Goal: Task Accomplishment & Management: Manage account settings

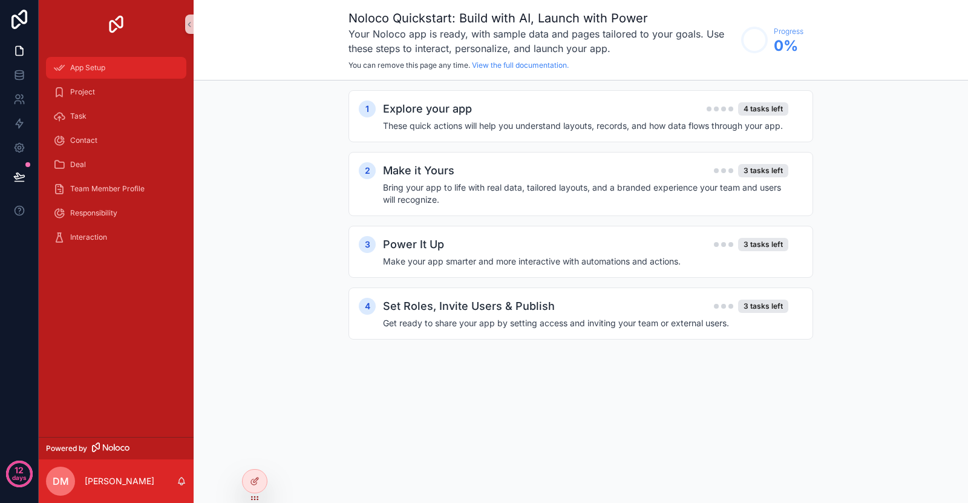
click at [134, 73] on div "App Setup" at bounding box center [116, 67] width 126 height 19
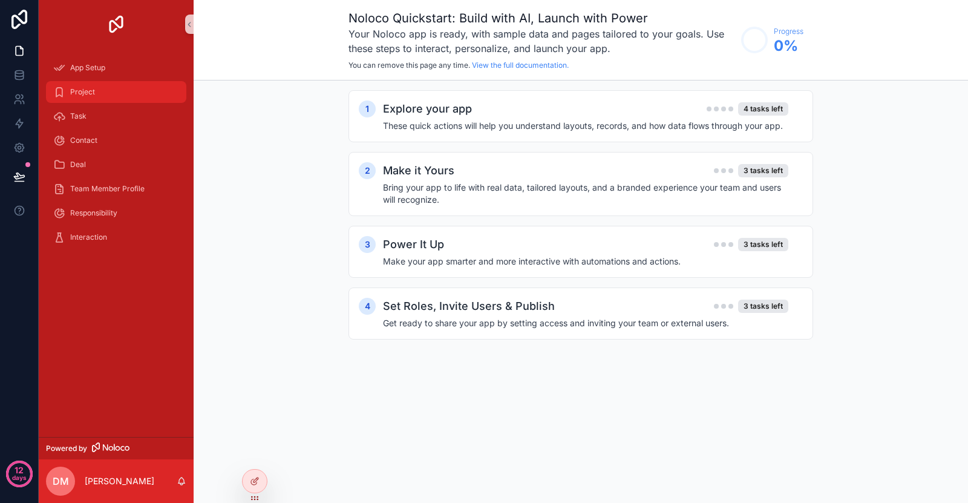
click at [102, 94] on div "Project" at bounding box center [116, 91] width 126 height 19
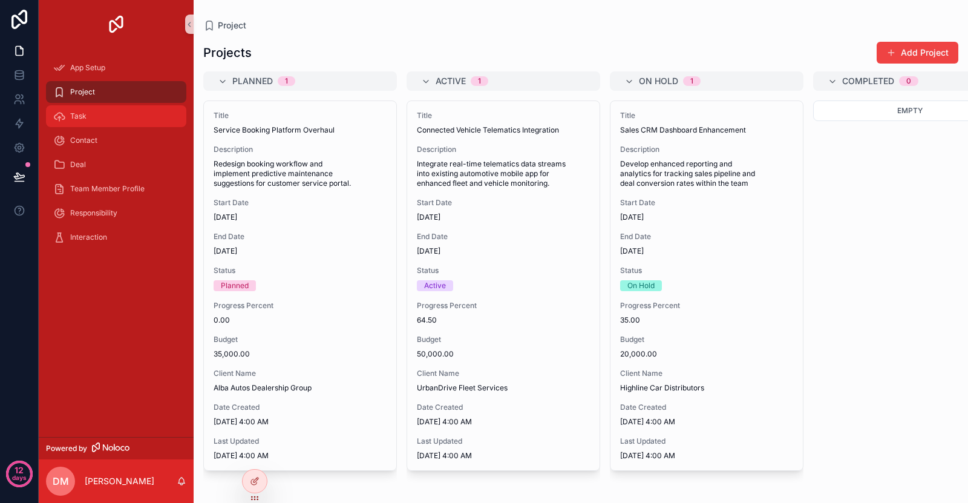
click at [126, 122] on div "Task" at bounding box center [116, 116] width 126 height 19
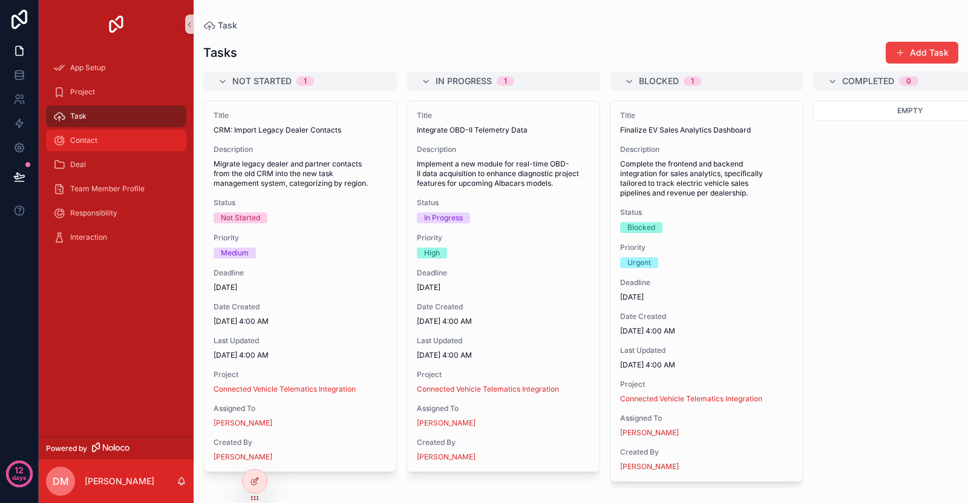
click at [125, 143] on div "Contact" at bounding box center [116, 140] width 126 height 19
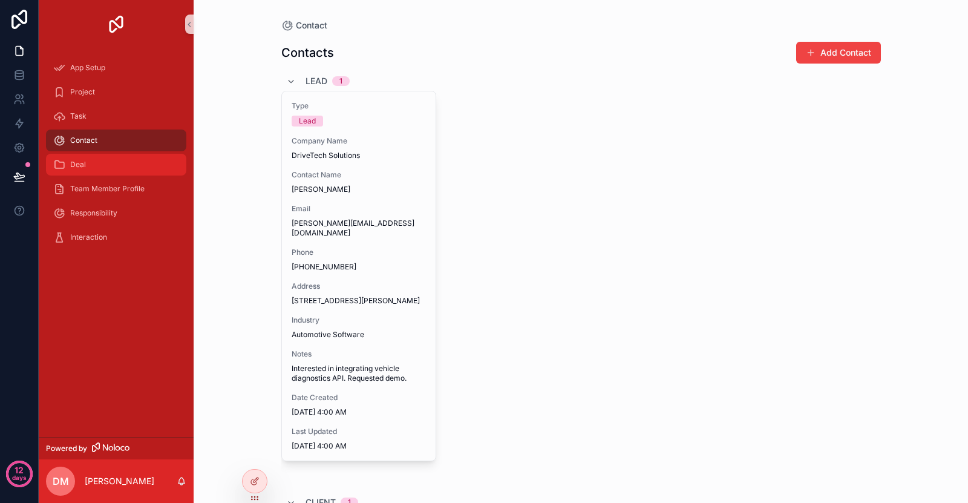
click at [121, 163] on div "Deal" at bounding box center [116, 164] width 126 height 19
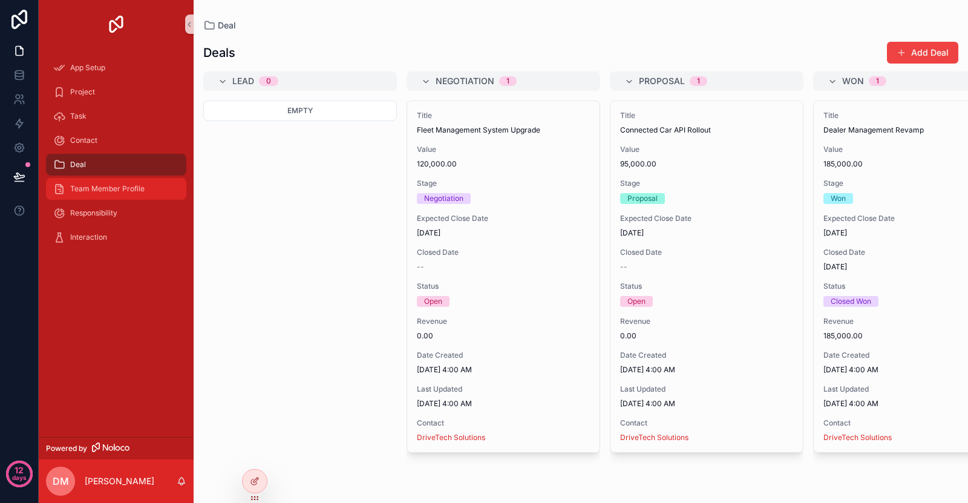
click at [125, 190] on span "Team Member Profile" at bounding box center [107, 189] width 74 height 10
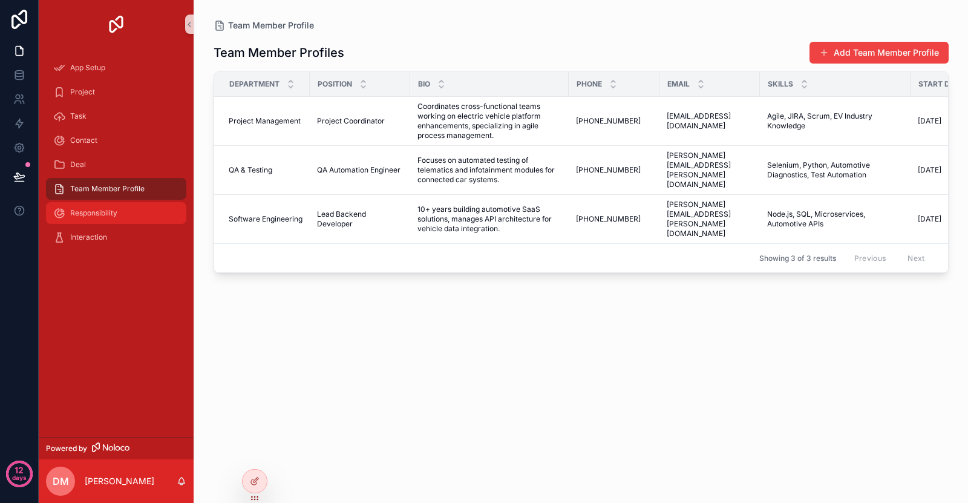
click at [121, 222] on div "Responsibility" at bounding box center [116, 212] width 126 height 19
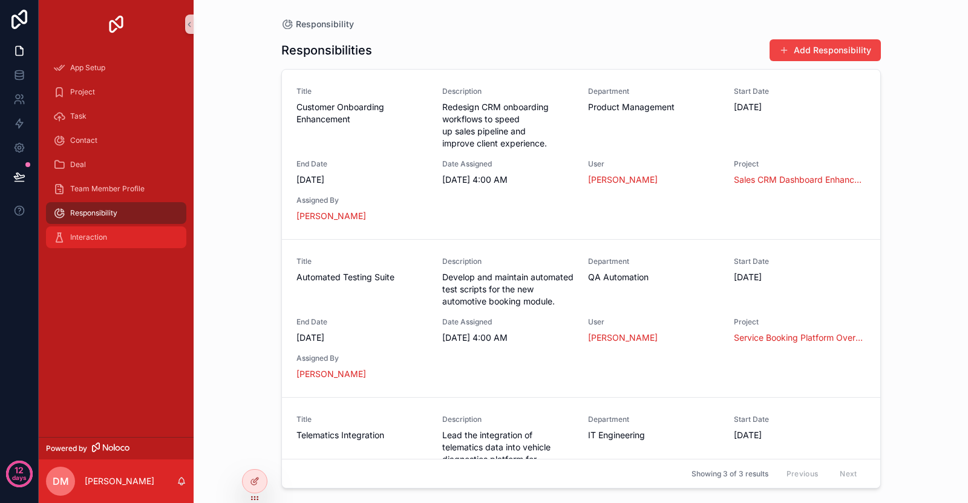
click at [120, 243] on div "Interaction" at bounding box center [116, 237] width 126 height 19
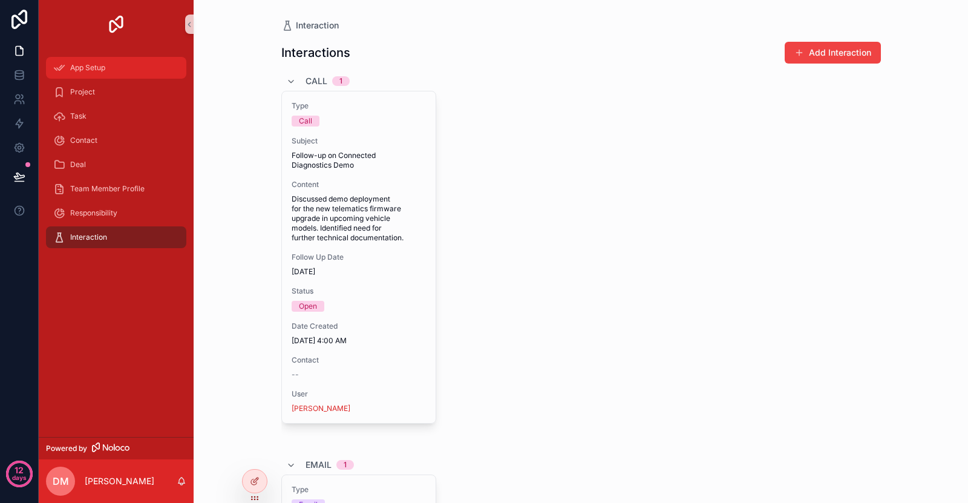
click at [138, 67] on div "App Setup" at bounding box center [116, 67] width 126 height 19
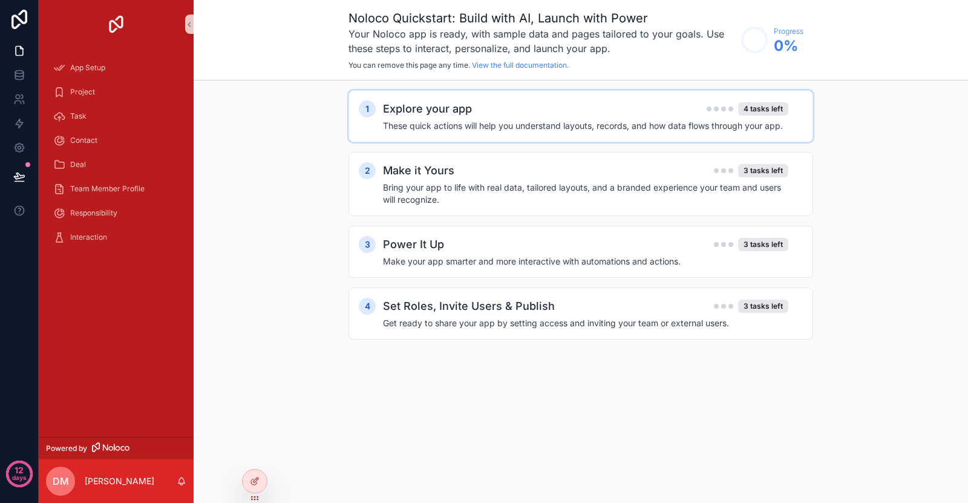
click at [424, 107] on h2 "Explore your app" at bounding box center [427, 108] width 89 height 17
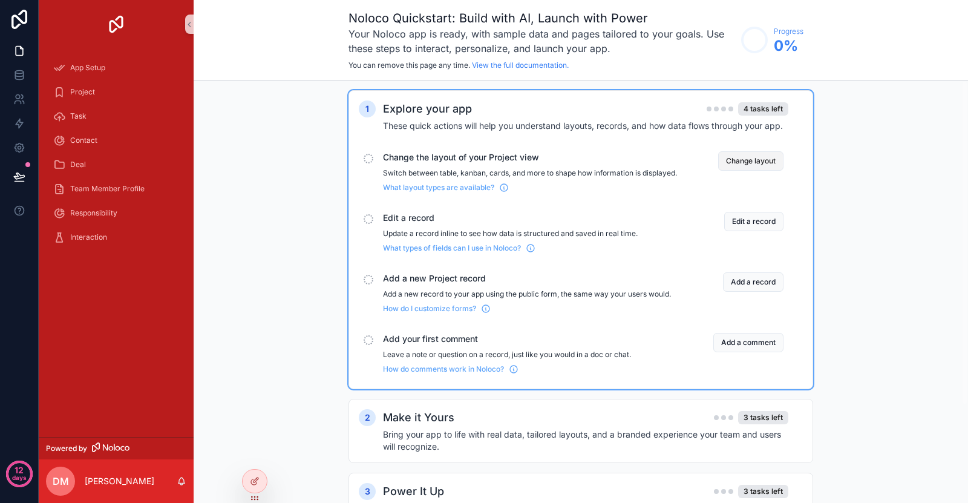
click at [749, 156] on button "Change layout" at bounding box center [750, 160] width 65 height 19
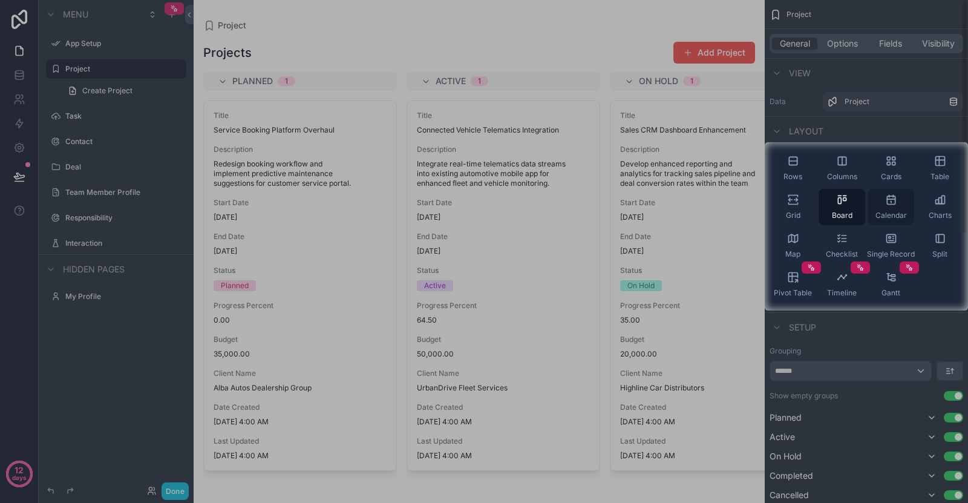
click at [872, 208] on div "Calendar" at bounding box center [891, 207] width 47 height 36
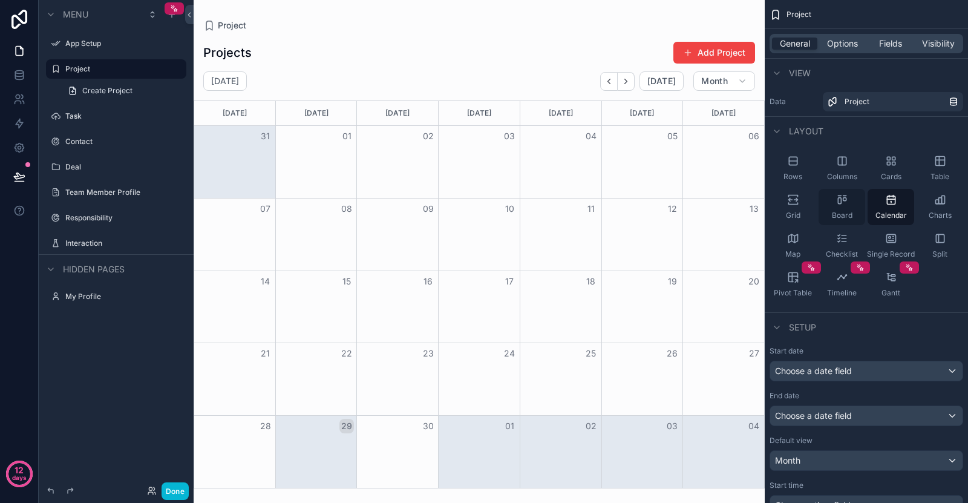
click at [855, 207] on div "Board" at bounding box center [842, 207] width 47 height 36
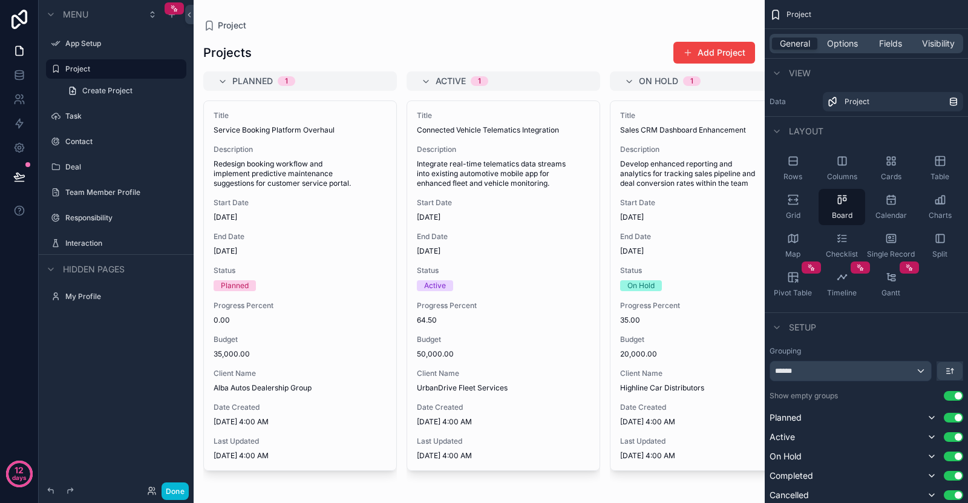
click at [843, 123] on div "Layout" at bounding box center [866, 130] width 203 height 29
click at [851, 156] on div "Columns" at bounding box center [842, 168] width 47 height 36
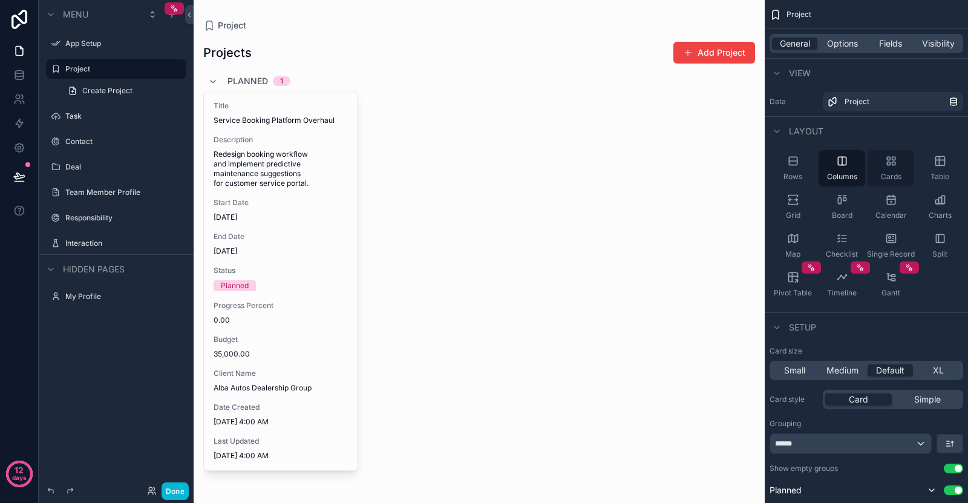
click at [878, 163] on div "Cards" at bounding box center [891, 168] width 47 height 36
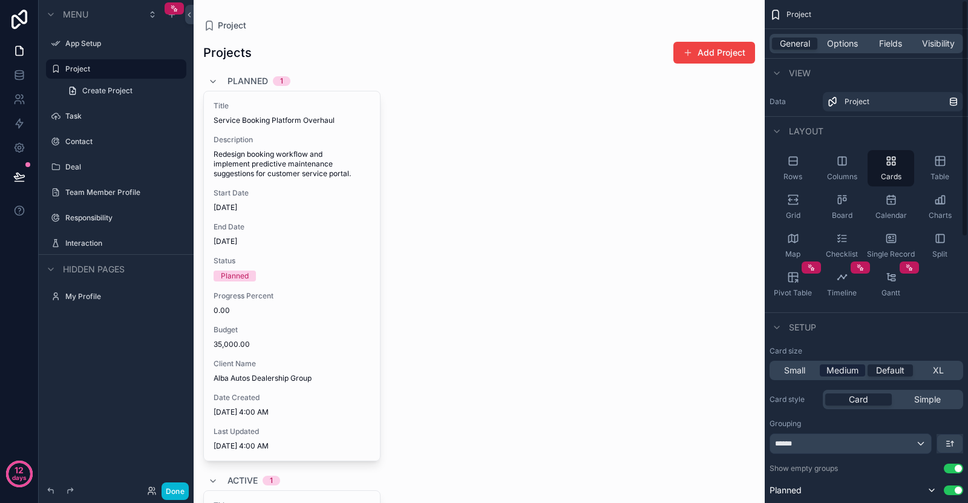
click at [848, 370] on span "Medium" at bounding box center [843, 370] width 32 height 12
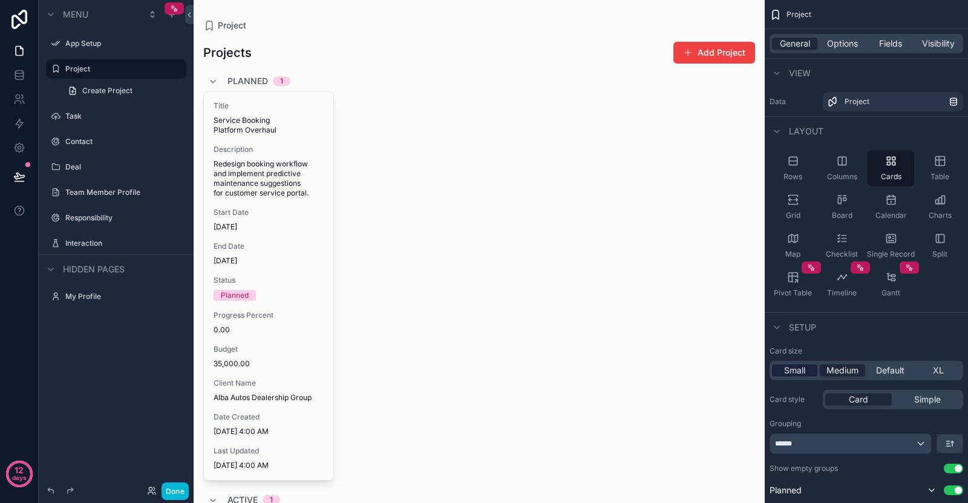
click at [789, 368] on span "Small" at bounding box center [794, 370] width 21 height 12
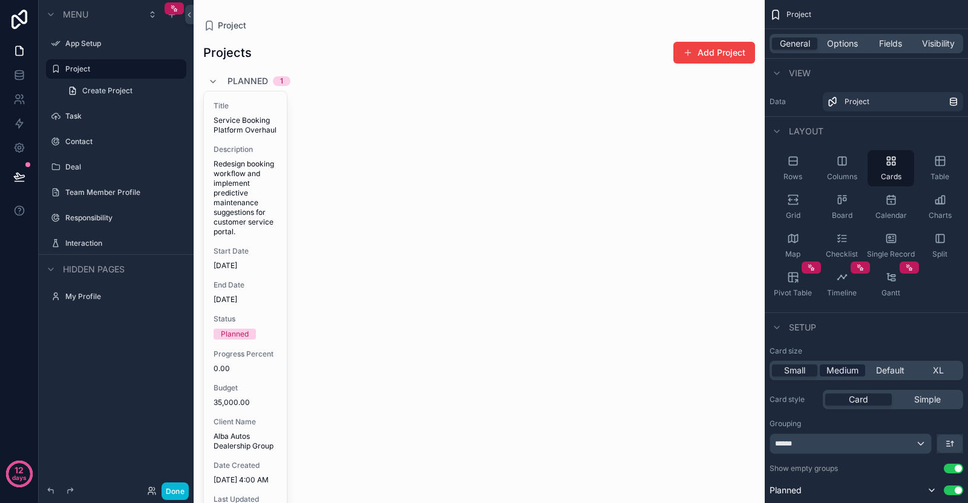
click at [849, 369] on span "Medium" at bounding box center [843, 370] width 32 height 12
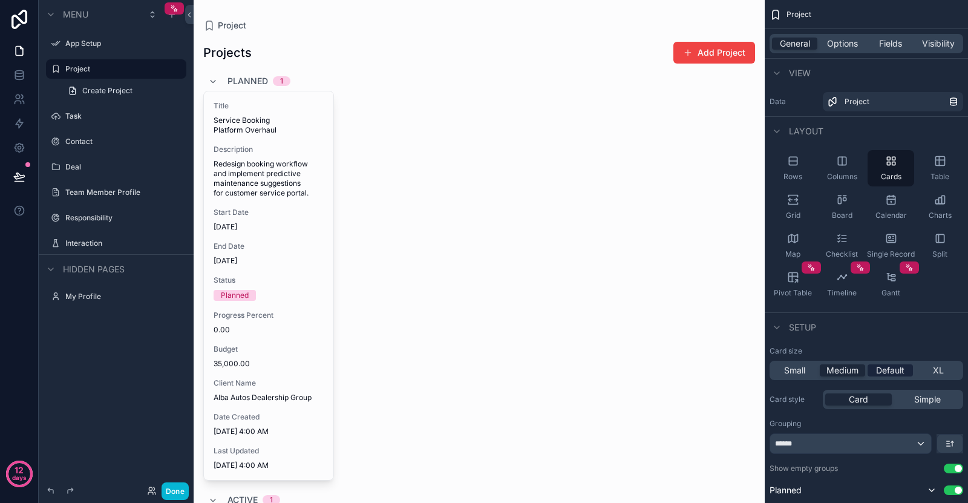
click at [904, 370] on span "Default" at bounding box center [890, 370] width 28 height 12
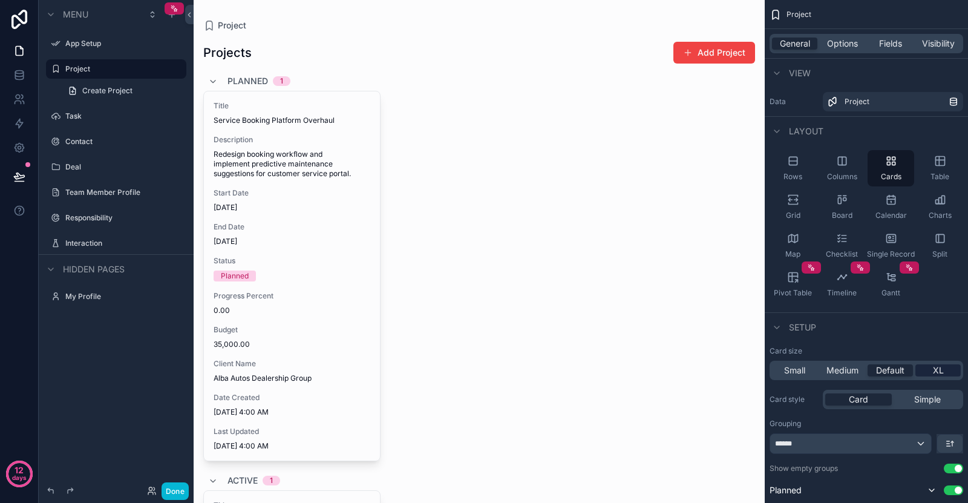
click at [948, 370] on div "XL" at bounding box center [938, 370] width 45 height 12
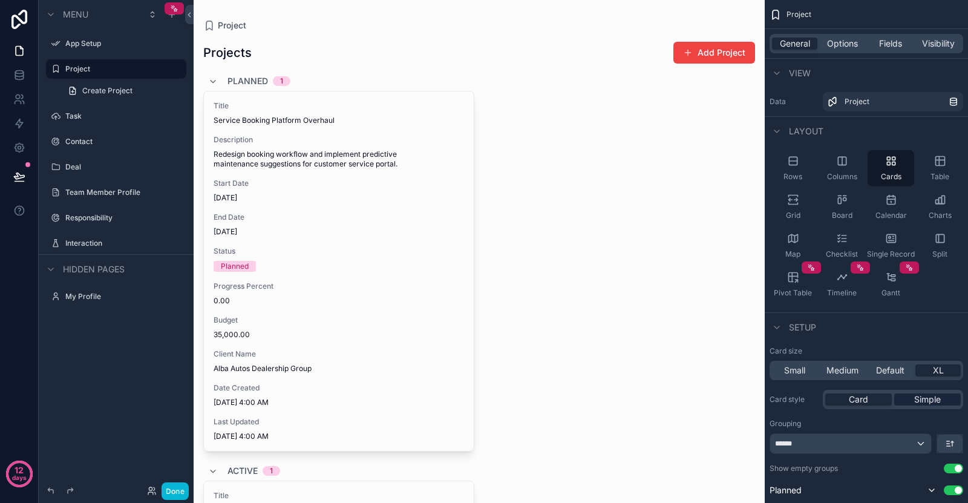
click at [928, 395] on span "Simple" at bounding box center [928, 399] width 27 height 12
click at [882, 403] on div "Card" at bounding box center [859, 399] width 67 height 12
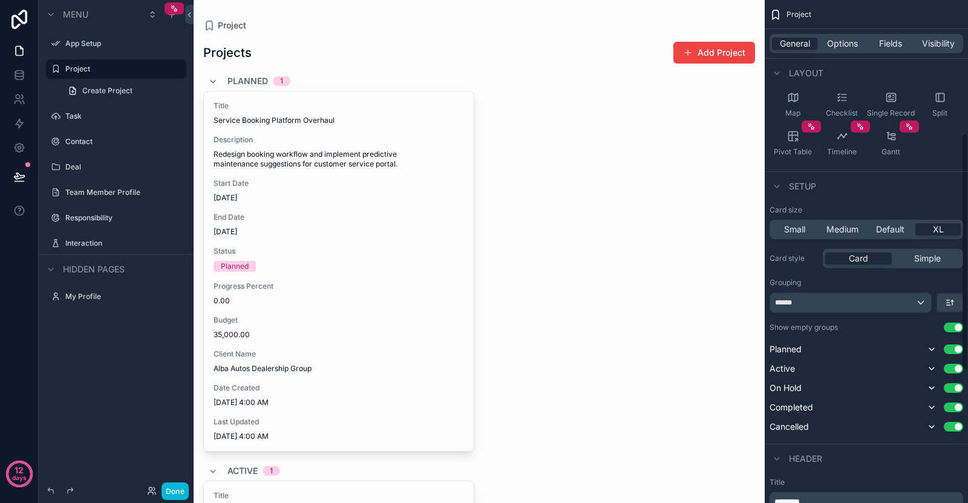
scroll to position [282, 0]
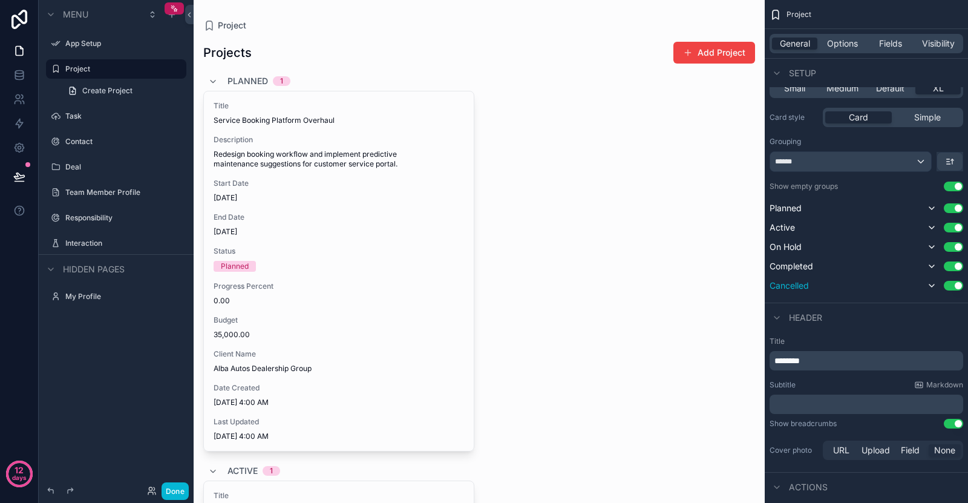
click at [952, 282] on button "Use setting" at bounding box center [953, 286] width 19 height 10
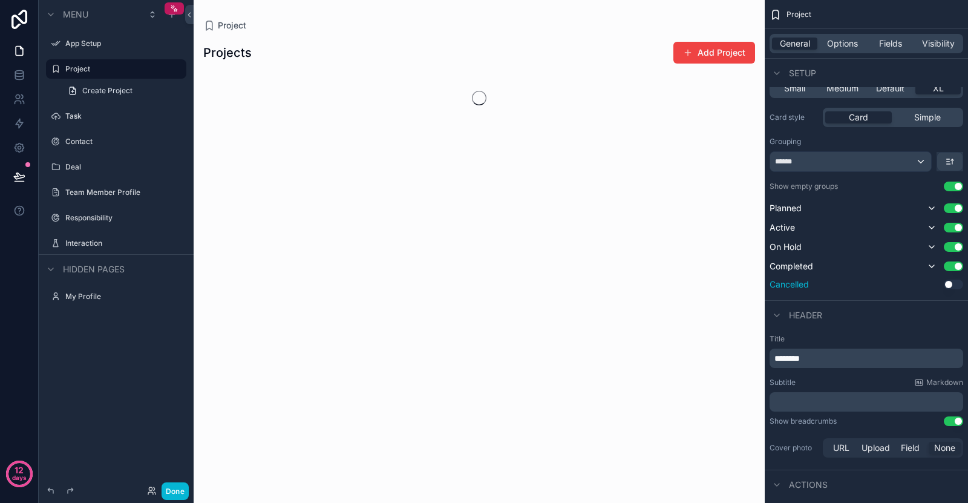
click at [952, 282] on button "Use setting" at bounding box center [953, 285] width 19 height 10
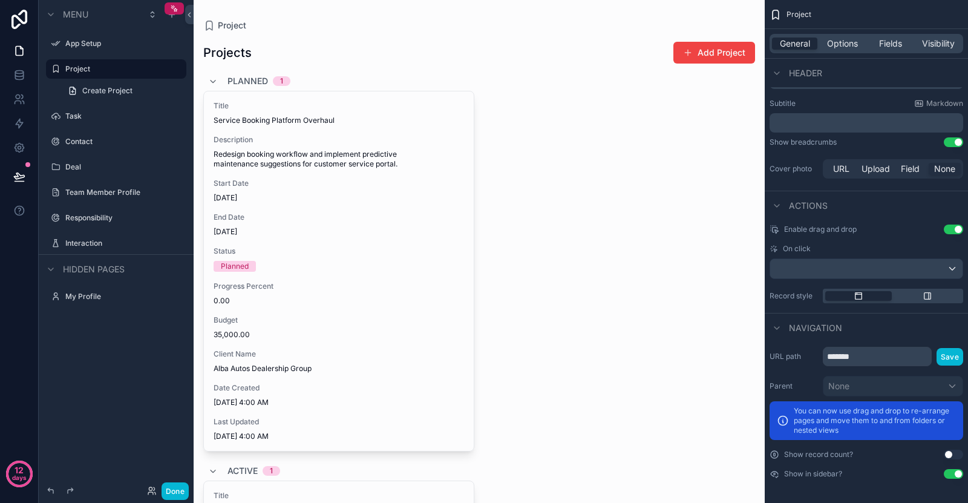
scroll to position [0, 0]
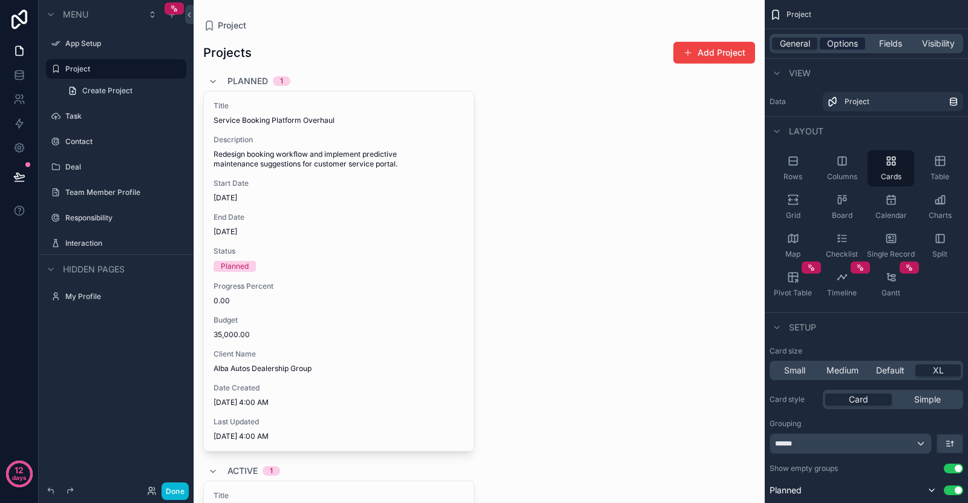
click at [853, 45] on span "Options" at bounding box center [842, 44] width 31 height 12
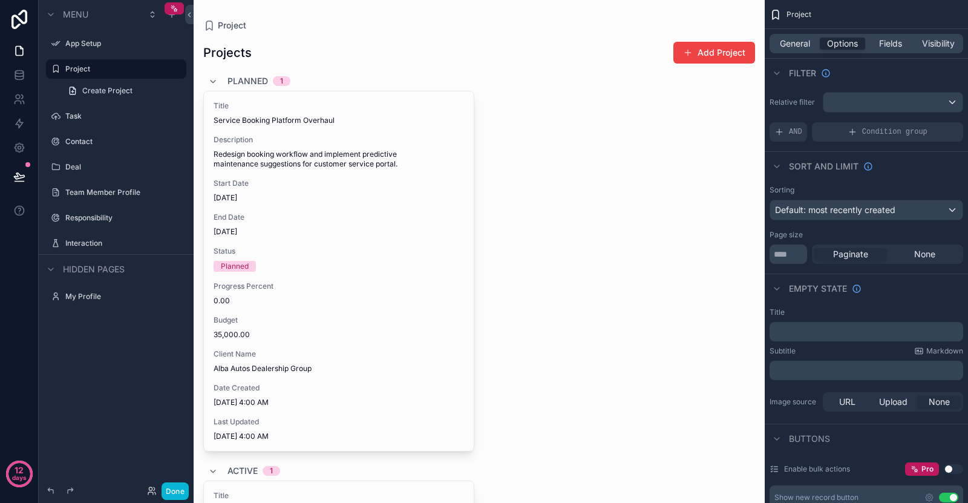
scroll to position [282, 0]
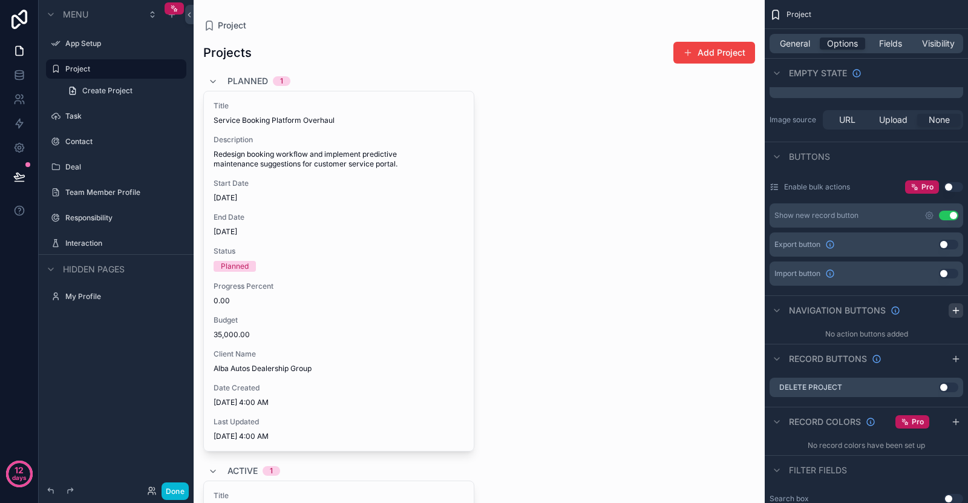
click at [953, 310] on icon "scrollable content" at bounding box center [956, 311] width 10 height 10
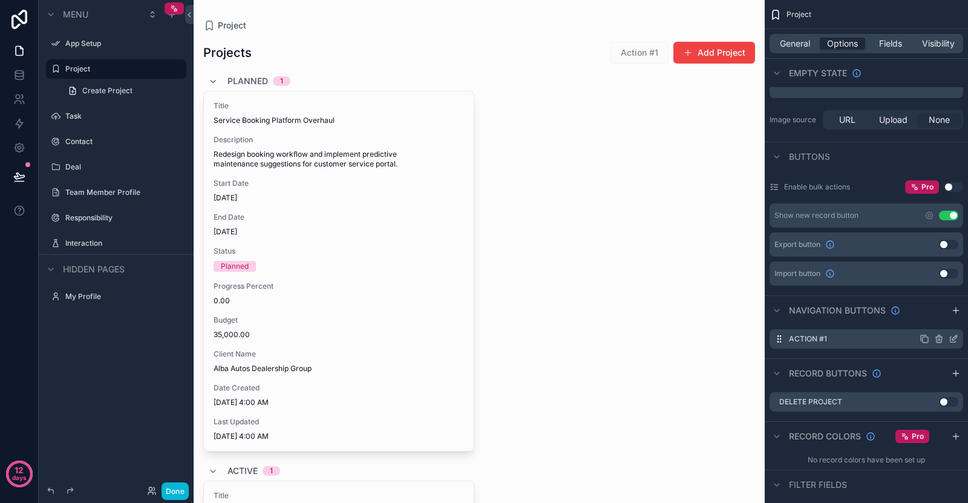
click at [944, 329] on div "Action #1" at bounding box center [867, 338] width 194 height 19
click at [940, 339] on icon "scrollable content" at bounding box center [940, 339] width 0 height 2
click at [931, 319] on icon at bounding box center [935, 320] width 10 height 10
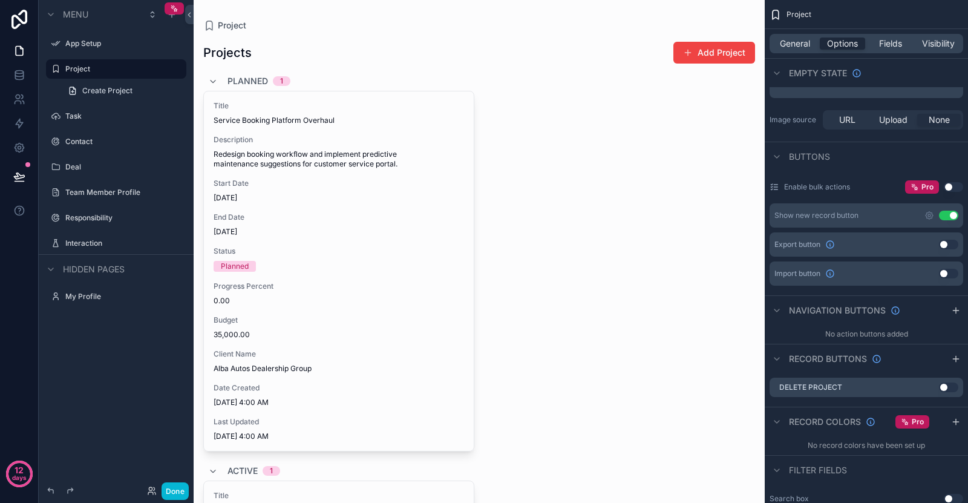
scroll to position [565, 0]
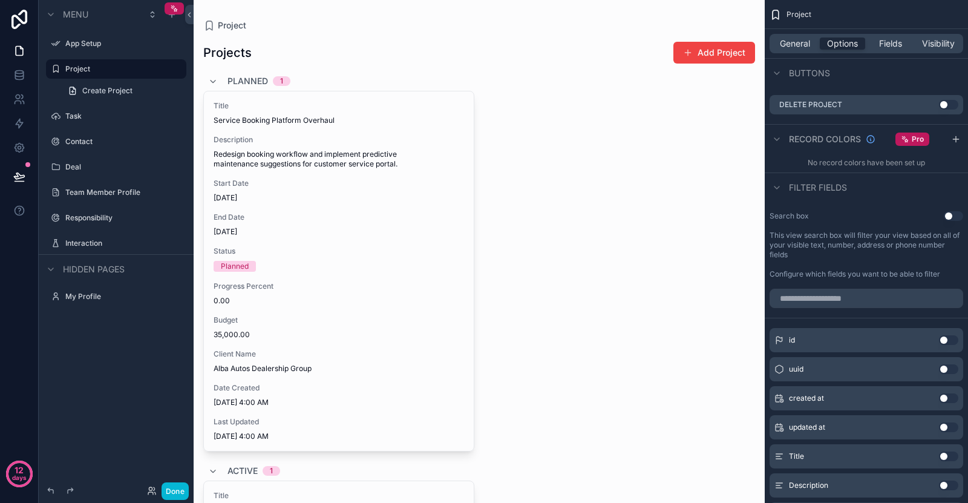
click at [941, 341] on button "Use setting" at bounding box center [948, 340] width 19 height 10
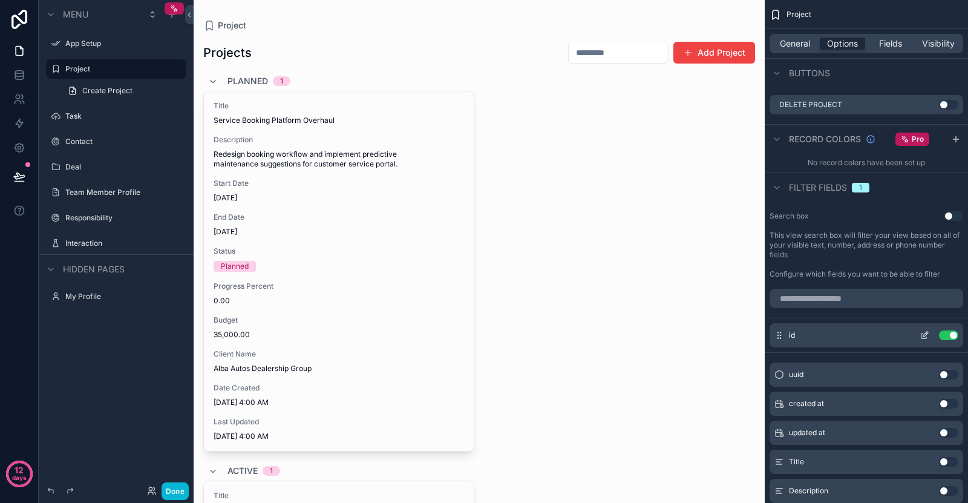
click at [952, 336] on button "Use setting" at bounding box center [948, 335] width 19 height 10
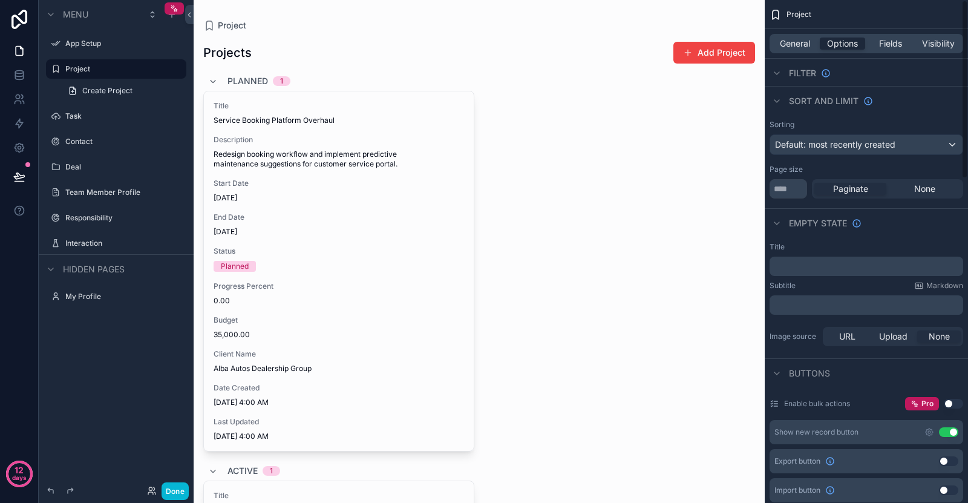
scroll to position [0, 0]
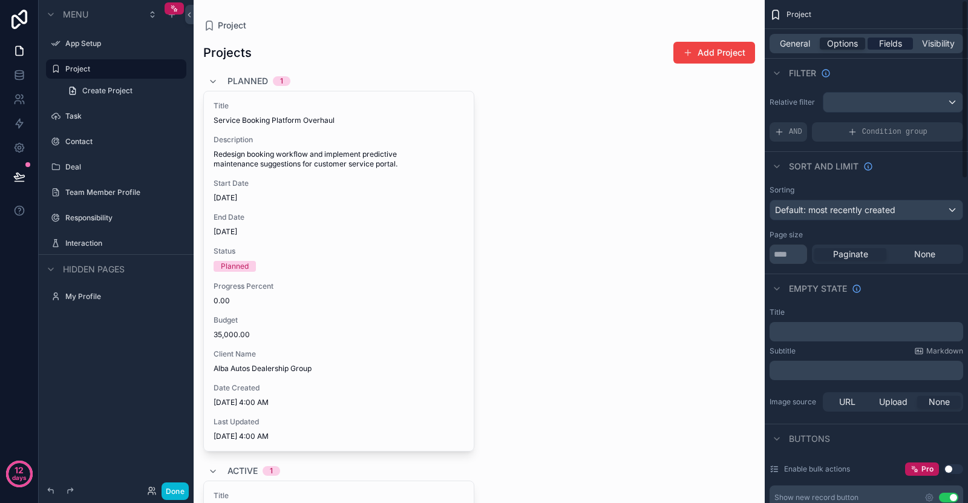
click at [897, 39] on span "Fields" at bounding box center [890, 44] width 23 height 12
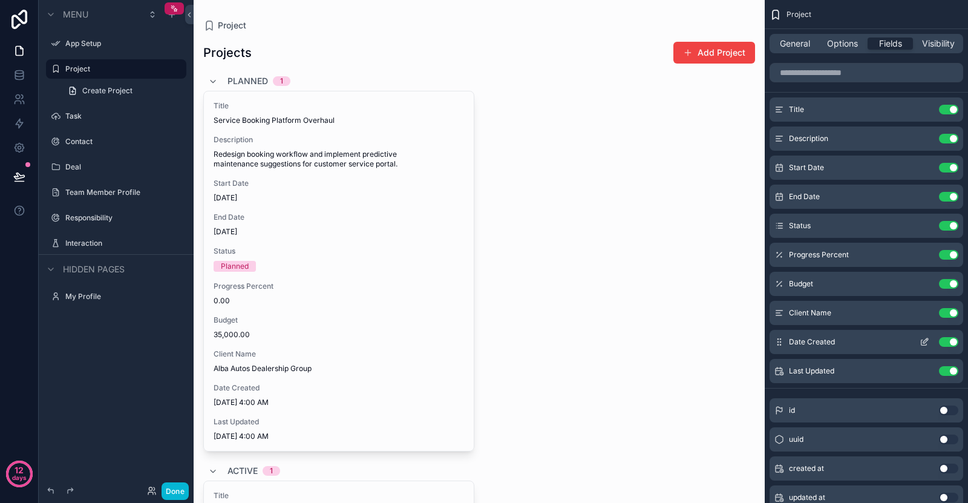
scroll to position [128, 0]
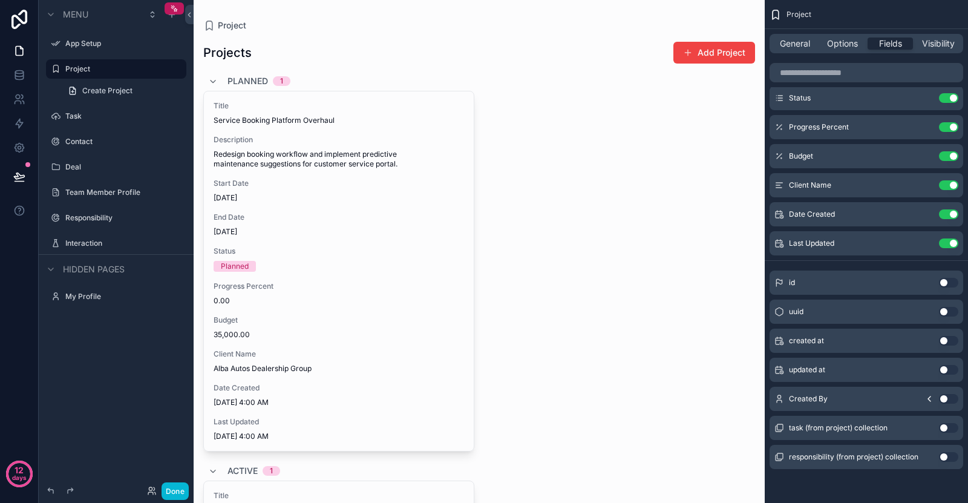
click at [944, 284] on button "Use setting" at bounding box center [948, 283] width 19 height 10
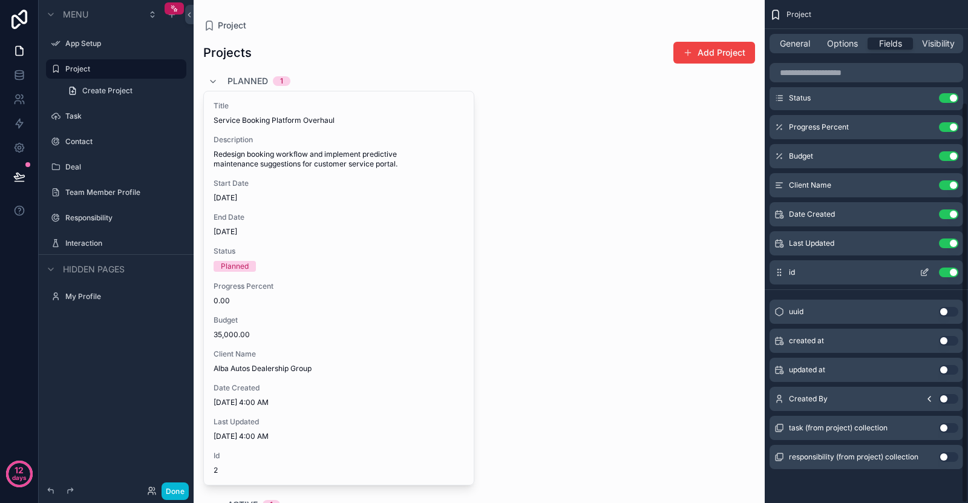
click at [944, 284] on div "id Use setting" at bounding box center [867, 272] width 194 height 24
click at [944, 283] on div "id Use setting" at bounding box center [867, 272] width 194 height 24
click at [946, 341] on button "Use setting" at bounding box center [948, 341] width 19 height 10
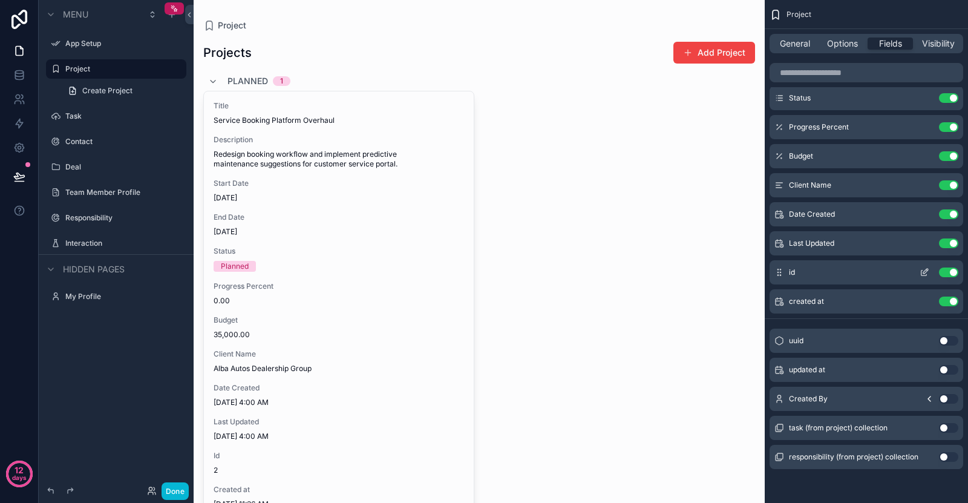
click at [947, 272] on button "Use setting" at bounding box center [948, 273] width 19 height 10
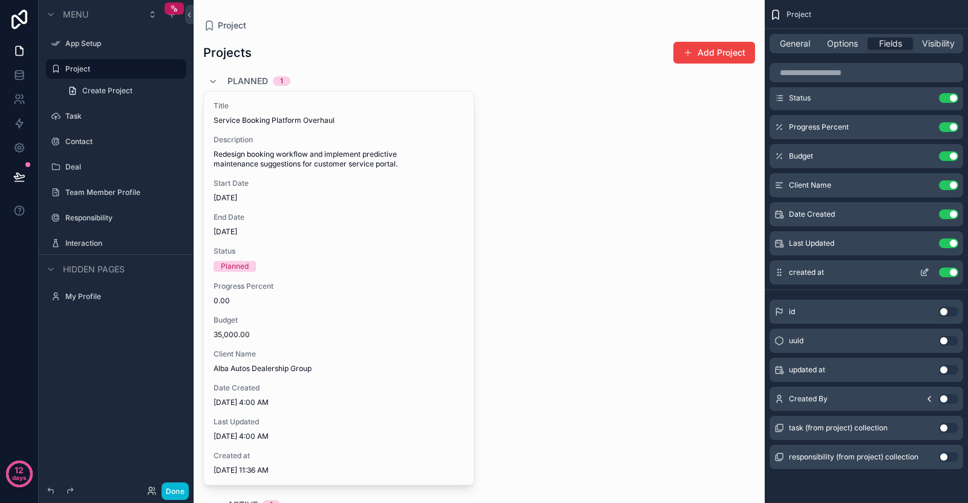
click at [942, 273] on button "Use setting" at bounding box center [948, 273] width 19 height 10
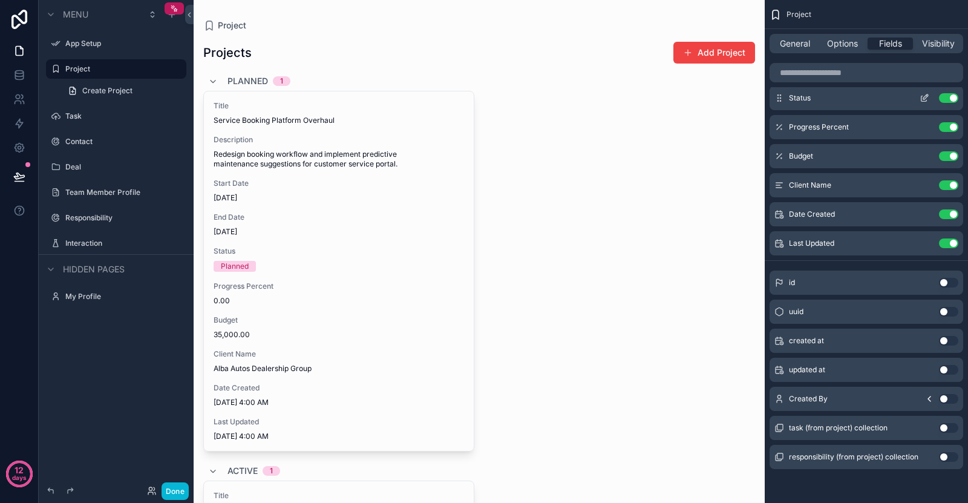
scroll to position [0, 0]
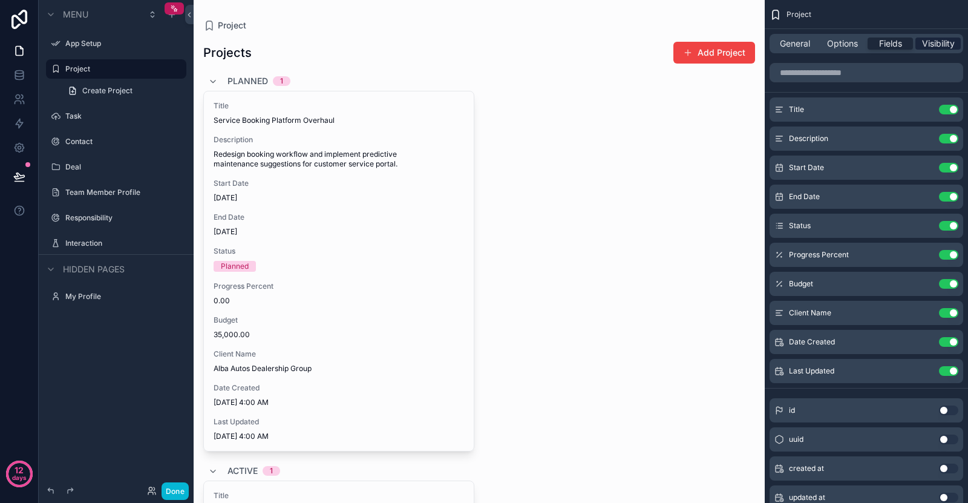
click at [933, 45] on span "Visibility" at bounding box center [938, 44] width 33 height 12
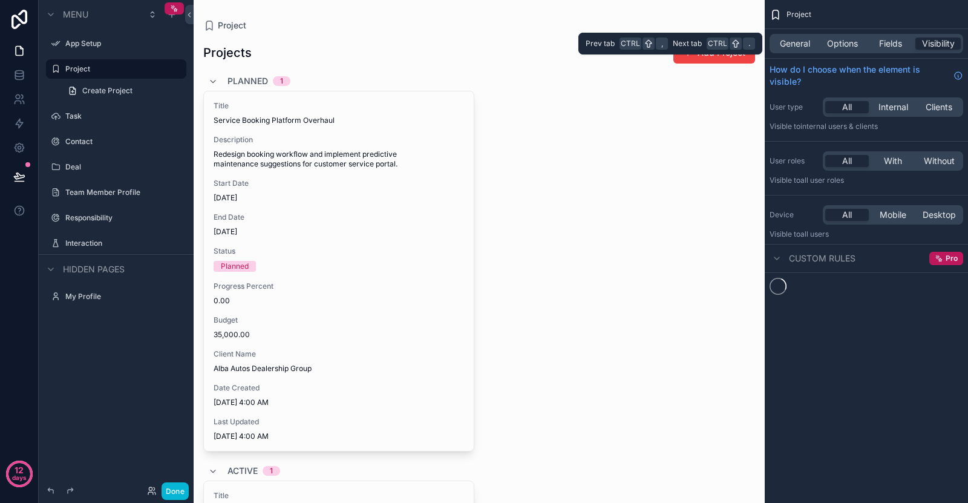
click at [913, 45] on div "General Options Fields Visibility" at bounding box center [867, 43] width 194 height 19
click at [901, 42] on span "Fields" at bounding box center [890, 44] width 23 height 12
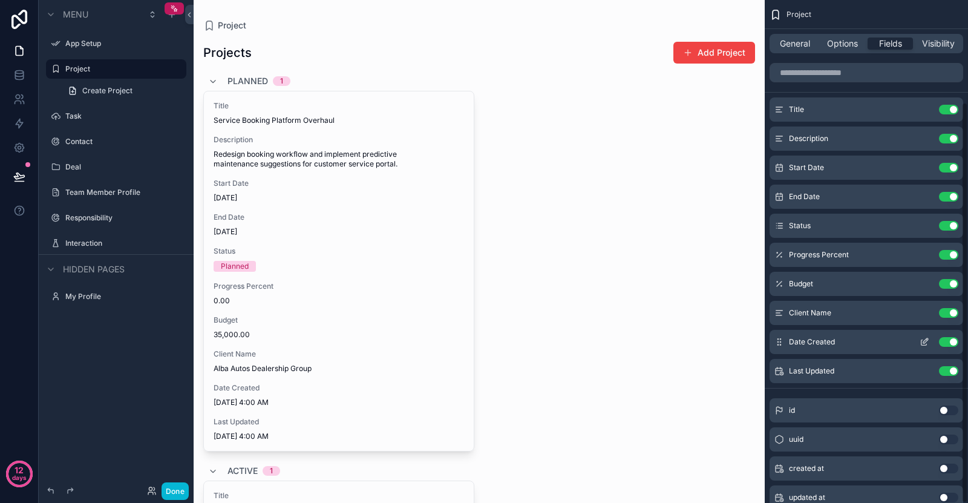
scroll to position [128, 0]
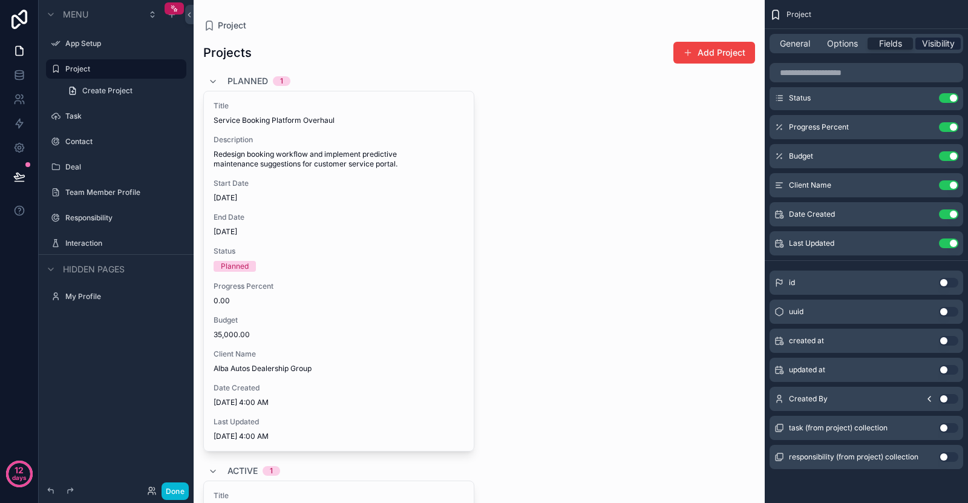
click at [928, 43] on span "Visibility" at bounding box center [938, 44] width 33 height 12
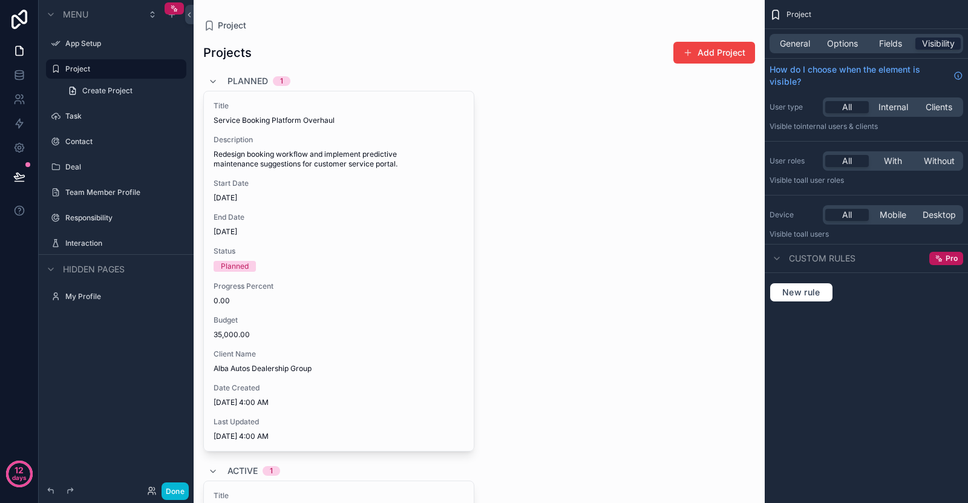
scroll to position [0, 0]
click at [890, 220] on span "Mobile" at bounding box center [893, 215] width 27 height 12
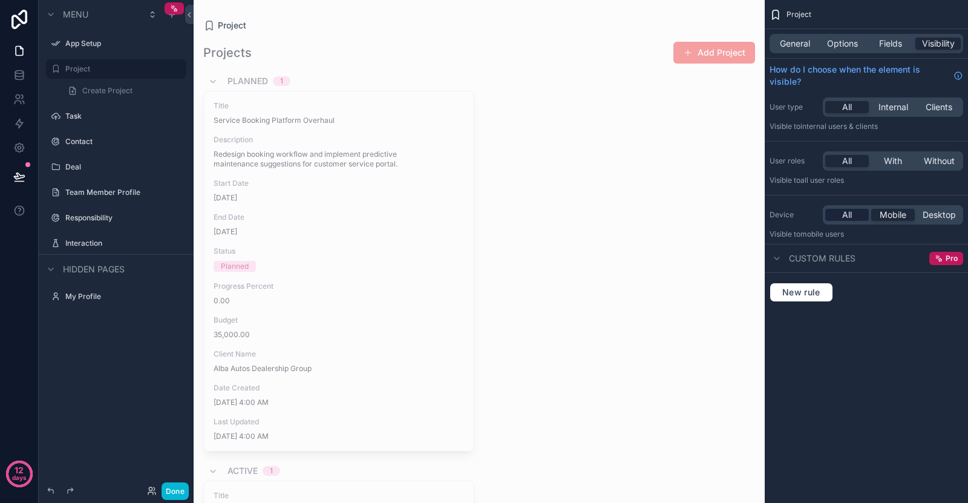
click at [858, 215] on div "All" at bounding box center [848, 215] width 44 height 12
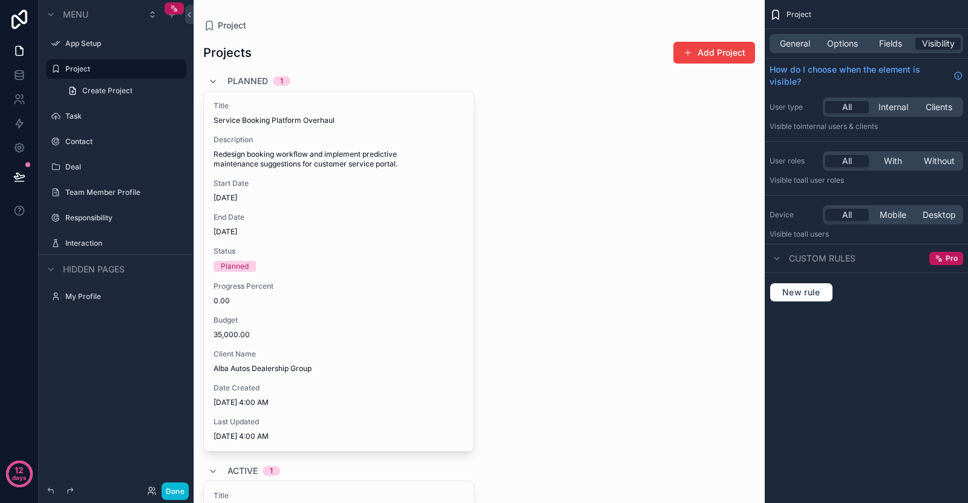
click at [855, 257] on span "Custom rules" at bounding box center [822, 258] width 67 height 12
click at [953, 261] on span "Pro" at bounding box center [952, 259] width 12 height 10
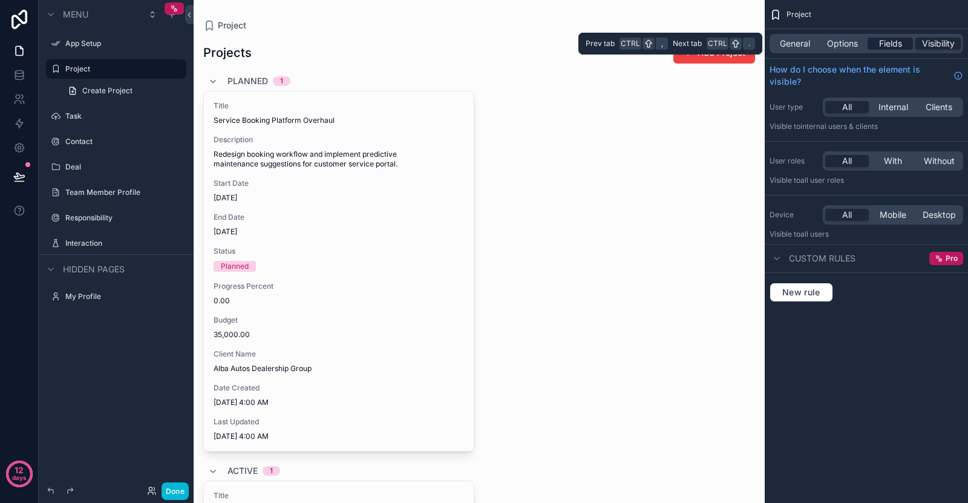
click at [897, 41] on span "Fields" at bounding box center [890, 44] width 23 height 12
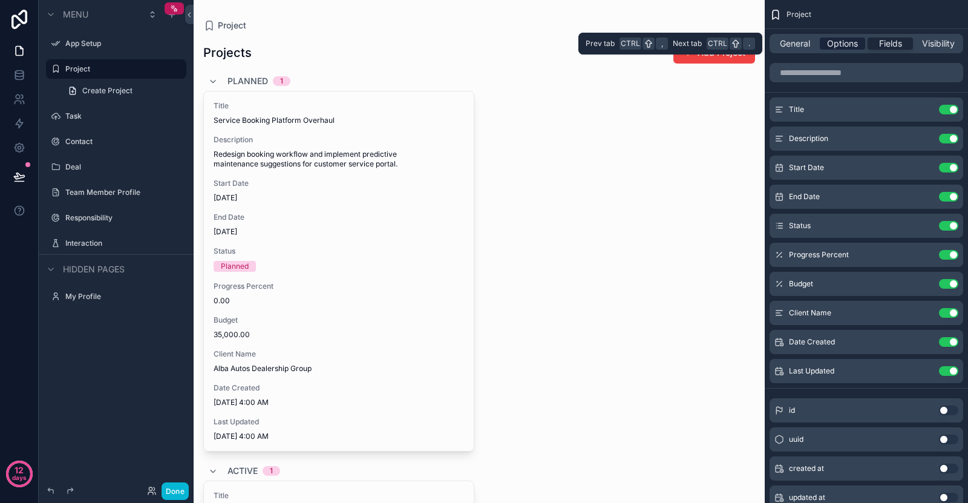
click at [843, 46] on span "Options" at bounding box center [842, 44] width 31 height 12
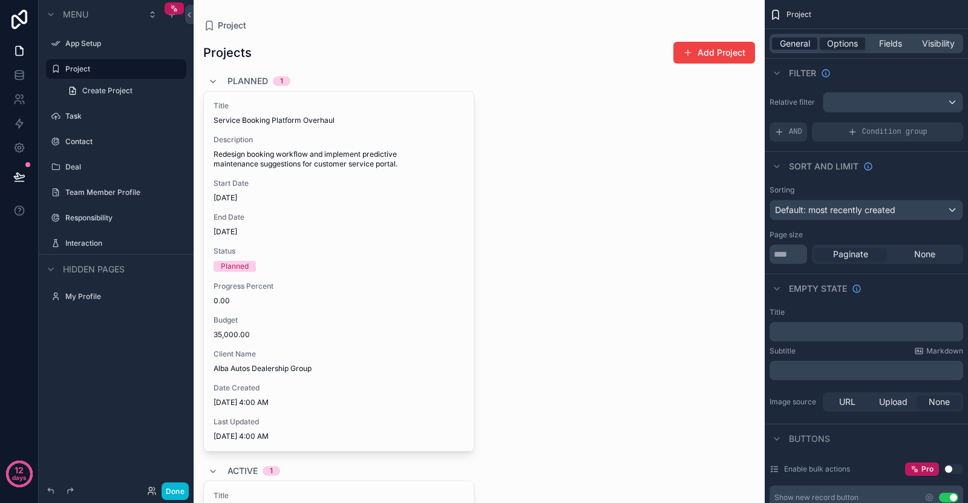
click at [789, 42] on span "General" at bounding box center [795, 44] width 30 height 12
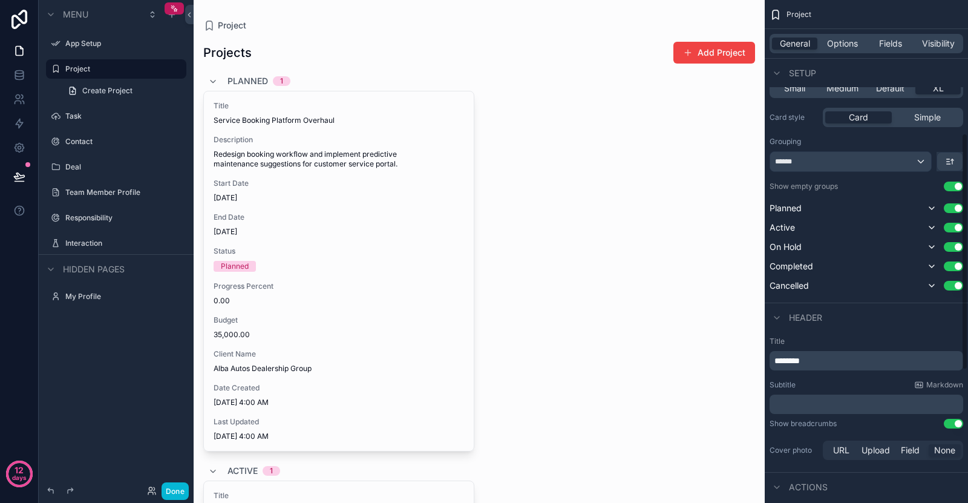
scroll to position [424, 0]
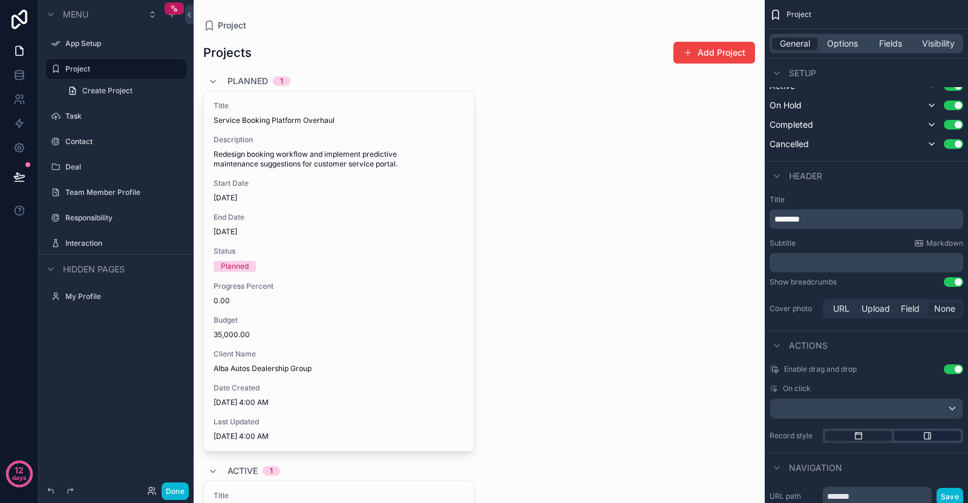
click at [921, 433] on div "scrollable content" at bounding box center [928, 436] width 67 height 10
click at [860, 438] on icon "scrollable content" at bounding box center [859, 436] width 10 height 10
click at [906, 438] on div "scrollable content" at bounding box center [928, 436] width 67 height 10
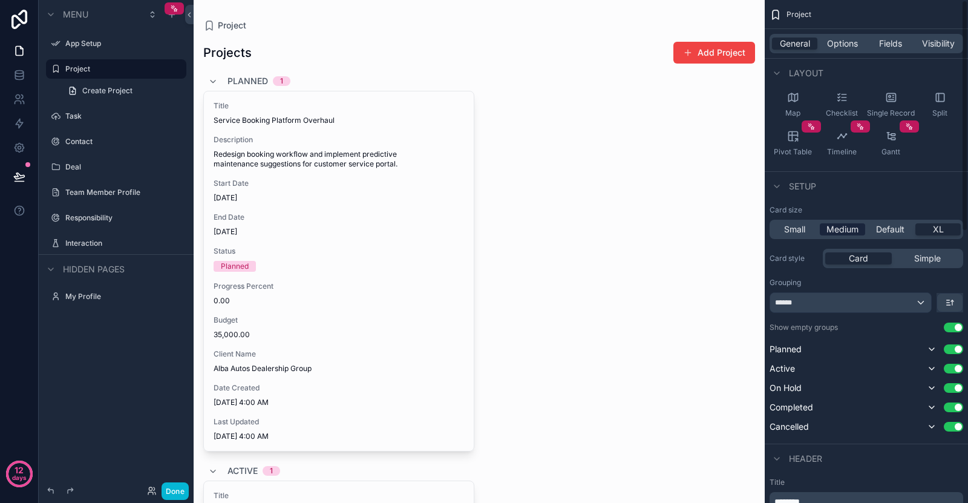
scroll to position [0, 0]
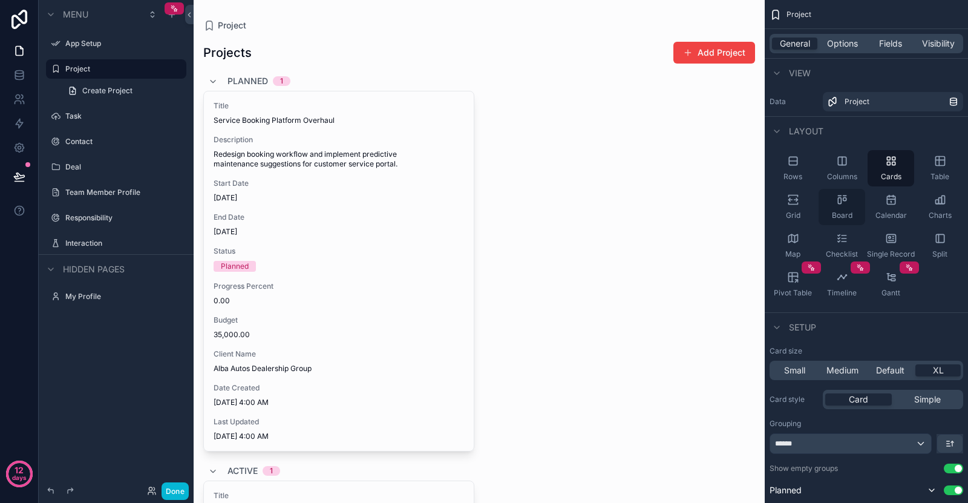
click at [839, 204] on icon "scrollable content" at bounding box center [839, 201] width 3 height 6
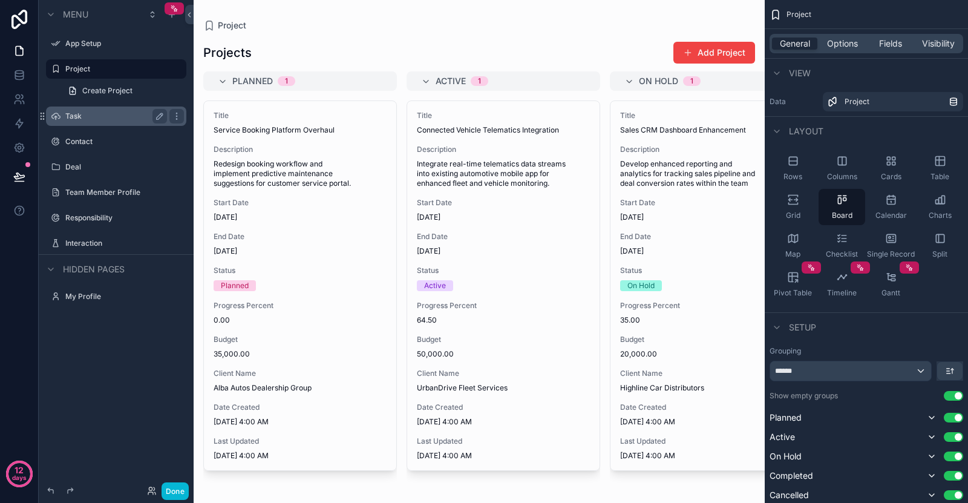
click at [95, 116] on label "Task" at bounding box center [113, 116] width 97 height 10
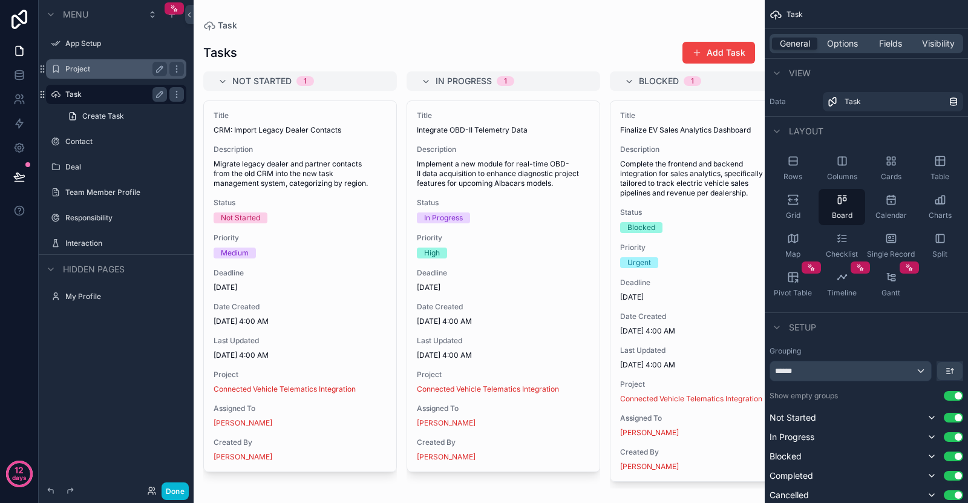
click at [108, 71] on label "Project" at bounding box center [113, 69] width 97 height 10
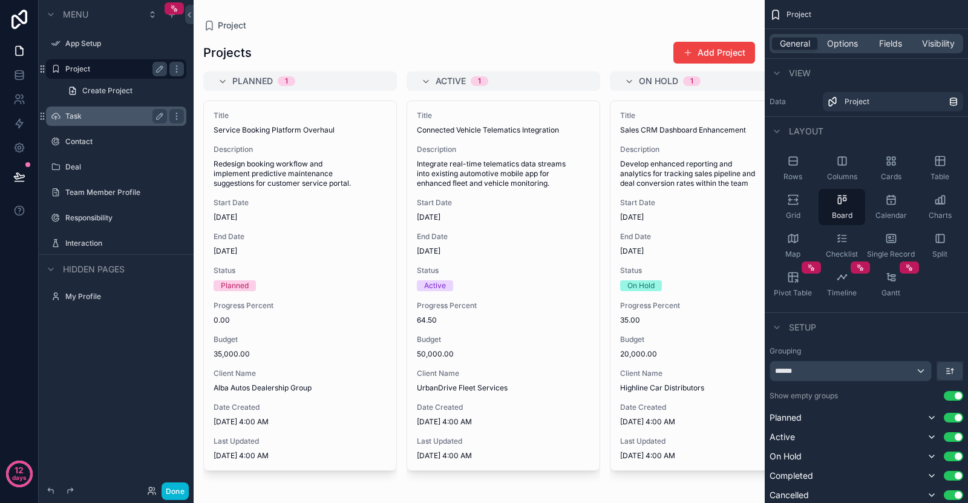
click at [93, 110] on div "Task" at bounding box center [116, 116] width 102 height 15
click at [88, 112] on label "Task" at bounding box center [113, 116] width 97 height 10
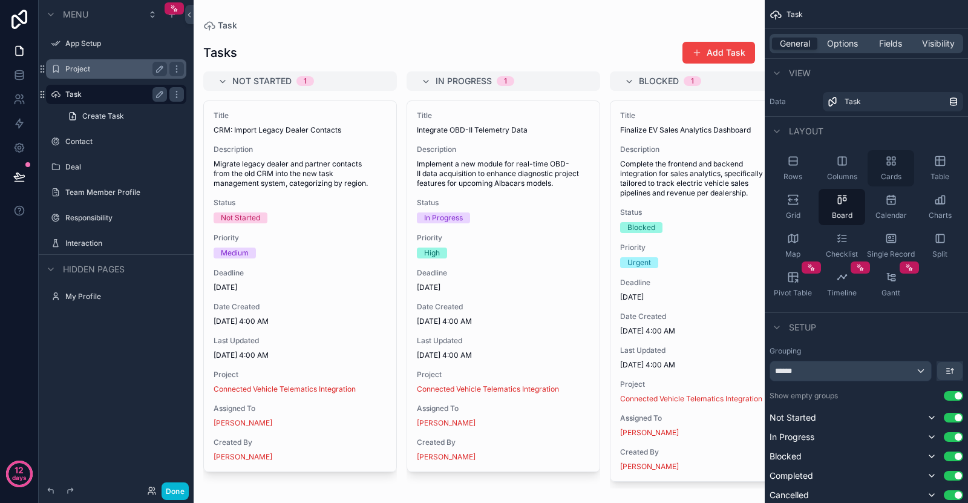
click at [888, 173] on span "Cards" at bounding box center [891, 177] width 21 height 10
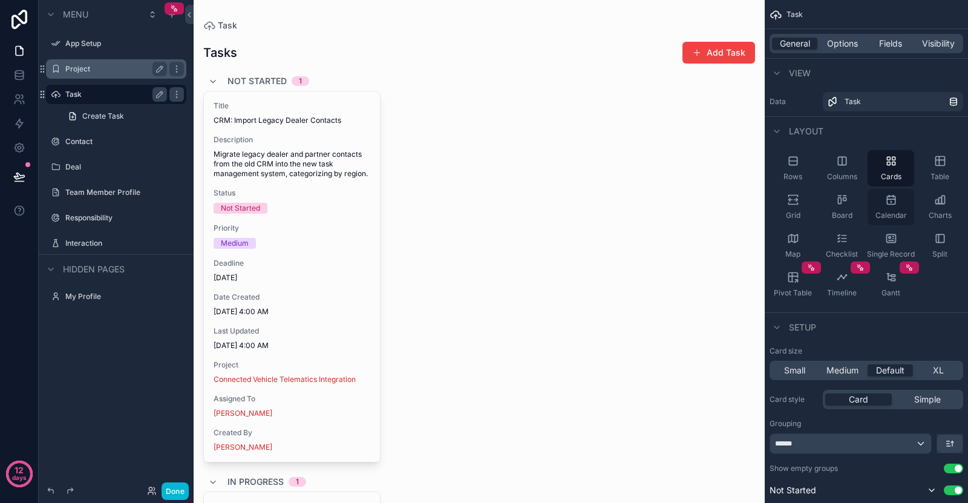
click at [885, 204] on icon "scrollable content" at bounding box center [891, 200] width 12 height 12
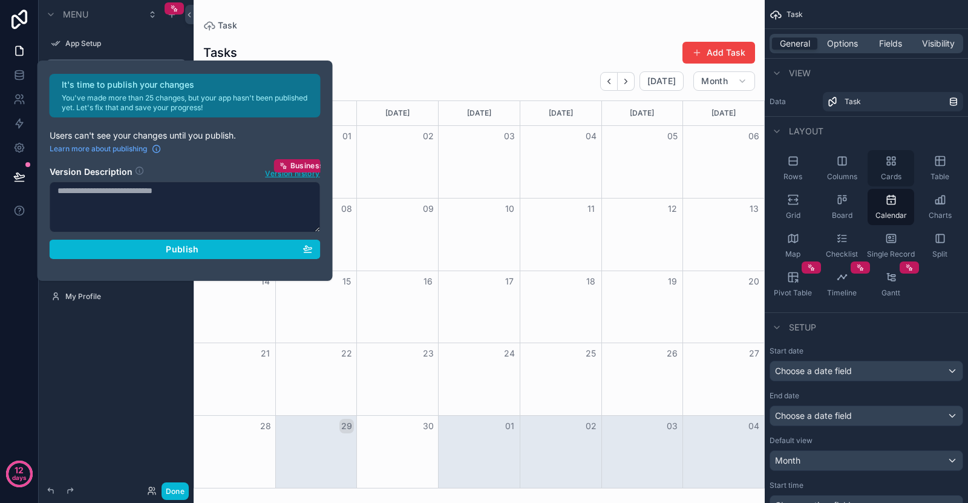
click at [890, 168] on div "Cards" at bounding box center [891, 168] width 47 height 36
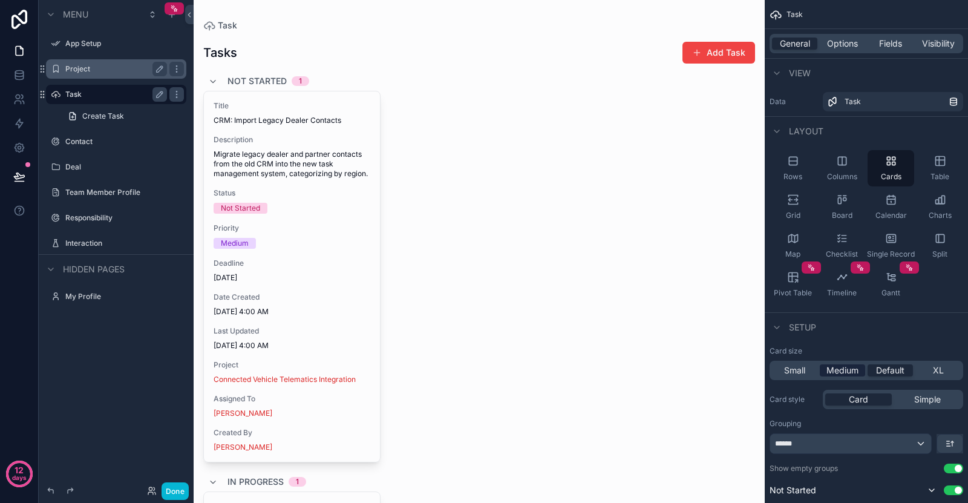
click at [854, 369] on span "Medium" at bounding box center [843, 370] width 32 height 12
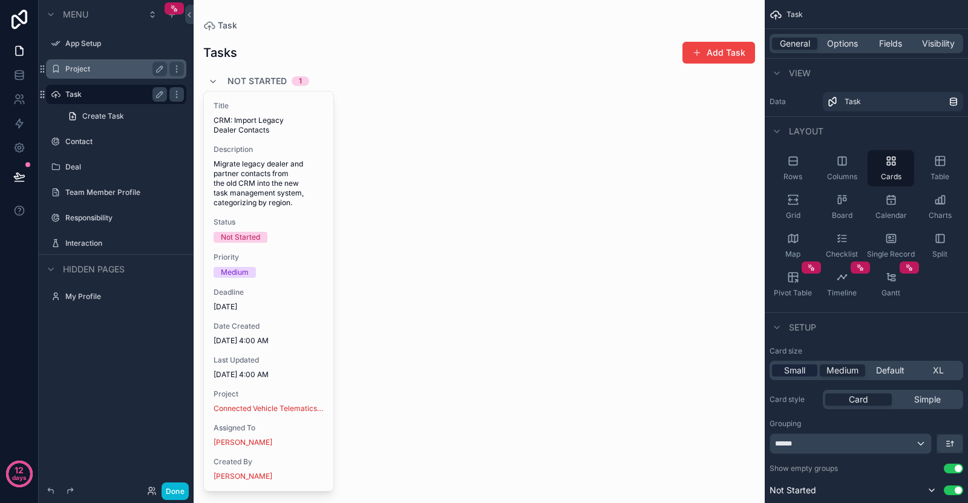
click at [804, 371] on span "Small" at bounding box center [794, 370] width 21 height 12
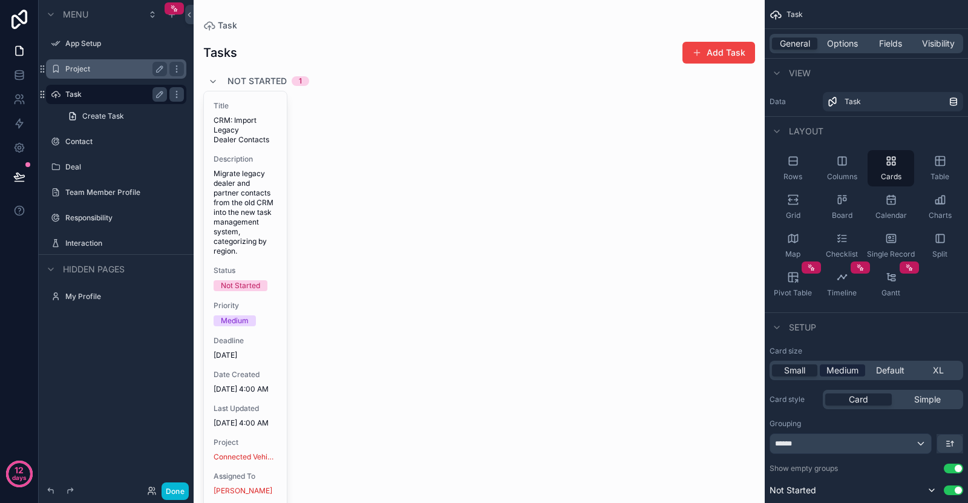
click at [838, 368] on span "Medium" at bounding box center [843, 370] width 32 height 12
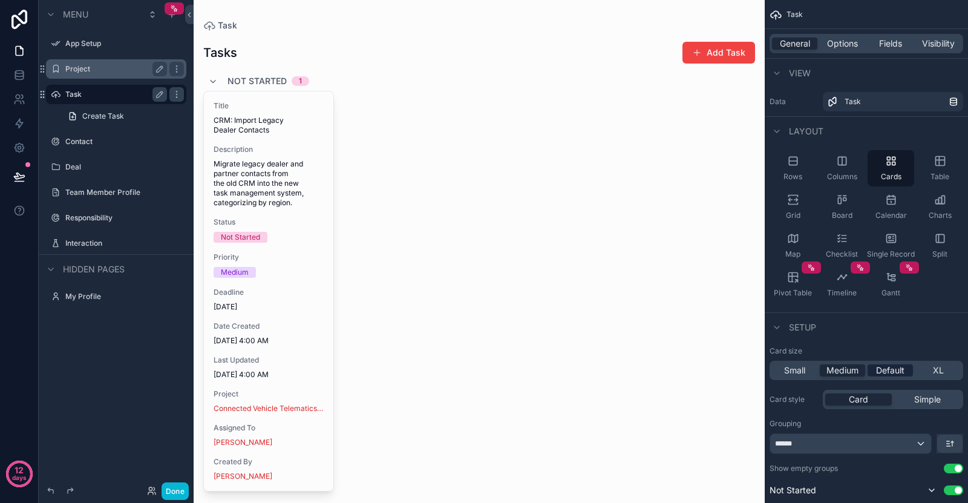
click at [893, 370] on span "Default" at bounding box center [890, 370] width 28 height 12
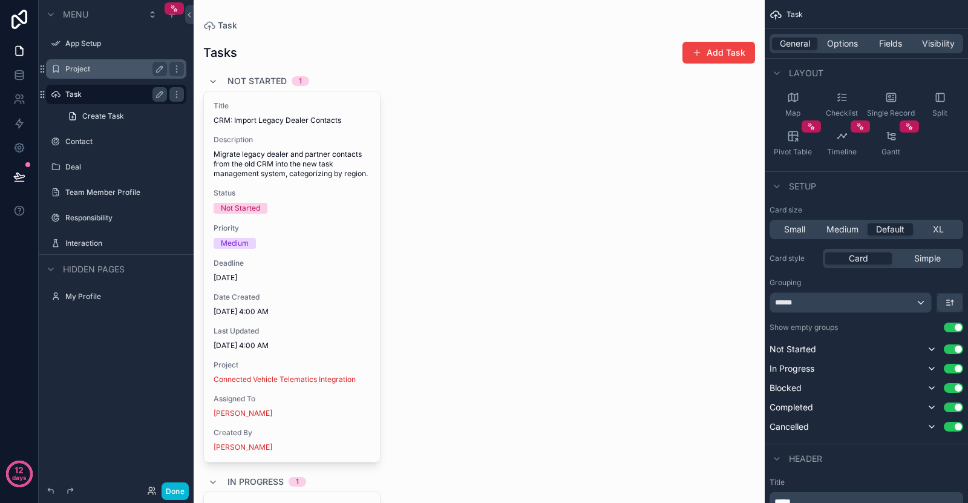
scroll to position [282, 0]
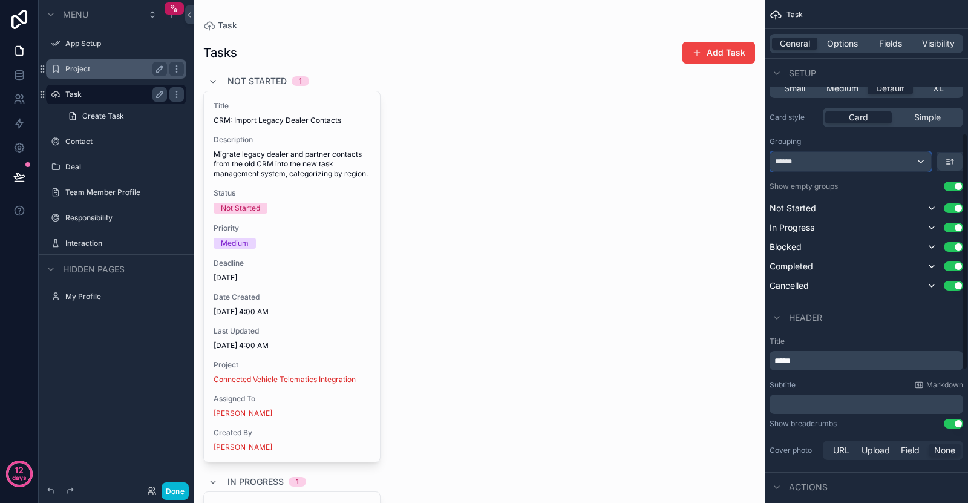
click at [843, 161] on div "******" at bounding box center [850, 161] width 161 height 19
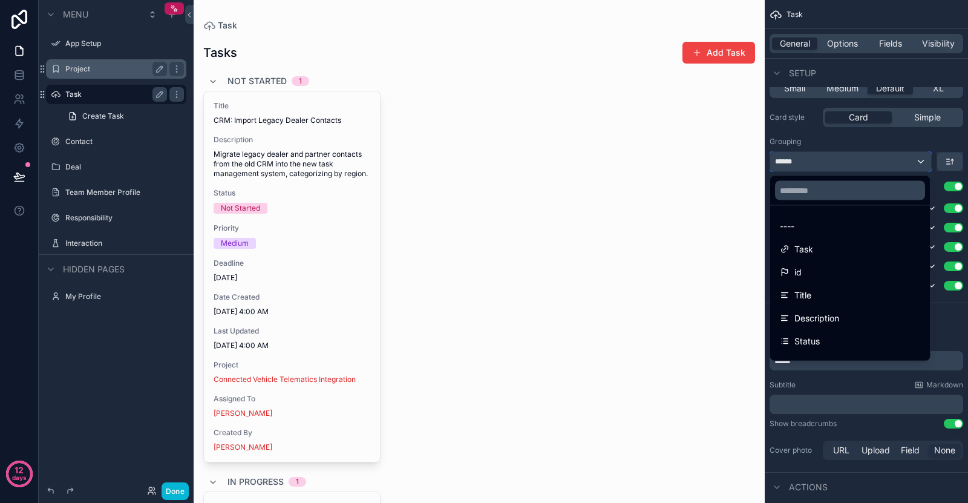
scroll to position [141, 0]
click at [841, 144] on div "scrollable content" at bounding box center [484, 251] width 968 height 503
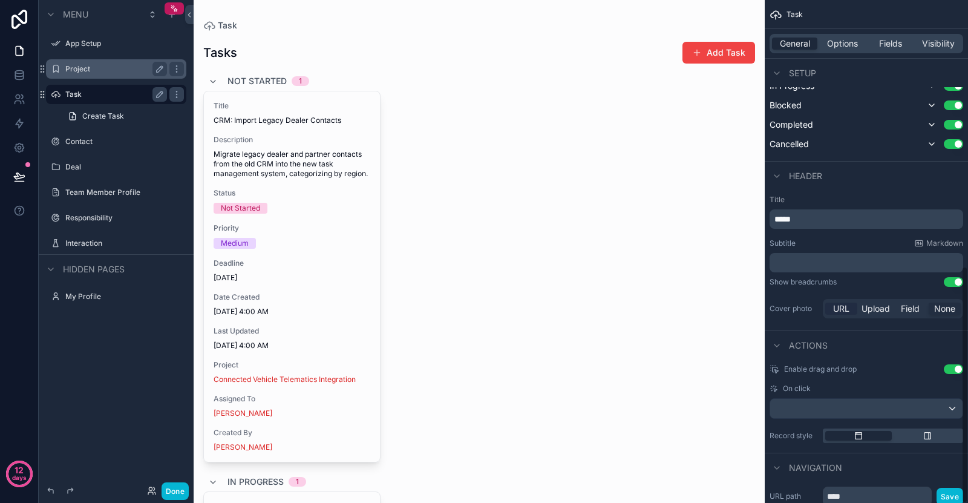
scroll to position [563, 0]
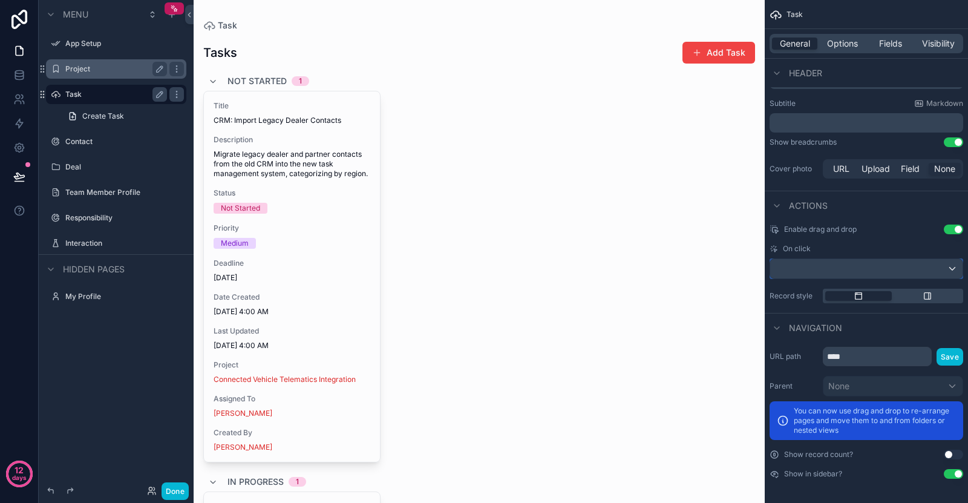
click at [909, 261] on div "scrollable content" at bounding box center [866, 268] width 192 height 19
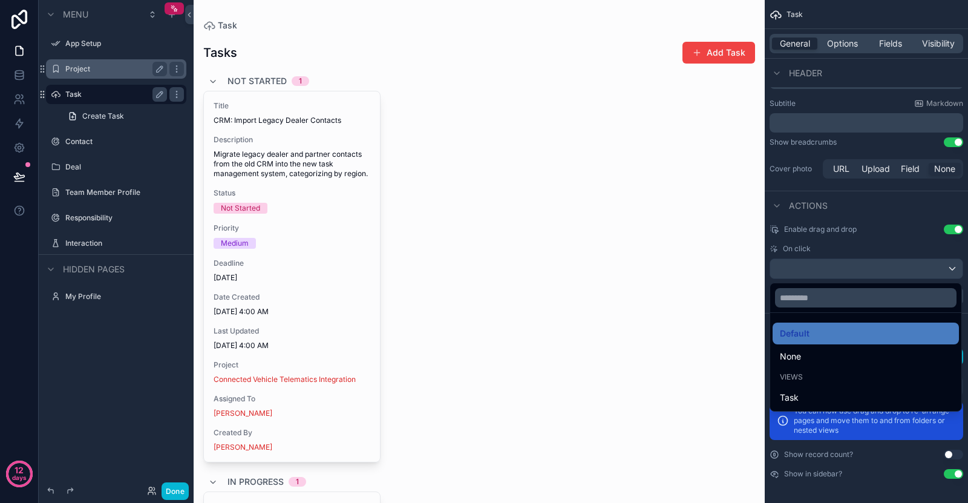
click at [829, 261] on div "scrollable content" at bounding box center [484, 251] width 968 height 503
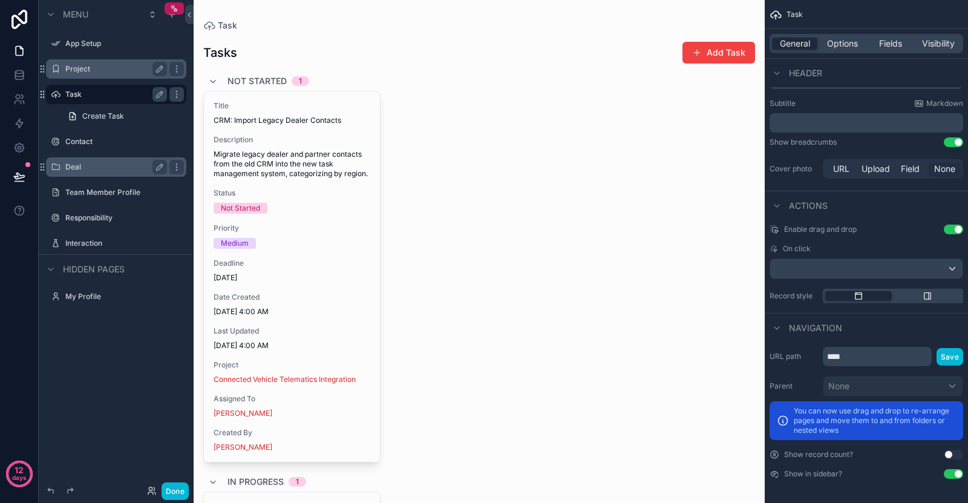
click at [109, 169] on label "Deal" at bounding box center [113, 167] width 97 height 10
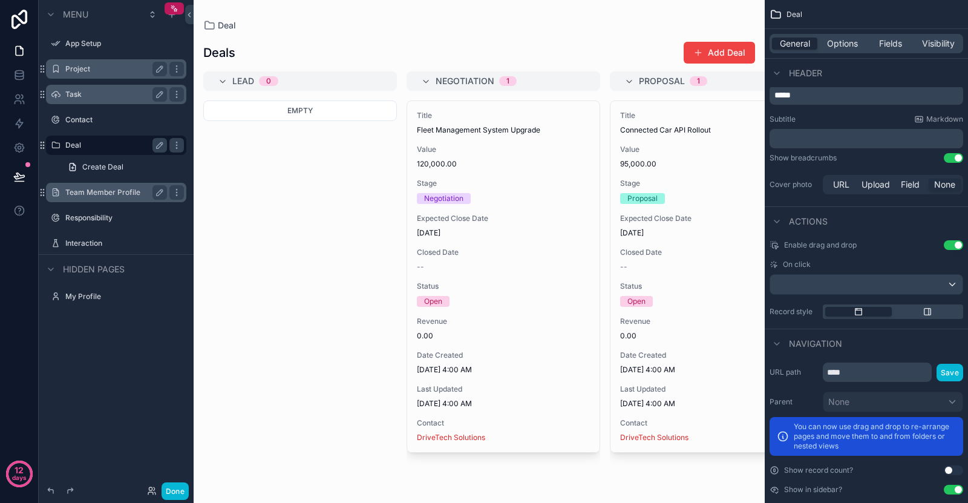
click at [111, 200] on div "Team Member Profile" at bounding box center [116, 192] width 136 height 19
click at [116, 195] on label "Team Member Profile" at bounding box center [113, 193] width 97 height 10
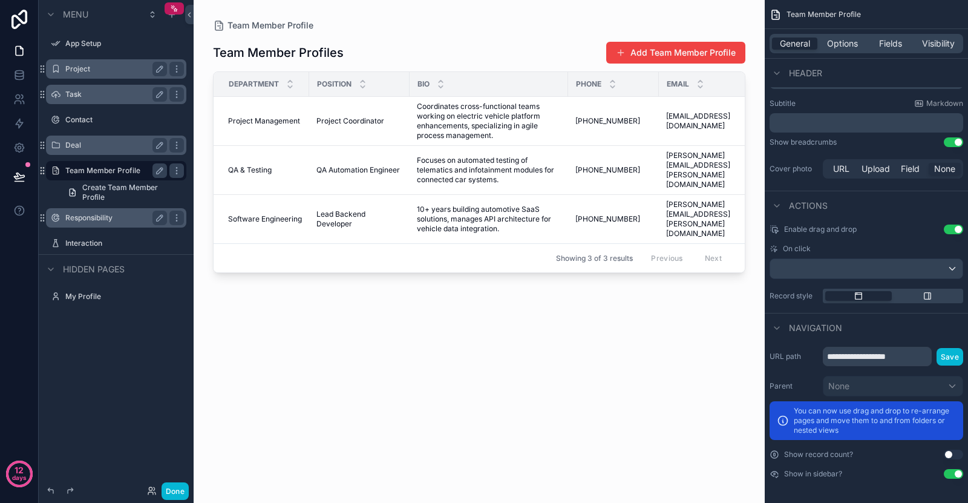
click at [114, 220] on label "Responsibility" at bounding box center [113, 218] width 97 height 10
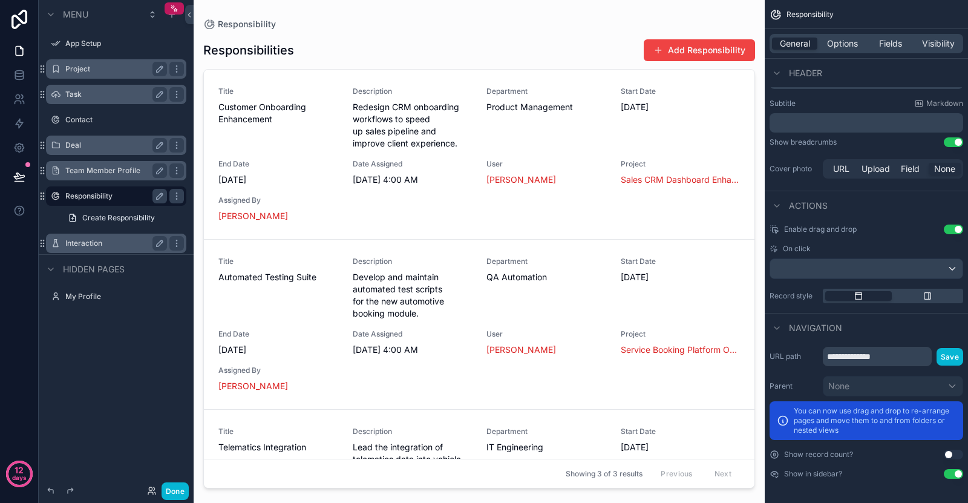
click at [113, 245] on label "Interaction" at bounding box center [113, 243] width 97 height 10
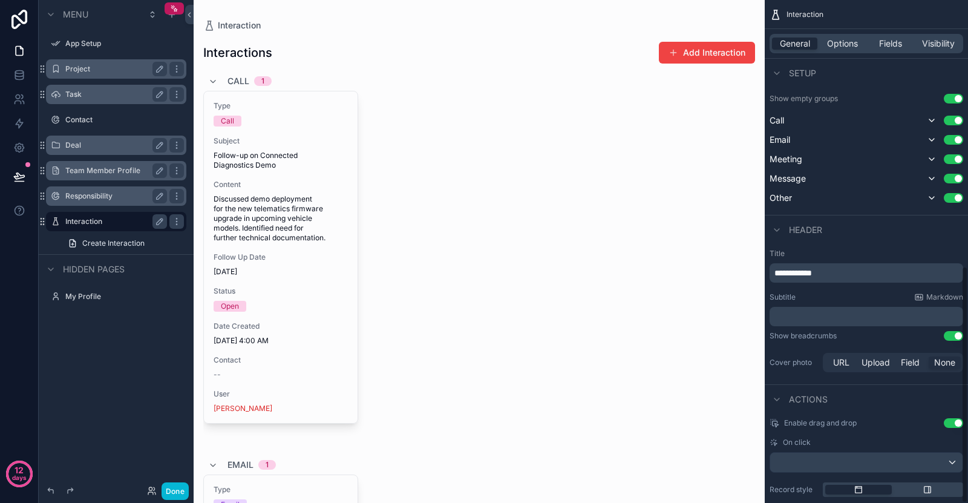
scroll to position [563, 0]
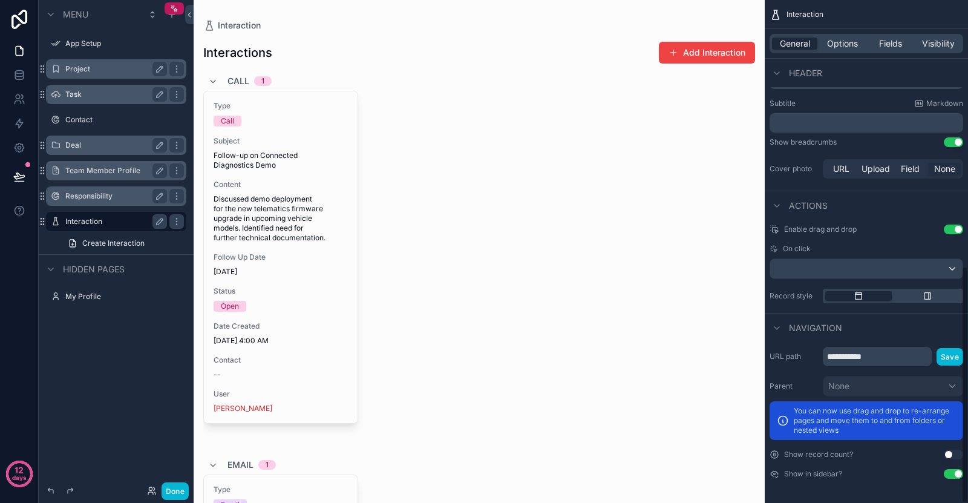
click at [116, 215] on div "Interaction" at bounding box center [116, 221] width 102 height 15
click at [116, 194] on label "Responsibility" at bounding box center [113, 196] width 97 height 10
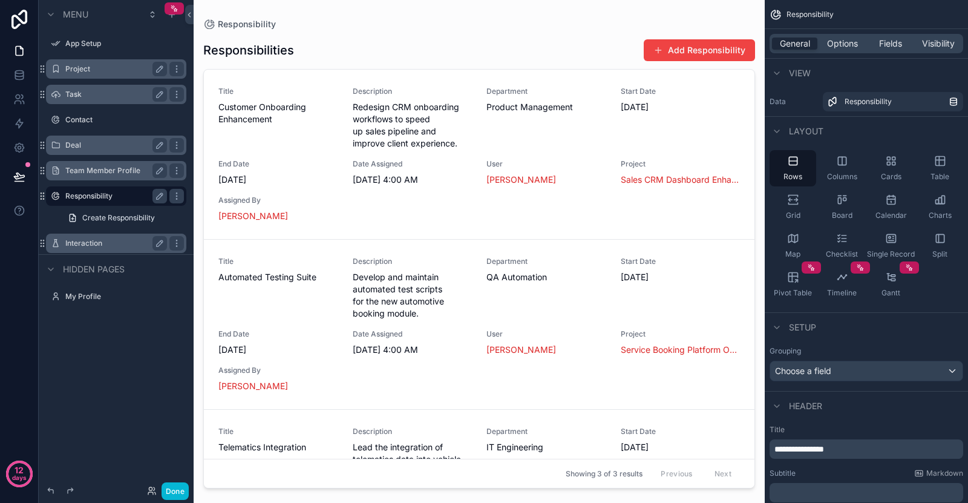
click at [114, 235] on div "Interaction" at bounding box center [116, 243] width 136 height 19
click at [101, 244] on label "Interaction" at bounding box center [113, 243] width 97 height 10
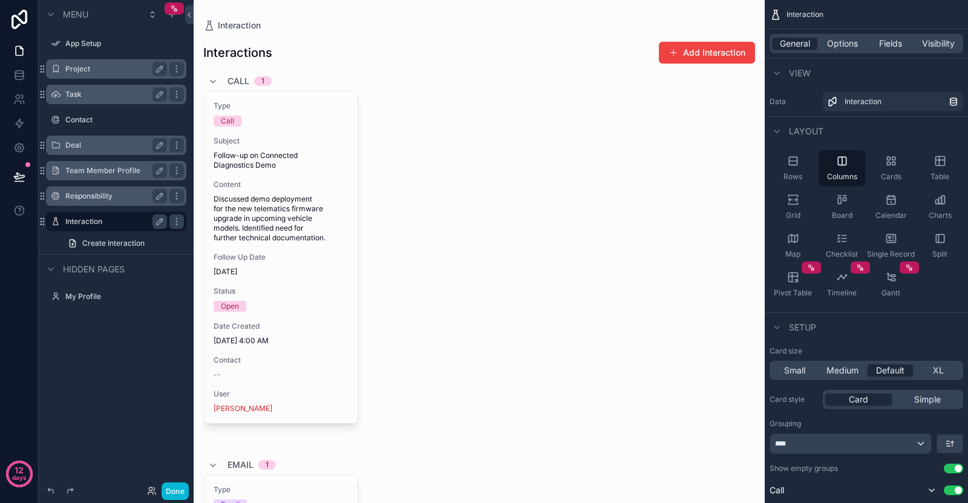
click at [112, 167] on label "Team Member Profile" at bounding box center [113, 171] width 97 height 10
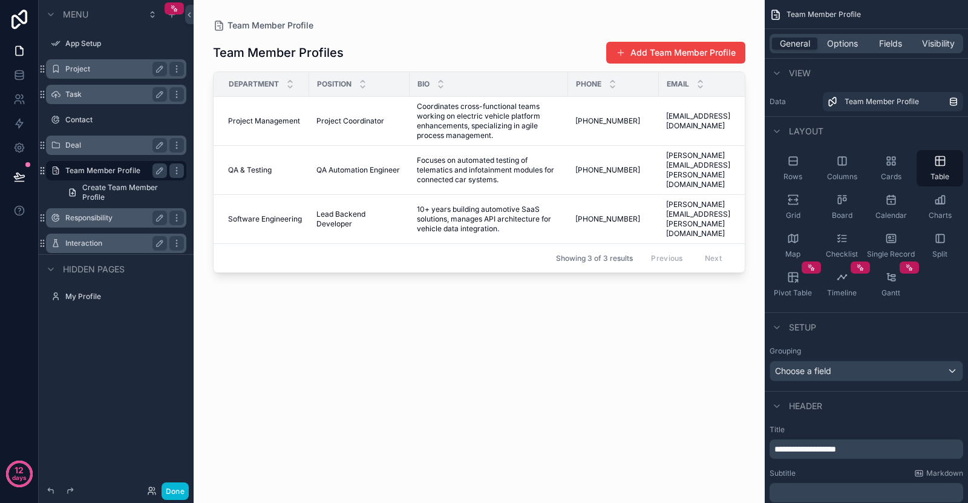
click at [107, 143] on label "Deal" at bounding box center [113, 145] width 97 height 10
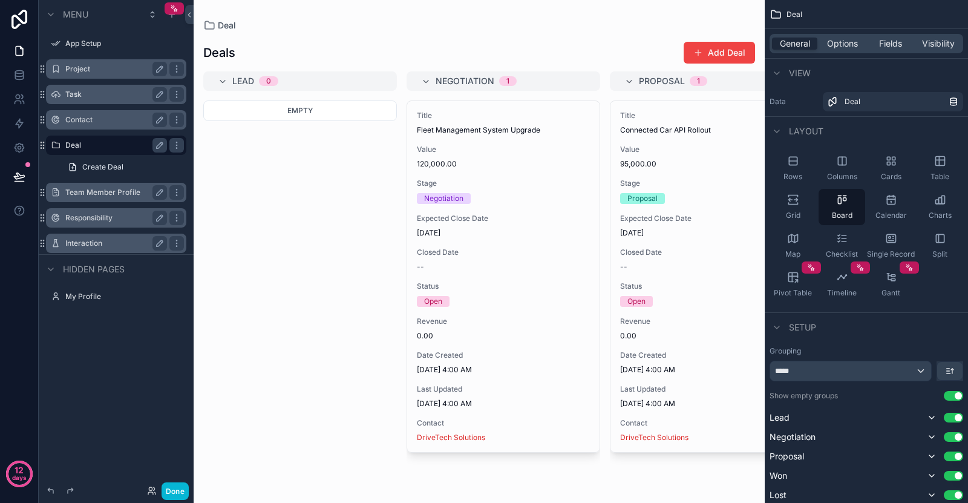
click at [102, 123] on label "Contact" at bounding box center [113, 120] width 97 height 10
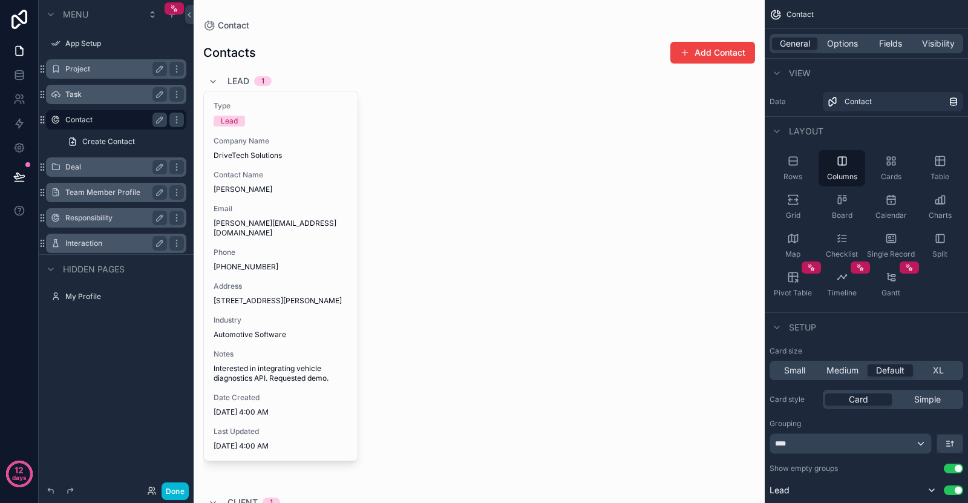
click at [99, 87] on div "Task" at bounding box center [116, 94] width 136 height 19
click at [98, 94] on label "Task" at bounding box center [122, 95] width 114 height 10
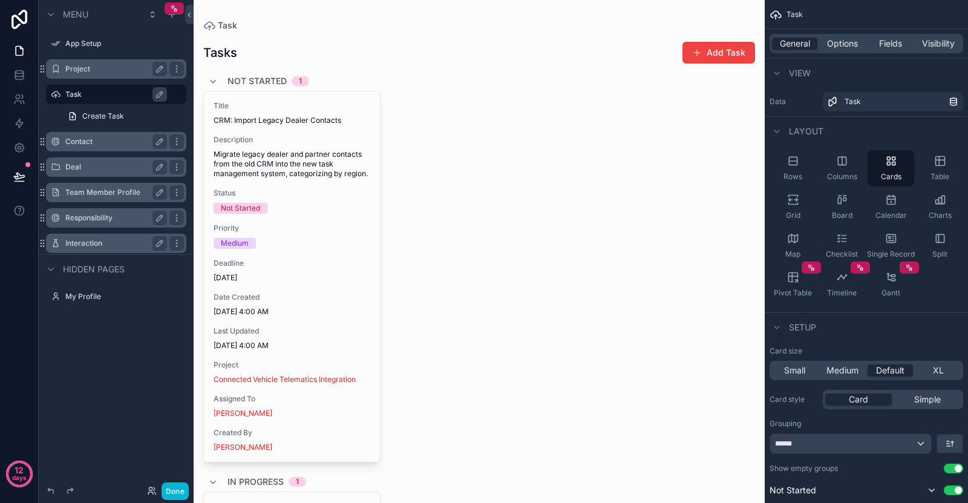
click at [99, 73] on label "Project" at bounding box center [113, 69] width 97 height 10
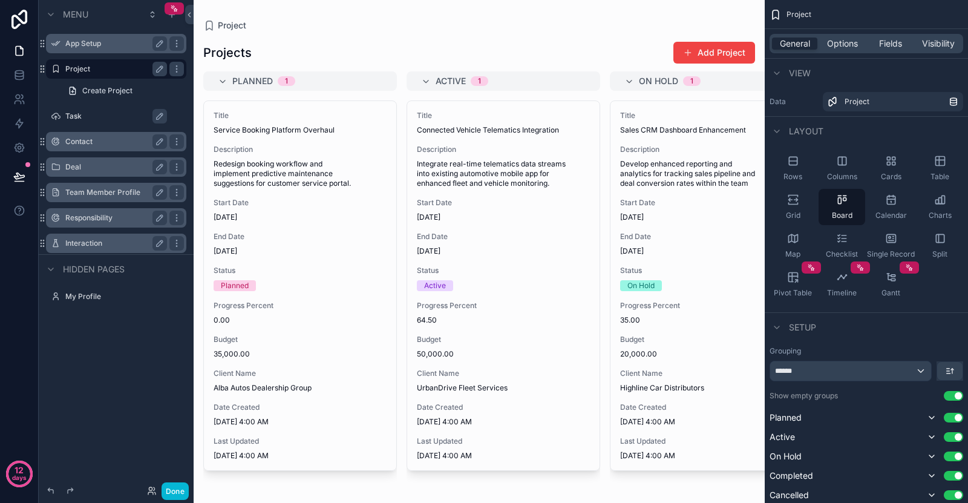
click at [103, 50] on div "App Setup" at bounding box center [116, 43] width 102 height 15
click at [107, 44] on label "App Setup" at bounding box center [113, 44] width 97 height 10
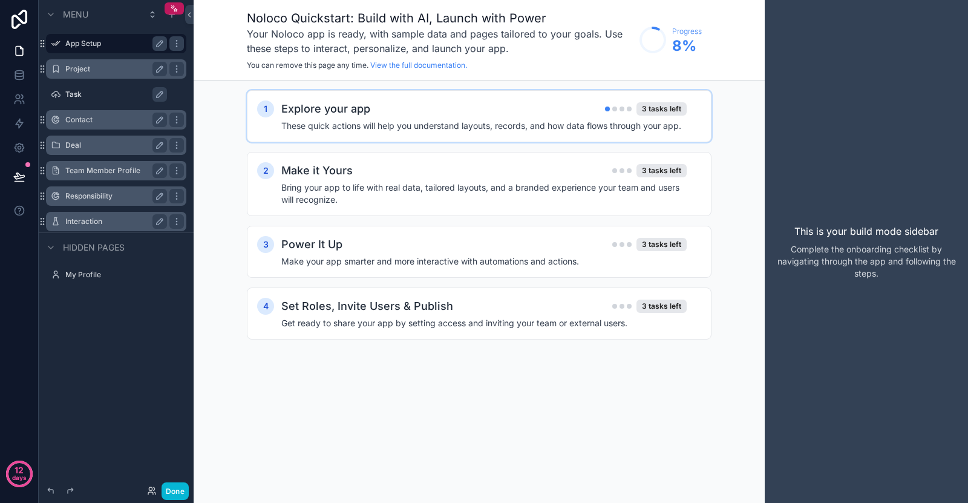
click at [389, 115] on div "Explore your app 3 tasks left" at bounding box center [484, 108] width 406 height 17
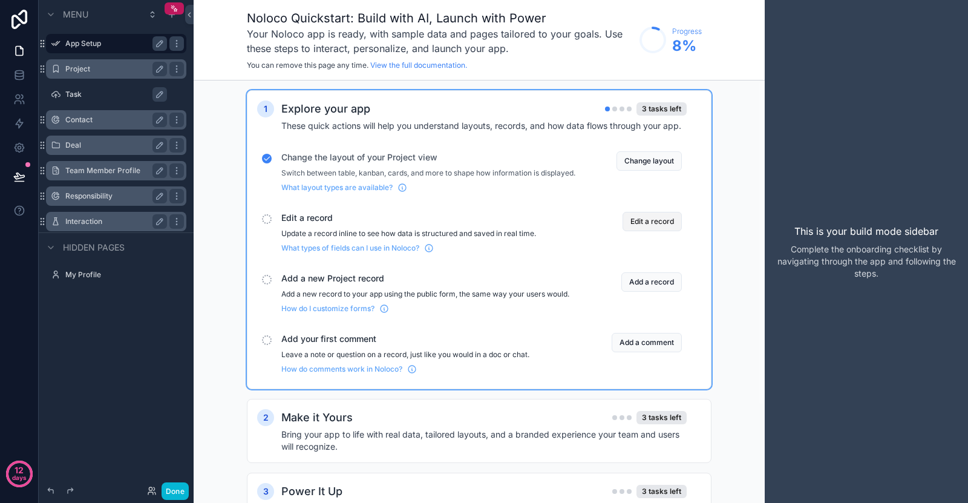
click at [643, 231] on button "Edit a record" at bounding box center [652, 221] width 59 height 19
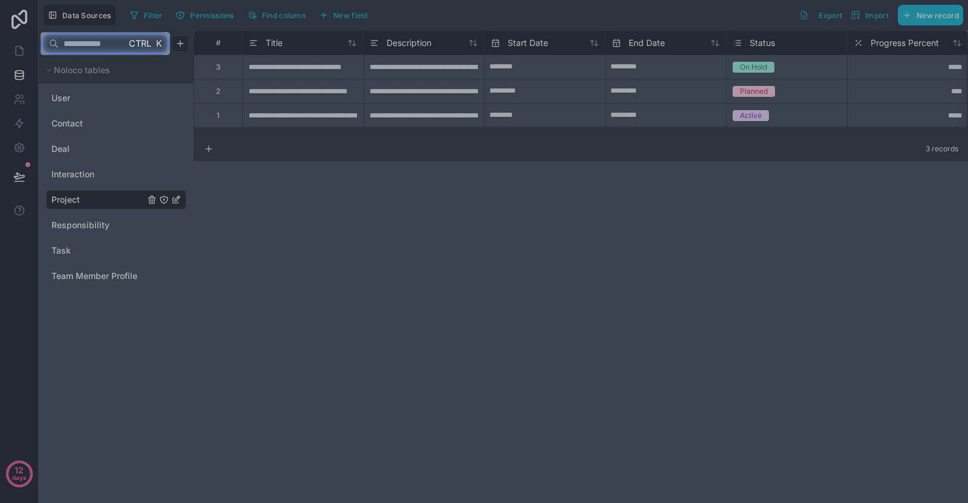
click at [122, 41] on input "text" at bounding box center [92, 44] width 67 height 22
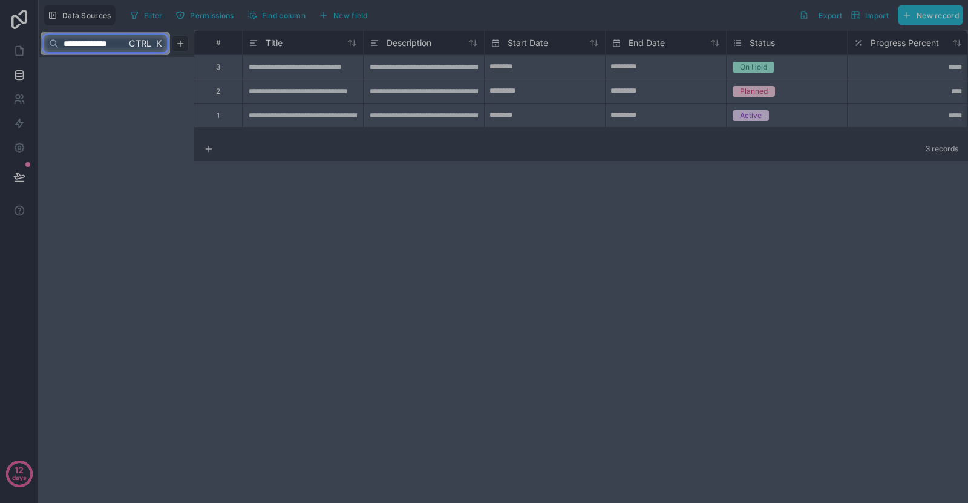
scroll to position [0, 16]
type input "**********"
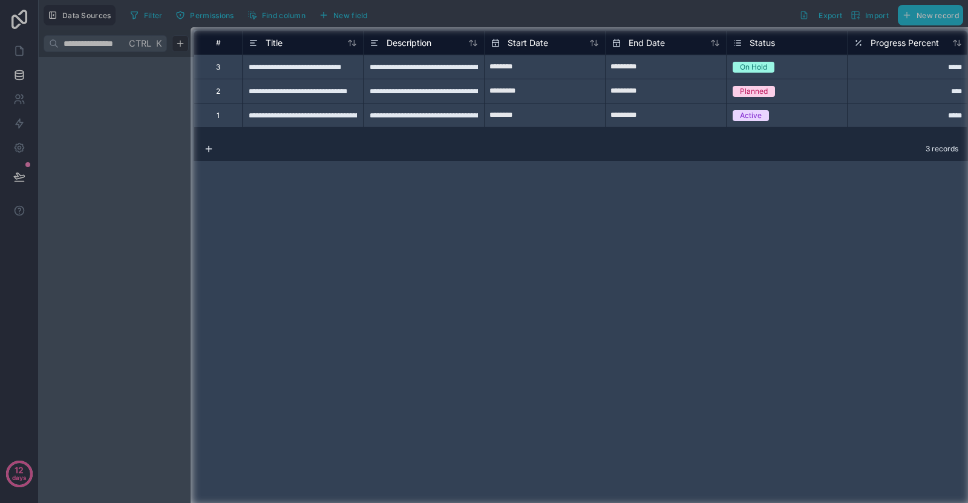
scroll to position [0, 0]
click at [375, 204] on div "**********" at bounding box center [581, 266] width 775 height 473
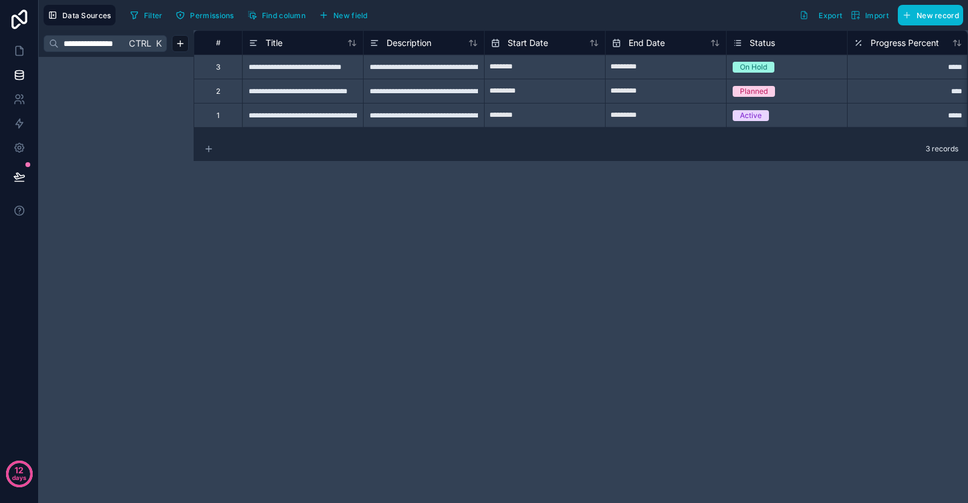
click at [210, 149] on icon at bounding box center [209, 149] width 10 height 10
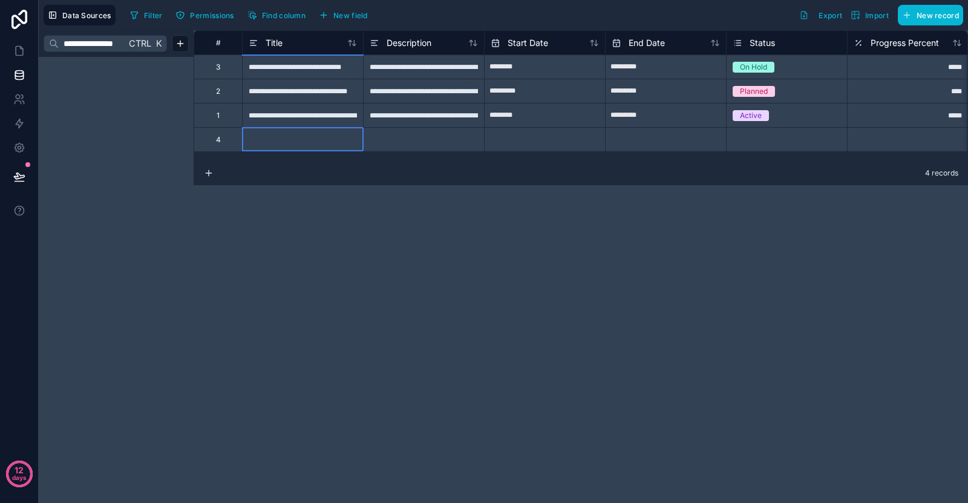
click at [286, 136] on div at bounding box center [302, 139] width 121 height 24
click at [286, 136] on input at bounding box center [303, 140] width 120 height 24
type input "*"
type input "**********"
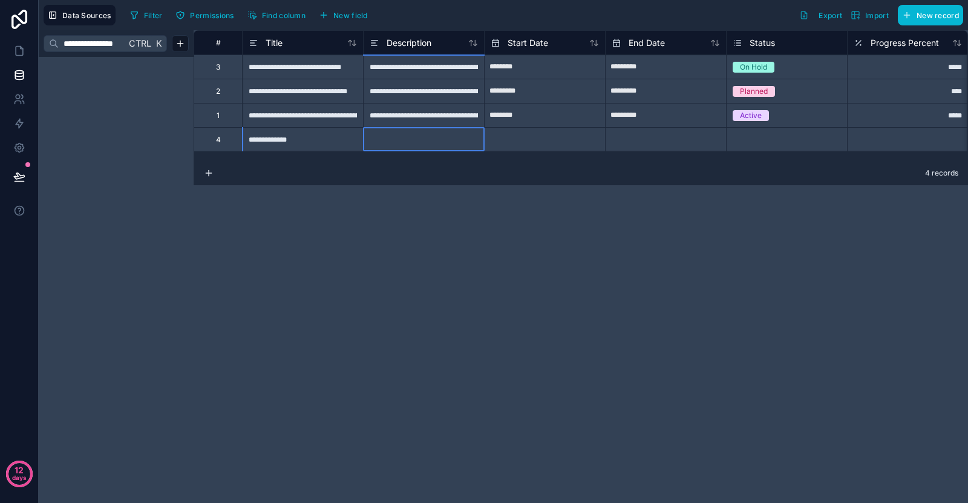
click at [434, 145] on div at bounding box center [423, 139] width 121 height 24
type input "**********"
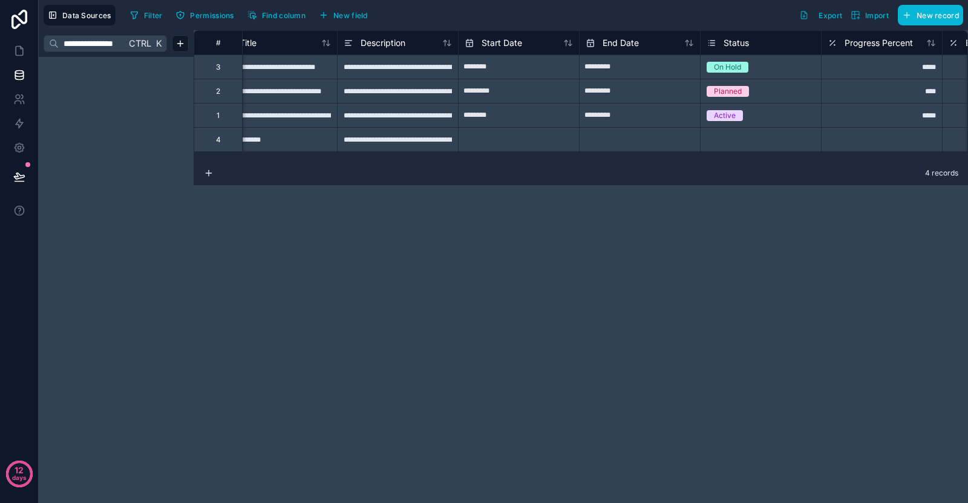
scroll to position [0, 21]
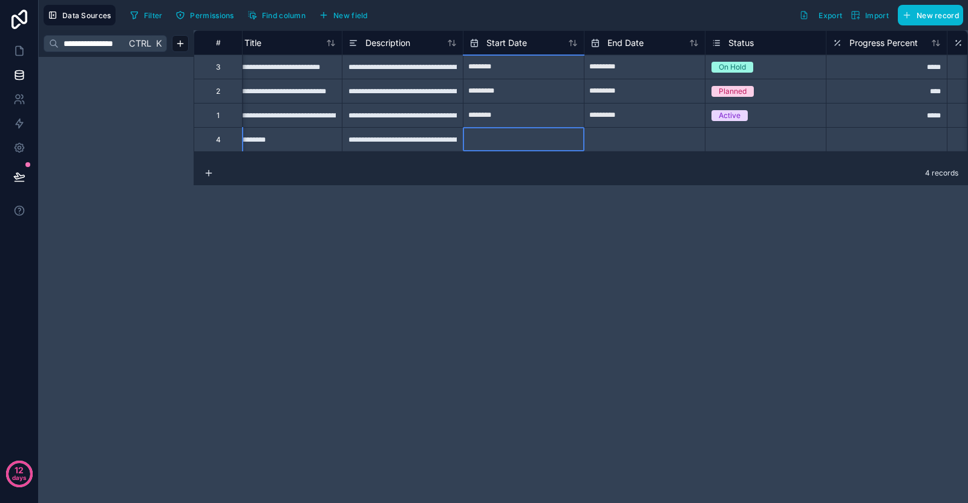
click at [507, 137] on input "text" at bounding box center [524, 139] width 120 height 19
select select "****"
select select "*"
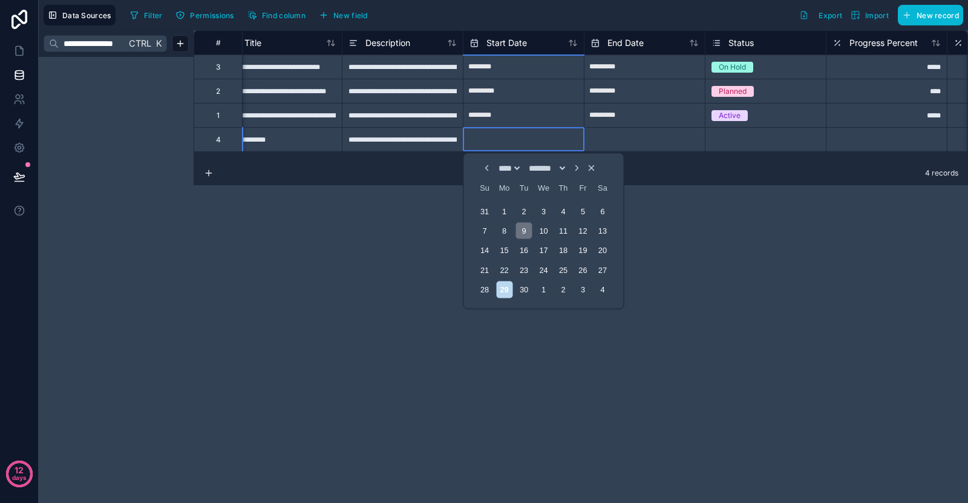
click at [522, 234] on div "9" at bounding box center [524, 231] width 16 height 16
type input "********"
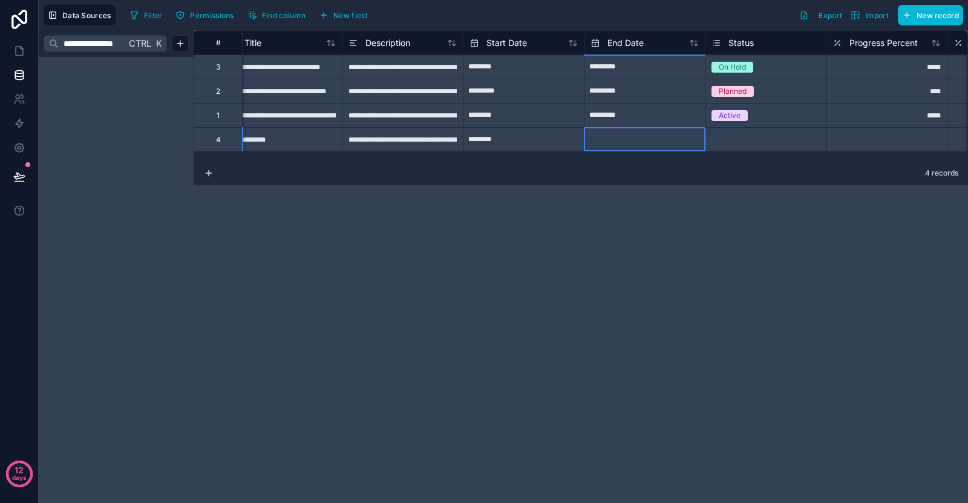
click at [630, 134] on input "text" at bounding box center [645, 139] width 120 height 19
select select "****"
select select "*"
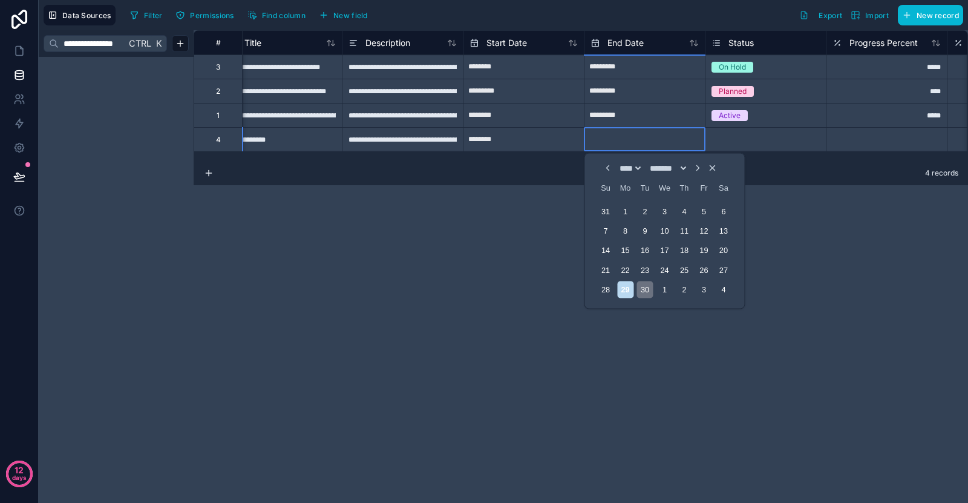
click at [644, 290] on div "30" at bounding box center [645, 289] width 16 height 16
type input "*********"
click at [522, 257] on div "**********" at bounding box center [581, 266] width 775 height 473
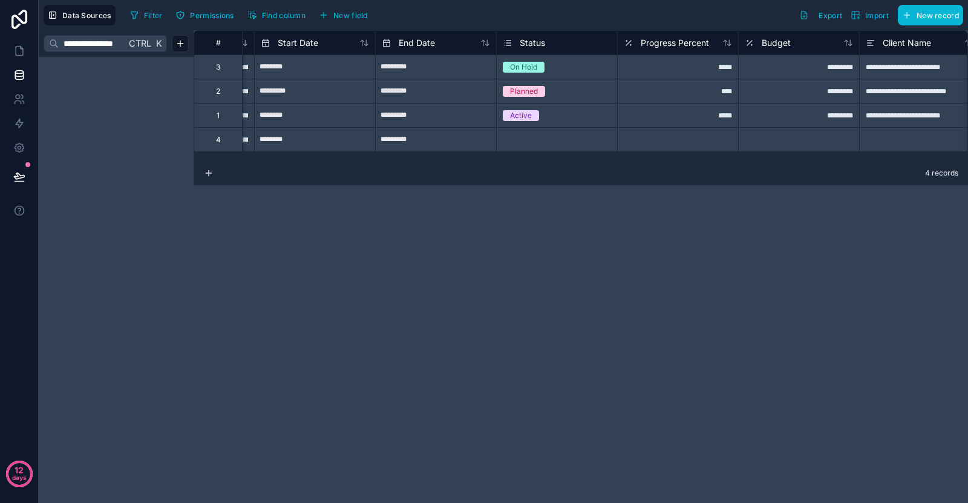
scroll to position [0, 243]
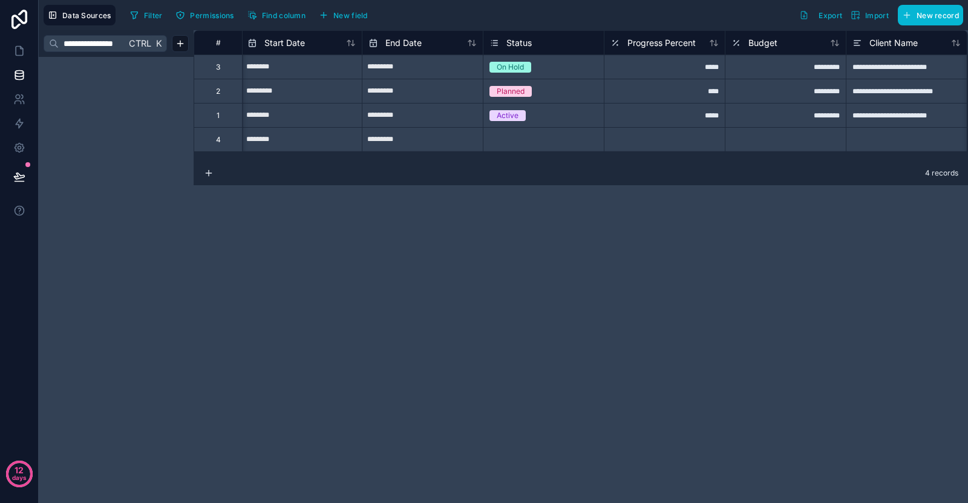
click at [549, 146] on div "Select a Status" at bounding box center [544, 140] width 120 height 24
click at [535, 142] on div "Select a Status" at bounding box center [509, 140] width 51 height 10
click at [621, 145] on div at bounding box center [664, 139] width 121 height 24
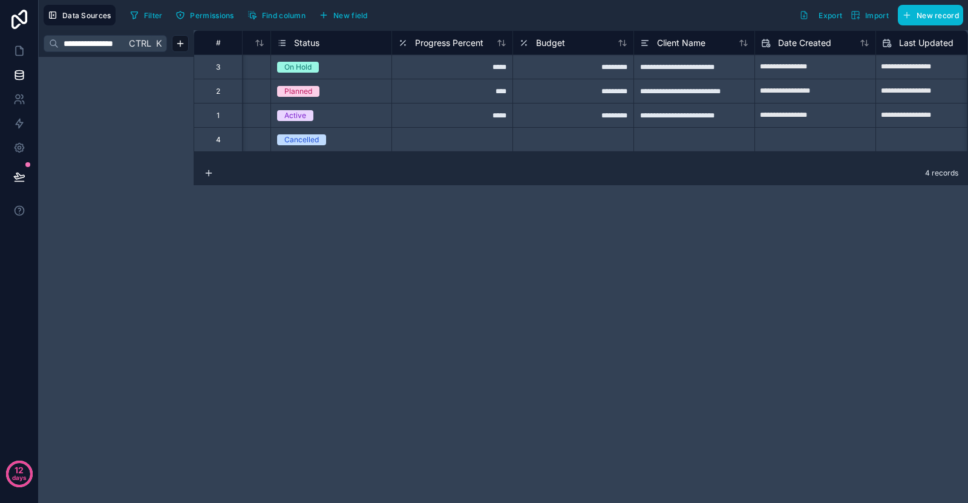
scroll to position [0, 469]
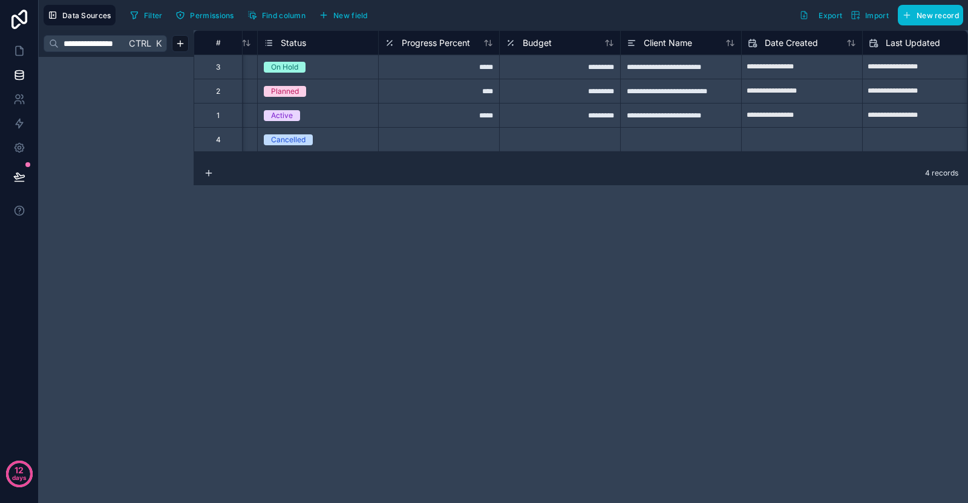
click at [467, 131] on div at bounding box center [438, 139] width 121 height 24
type input "**"
click at [582, 132] on div at bounding box center [559, 139] width 121 height 24
type input "*****"
click at [626, 210] on div "**********" at bounding box center [581, 266] width 775 height 473
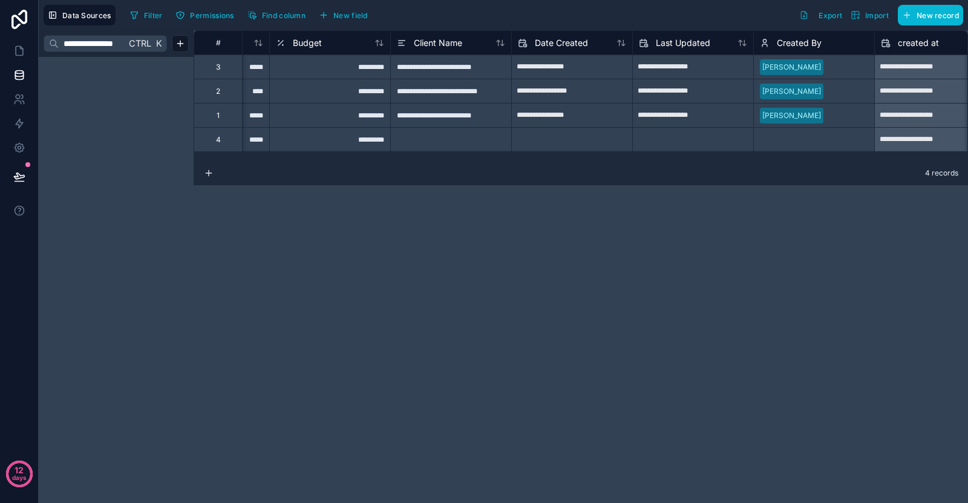
scroll to position [0, 730]
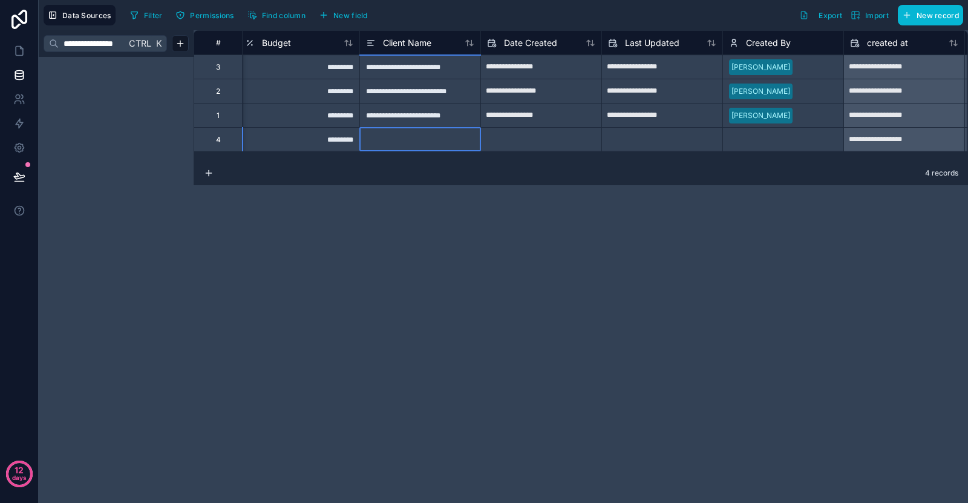
click at [425, 141] on div at bounding box center [420, 139] width 121 height 24
type input "**********"
click at [464, 279] on div "**********" at bounding box center [581, 266] width 775 height 473
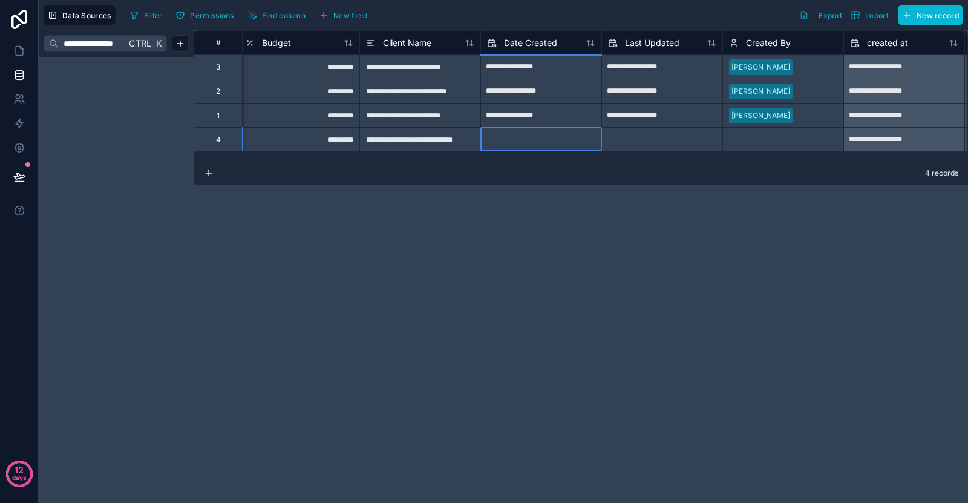
click at [506, 143] on input "text" at bounding box center [541, 139] width 120 height 19
select select "****"
select select "*"
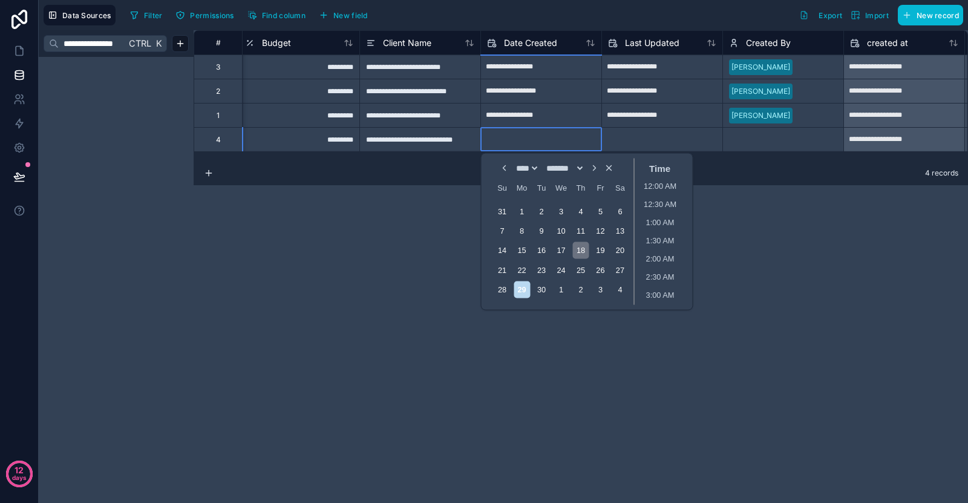
scroll to position [141, 0]
click at [599, 168] on icon "Choose Date and Time" at bounding box center [595, 168] width 10 height 10
click at [499, 169] on icon "Choose Date and Time" at bounding box center [504, 168] width 10 height 10
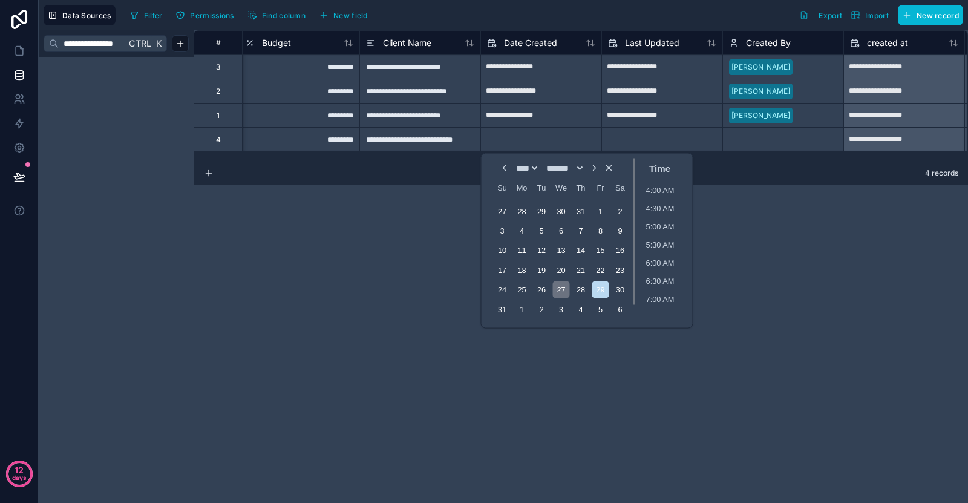
click at [565, 286] on div "27" at bounding box center [561, 289] width 16 height 16
click at [671, 260] on li "6:00 AM" at bounding box center [660, 264] width 51 height 18
click at [768, 197] on div "**********" at bounding box center [581, 266] width 775 height 473
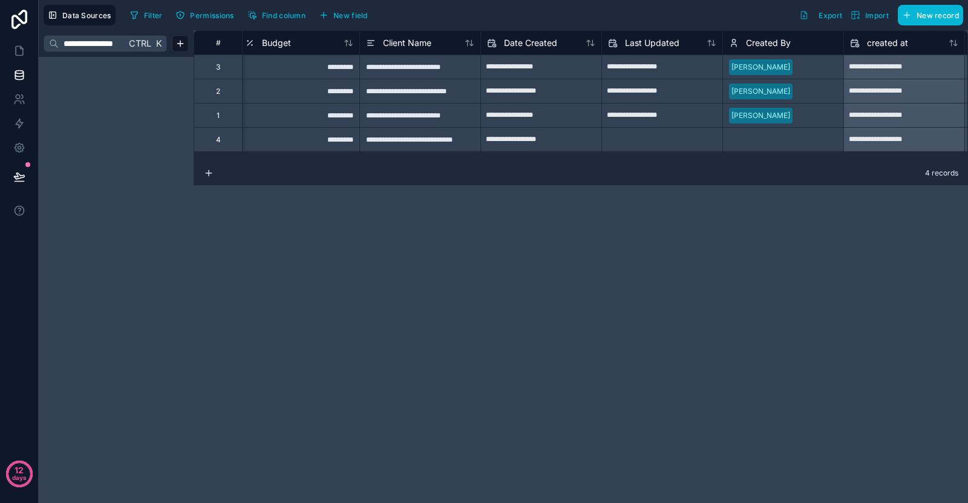
click at [662, 139] on input "text" at bounding box center [662, 139] width 120 height 19
select select "****"
select select "*"
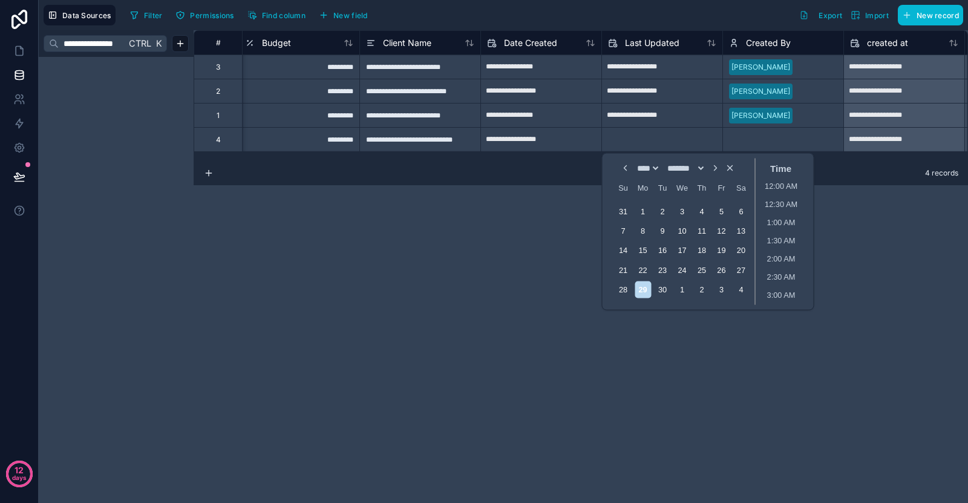
click at [720, 172] on icon "Choose Date and Time" at bounding box center [716, 168] width 10 height 10
click at [685, 229] on div "8" at bounding box center [682, 231] width 16 height 16
click at [771, 202] on li "12:30 AM" at bounding box center [781, 206] width 51 height 18
click at [521, 245] on div "**********" at bounding box center [581, 266] width 775 height 473
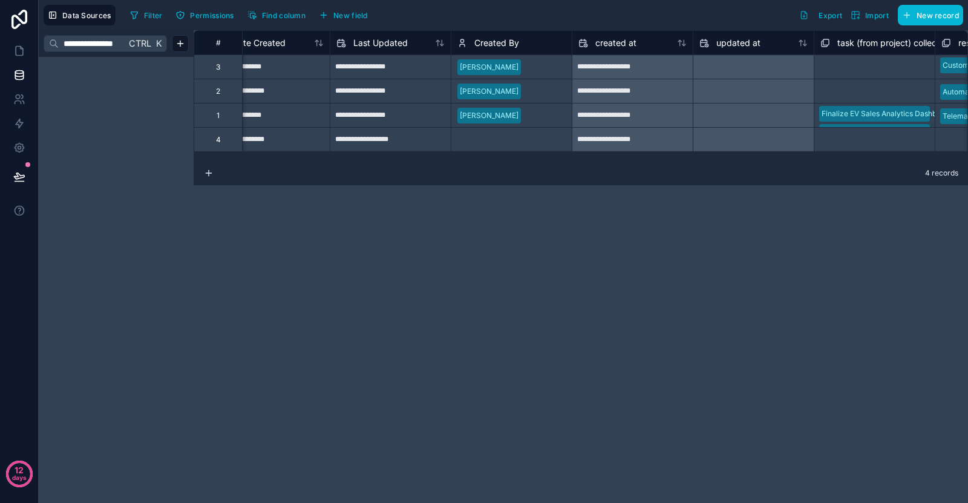
scroll to position [0, 1043]
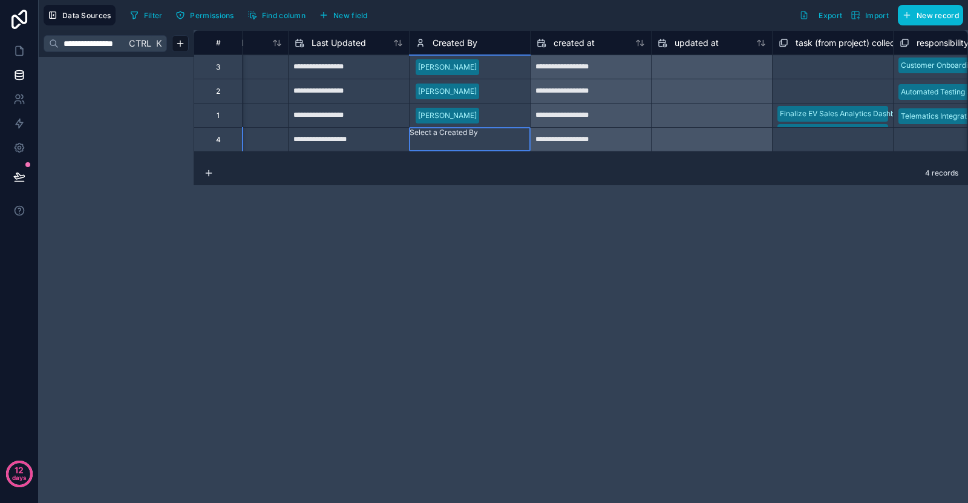
click at [413, 145] on div at bounding box center [412, 145] width 2 height 12
click at [478, 137] on div "Select a Created By" at bounding box center [470, 133] width 120 height 10
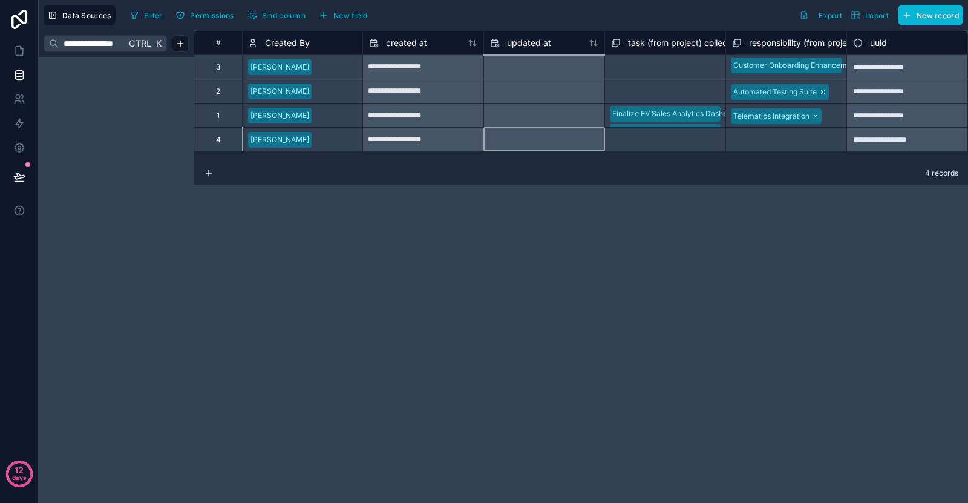
click at [557, 139] on div at bounding box center [544, 139] width 120 height 19
click at [768, 143] on div "Select a responsibility (from project) collection" at bounding box center [786, 139] width 108 height 19
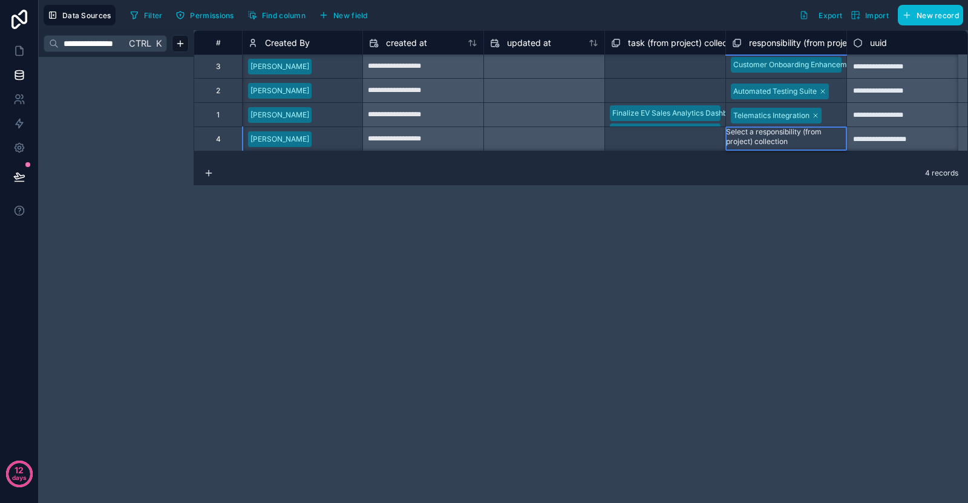
scroll to position [19, 1211]
drag, startPoint x: 741, startPoint y: 143, endPoint x: 728, endPoint y: 143, distance: 13.3
click at [741, 143] on div "Select a responsibility (from project) collection" at bounding box center [786, 143] width 120 height 34
click at [751, 126] on div "Select a responsibility (from project) collection" at bounding box center [786, 135] width 120 height 19
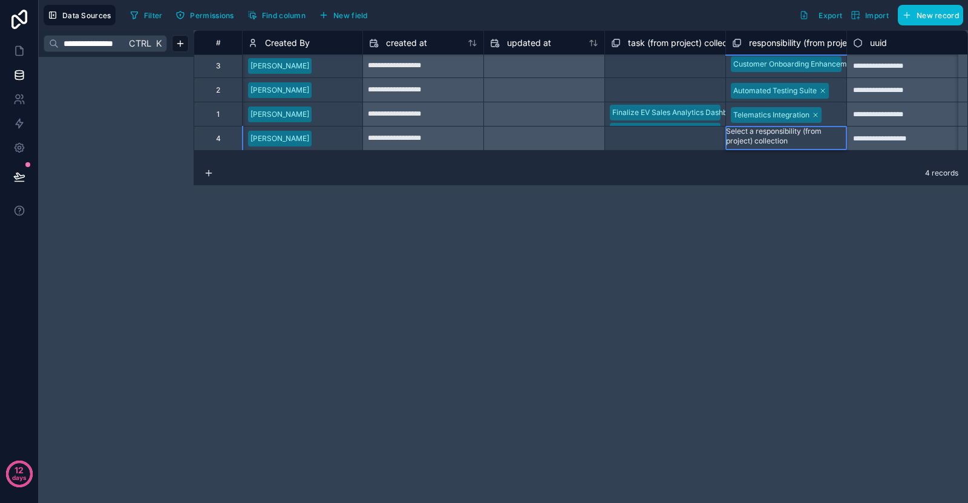
scroll to position [0, 1211]
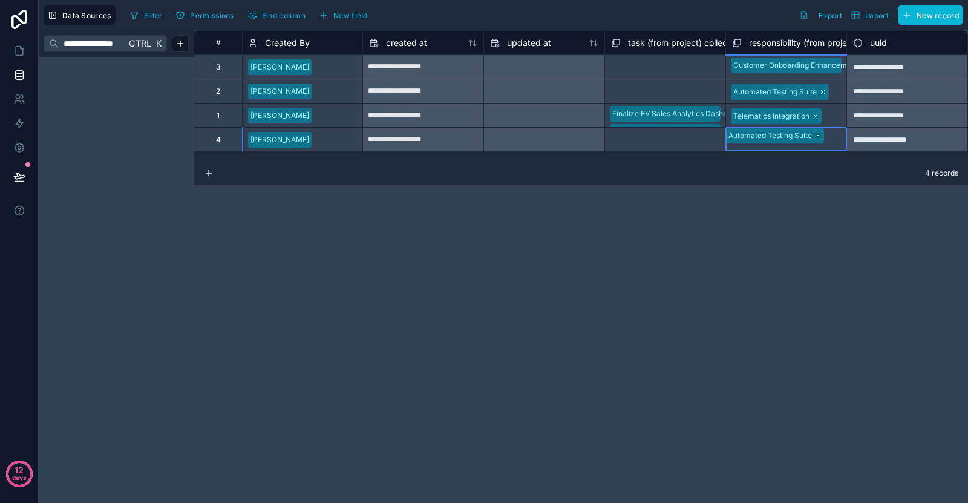
click at [730, 138] on div "Automated Testing Suite" at bounding box center [786, 136] width 120 height 16
click at [697, 136] on div "Select a task (from project) collection" at bounding box center [665, 139] width 108 height 19
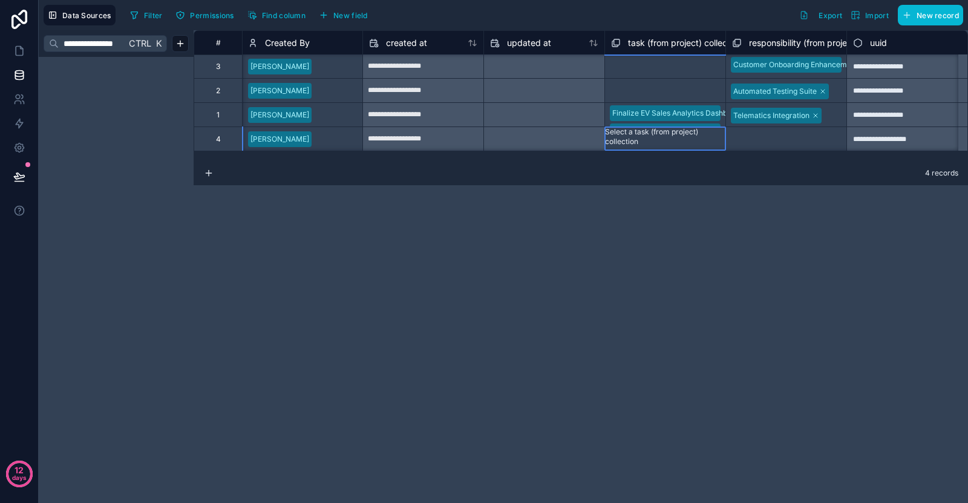
click at [778, 145] on div "Select a responsibility (from project) collection" at bounding box center [786, 139] width 120 height 24
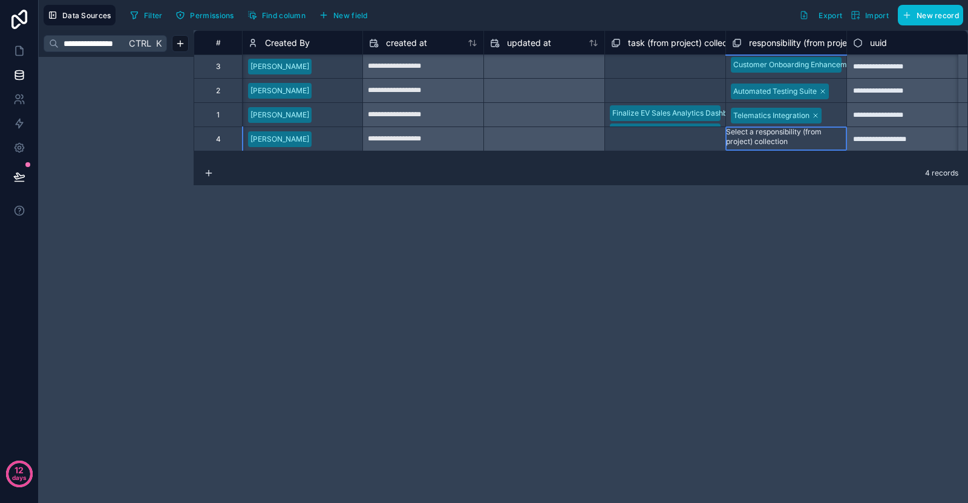
scroll to position [19, 1211]
click at [674, 126] on div "Select a task (from project) collection" at bounding box center [665, 138] width 120 height 24
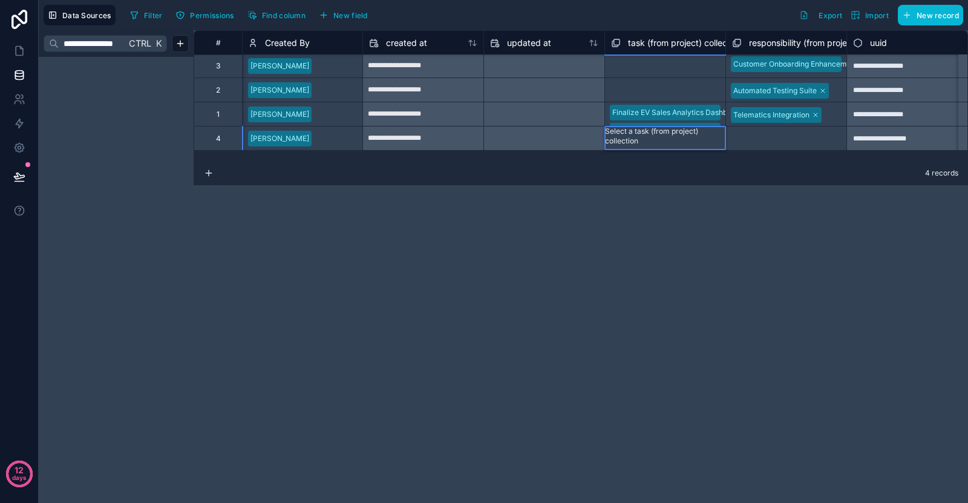
click at [669, 126] on div "Select a task (from project) collection" at bounding box center [665, 135] width 120 height 19
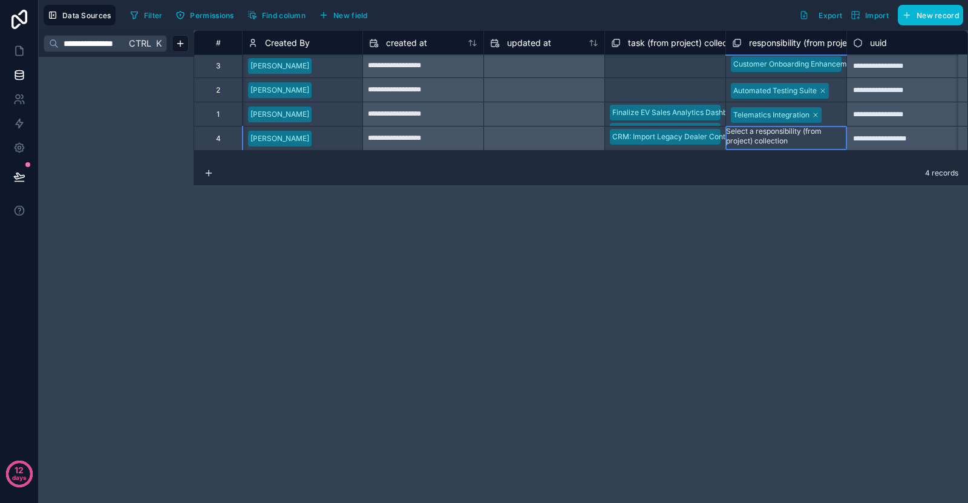
scroll to position [13, 0]
click at [764, 126] on div "Select a responsibility (from project) collection" at bounding box center [786, 143] width 120 height 34
click at [769, 130] on div "Select a responsibility (from project) collection" at bounding box center [786, 135] width 120 height 19
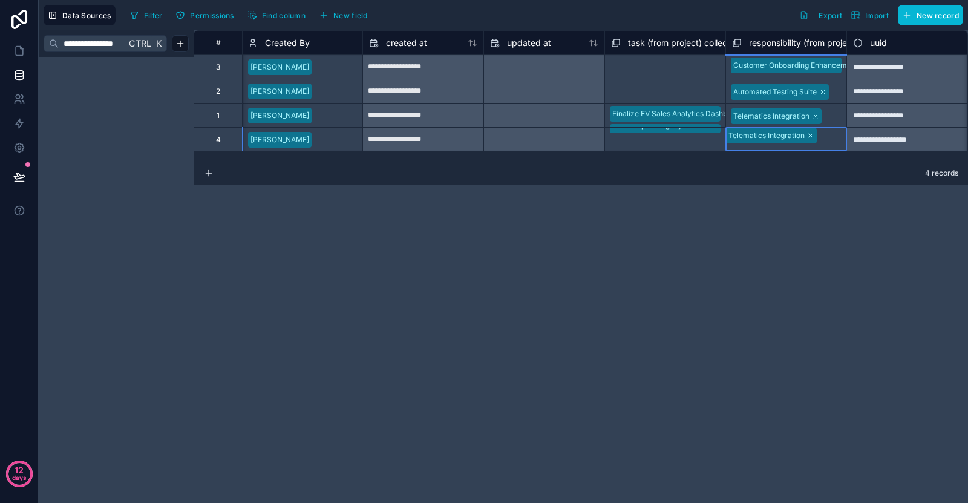
scroll to position [0, 1211]
click at [103, 46] on input "**********" at bounding box center [92, 44] width 67 height 22
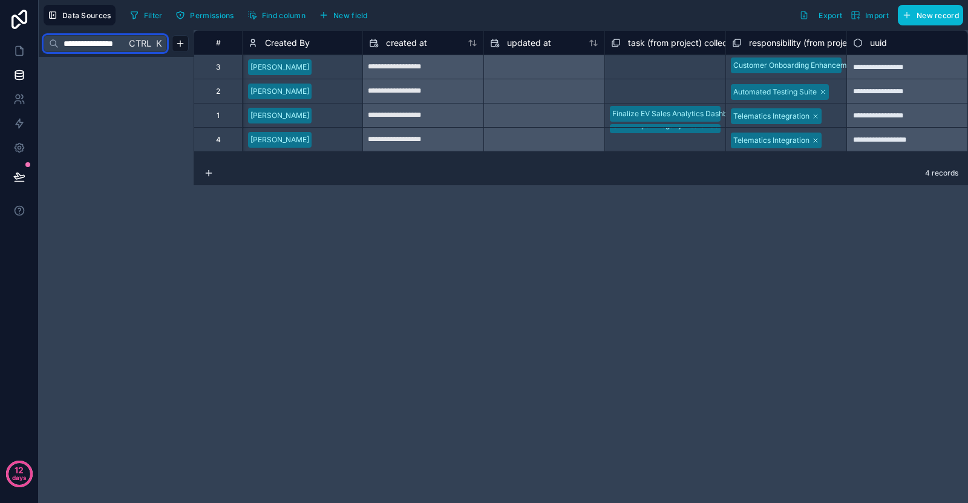
scroll to position [0, 0]
drag, startPoint x: 96, startPoint y: 45, endPoint x: 51, endPoint y: 48, distance: 44.9
click at [51, 48] on div "**********" at bounding box center [105, 43] width 123 height 17
click at [125, 103] on div "**********" at bounding box center [116, 266] width 155 height 473
click at [115, 44] on input "**********" at bounding box center [92, 44] width 67 height 22
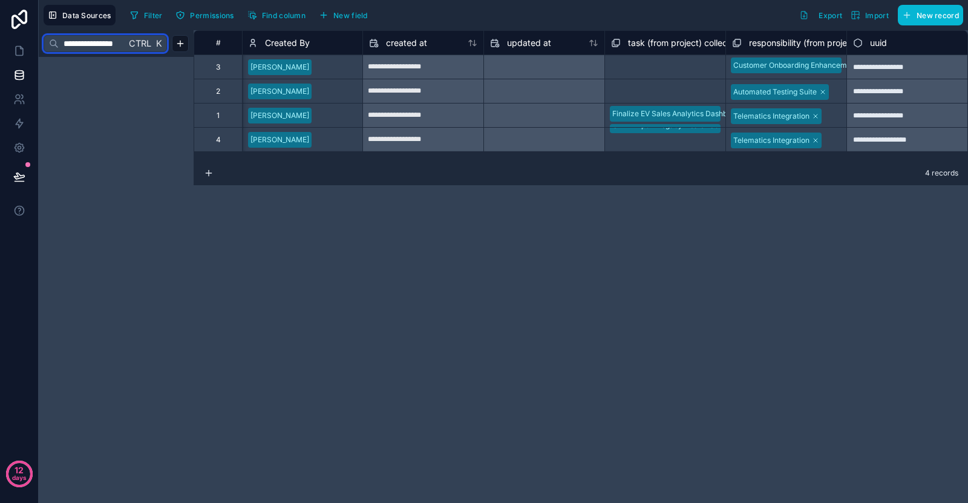
click at [115, 44] on input "**********" at bounding box center [92, 44] width 67 height 22
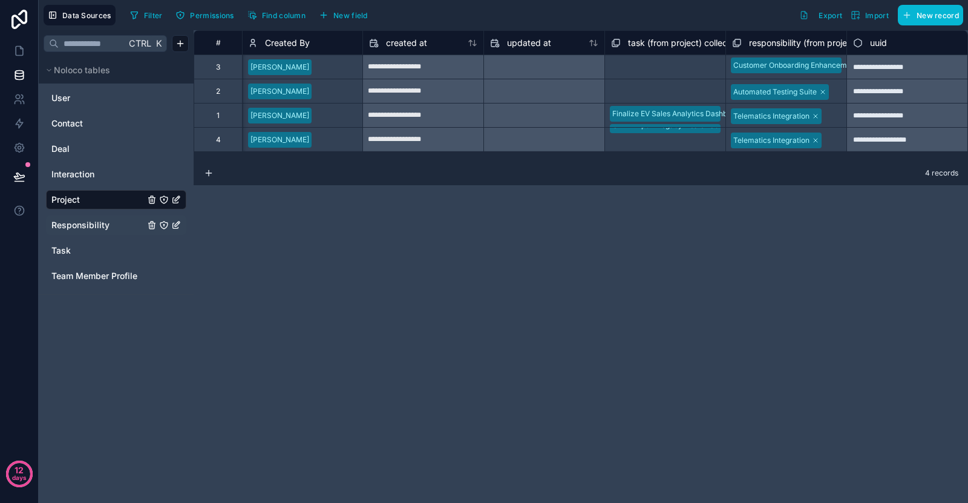
click at [96, 227] on span "Responsibility" at bounding box center [80, 225] width 58 height 12
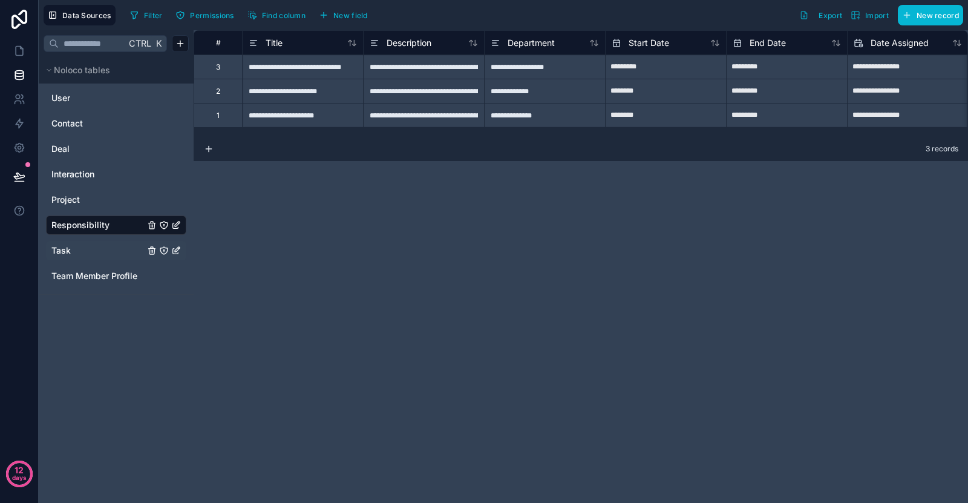
click at [87, 254] on link "Task" at bounding box center [97, 251] width 93 height 12
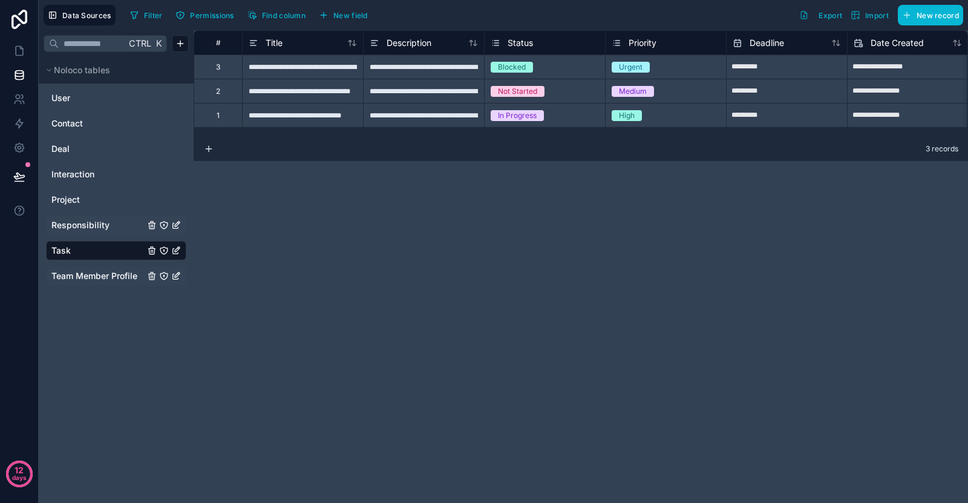
click at [84, 272] on span "Team Member Profile" at bounding box center [94, 276] width 86 height 12
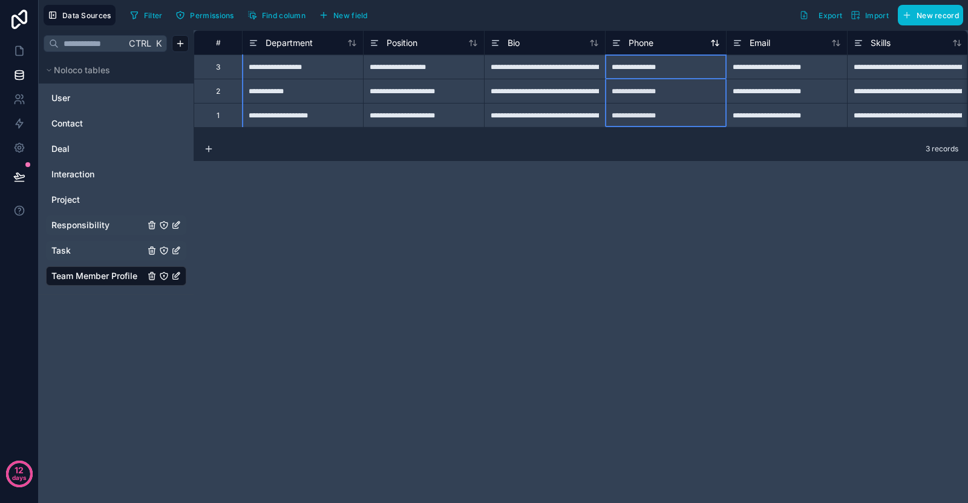
click at [649, 48] on span "Phone" at bounding box center [641, 43] width 25 height 12
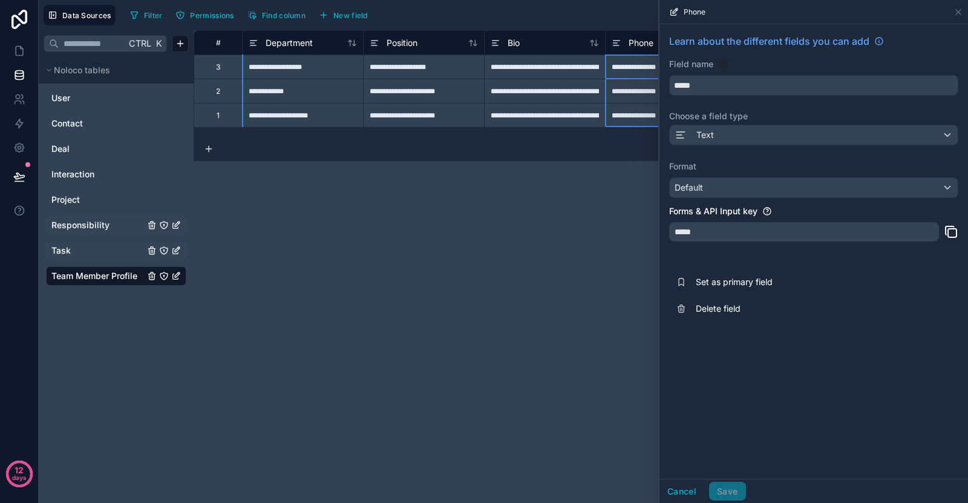
click at [654, 42] on span "Phone" at bounding box center [641, 43] width 25 height 12
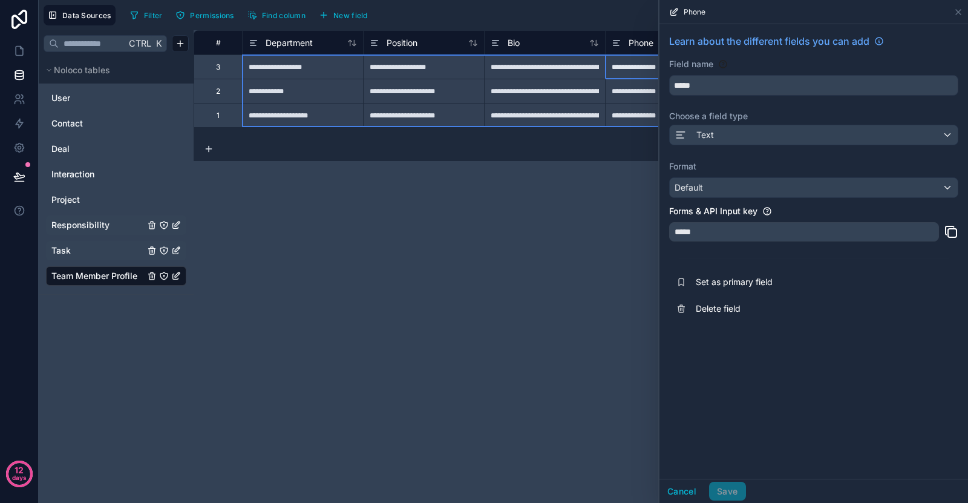
drag, startPoint x: 617, startPoint y: 40, endPoint x: 252, endPoint y: 54, distance: 365.2
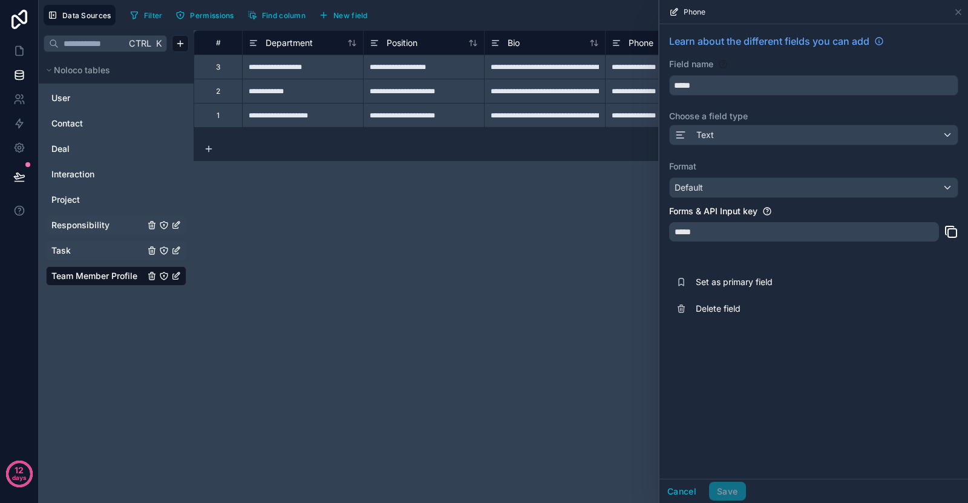
click at [442, 224] on div "**********" at bounding box center [581, 266] width 775 height 473
click at [959, 10] on icon at bounding box center [959, 12] width 10 height 10
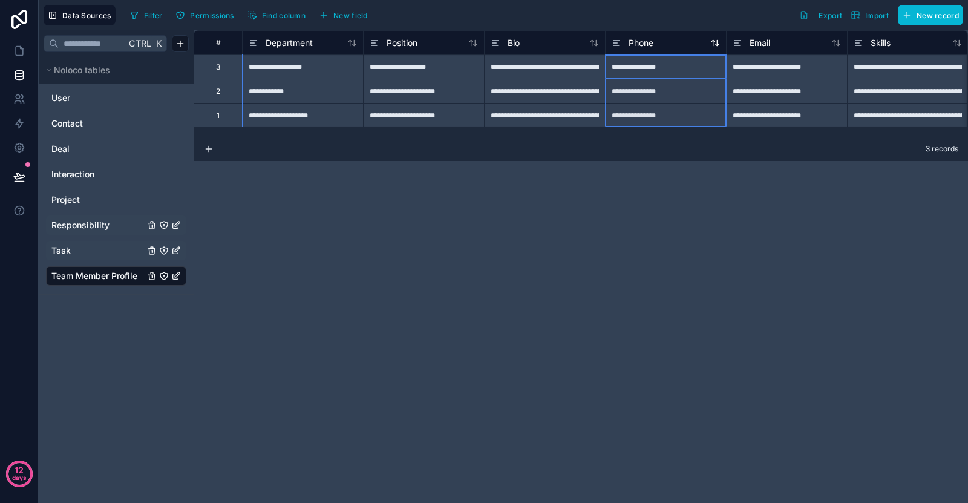
click at [716, 45] on icon at bounding box center [716, 43] width 10 height 10
click at [717, 45] on icon at bounding box center [716, 43] width 10 height 10
click at [19, 55] on icon at bounding box center [19, 51] width 7 height 9
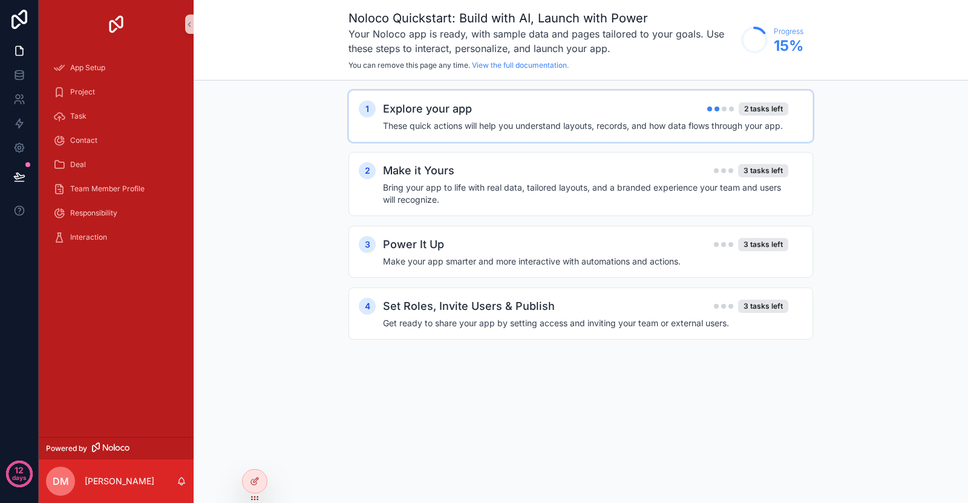
click at [565, 123] on h4 "These quick actions will help you understand layouts, records, and how data flo…" at bounding box center [586, 126] width 406 height 12
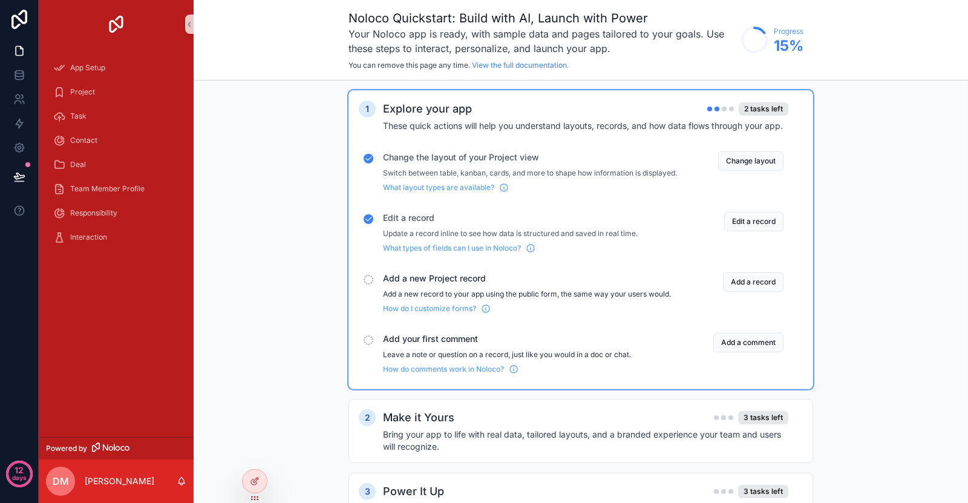
click at [489, 284] on span "Add a new Project record" at bounding box center [530, 278] width 294 height 12
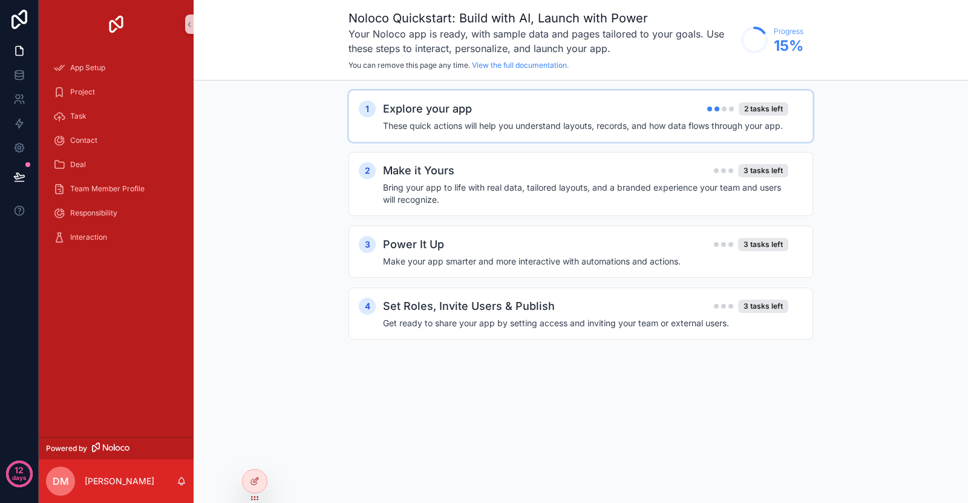
click at [691, 114] on div "Explore your app 2 tasks left" at bounding box center [586, 108] width 406 height 17
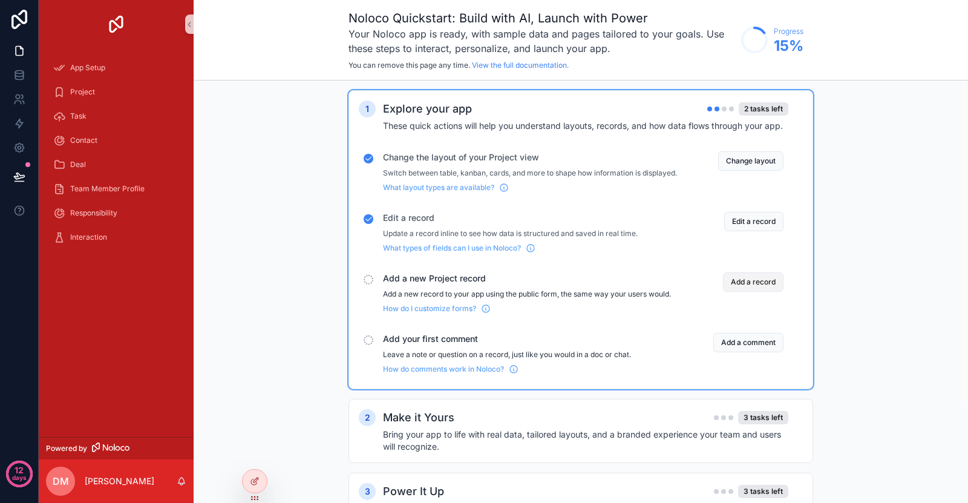
click at [754, 287] on button "Add a record" at bounding box center [753, 281] width 61 height 19
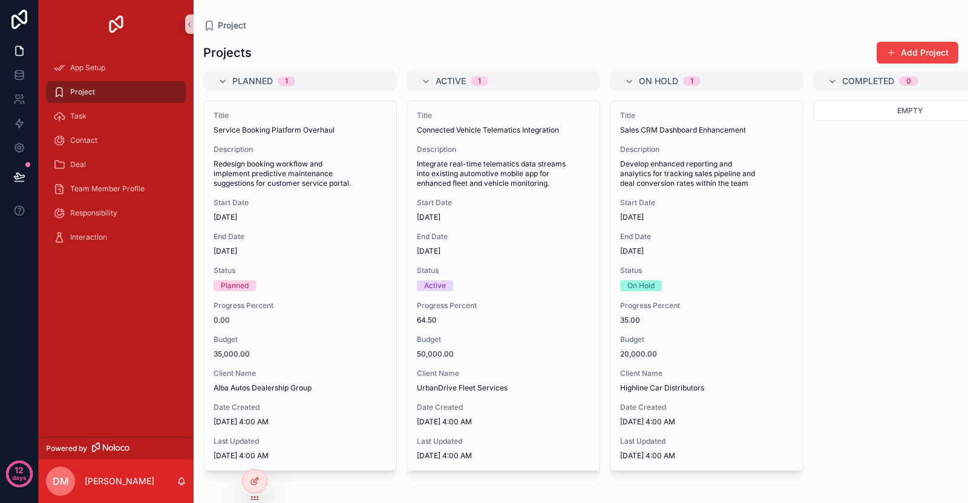
click at [885, 43] on button "Add Project" at bounding box center [918, 53] width 82 height 22
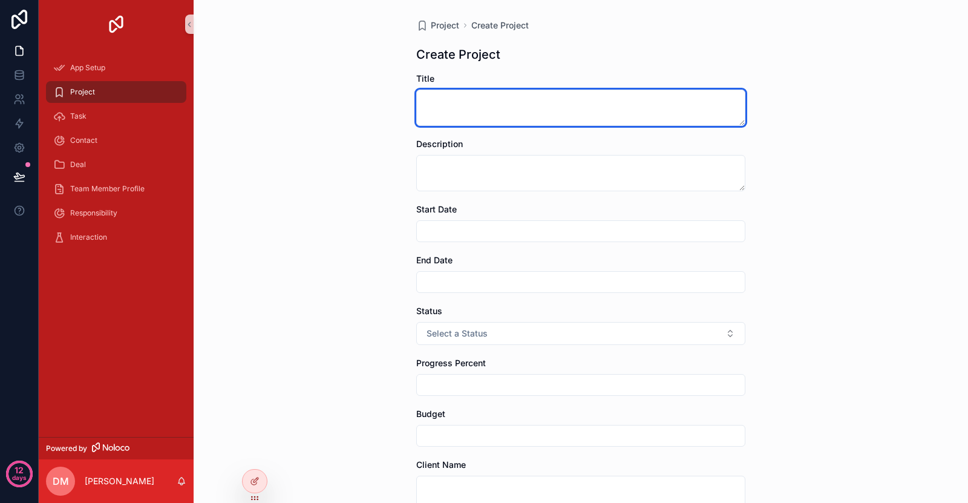
click at [533, 115] on textarea "scrollable content" at bounding box center [580, 108] width 329 height 36
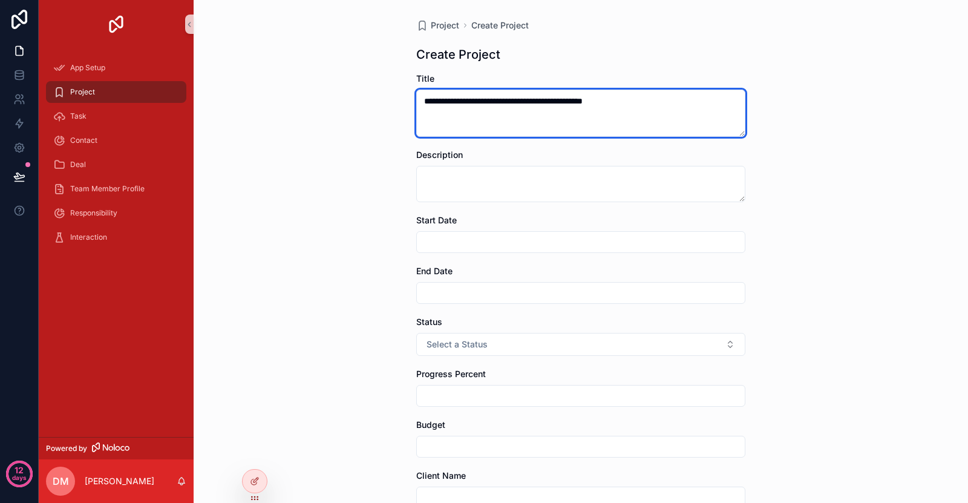
type textarea "**********"
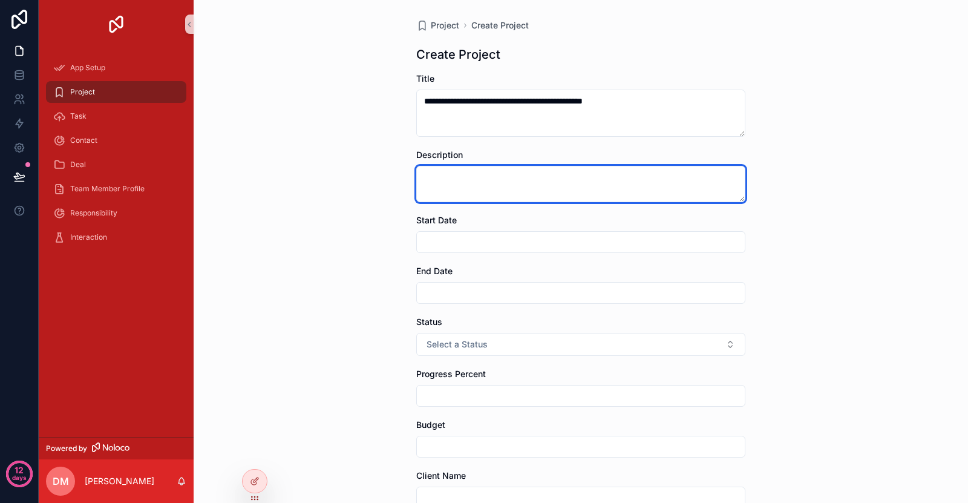
click at [493, 180] on textarea "scrollable content" at bounding box center [580, 184] width 329 height 36
type textarea "*"
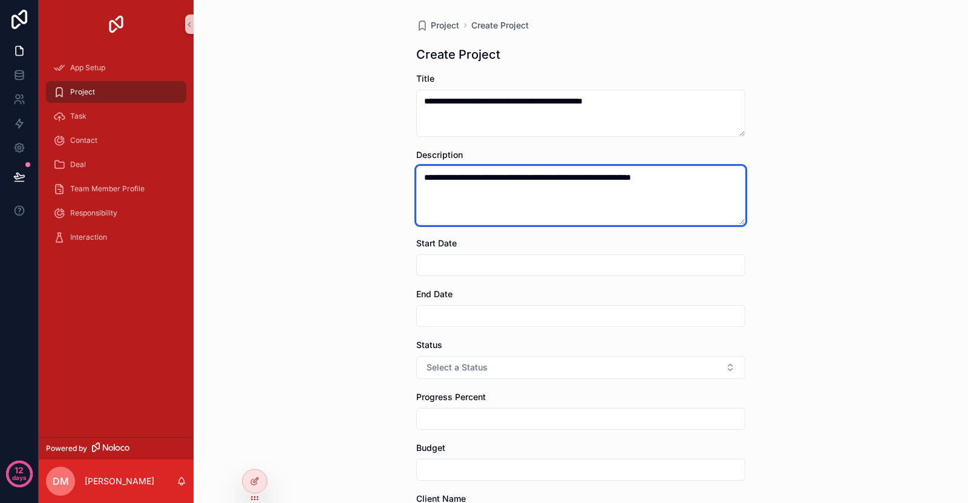
type textarea "**********"
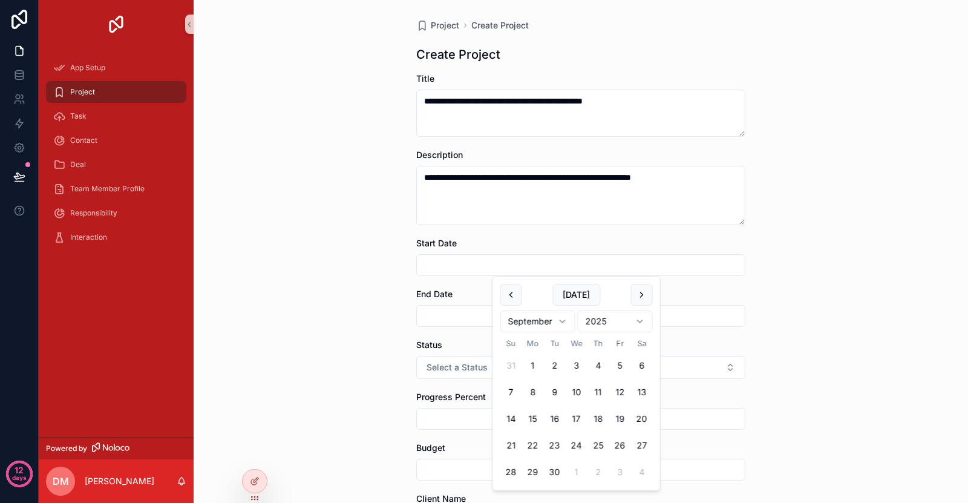
click at [475, 265] on input "scrollable content" at bounding box center [581, 265] width 328 height 17
click at [577, 387] on button "10" at bounding box center [577, 392] width 22 height 22
click at [447, 309] on input "scrollable content" at bounding box center [581, 315] width 328 height 17
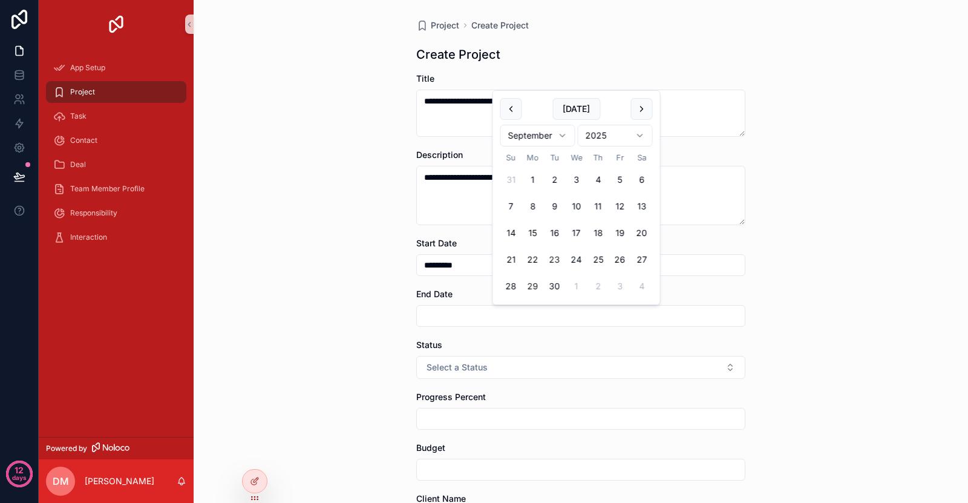
click at [556, 258] on button "23" at bounding box center [555, 260] width 22 height 22
click at [476, 375] on button "Select a Status" at bounding box center [580, 367] width 329 height 23
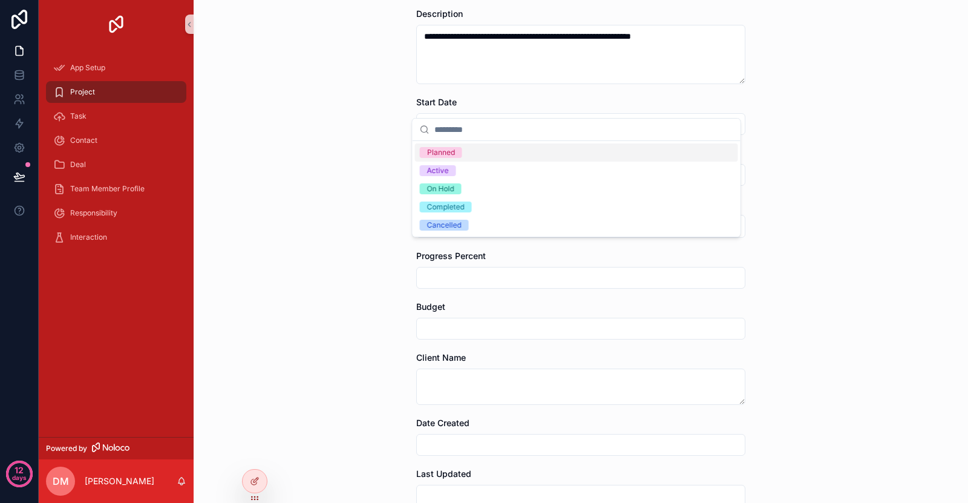
scroll to position [263, 0]
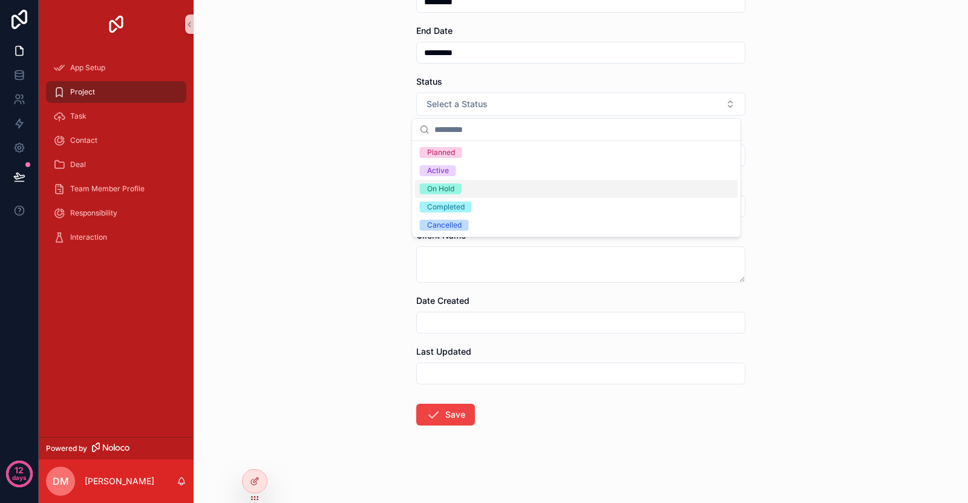
click at [481, 191] on div "On Hold" at bounding box center [576, 189] width 323 height 18
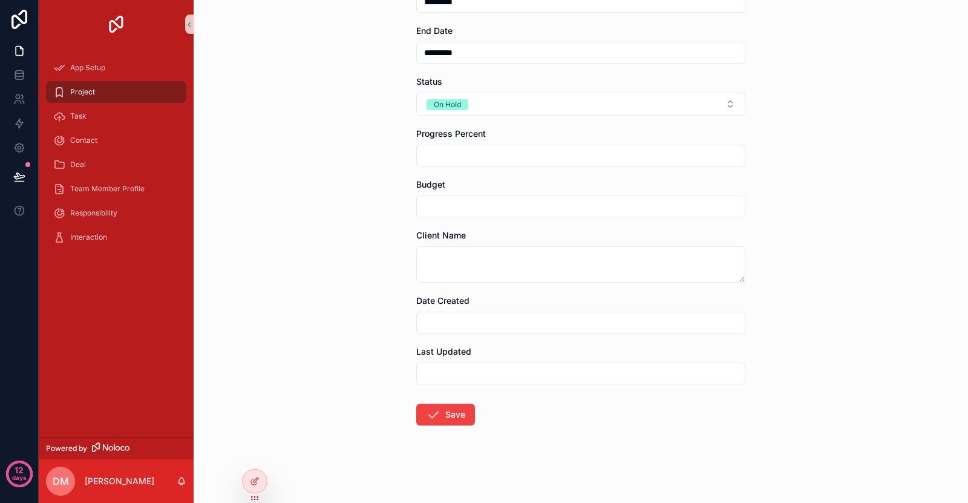
click at [481, 165] on div "scrollable content" at bounding box center [580, 156] width 329 height 22
click at [485, 155] on input "scrollable content" at bounding box center [581, 155] width 328 height 17
type input "**"
click at [462, 200] on input "scrollable content" at bounding box center [581, 206] width 328 height 17
type input "*******"
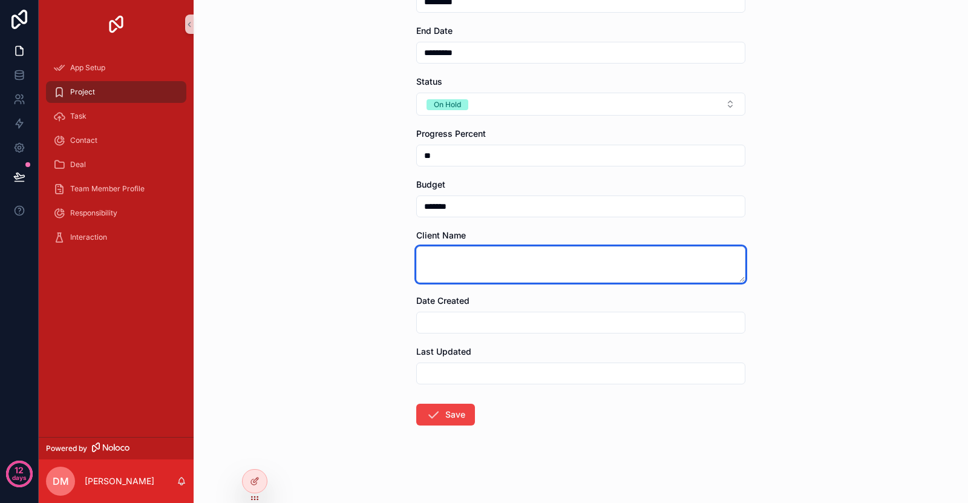
click at [455, 268] on textarea "scrollable content" at bounding box center [580, 264] width 329 height 36
type textarea "*"
type textarea "**********"
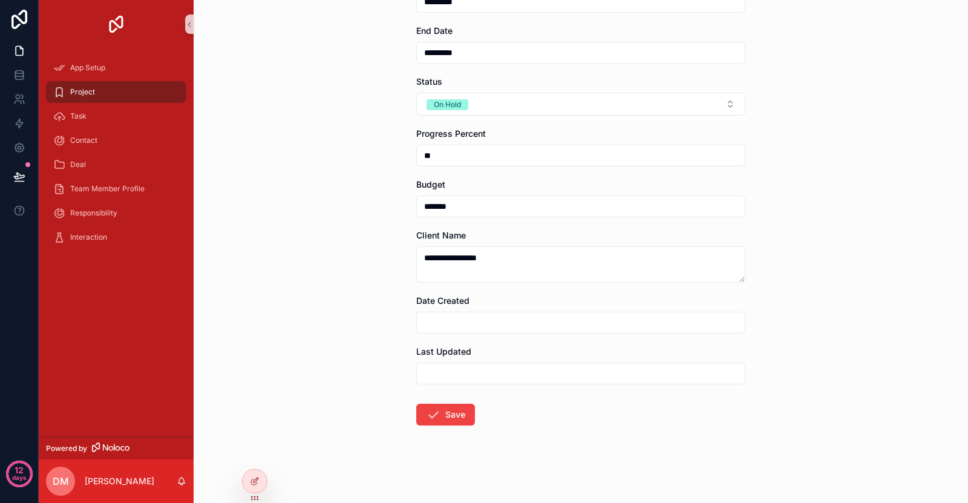
click at [467, 324] on input "scrollable content" at bounding box center [581, 322] width 328 height 17
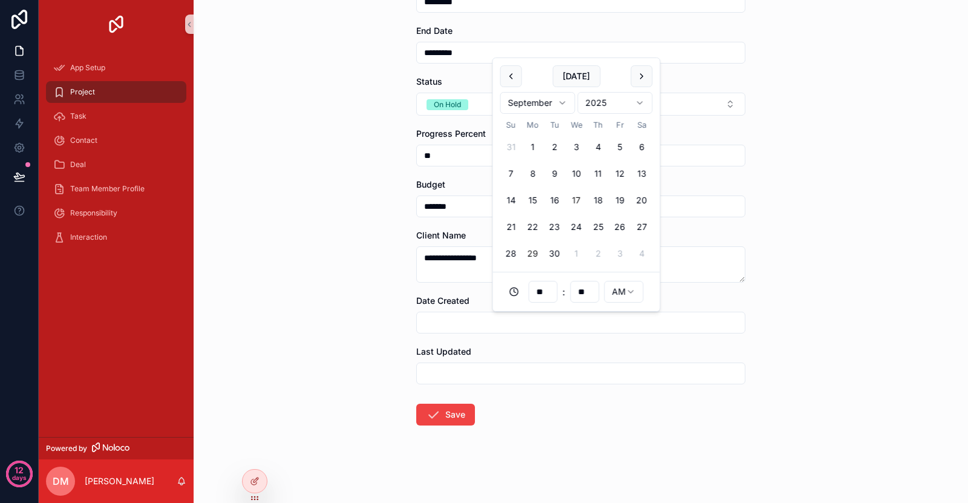
click at [577, 199] on button "17" at bounding box center [577, 200] width 22 height 22
click at [483, 362] on div "Last Updated" at bounding box center [580, 365] width 329 height 39
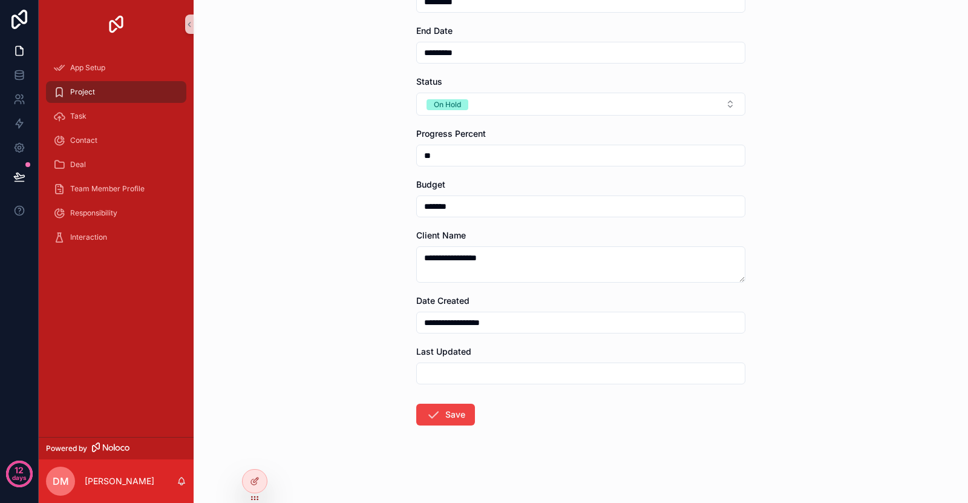
click at [483, 384] on div "scrollable content" at bounding box center [580, 374] width 329 height 22
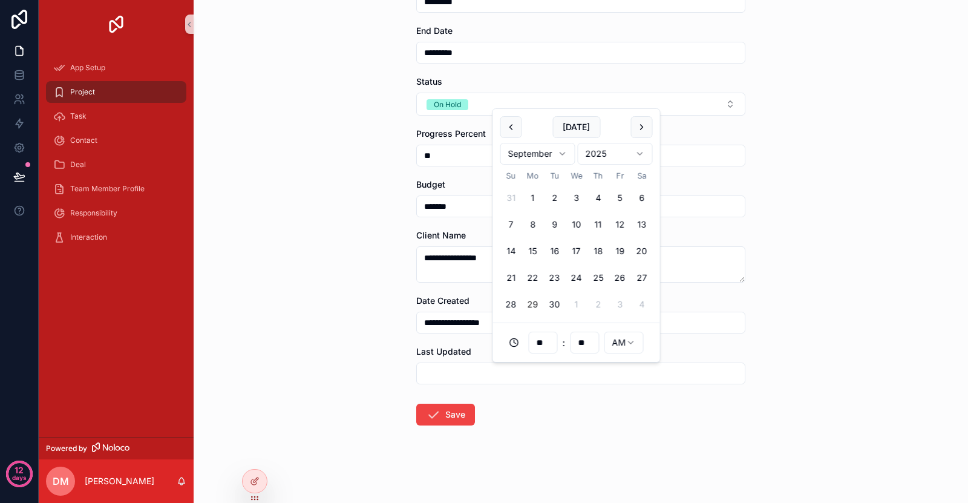
click at [487, 378] on input "scrollable content" at bounding box center [581, 373] width 328 height 17
click at [579, 280] on button "24" at bounding box center [577, 278] width 22 height 22
click at [526, 409] on form "**********" at bounding box center [580, 156] width 329 height 694
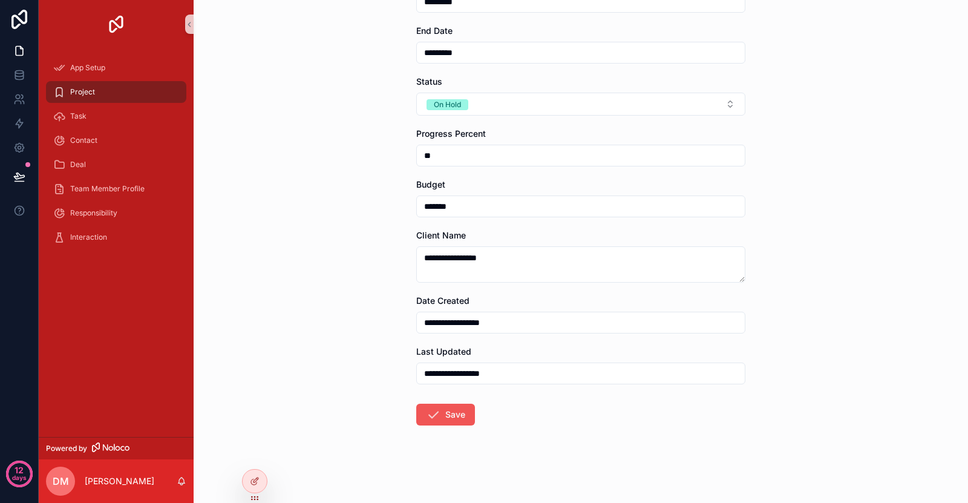
click at [437, 421] on button "Save" at bounding box center [445, 415] width 59 height 22
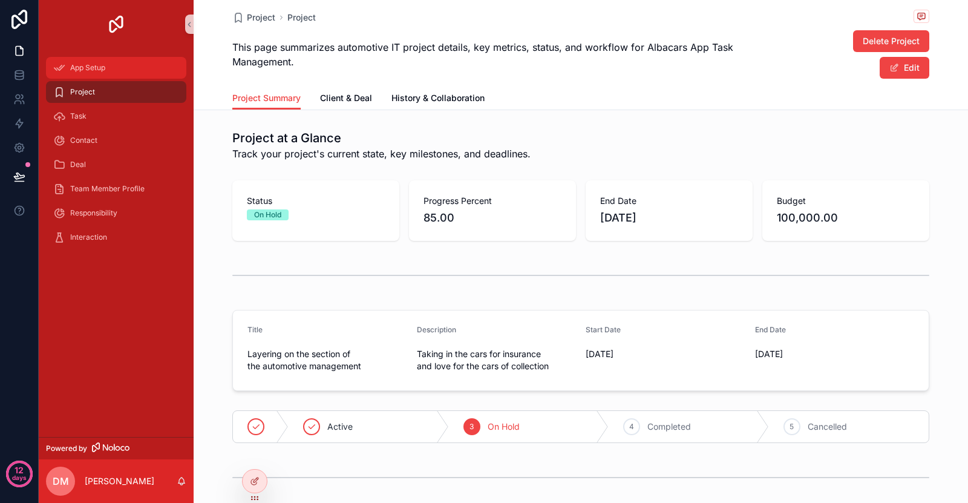
click at [115, 74] on div "App Setup" at bounding box center [116, 67] width 126 height 19
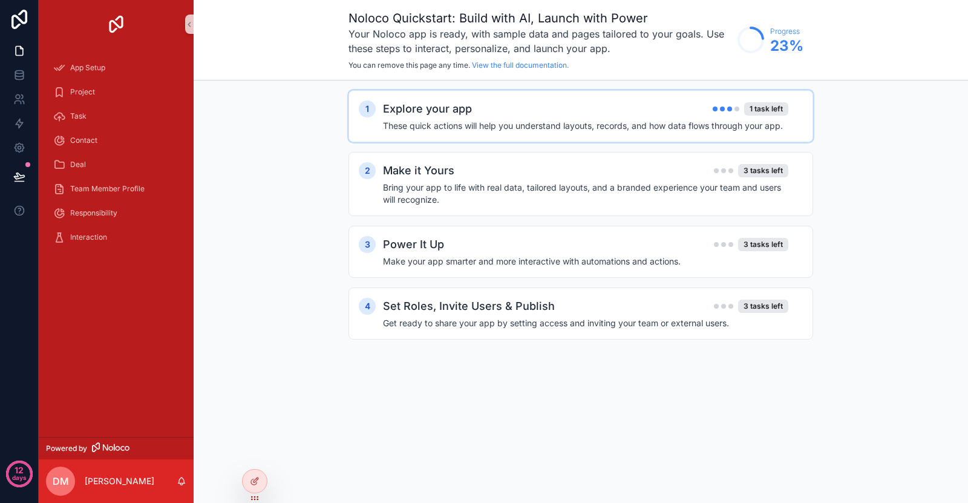
click at [579, 114] on div "Explore your app 1 task left" at bounding box center [586, 108] width 406 height 17
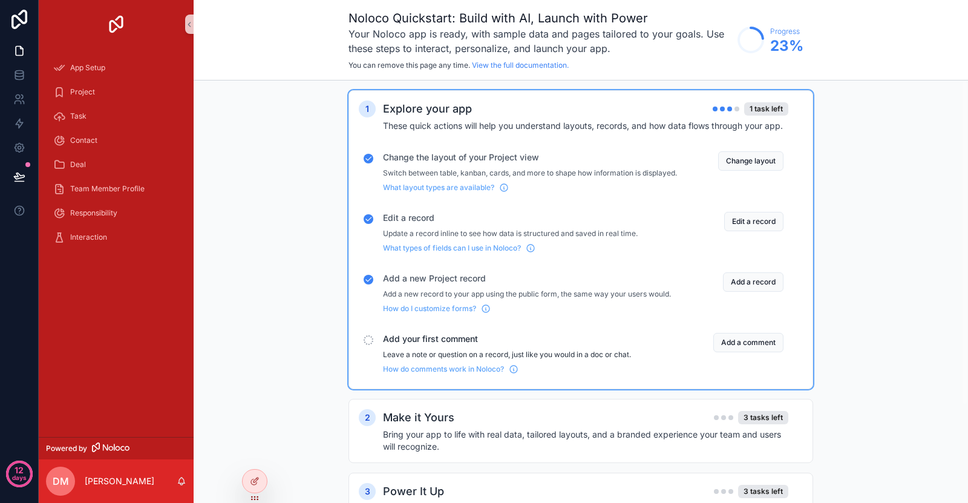
click at [448, 357] on div "Add your first comment Leave a note or question on a record, just like you woul…" at bounding box center [530, 353] width 294 height 41
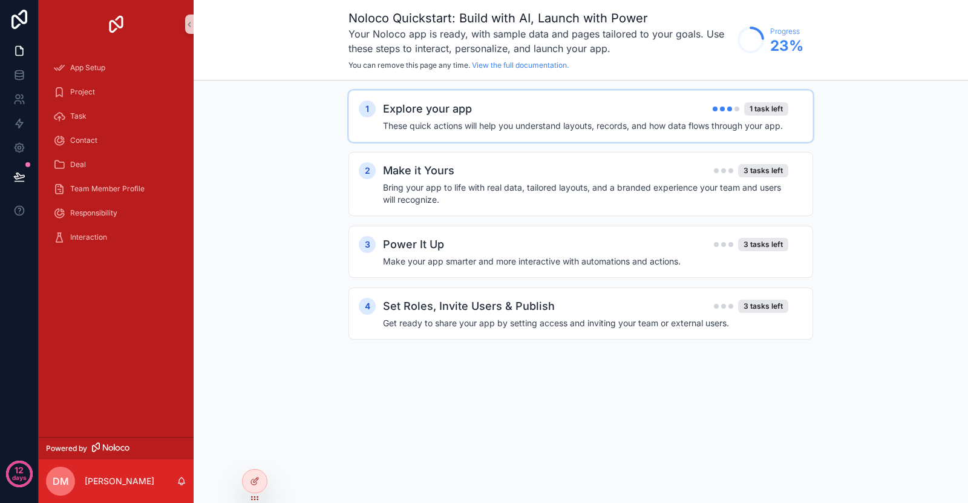
click at [533, 119] on div "Explore your app 1 task left These quick actions will help you understand layou…" at bounding box center [593, 115] width 420 height 31
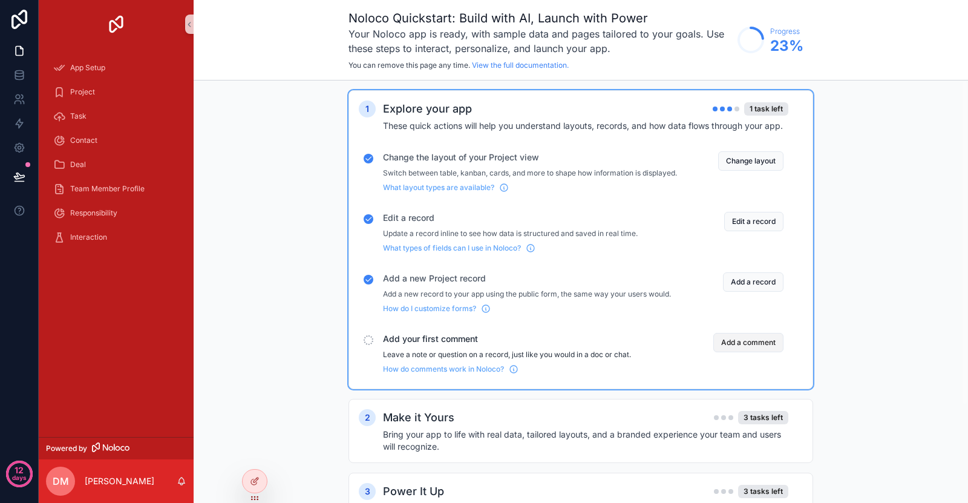
click at [751, 352] on button "Add a comment" at bounding box center [749, 342] width 70 height 19
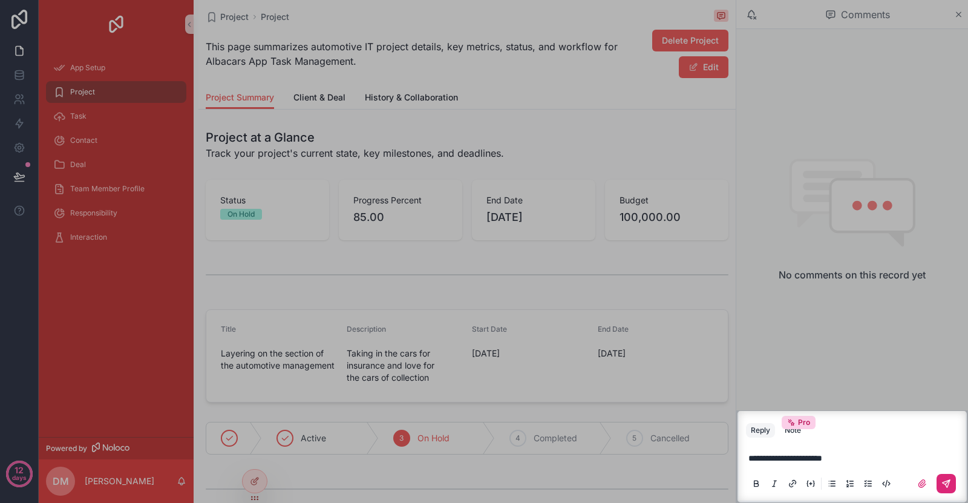
click at [945, 484] on icon "scrollable content" at bounding box center [947, 484] width 10 height 10
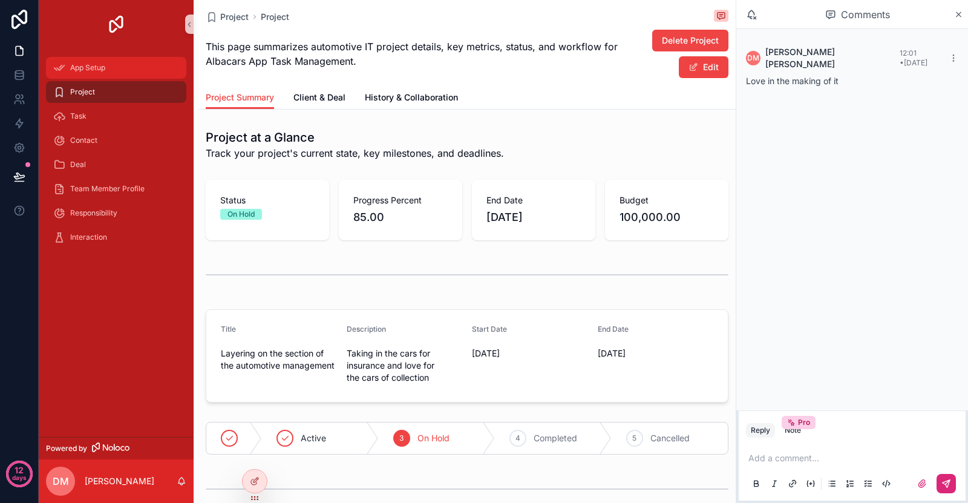
click at [116, 61] on div "App Setup" at bounding box center [116, 67] width 126 height 19
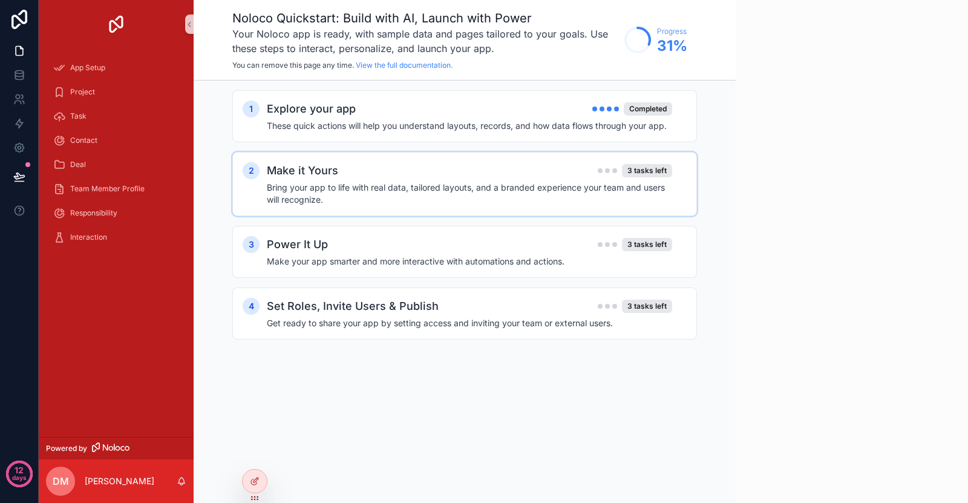
click at [468, 168] on div "Make it Yours 3 tasks left" at bounding box center [470, 170] width 406 height 17
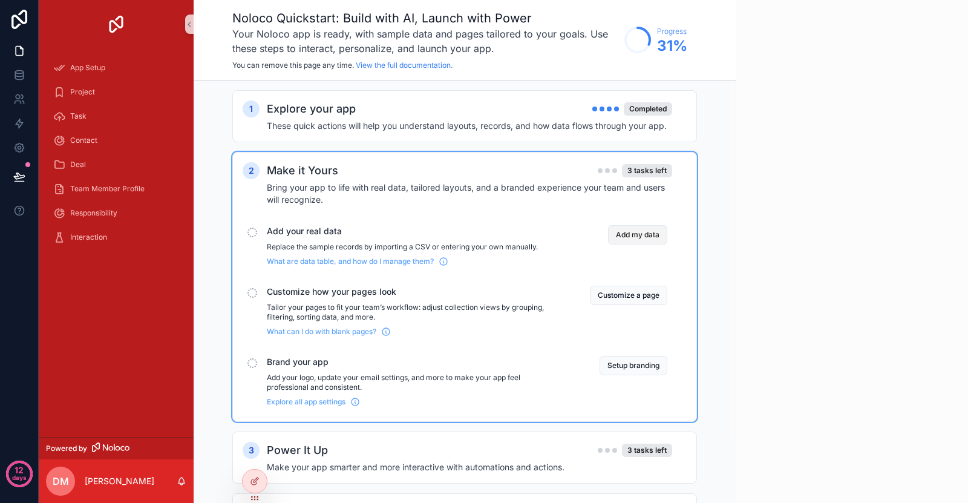
click at [639, 232] on button "Add my data" at bounding box center [637, 234] width 59 height 19
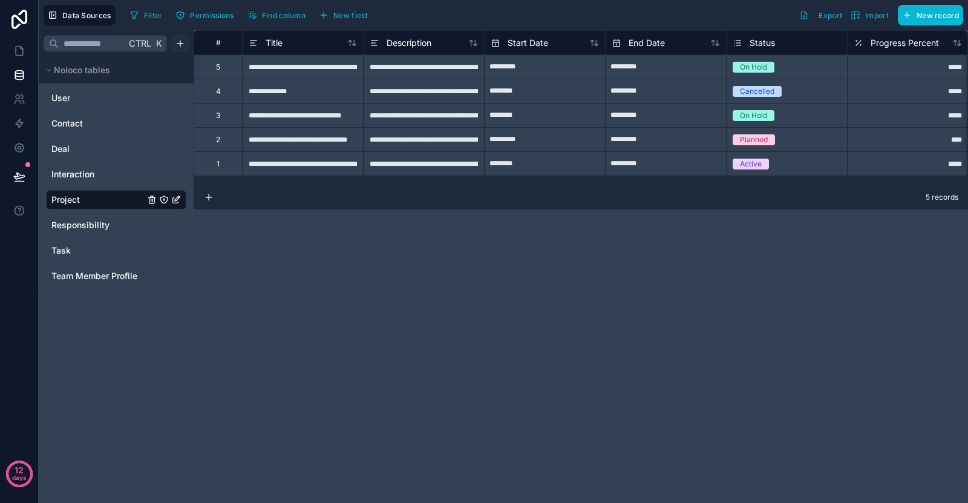
click at [184, 51] on html "**********" at bounding box center [484, 271] width 968 height 543
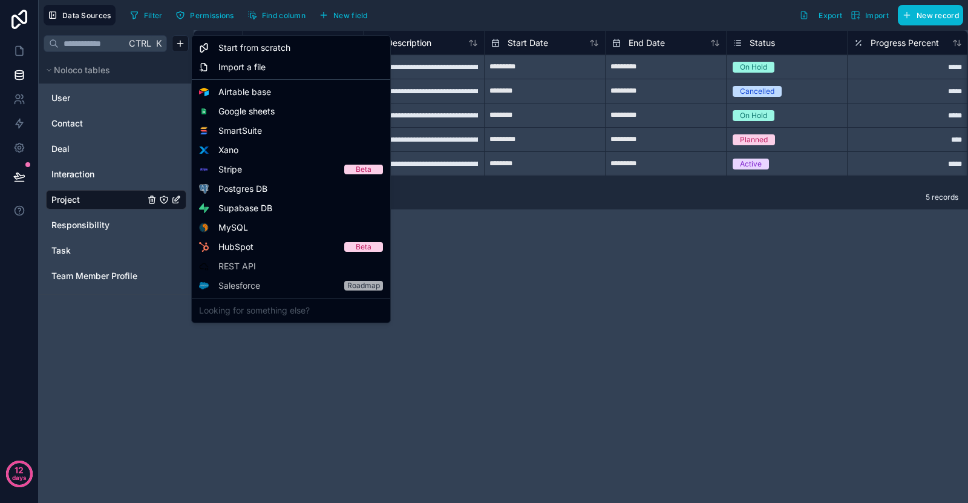
click at [441, 346] on html "**********" at bounding box center [484, 271] width 968 height 543
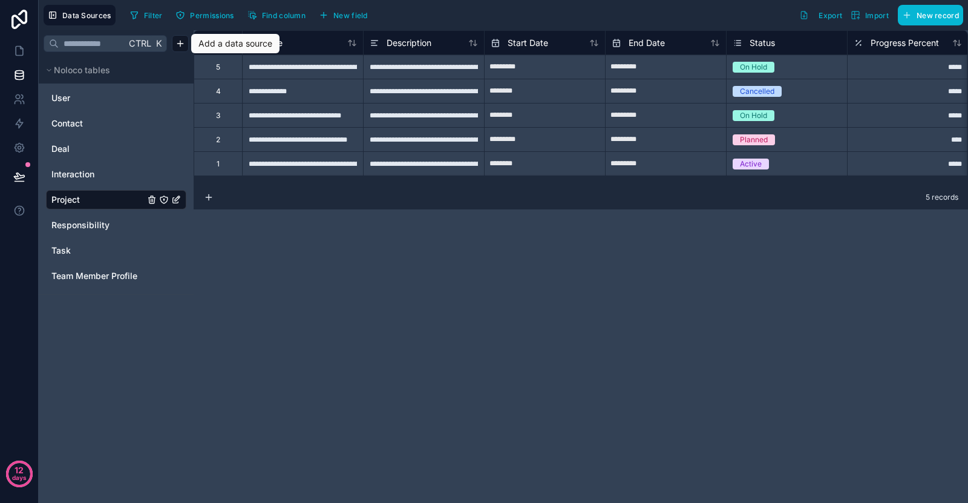
click at [283, 250] on div "**********" at bounding box center [581, 266] width 775 height 473
click at [916, 24] on button "New record" at bounding box center [930, 15] width 65 height 21
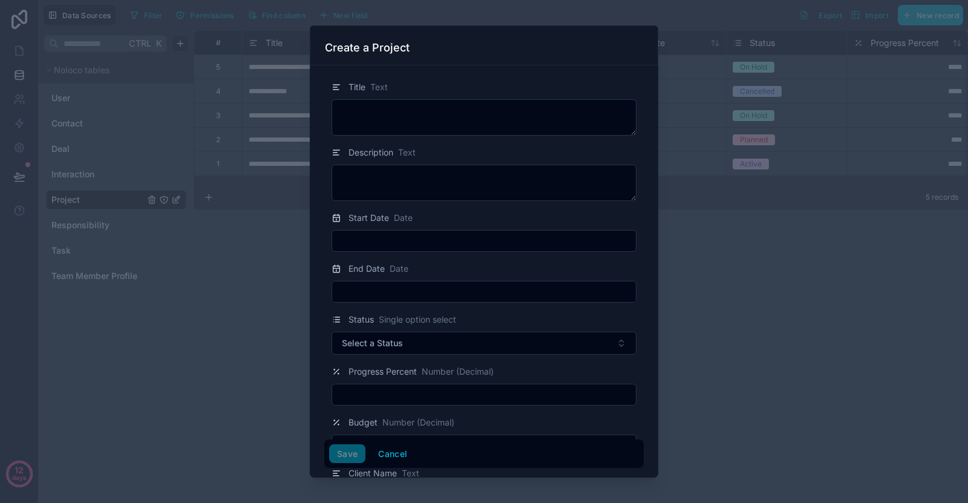
click at [400, 138] on form "Title Text Description Text Start Date Date End Date Date Status Single option …" at bounding box center [484, 440] width 320 height 741
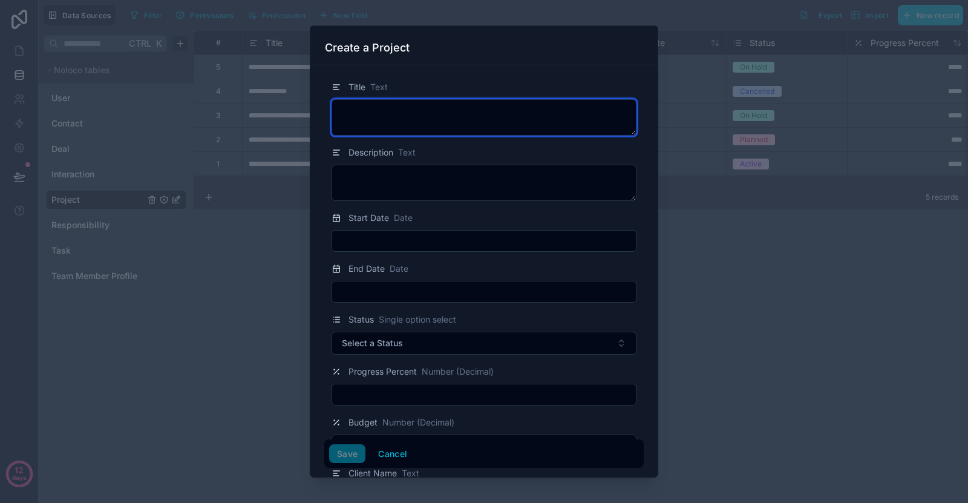
click at [411, 116] on textarea at bounding box center [484, 117] width 305 height 36
type textarea "**********"
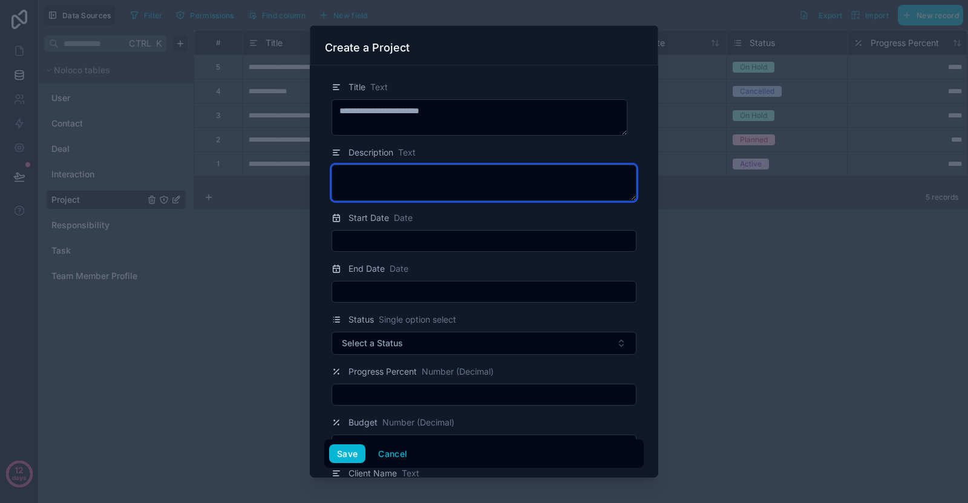
click at [462, 176] on textarea at bounding box center [484, 183] width 305 height 36
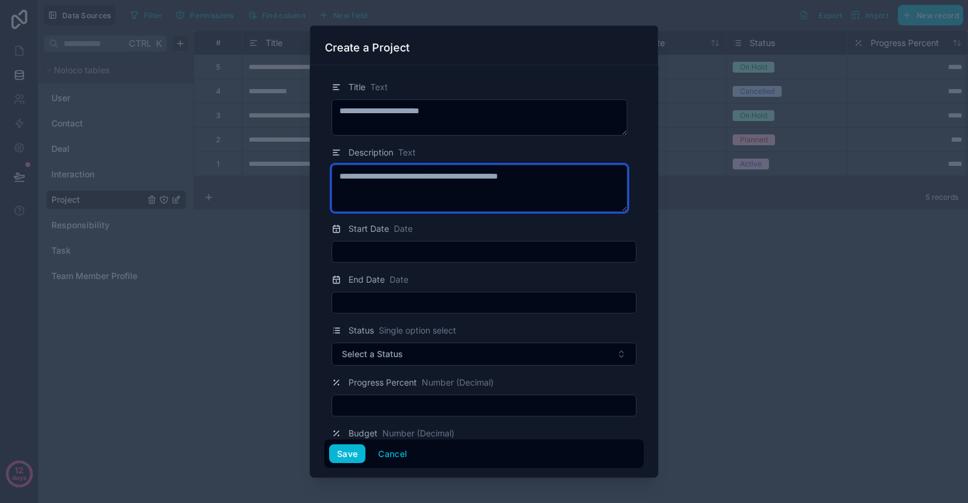
type textarea "**********"
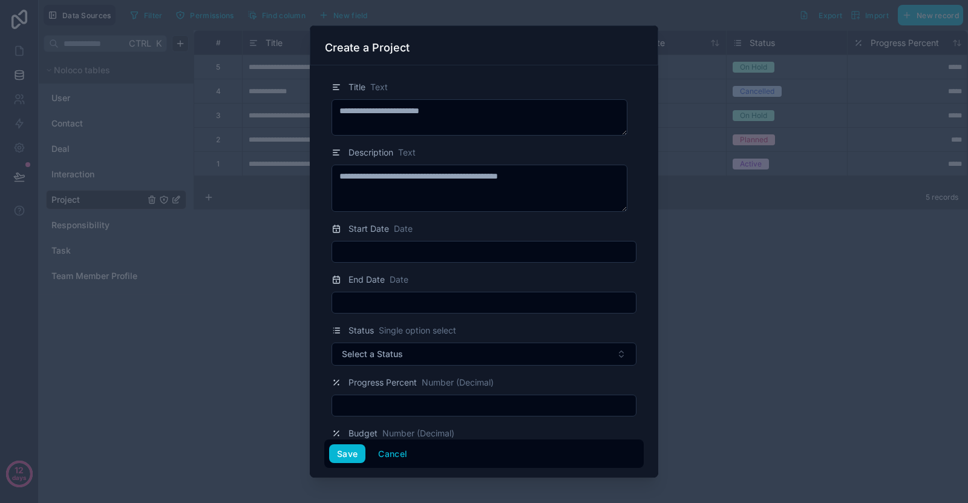
click at [463, 240] on div "Start Date Date" at bounding box center [484, 242] width 320 height 41
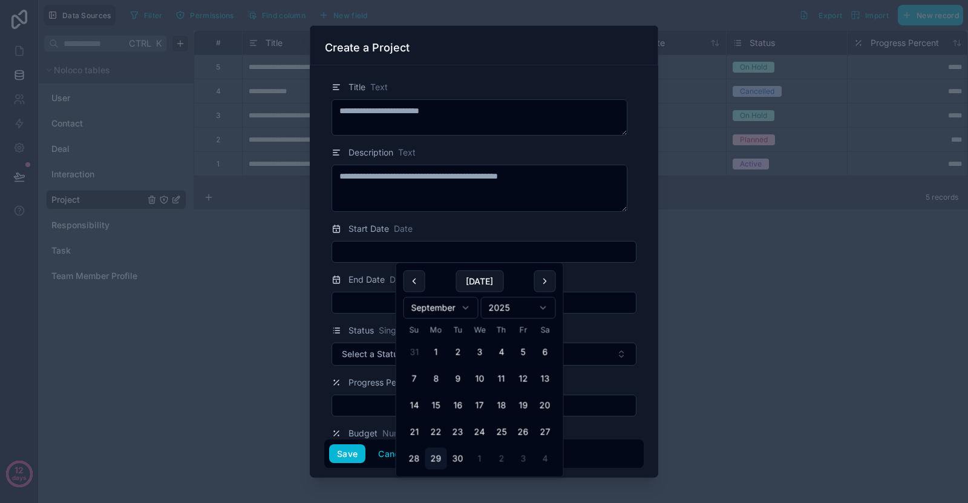
click at [459, 248] on input "text" at bounding box center [484, 251] width 304 height 17
click at [488, 356] on button "3" at bounding box center [480, 352] width 22 height 22
click at [366, 309] on input "text" at bounding box center [484, 302] width 304 height 17
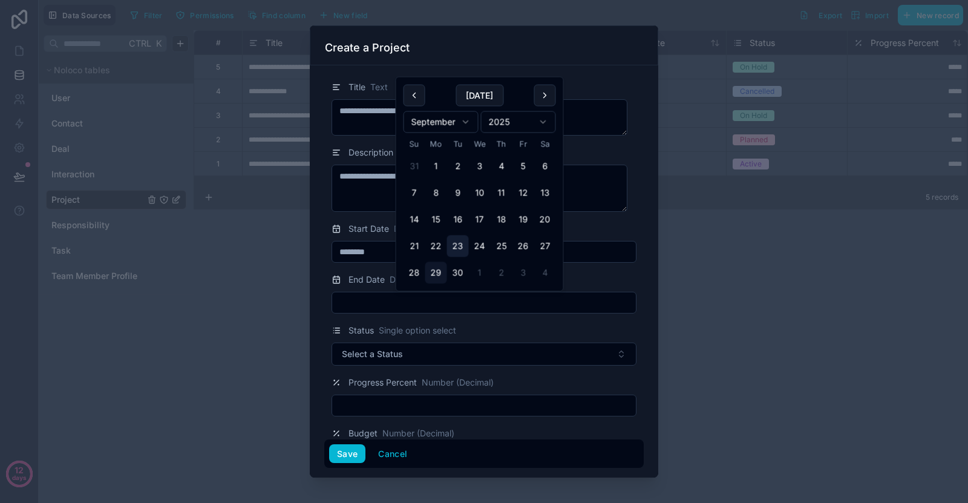
click at [468, 245] on button "23" at bounding box center [458, 246] width 22 height 22
click at [476, 379] on span "Number (Decimal)" at bounding box center [458, 382] width 72 height 12
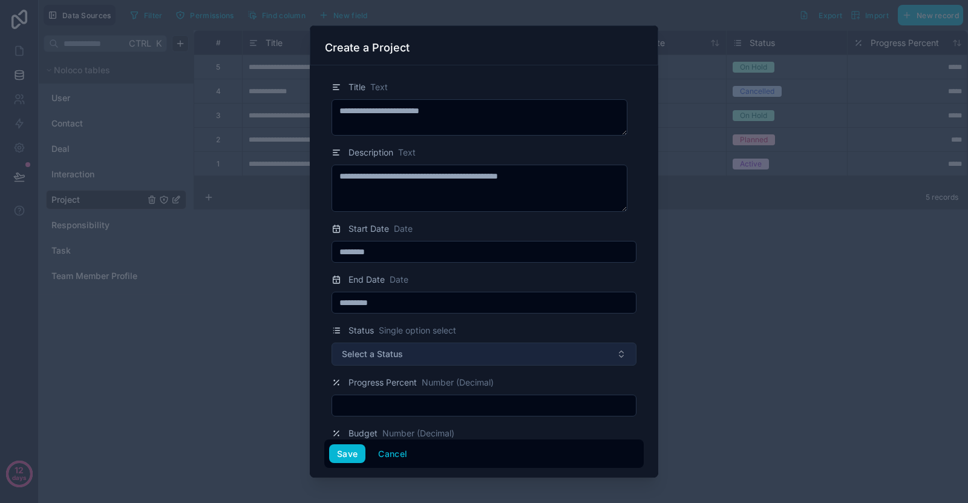
click at [439, 364] on button "Select a Status" at bounding box center [484, 354] width 305 height 23
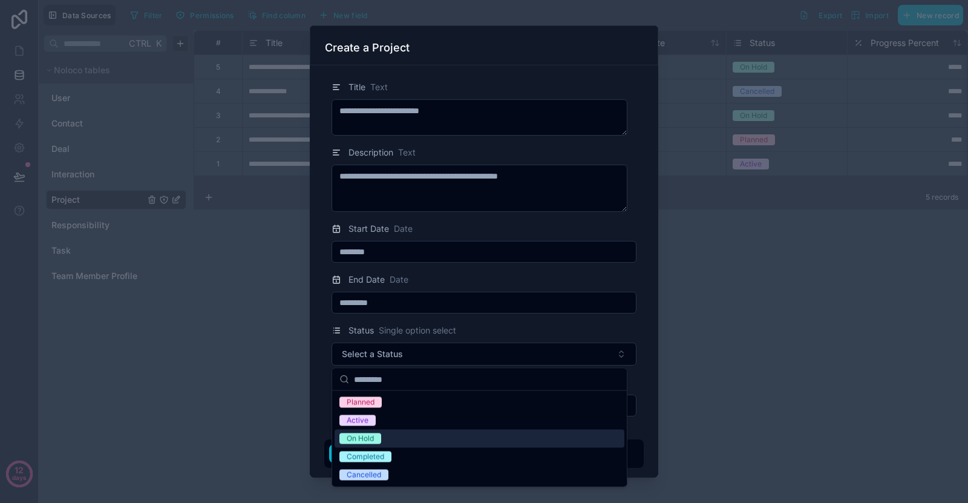
click at [421, 442] on div "On Hold" at bounding box center [480, 439] width 290 height 18
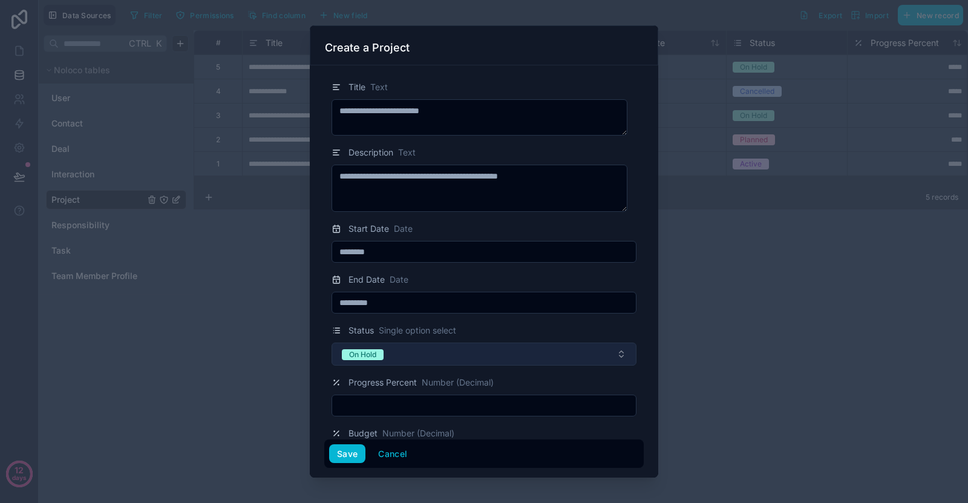
click at [412, 361] on button "On Hold" at bounding box center [484, 354] width 305 height 23
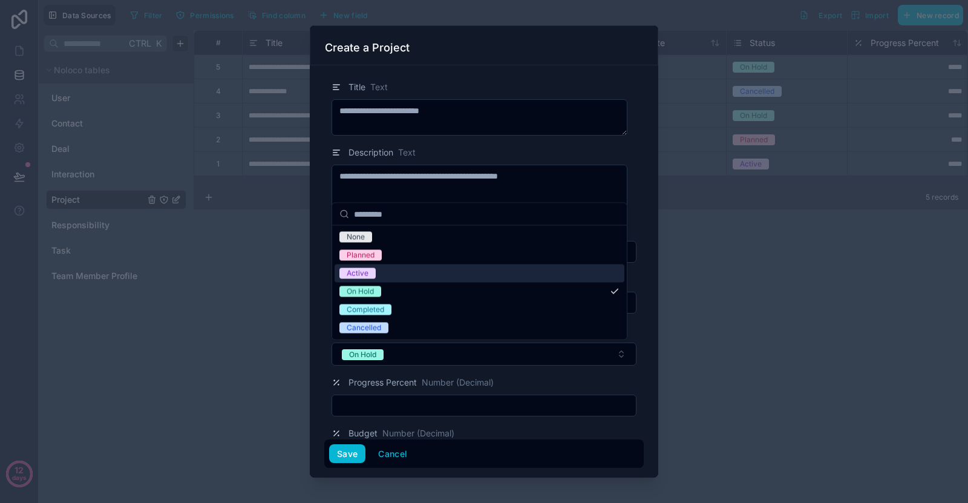
click at [402, 271] on div "Active" at bounding box center [480, 273] width 290 height 18
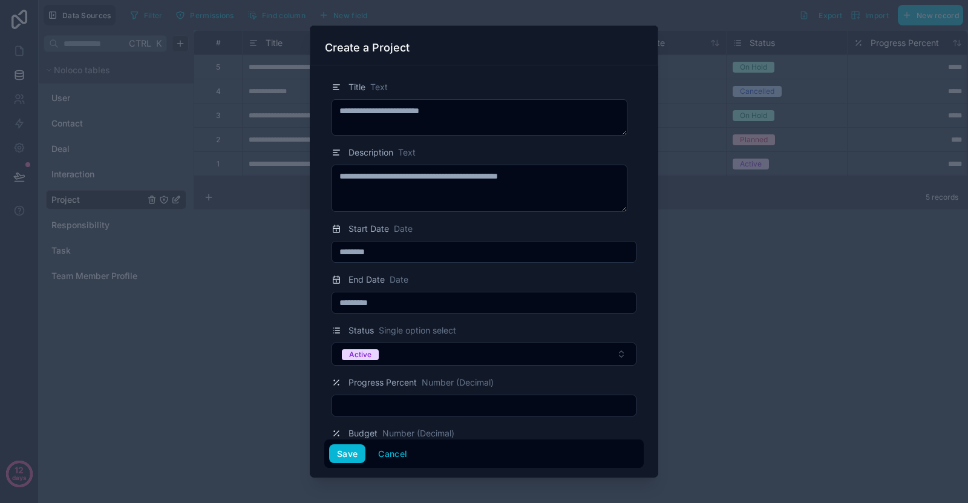
scroll to position [141, 0]
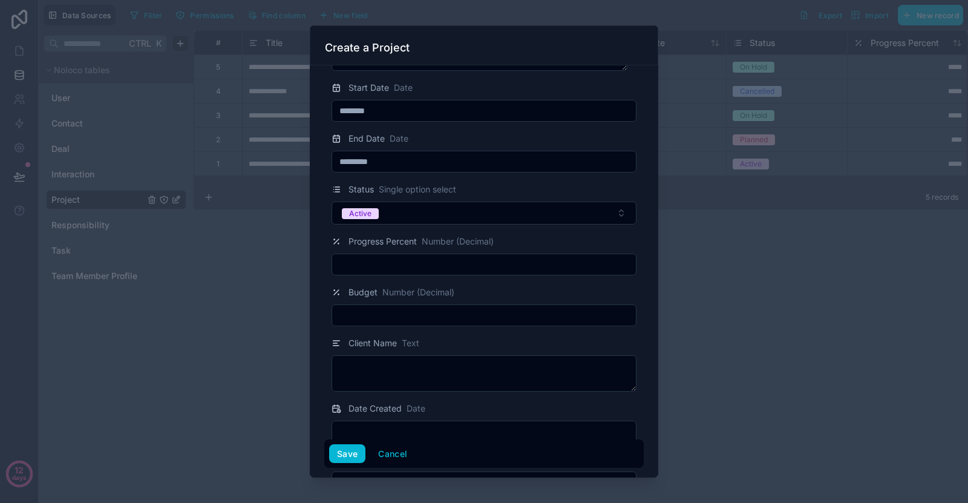
click at [412, 261] on input "text" at bounding box center [484, 264] width 304 height 17
type input "**"
click at [419, 324] on div at bounding box center [484, 315] width 305 height 22
click at [422, 317] on input "text" at bounding box center [484, 315] width 304 height 17
type input "*******"
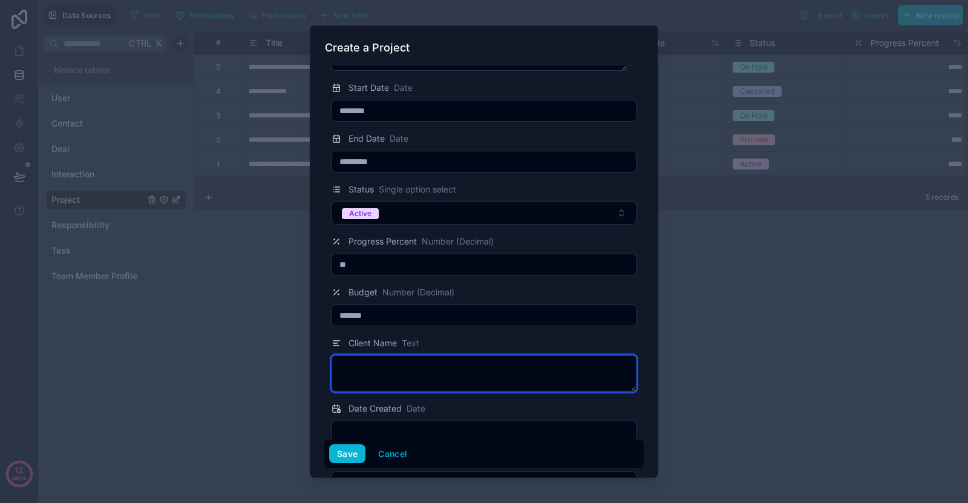
click at [424, 366] on textarea at bounding box center [484, 373] width 305 height 36
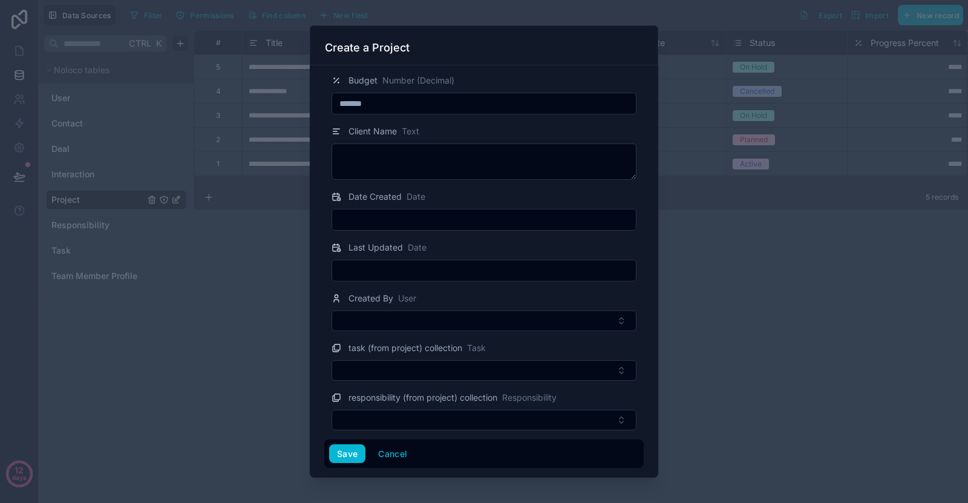
drag, startPoint x: 386, startPoint y: 266, endPoint x: 387, endPoint y: 248, distance: 18.9
click at [386, 266] on input "text" at bounding box center [484, 270] width 304 height 17
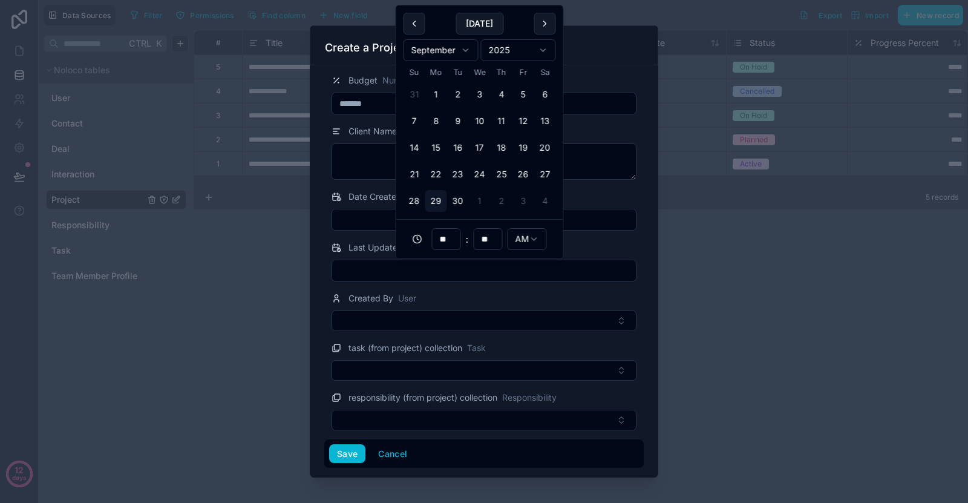
click at [385, 212] on input "text" at bounding box center [484, 219] width 304 height 17
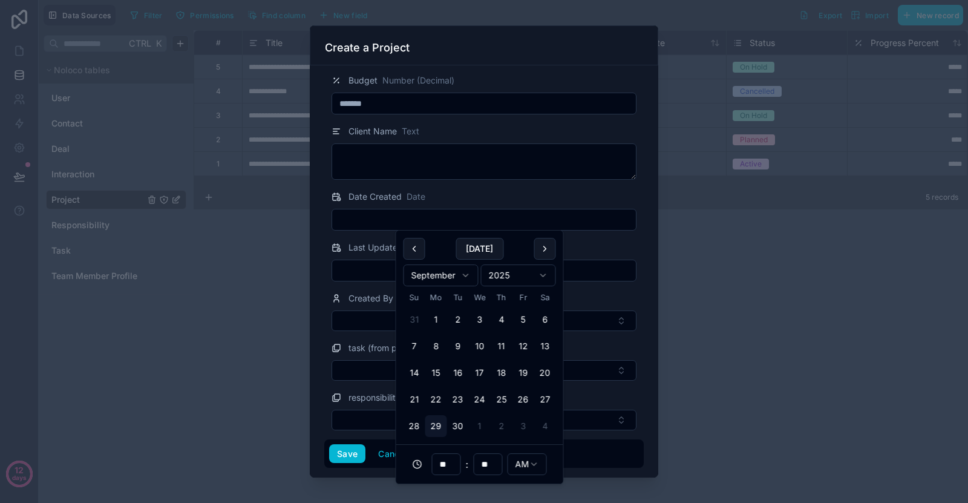
click at [463, 335] on tbody "31 1 2 3 4 5 6 7 8 9 10 11 12 13 14 15 16 17 18 19 20 21 22 23 24 25 26 27 28 2…" at bounding box center [480, 370] width 153 height 133
click at [431, 321] on button "1" at bounding box center [436, 320] width 22 height 22
click at [376, 280] on div at bounding box center [484, 271] width 305 height 22
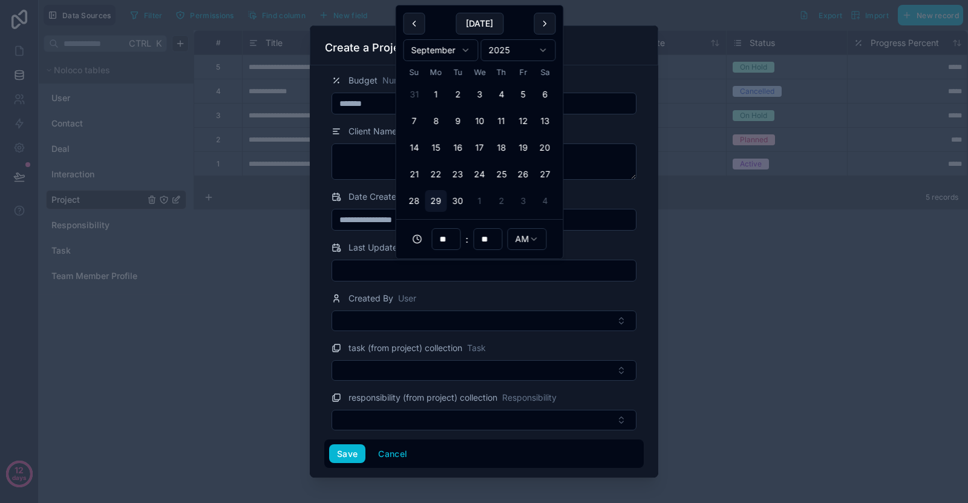
click at [378, 275] on input "text" at bounding box center [484, 270] width 304 height 17
click at [459, 200] on button "30" at bounding box center [458, 201] width 22 height 22
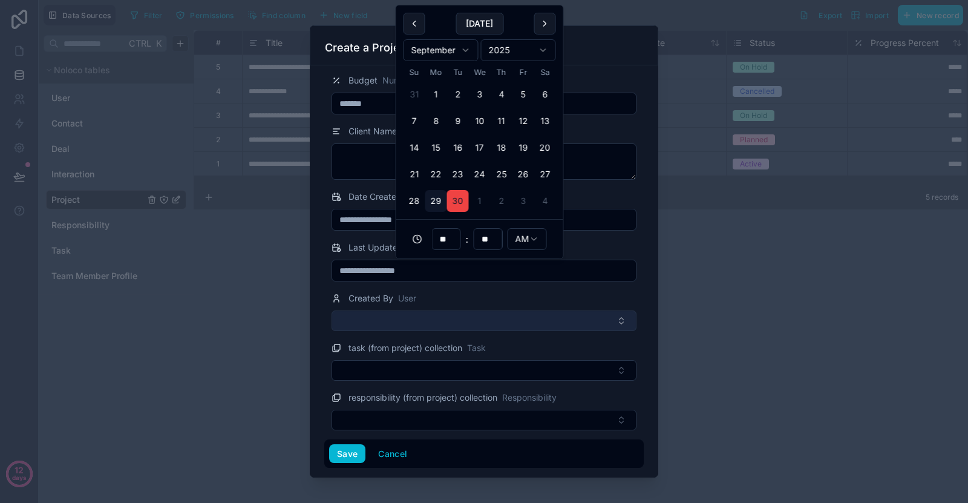
click at [451, 325] on button "Select Button" at bounding box center [484, 320] width 305 height 21
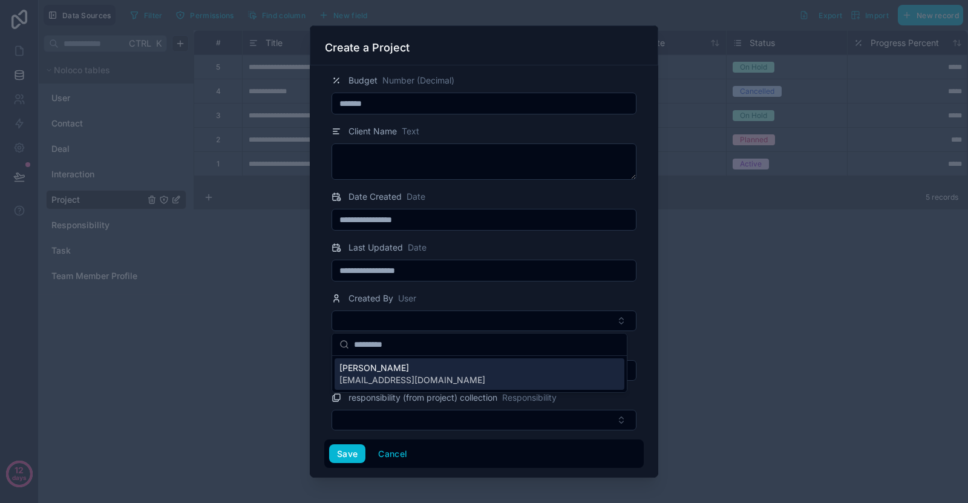
click at [439, 372] on span "[PERSON_NAME]" at bounding box center [413, 368] width 146 height 12
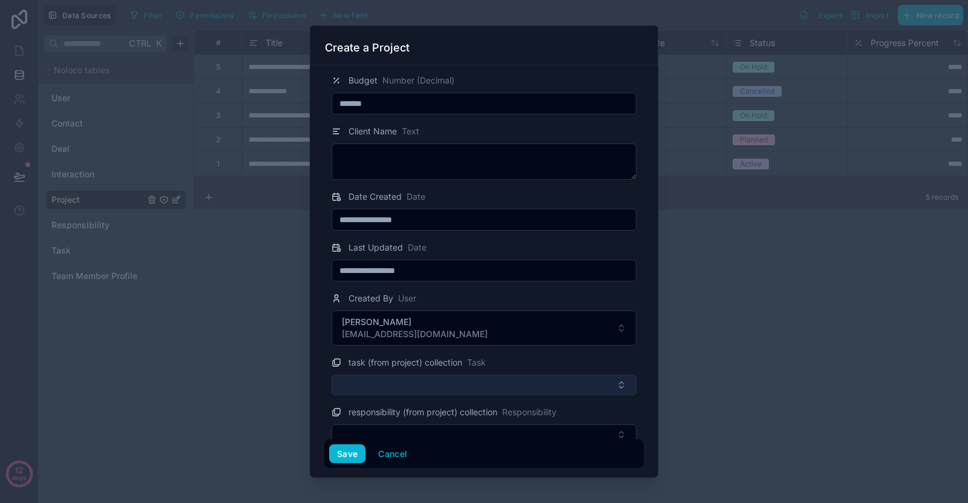
click at [426, 380] on button "Select Button" at bounding box center [484, 385] width 305 height 21
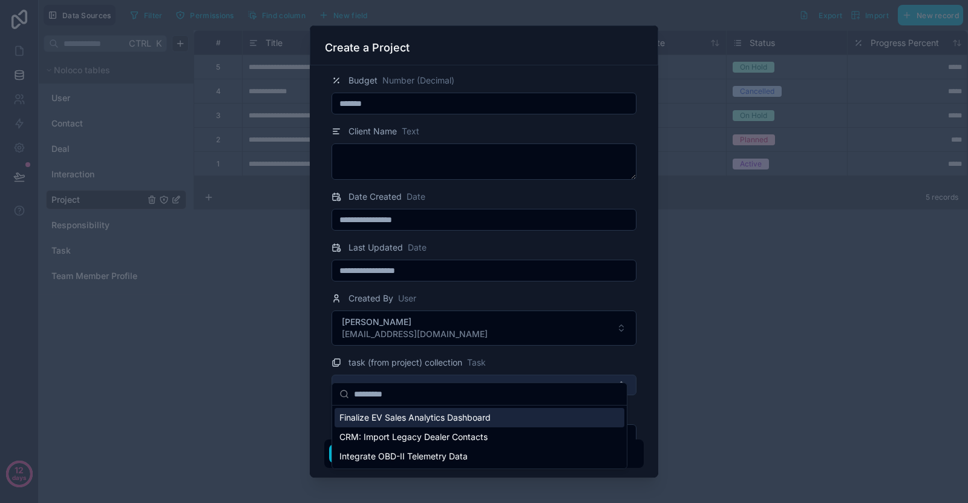
scroll to position [367, 0]
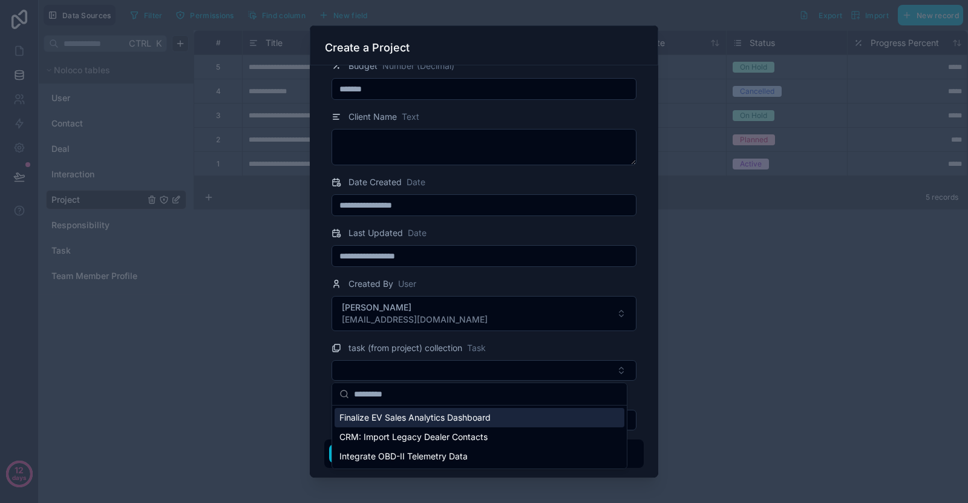
click at [406, 435] on span "CRM: Import Legacy Dealer Contacts" at bounding box center [414, 437] width 148 height 12
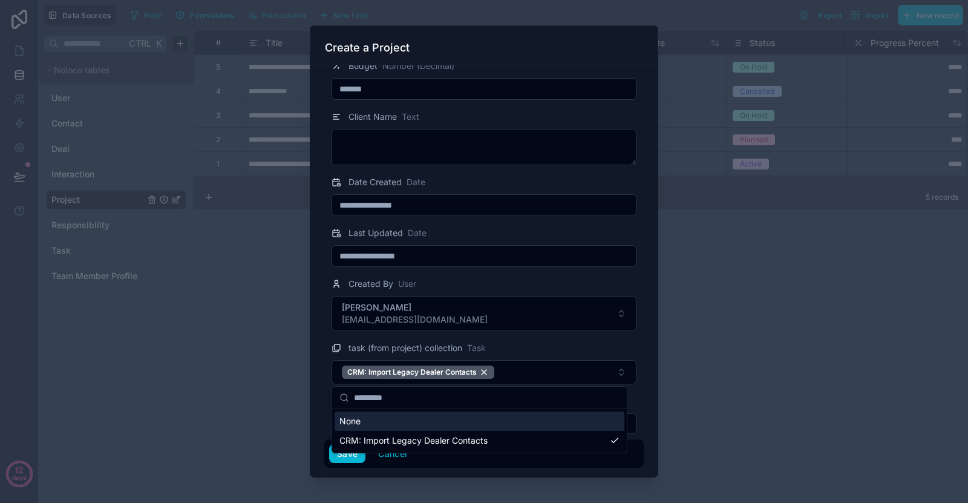
click at [430, 351] on span "task (from project) collection" at bounding box center [406, 348] width 114 height 12
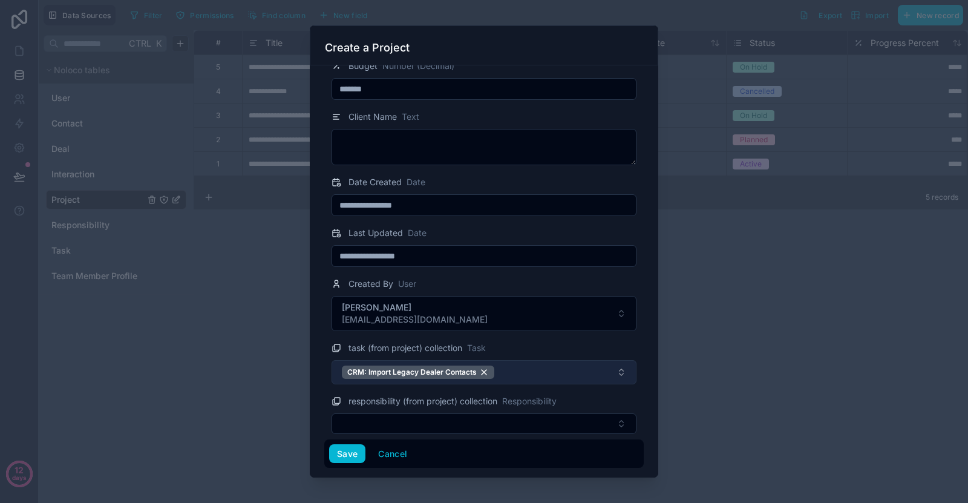
click at [518, 372] on button "CRM: Import Legacy Dealer Contacts" at bounding box center [484, 372] width 305 height 24
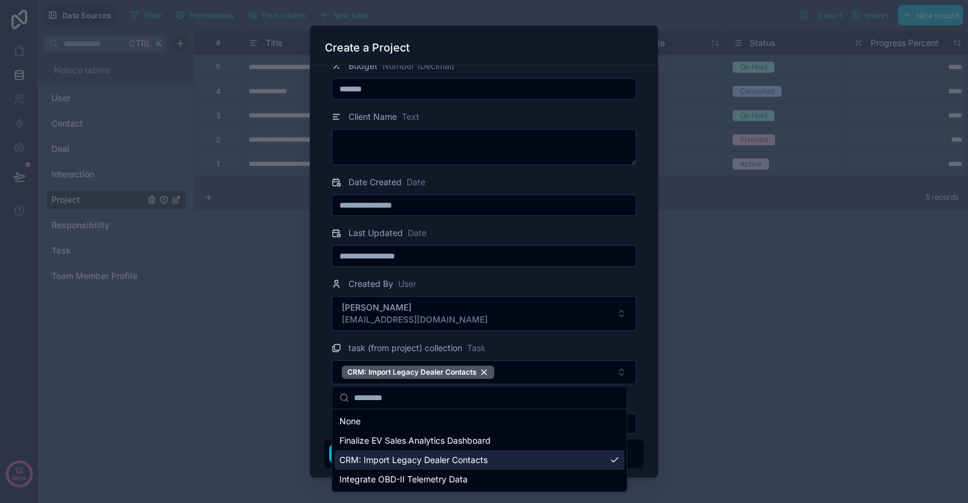
click at [465, 469] on div "CRM: Import Legacy Dealer Contacts" at bounding box center [480, 459] width 290 height 19
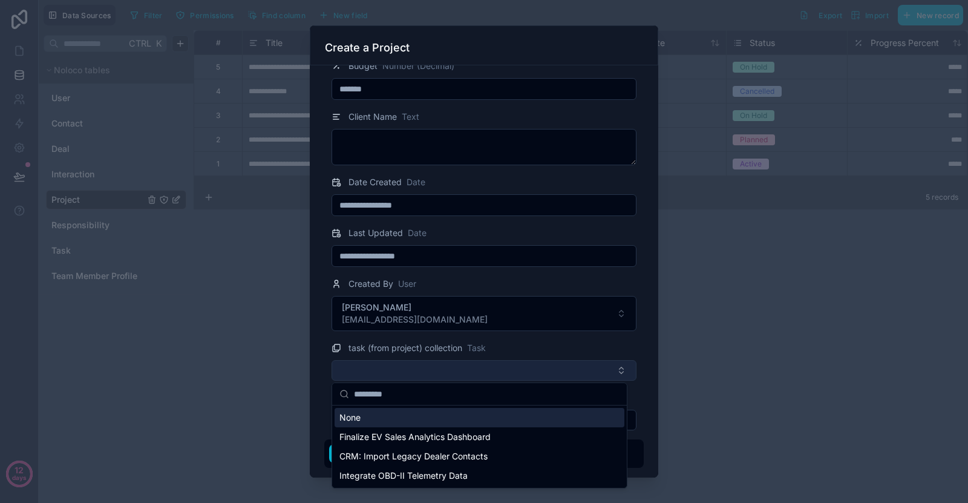
click at [499, 366] on button "Select Button" at bounding box center [484, 370] width 305 height 21
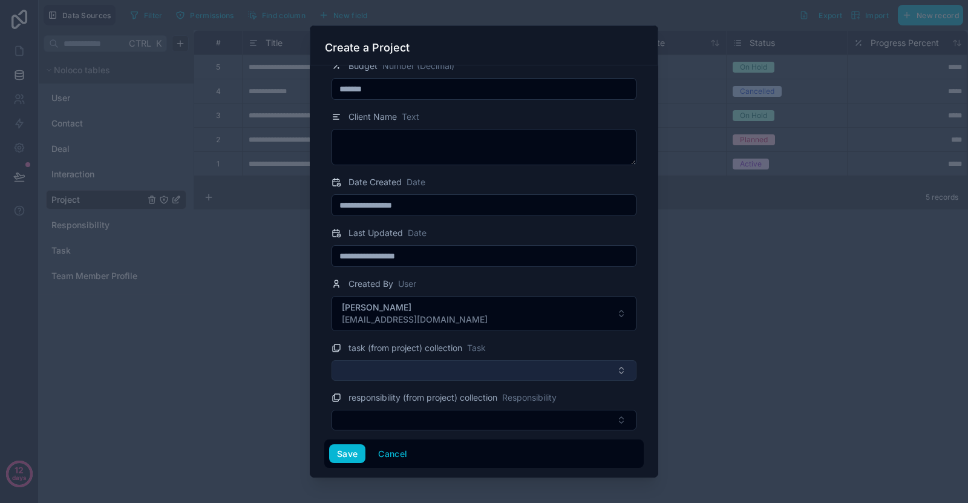
click at [481, 376] on button "Select Button" at bounding box center [484, 370] width 305 height 21
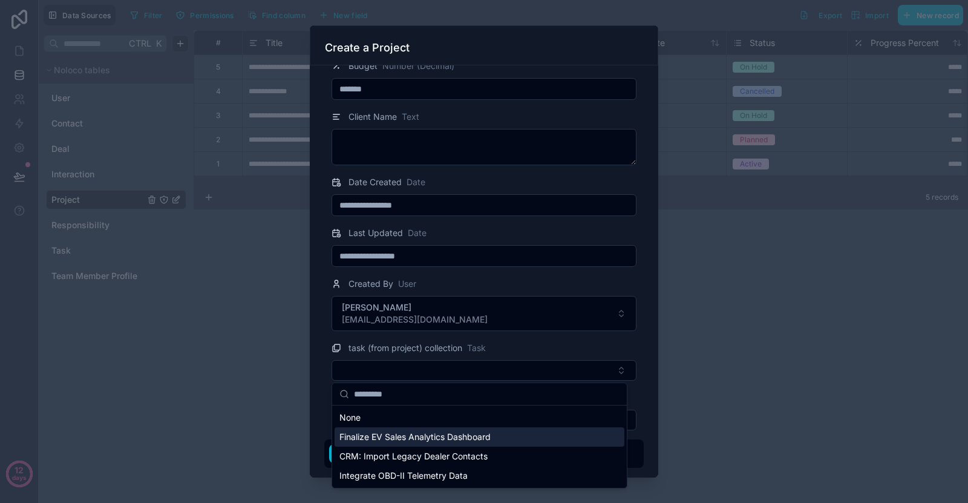
click at [464, 430] on div "Finalize EV Sales Analytics Dashboard" at bounding box center [480, 436] width 290 height 19
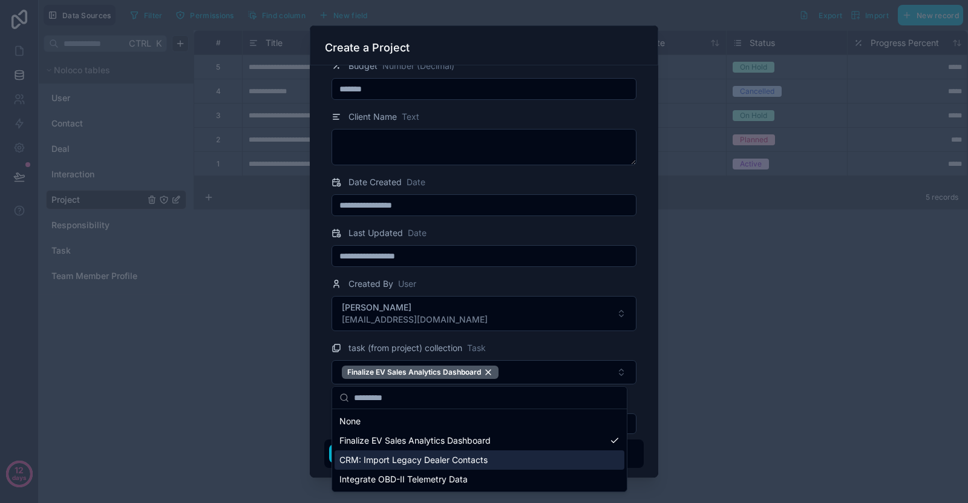
click at [458, 452] on div "CRM: Import Legacy Dealer Contacts" at bounding box center [480, 459] width 290 height 19
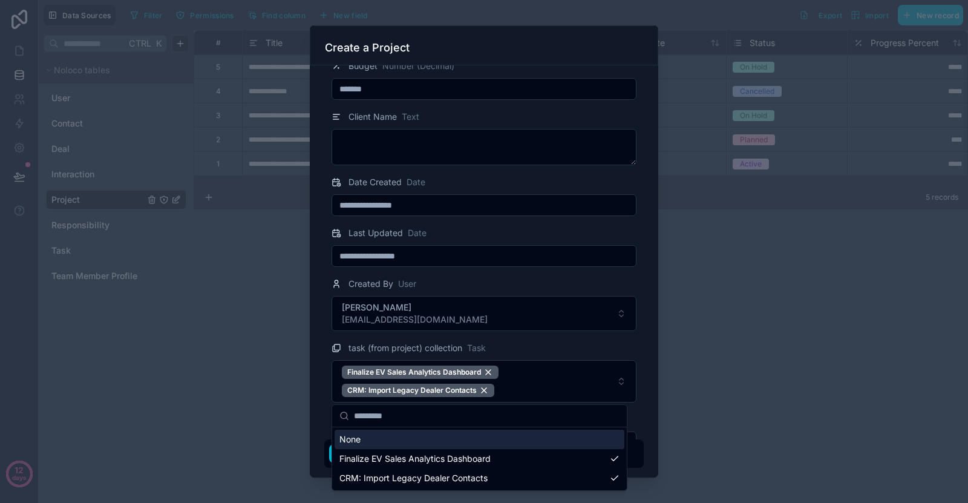
click at [517, 410] on div "**********" at bounding box center [504, 251] width 930 height 503
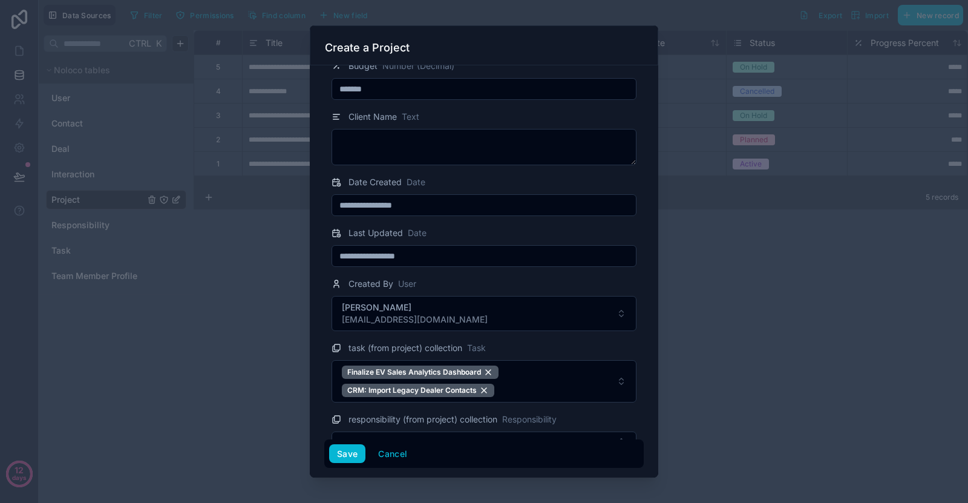
scroll to position [389, 0]
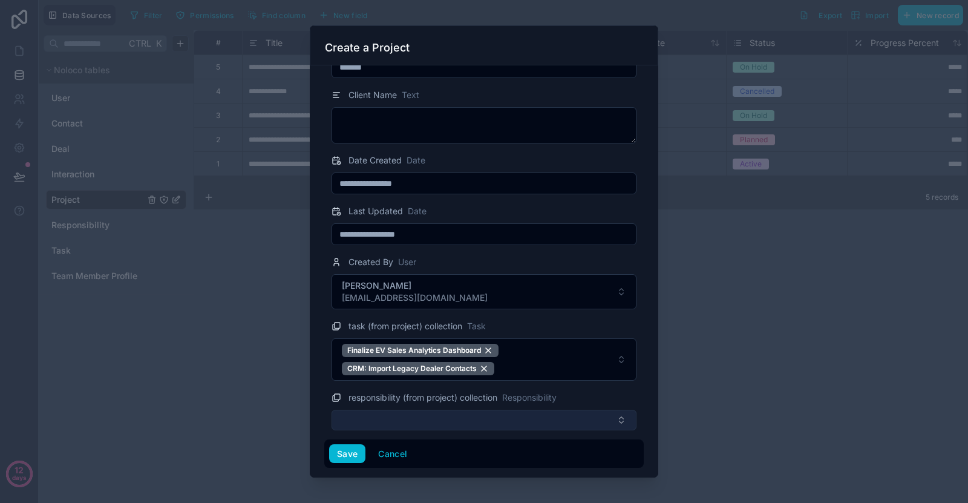
click at [419, 413] on button "Select Button" at bounding box center [484, 420] width 305 height 21
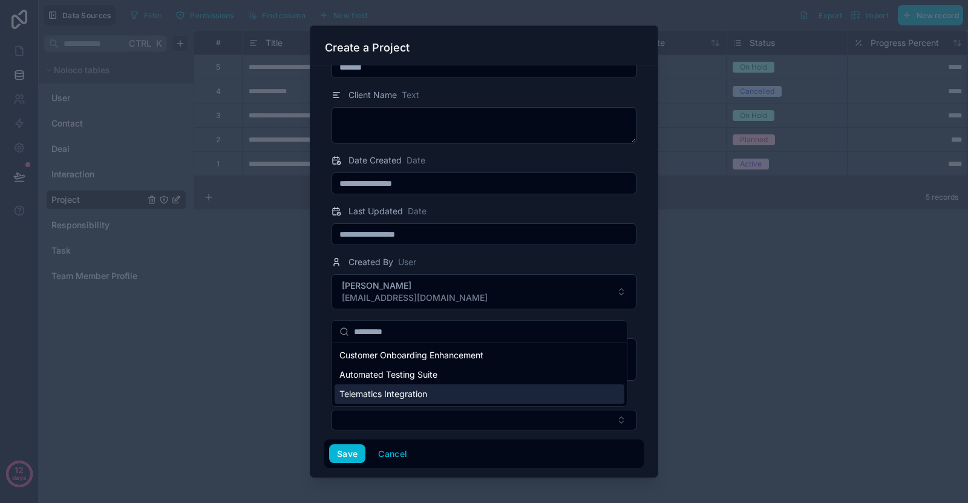
click at [413, 392] on span "Telematics Integration" at bounding box center [384, 394] width 88 height 12
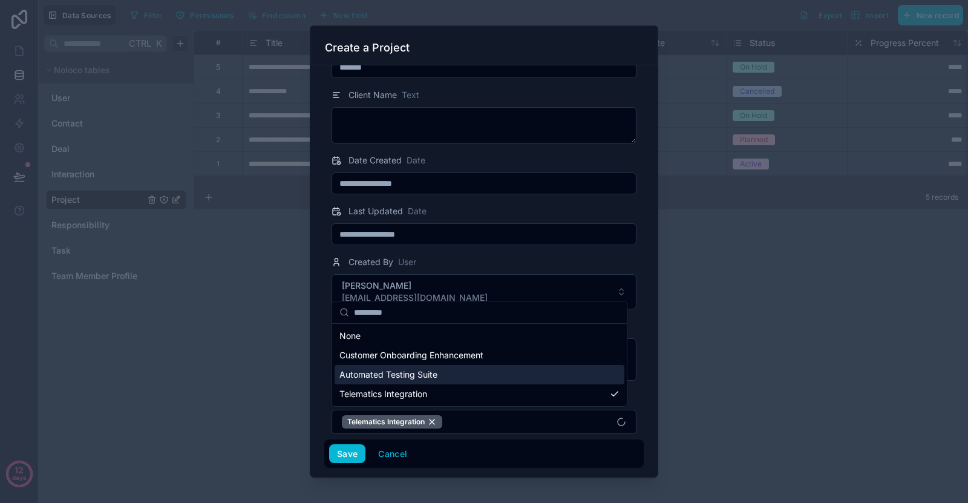
click at [418, 377] on span "Automated Testing Suite" at bounding box center [389, 375] width 98 height 12
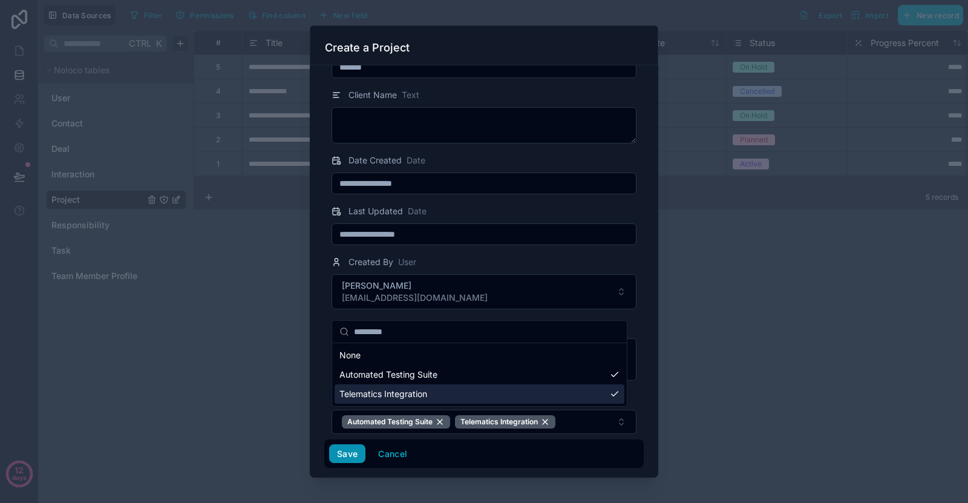
click at [356, 458] on button "Save" at bounding box center [347, 453] width 36 height 19
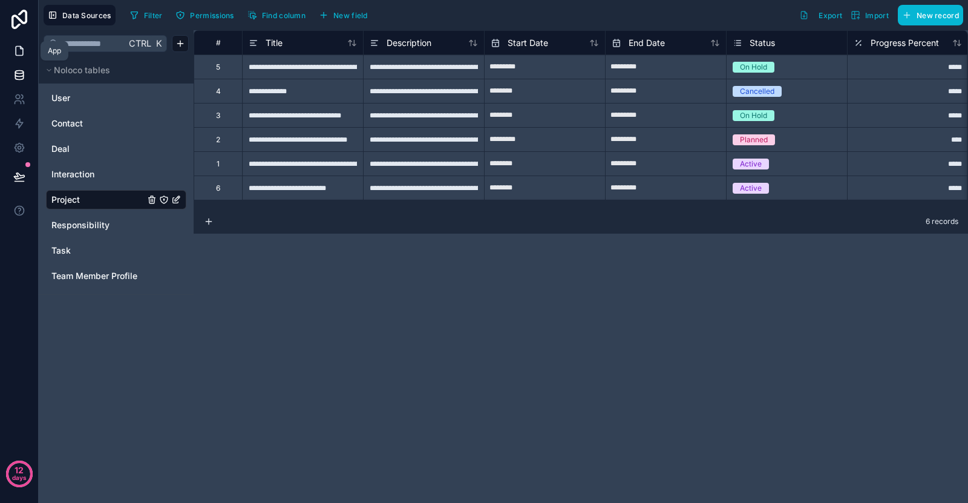
click at [17, 43] on link at bounding box center [19, 51] width 38 height 24
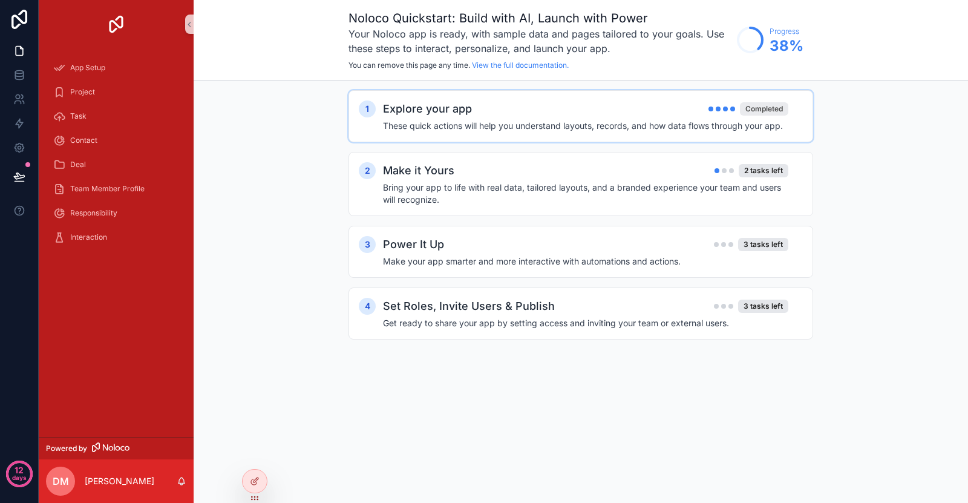
click at [761, 108] on div "Completed" at bounding box center [764, 108] width 48 height 13
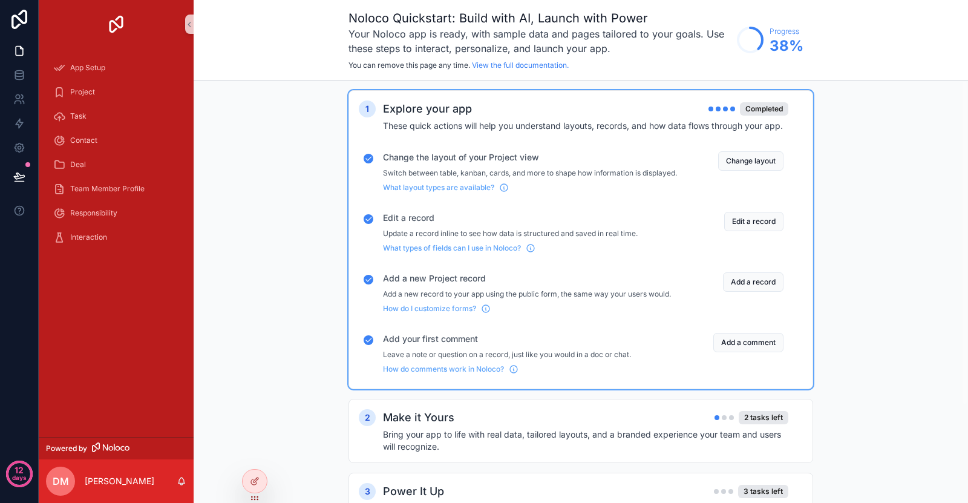
click at [744, 116] on div "Explore your app Completed" at bounding box center [586, 108] width 406 height 17
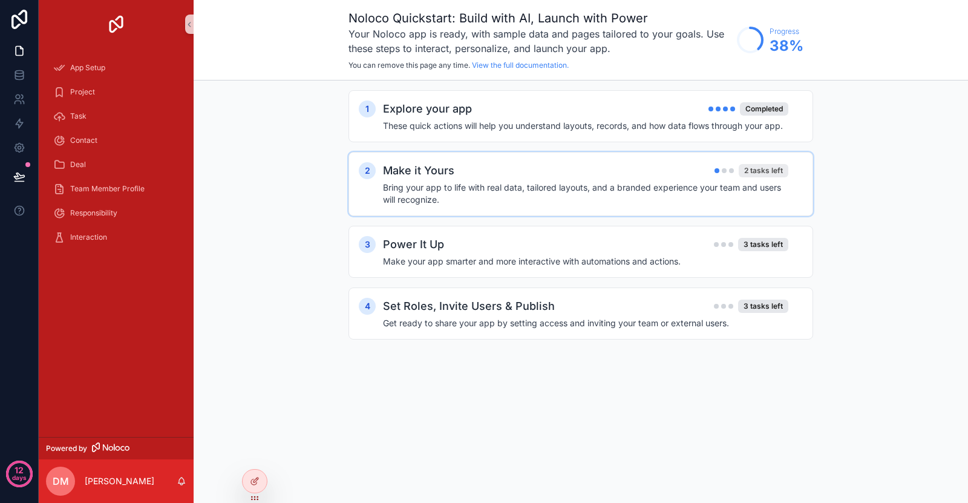
click at [758, 169] on div "2 tasks left" at bounding box center [764, 170] width 50 height 13
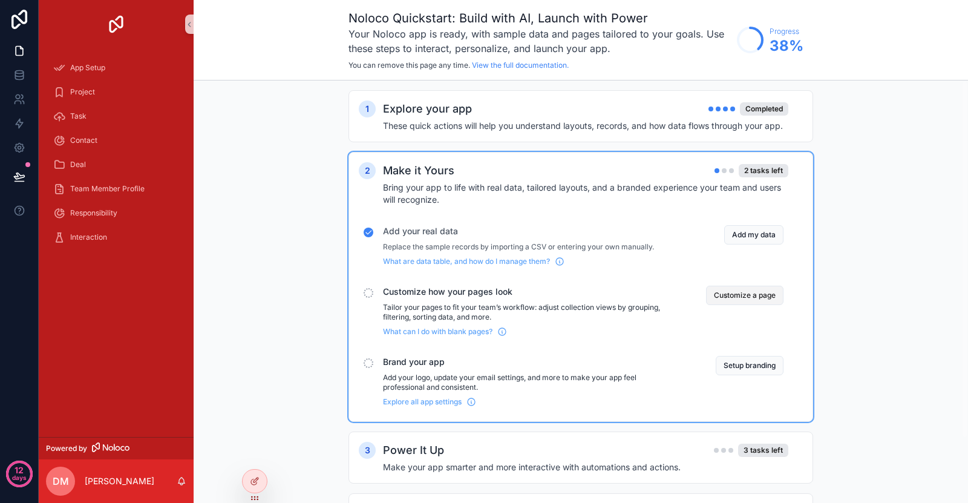
click at [729, 291] on button "Customize a page" at bounding box center [744, 295] width 77 height 19
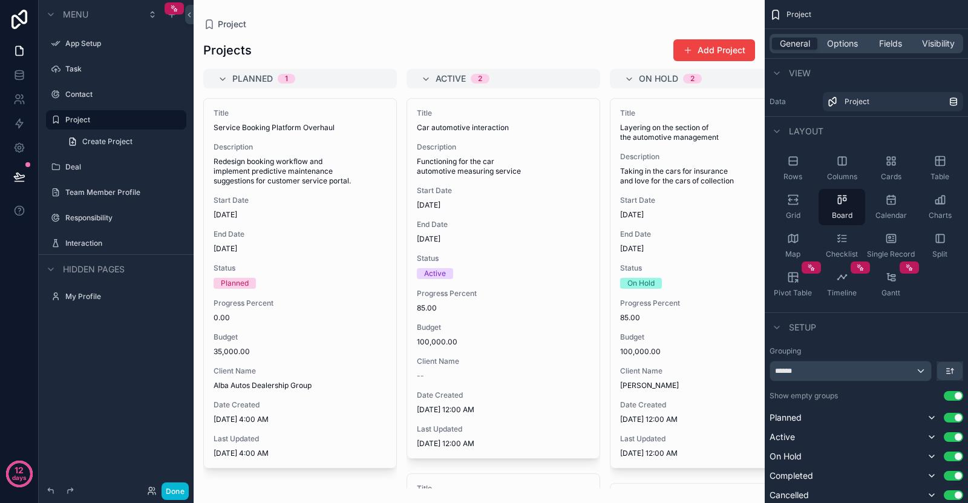
click at [38, 120] on div "12 days" at bounding box center [19, 251] width 39 height 503
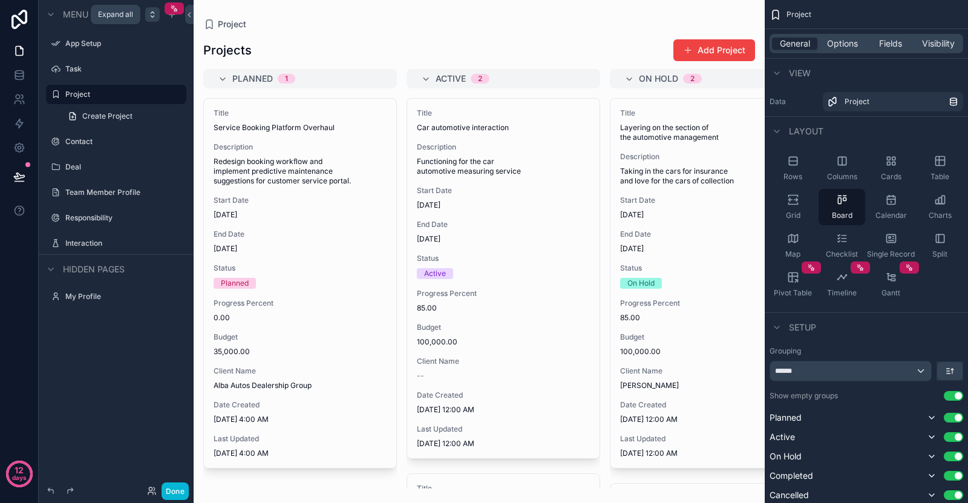
click at [148, 19] on div "scrollable content" at bounding box center [152, 14] width 15 height 15
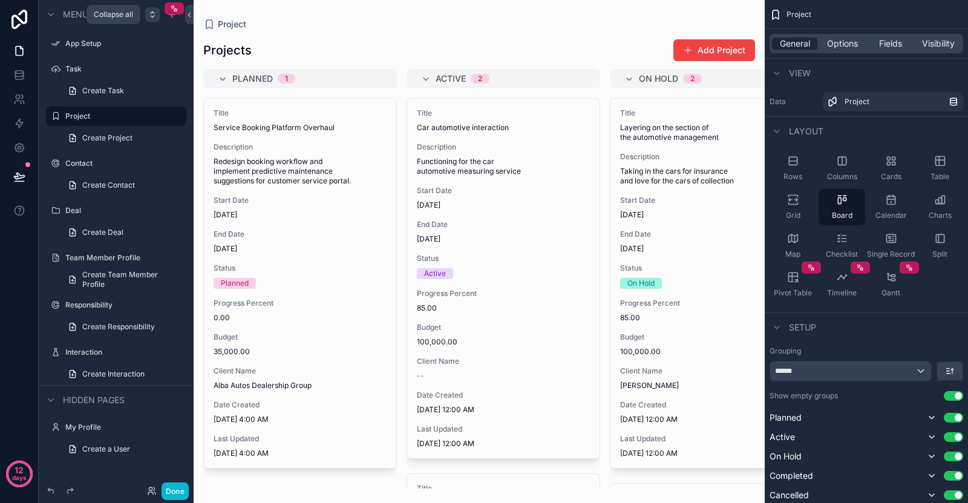
click at [148, 19] on div "scrollable content" at bounding box center [152, 14] width 15 height 15
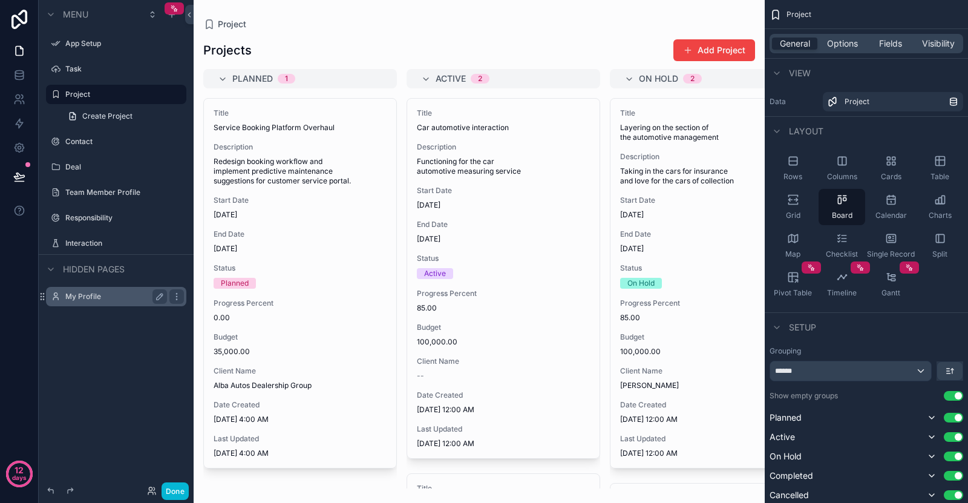
click at [76, 294] on label "My Profile" at bounding box center [113, 297] width 97 height 10
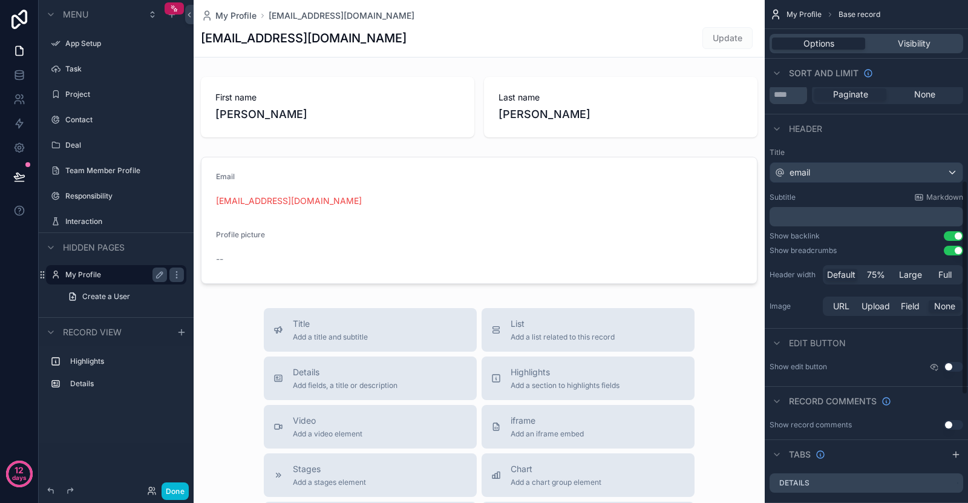
scroll to position [676, 0]
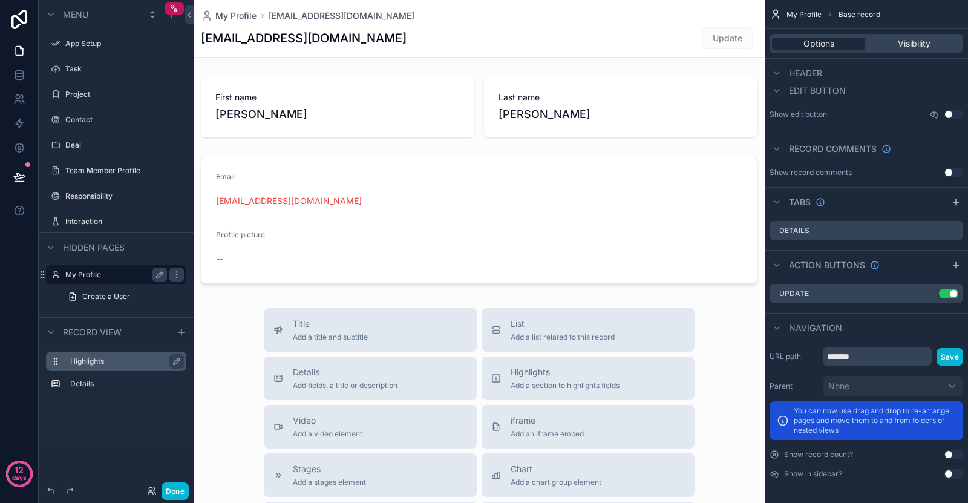
click at [92, 360] on label "Highlights" at bounding box center [123, 361] width 107 height 10
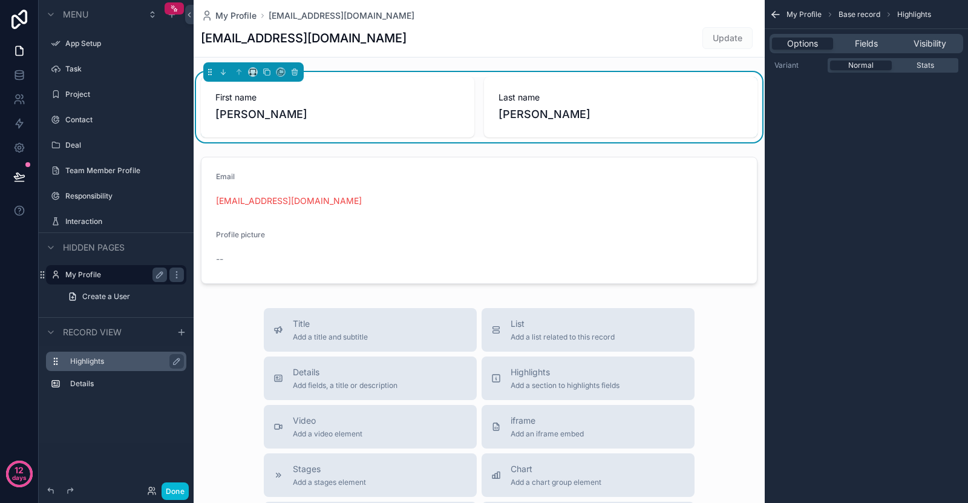
scroll to position [0, 0]
click at [16, 48] on icon at bounding box center [19, 51] width 7 height 9
click at [78, 51] on div "App Setup" at bounding box center [116, 43] width 136 height 19
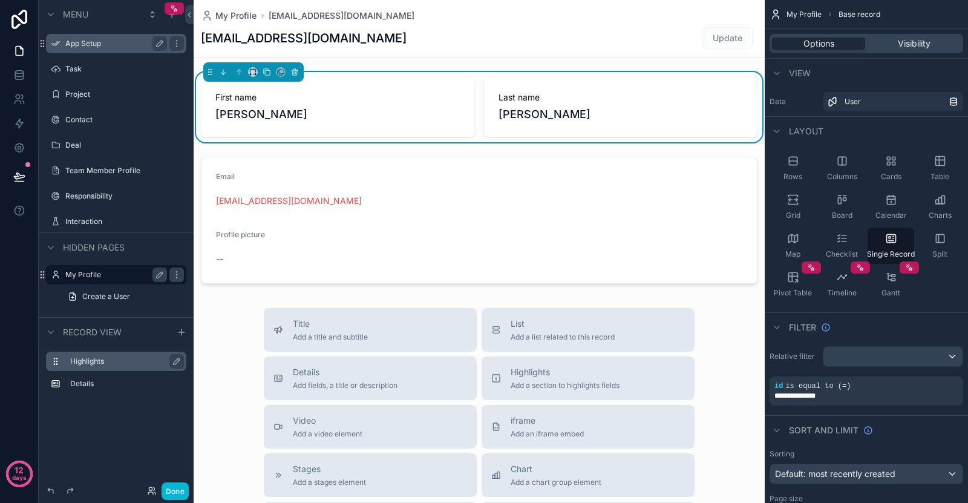
click at [111, 39] on label "App Setup" at bounding box center [113, 44] width 97 height 10
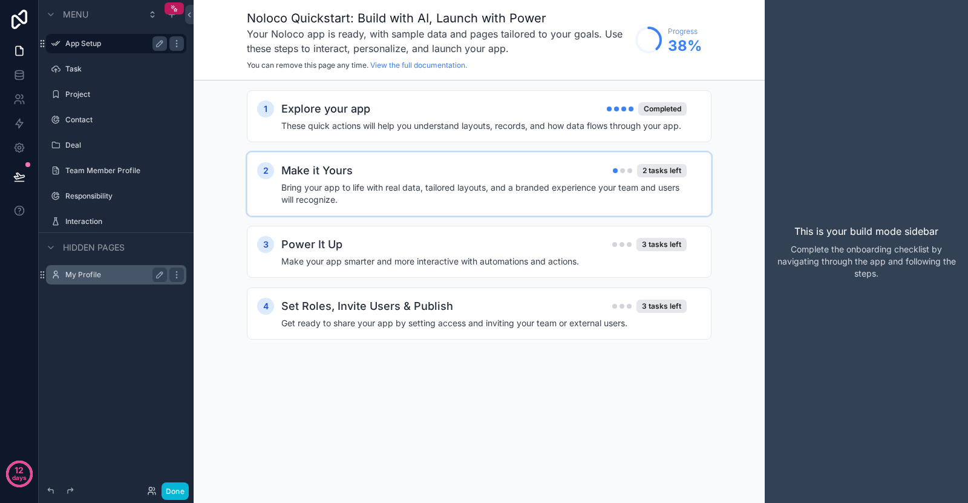
click at [421, 197] on h4 "Bring your app to life with real data, tailored layouts, and a branded experien…" at bounding box center [484, 194] width 406 height 24
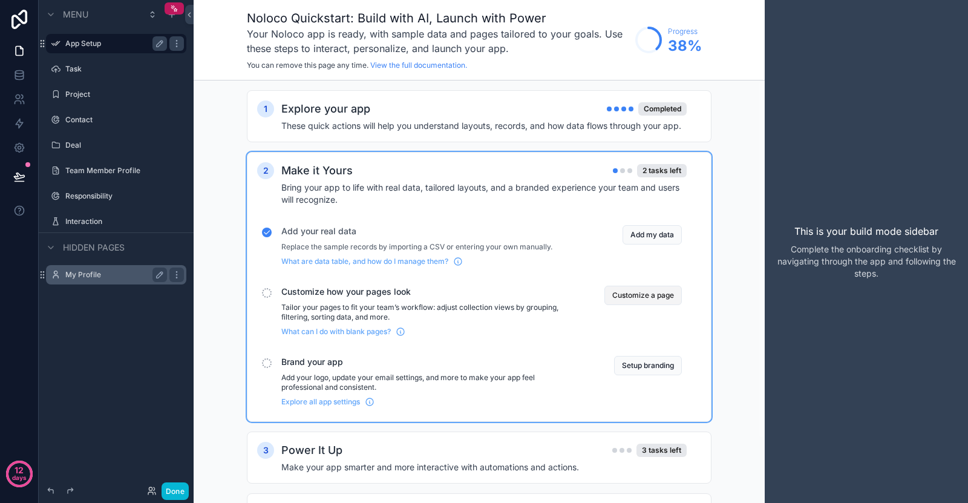
click at [664, 293] on button "Customize a page" at bounding box center [643, 295] width 77 height 19
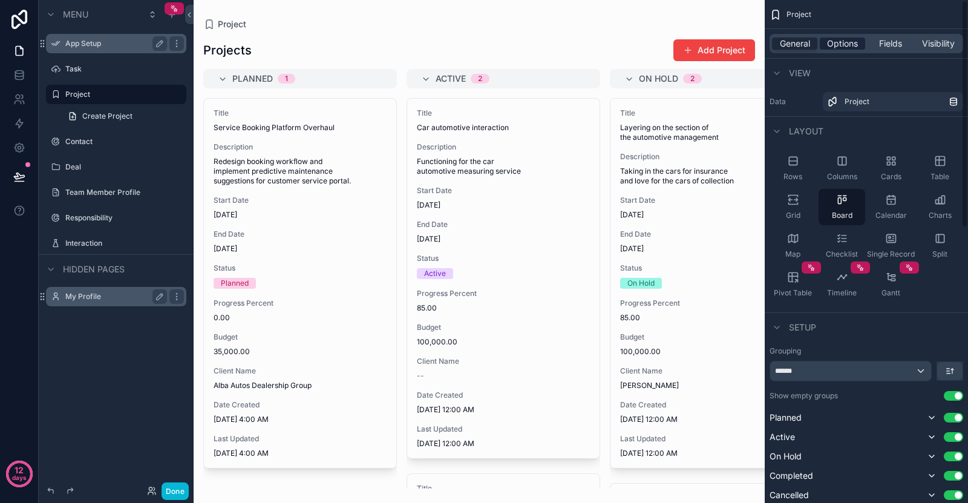
click at [847, 39] on span "Options" at bounding box center [842, 44] width 31 height 12
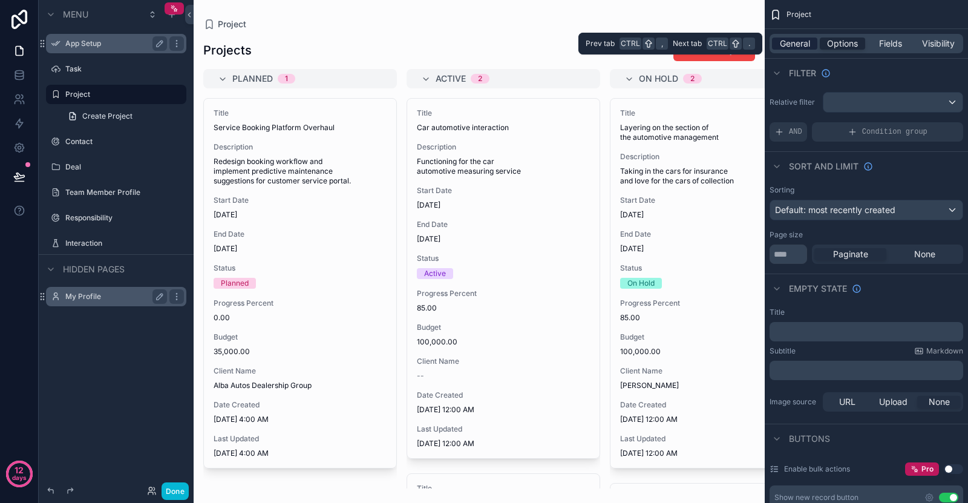
click at [810, 47] on div "General" at bounding box center [794, 44] width 45 height 12
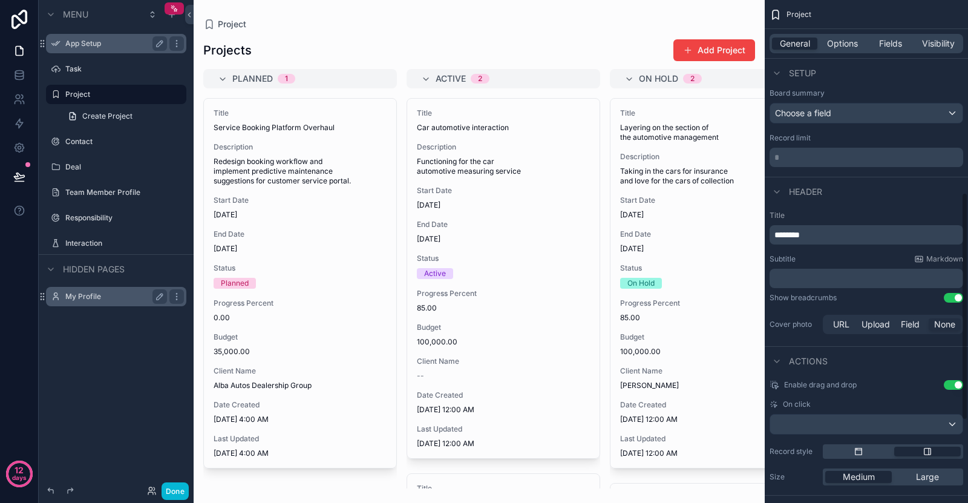
scroll to position [606, 0]
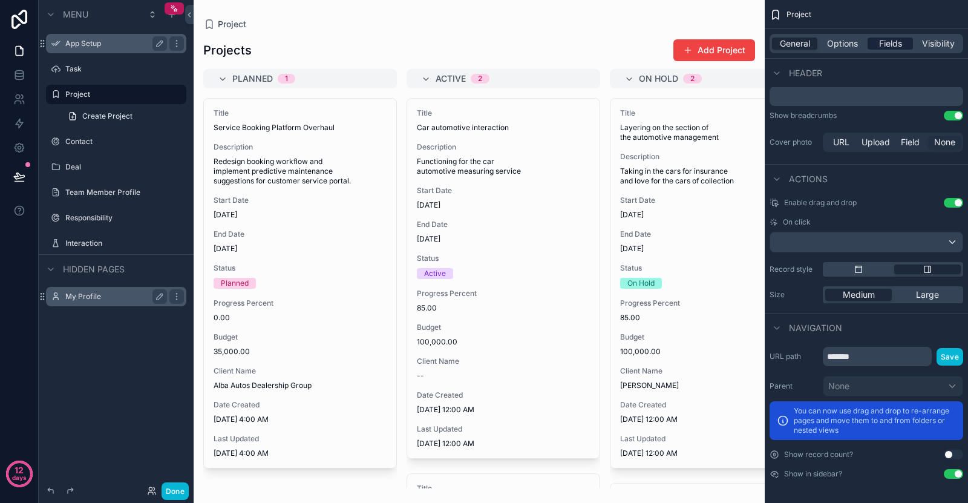
click at [881, 47] on span "Fields" at bounding box center [890, 44] width 23 height 12
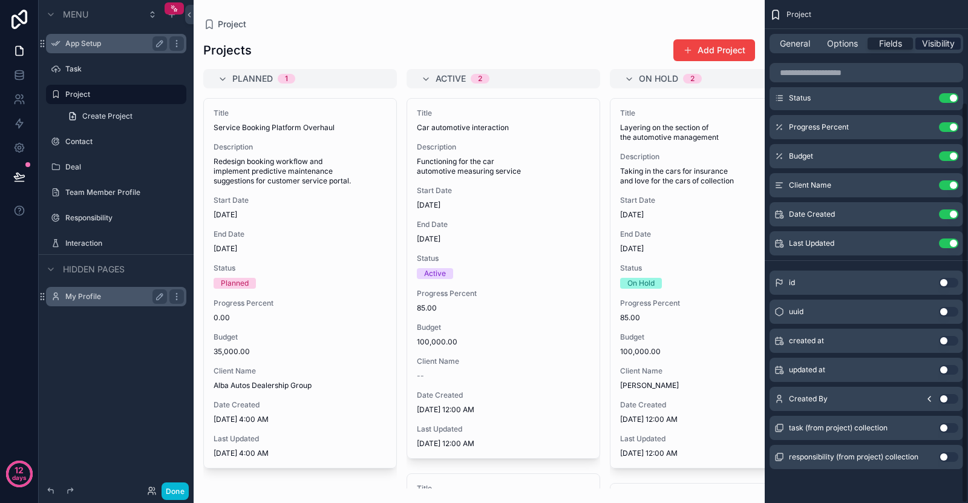
scroll to position [128, 0]
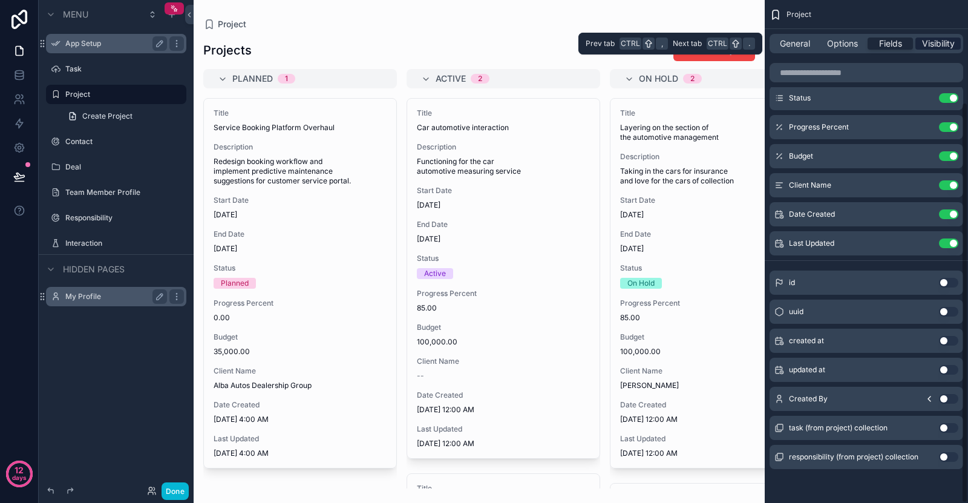
click at [944, 40] on span "Visibility" at bounding box center [938, 44] width 33 height 12
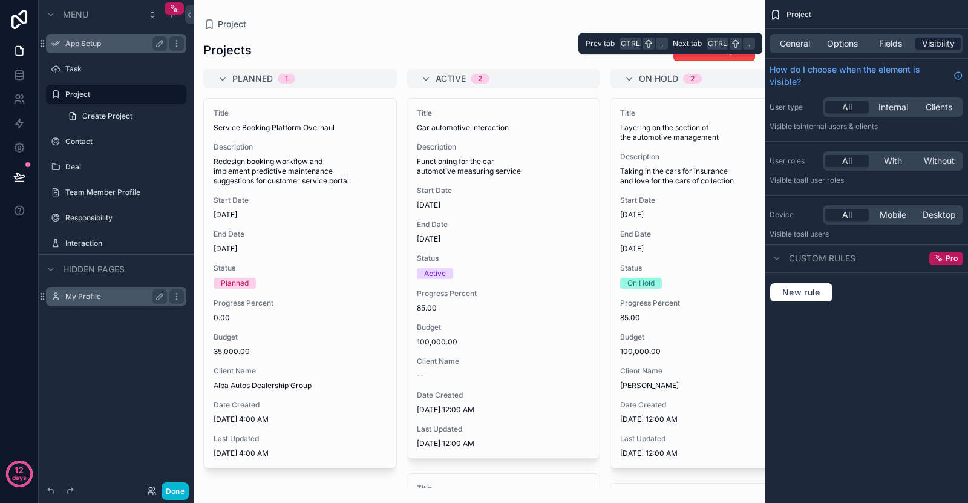
scroll to position [0, 0]
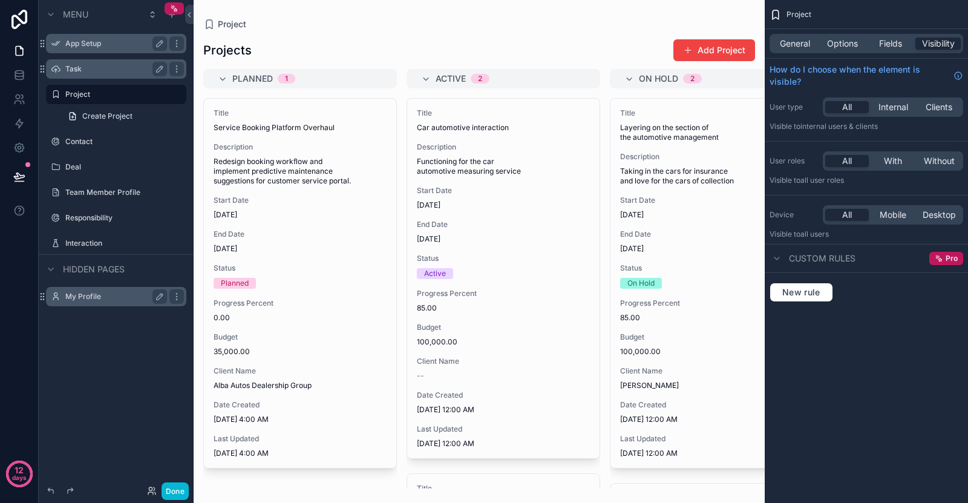
click at [87, 67] on label "Task" at bounding box center [113, 69] width 97 height 10
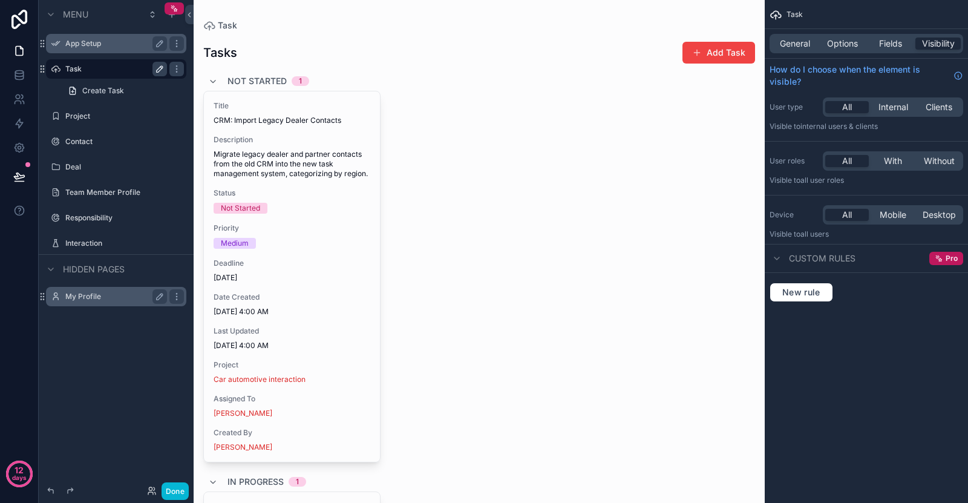
click at [164, 68] on icon "scrollable content" at bounding box center [160, 69] width 10 height 10
click at [164, 69] on icon "scrollable content" at bounding box center [160, 69] width 10 height 10
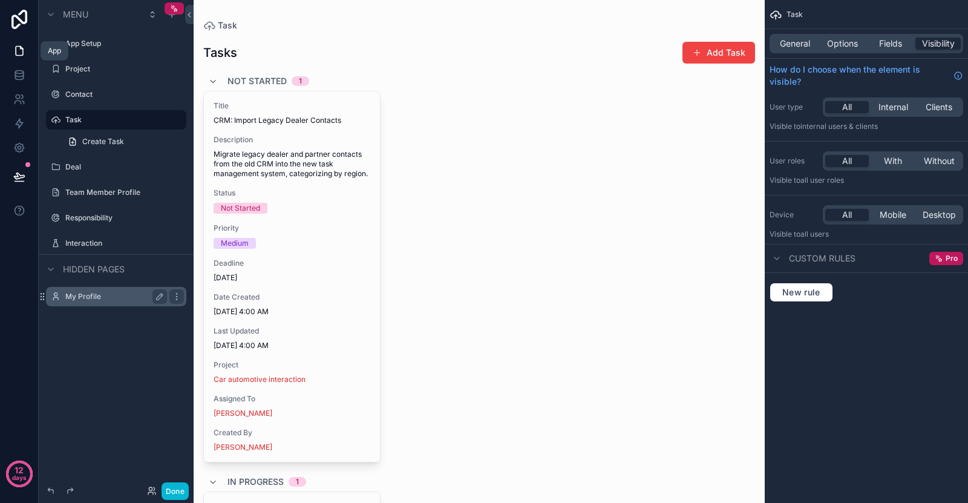
click at [25, 53] on link at bounding box center [19, 51] width 38 height 24
click at [79, 45] on label "App Setup" at bounding box center [113, 44] width 97 height 10
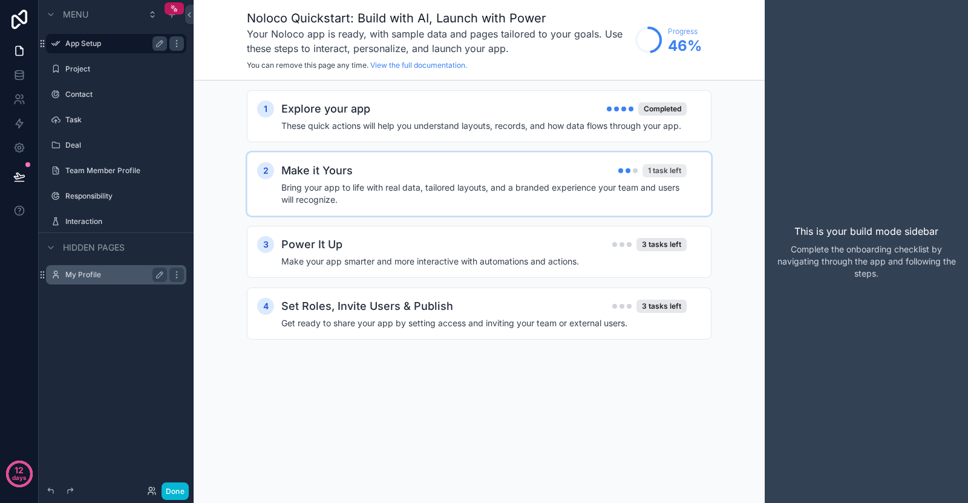
click at [677, 167] on div "1 task left" at bounding box center [665, 170] width 44 height 13
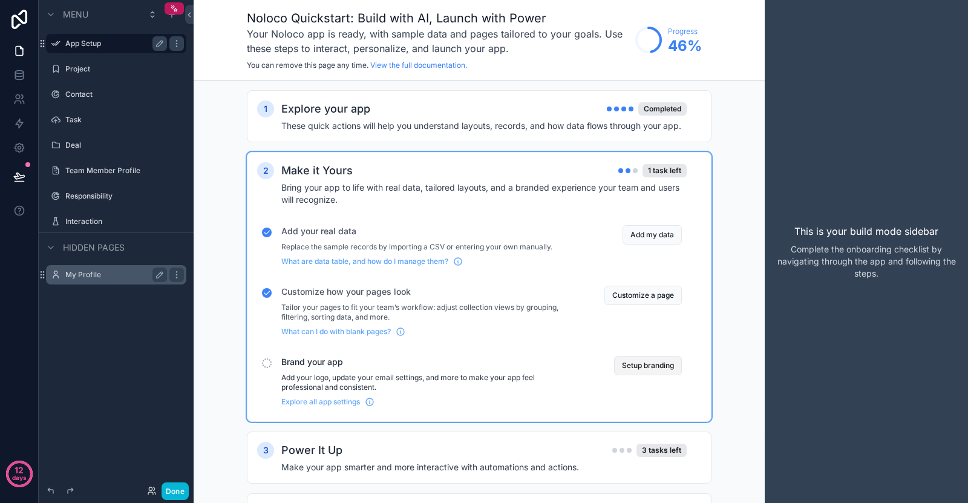
click at [636, 366] on button "Setup branding" at bounding box center [648, 365] width 68 height 19
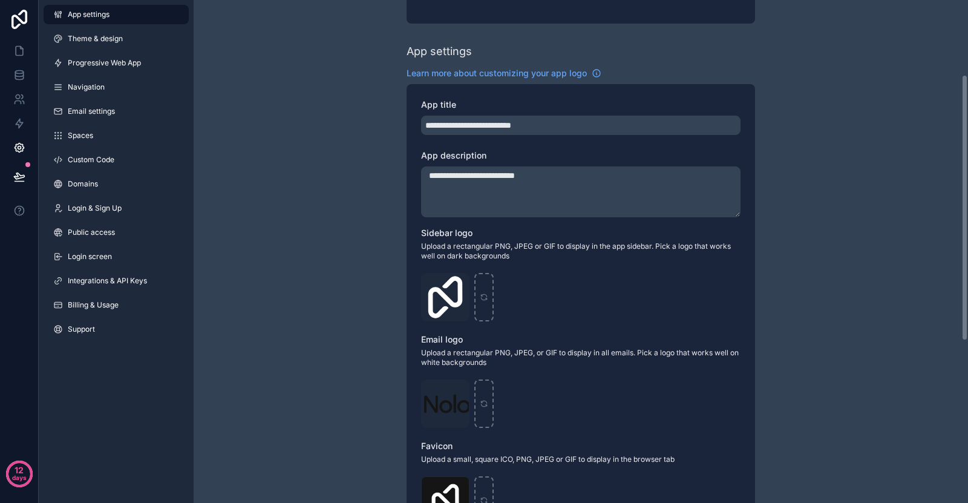
scroll to position [282, 0]
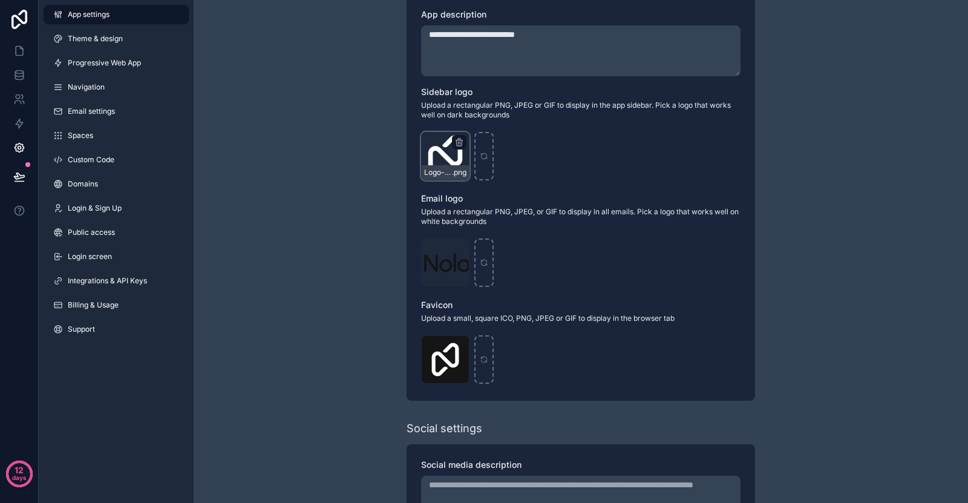
click at [444, 155] on div "Logo-Sq-No-Padding .png" at bounding box center [445, 156] width 48 height 48
click at [487, 159] on icon "scrollable content" at bounding box center [484, 156] width 8 height 8
type input "**********"
click at [442, 258] on div "Logo .png" at bounding box center [445, 262] width 48 height 48
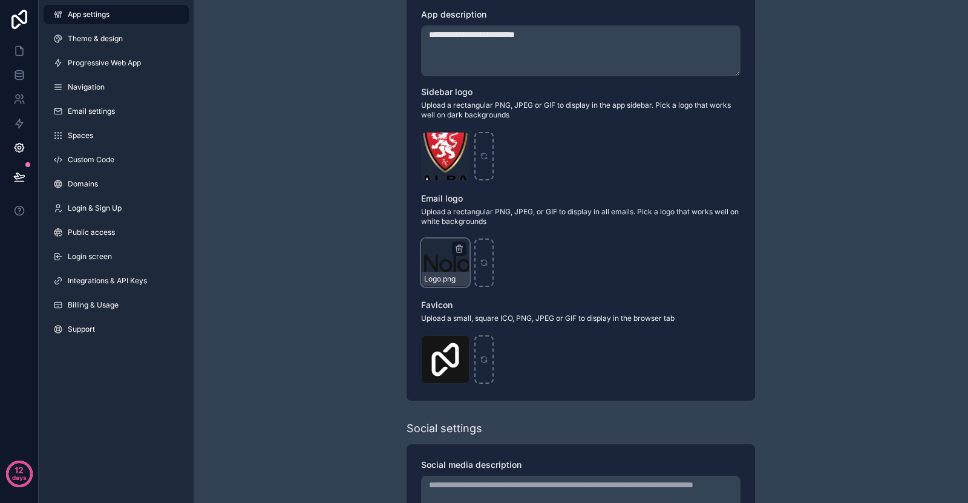
click at [446, 272] on div "Logo .png" at bounding box center [445, 279] width 47 height 15
click at [483, 271] on div "scrollable content" at bounding box center [484, 262] width 19 height 48
type input "**********"
click at [441, 361] on div "Logo-WebClip .png" at bounding box center [445, 359] width 48 height 48
click at [471, 360] on div "Logo-WebClip .png" at bounding box center [581, 359] width 320 height 48
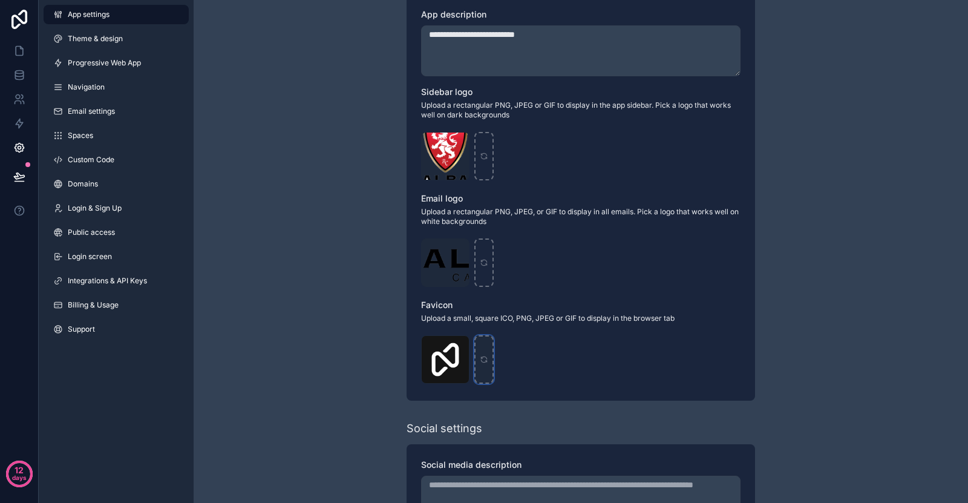
click at [482, 360] on icon "scrollable content" at bounding box center [484, 359] width 8 height 8
type input "**********"
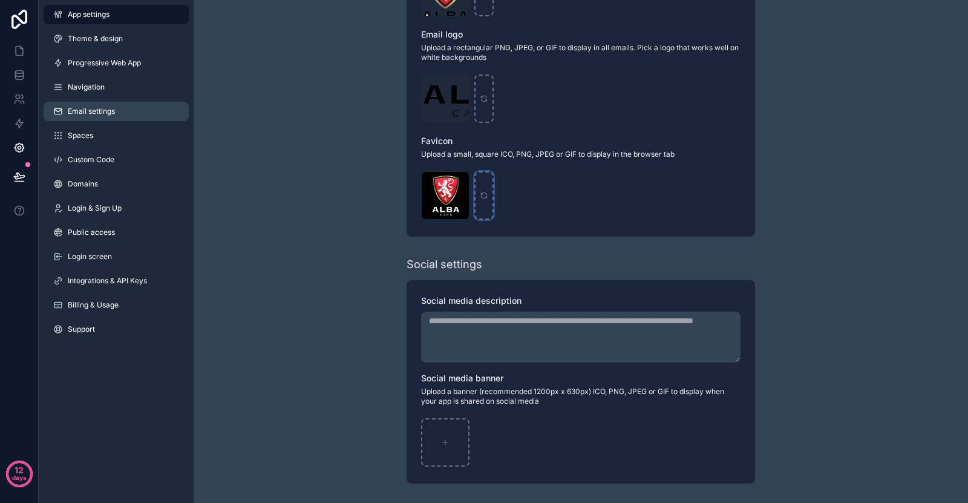
scroll to position [22, 0]
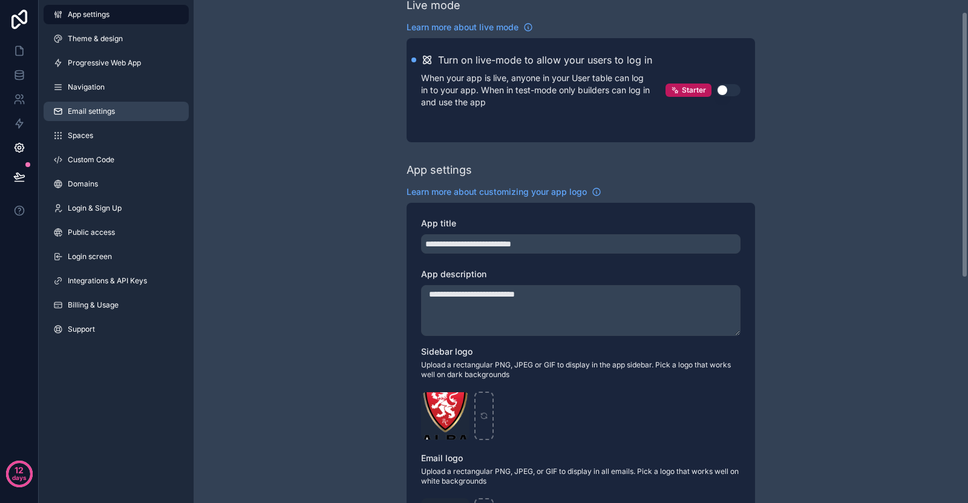
click at [87, 107] on span "Email settings" at bounding box center [91, 112] width 47 height 10
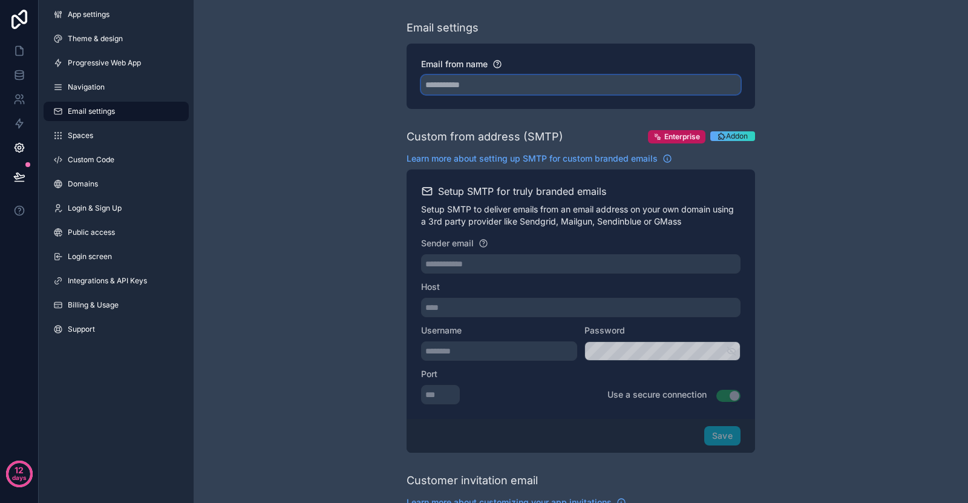
click at [464, 83] on input "Email from name" at bounding box center [581, 84] width 320 height 19
type input "**********"
click at [330, 222] on div "**********" at bounding box center [581, 495] width 775 height 990
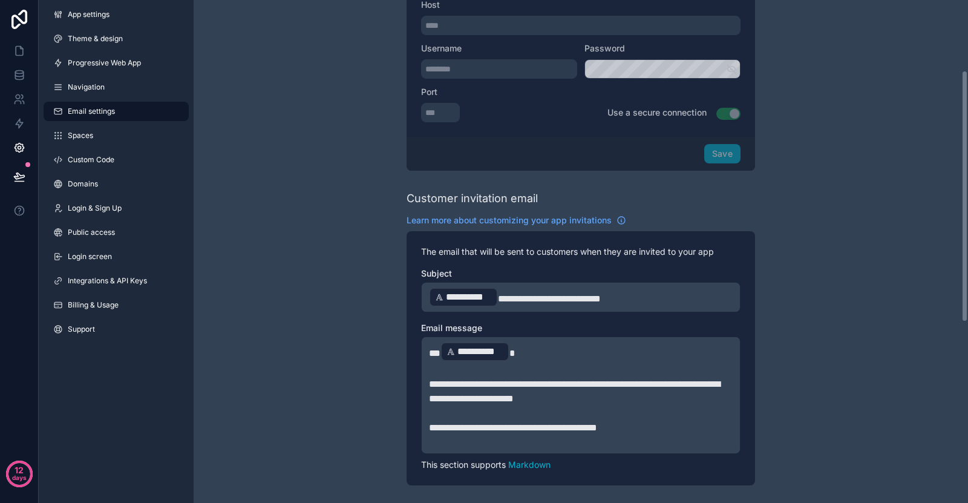
scroll to position [141, 0]
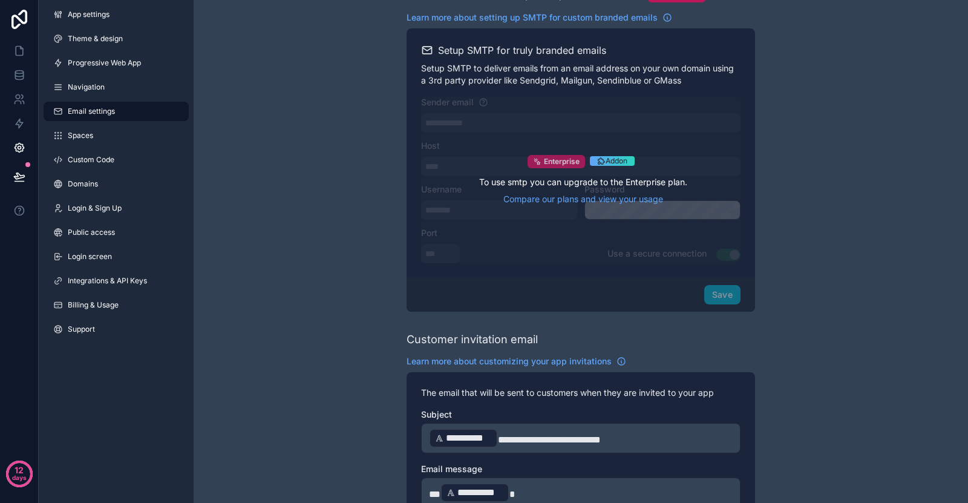
click at [550, 166] on span "Enterprise" at bounding box center [562, 162] width 36 height 10
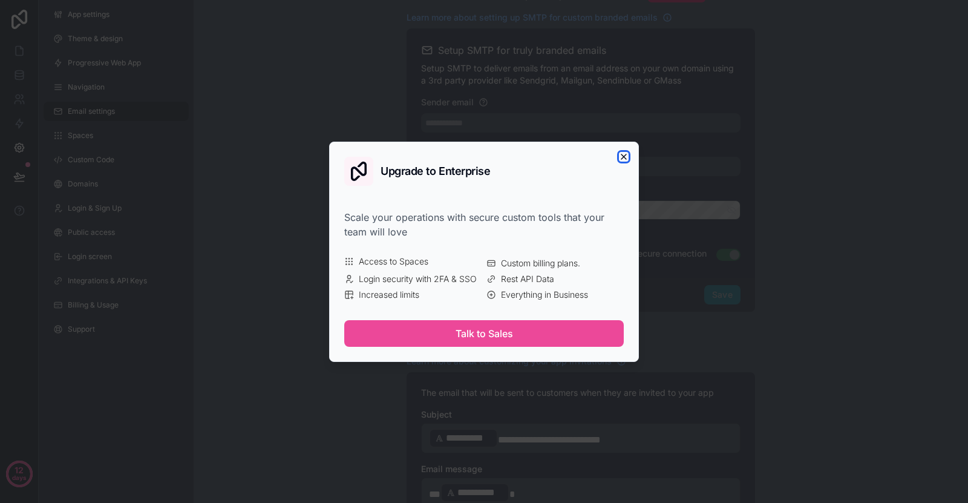
click at [624, 152] on icon "button" at bounding box center [624, 157] width 10 height 10
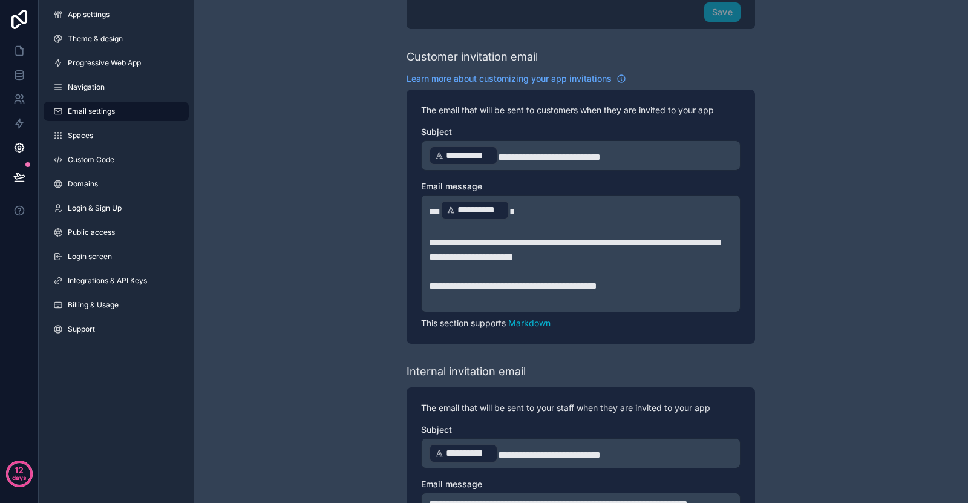
scroll to position [501, 0]
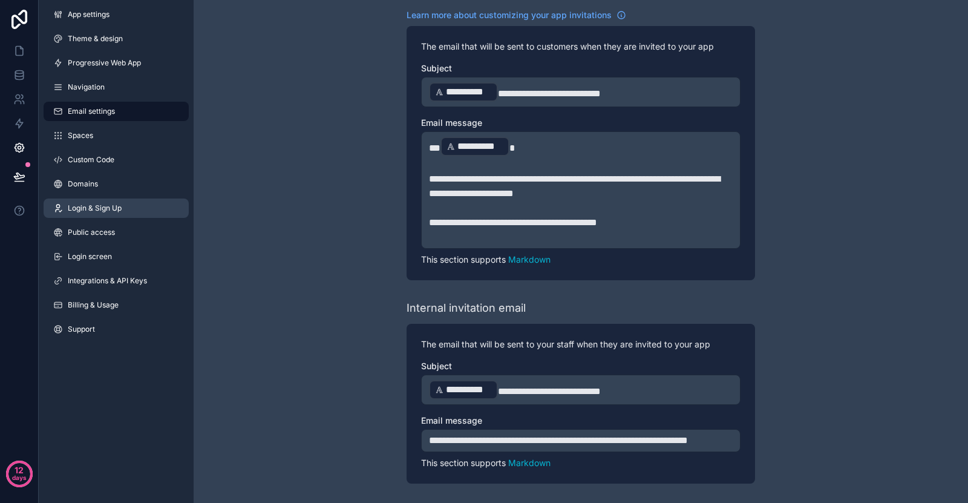
click at [115, 212] on span "Login & Sign Up" at bounding box center [95, 208] width 54 height 10
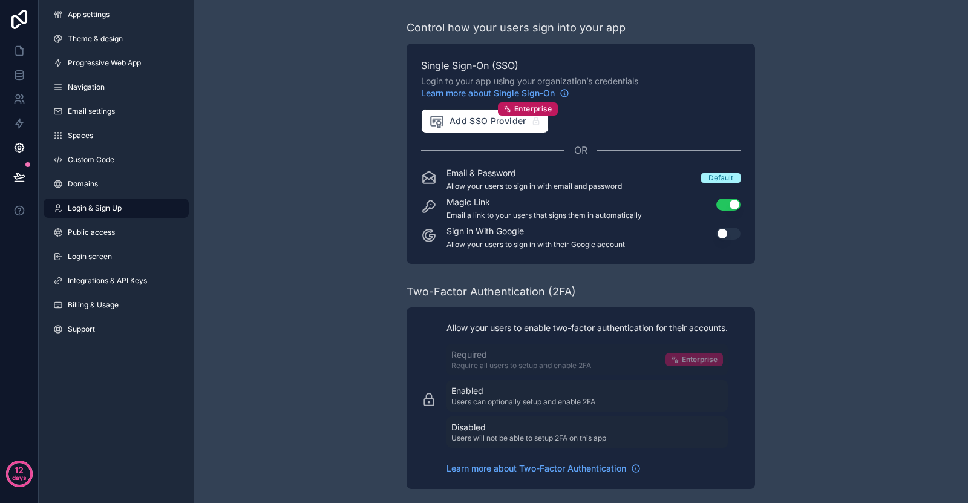
scroll to position [124, 0]
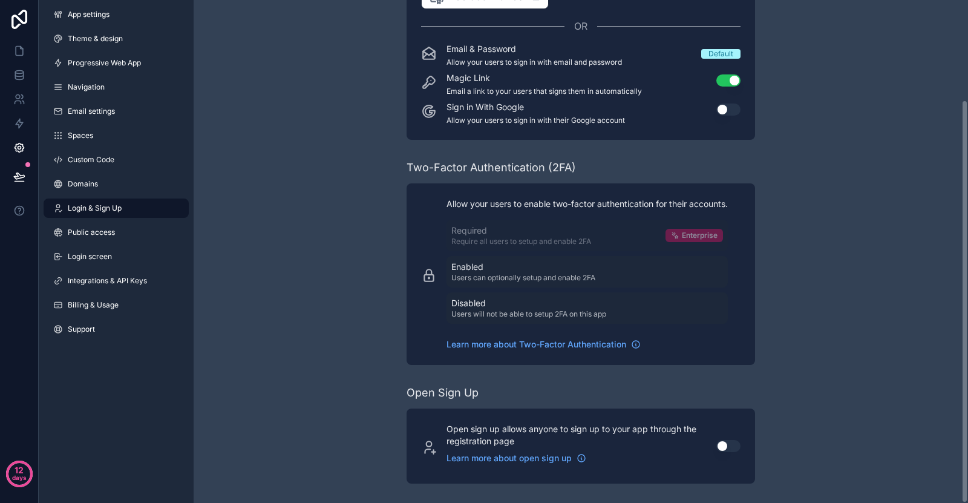
click at [735, 103] on button "Use setting" at bounding box center [729, 109] width 24 height 12
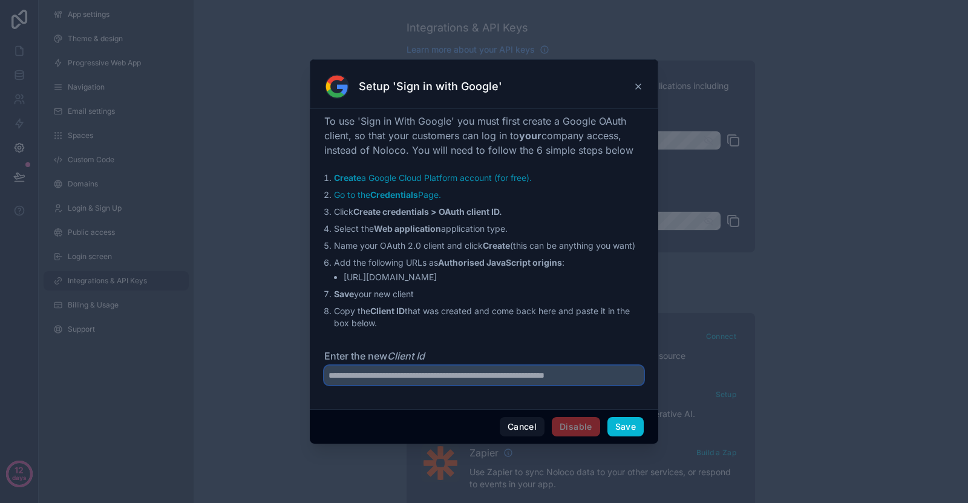
click at [550, 385] on input "Enter the new Client Id" at bounding box center [484, 375] width 320 height 19
click at [551, 381] on input "Enter the new Client Id" at bounding box center [484, 375] width 320 height 19
click at [636, 93] on div "Setup 'Sign in with Google'" at bounding box center [484, 86] width 318 height 24
click at [639, 87] on icon at bounding box center [639, 87] width 10 height 10
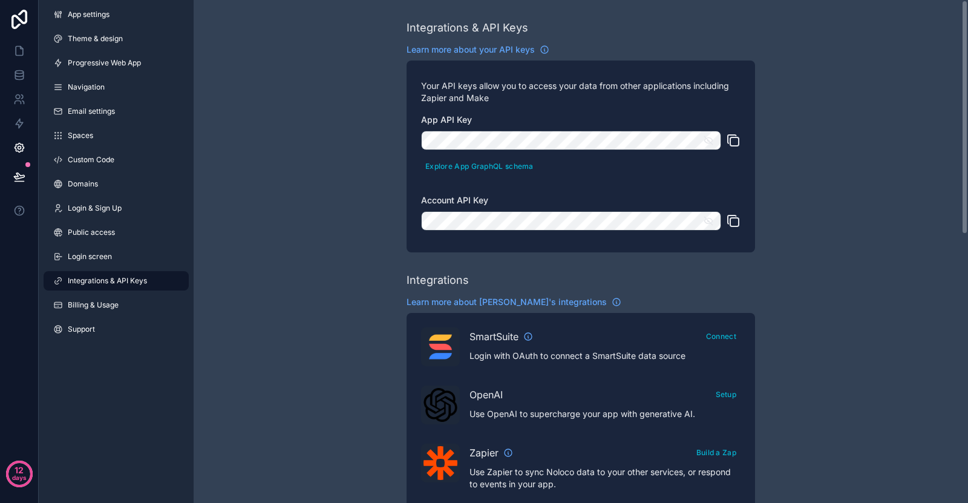
scroll to position [282, 0]
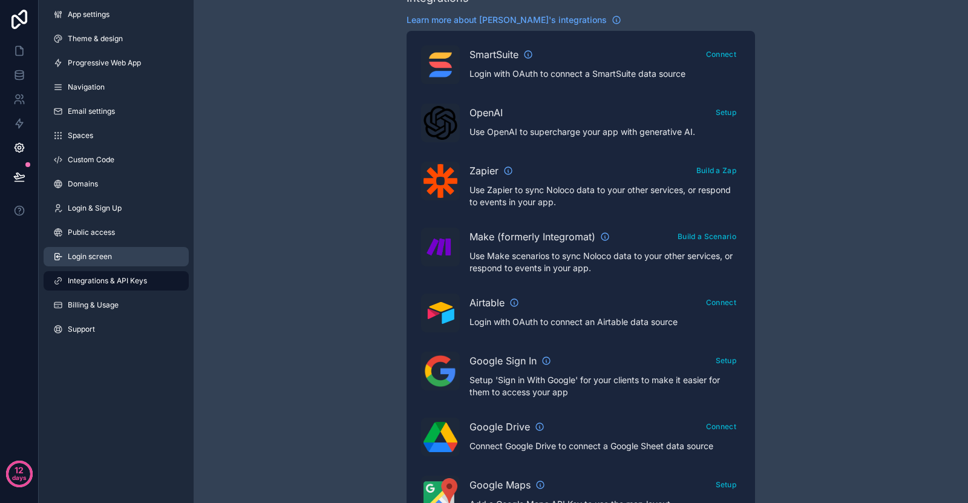
click at [99, 255] on span "Login screen" at bounding box center [90, 257] width 44 height 10
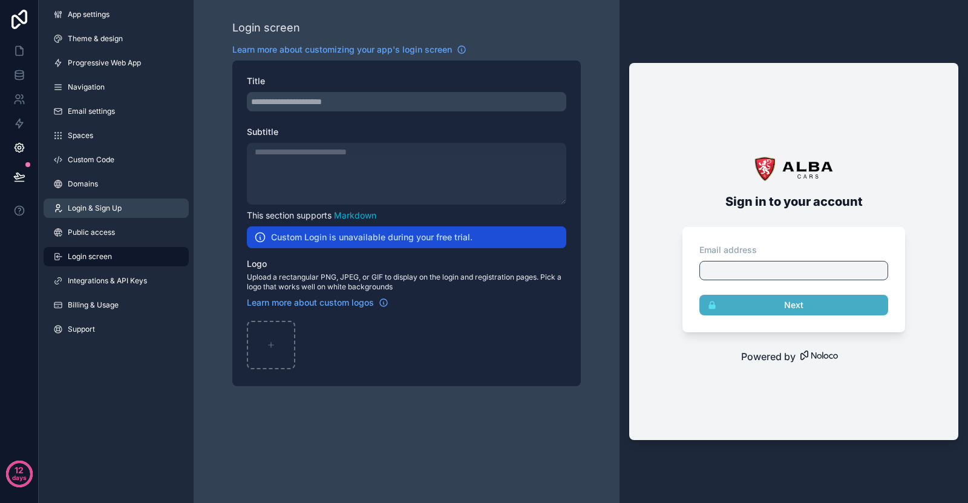
click at [139, 200] on link "Login & Sign Up" at bounding box center [116, 208] width 145 height 19
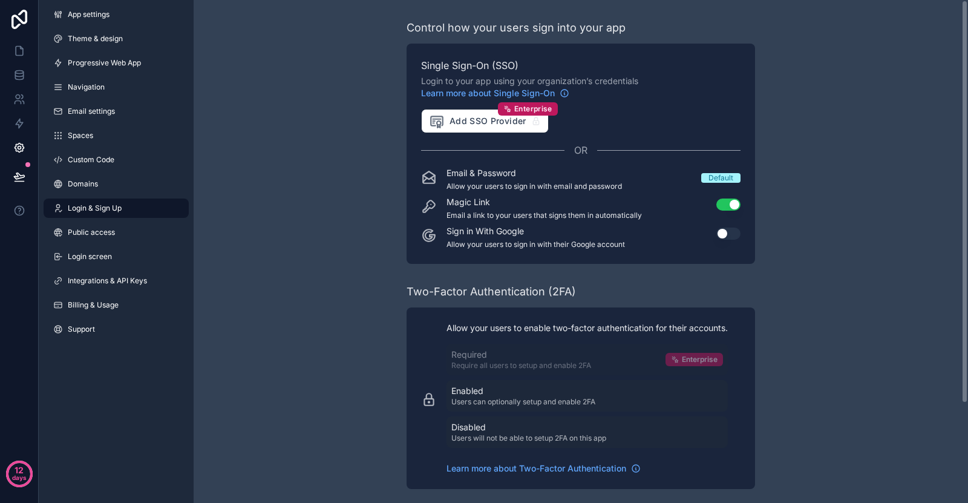
scroll to position [124, 0]
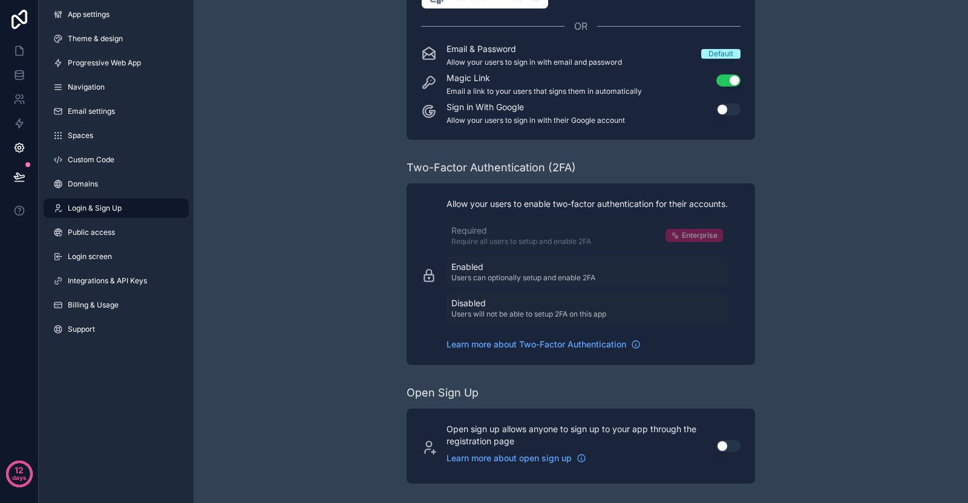
click at [726, 446] on button "Use setting" at bounding box center [729, 446] width 24 height 12
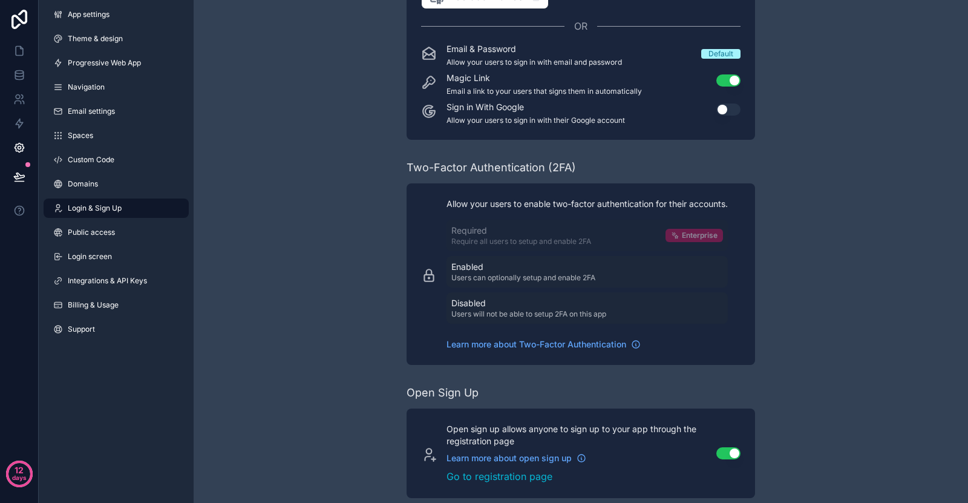
scroll to position [0, 0]
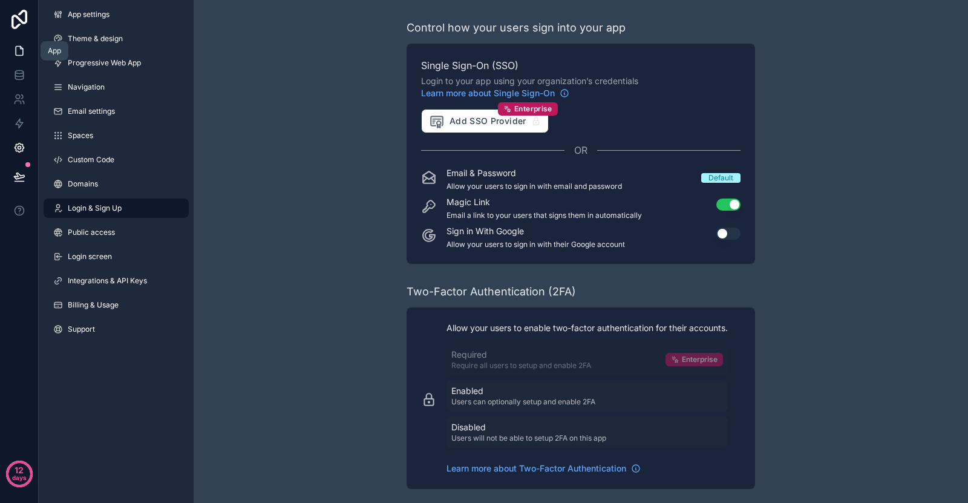
click at [22, 51] on icon at bounding box center [19, 51] width 12 height 12
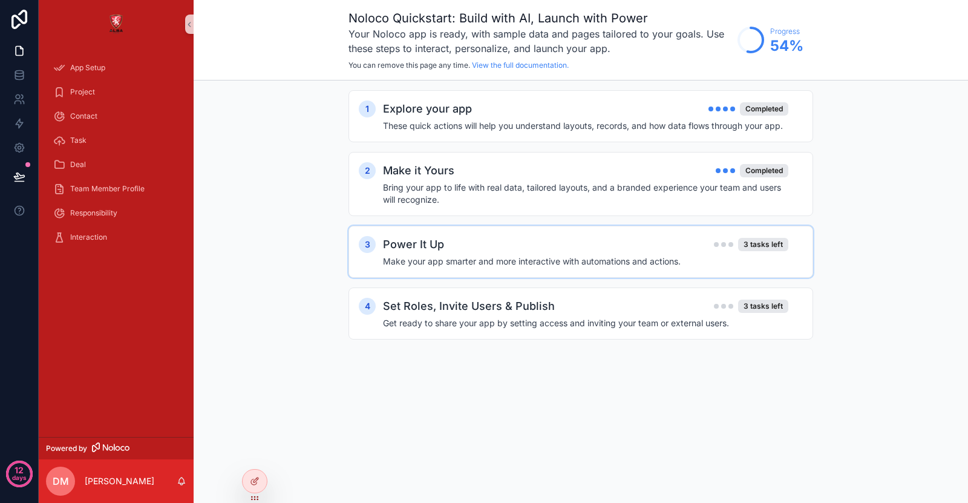
click at [624, 272] on div "3 Power It Up 3 tasks left Make your app smarter and more interactive with auto…" at bounding box center [581, 252] width 465 height 52
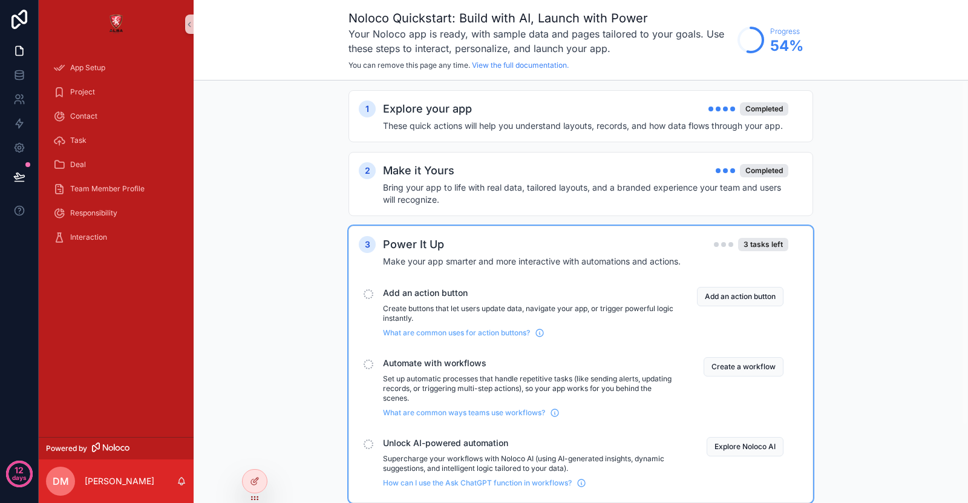
scroll to position [96, 0]
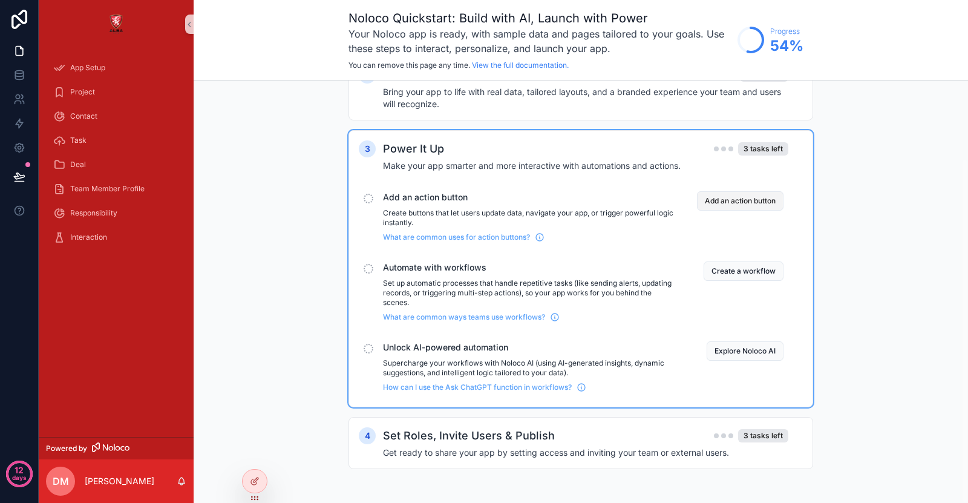
click at [731, 196] on button "Add an action button" at bounding box center [740, 200] width 87 height 19
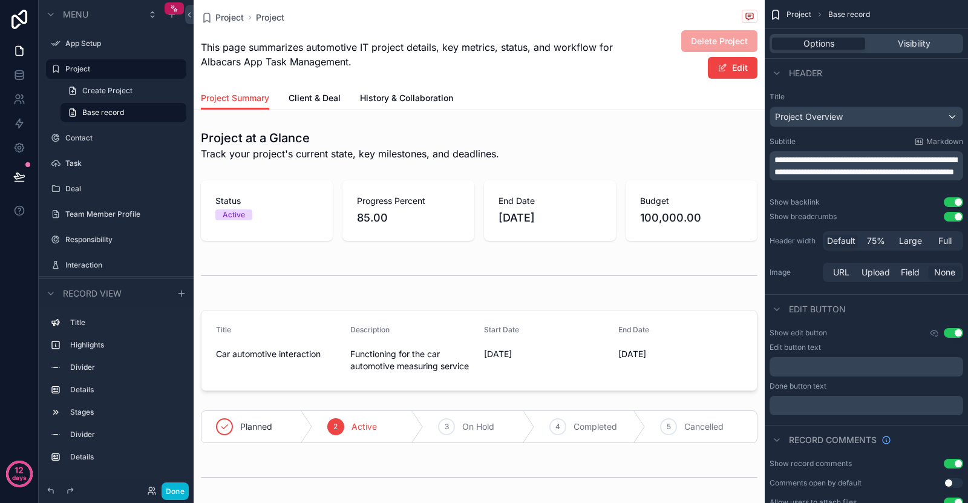
click at [813, 362] on p "﻿" at bounding box center [868, 367] width 186 height 10
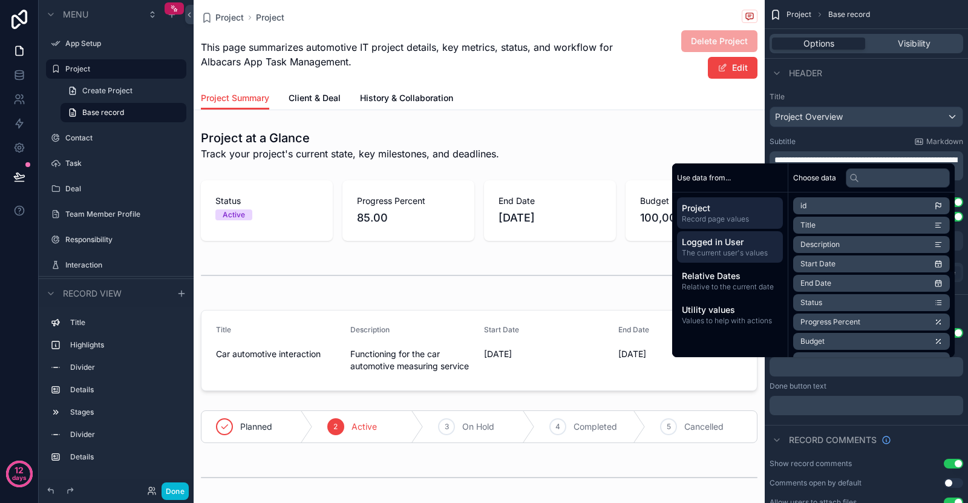
click at [719, 241] on span "Logged in User" at bounding box center [730, 242] width 96 height 12
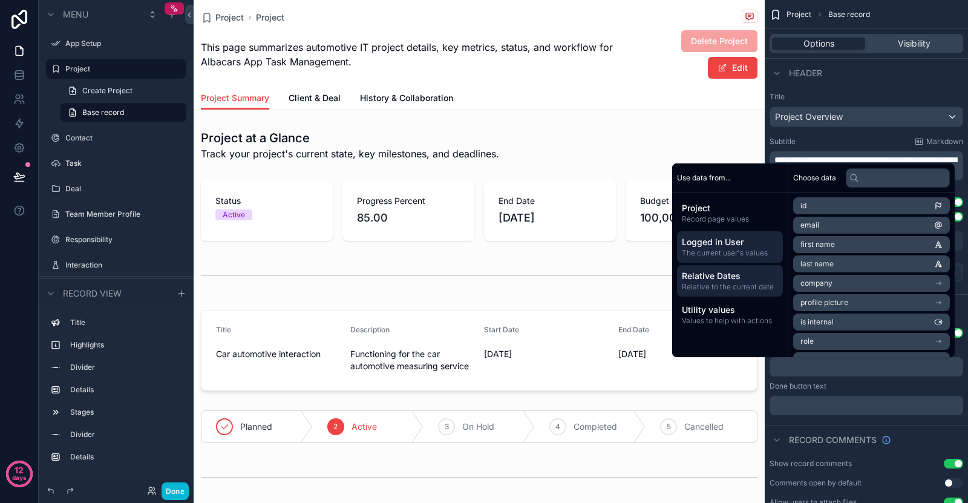
click at [725, 287] on span "Relative to the current date" at bounding box center [730, 287] width 96 height 10
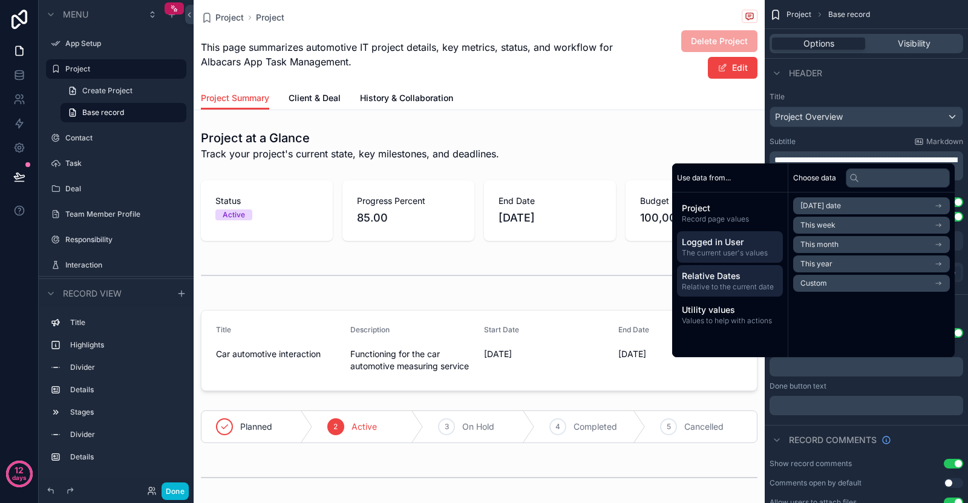
click at [739, 249] on span "The current user's values" at bounding box center [730, 253] width 96 height 10
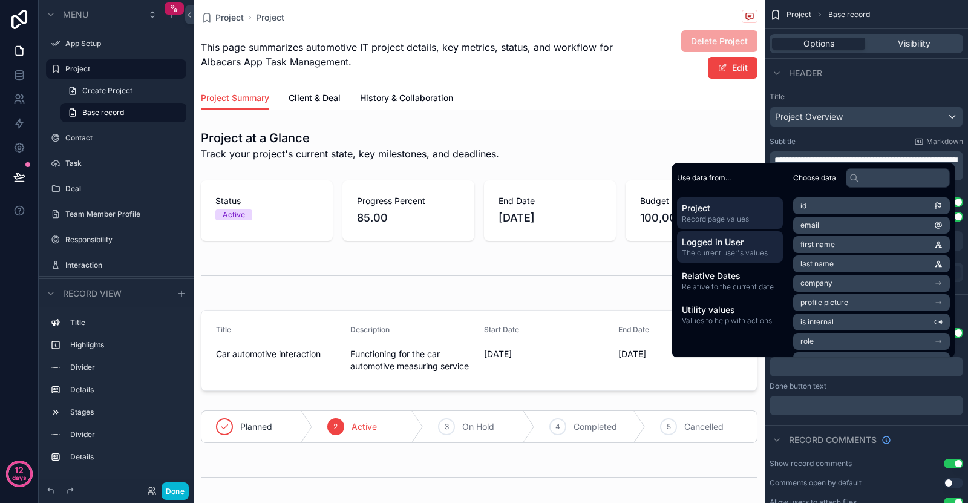
click at [734, 221] on span "Record page values" at bounding box center [730, 219] width 96 height 10
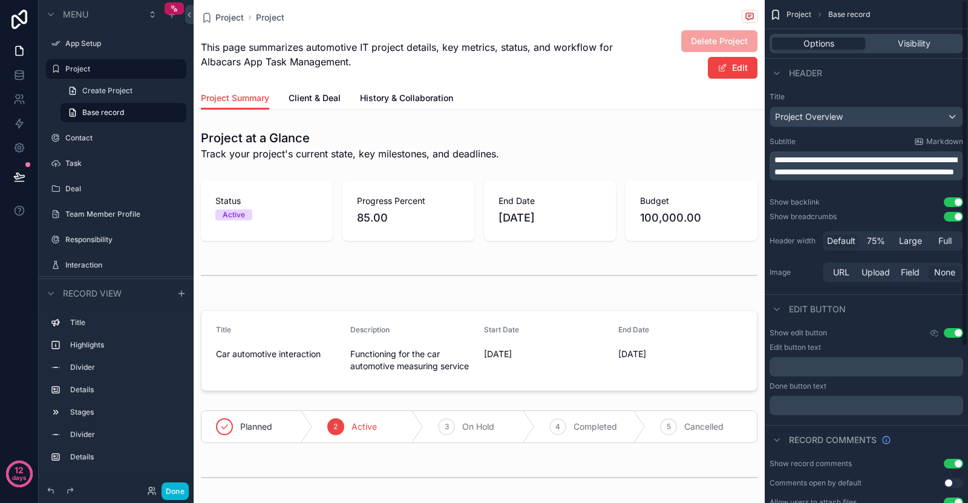
click at [775, 83] on div "Header" at bounding box center [866, 72] width 203 height 29
click at [889, 35] on div "Options Visibility" at bounding box center [867, 43] width 194 height 19
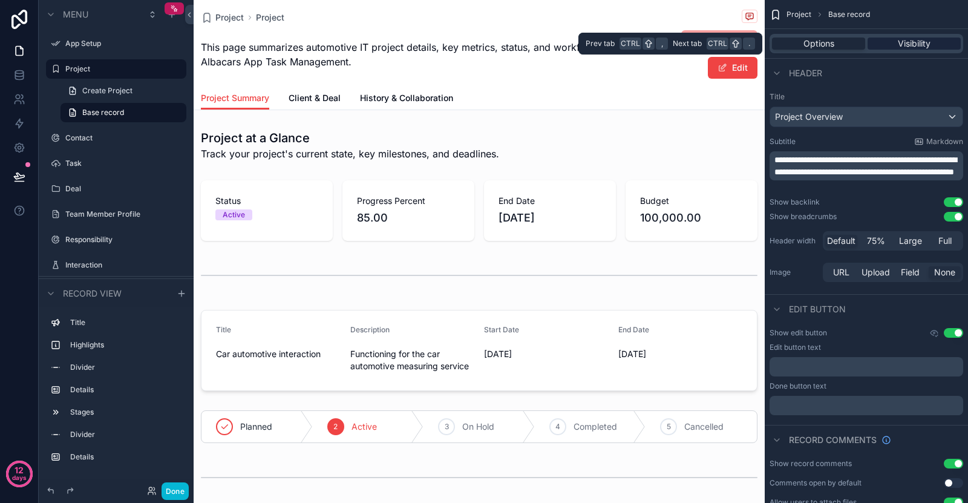
click at [891, 38] on div "Visibility" at bounding box center [914, 44] width 93 height 12
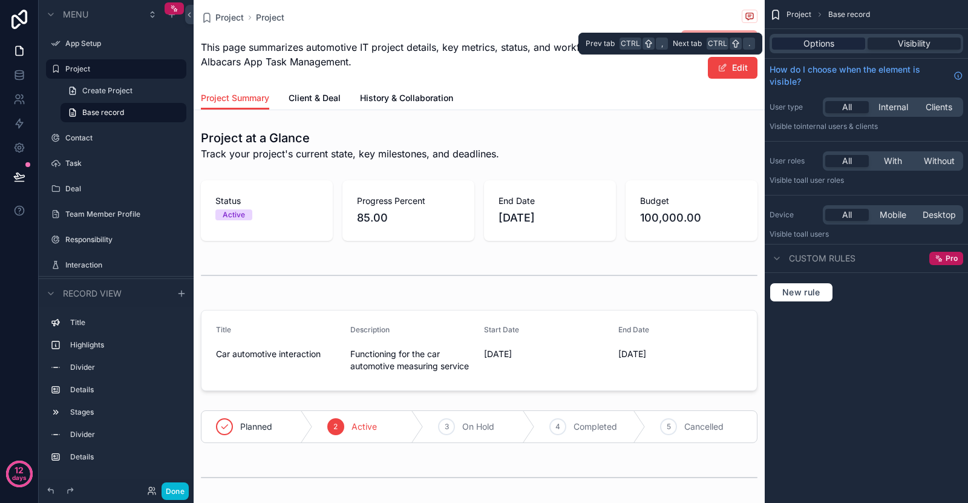
click at [843, 44] on div "Options" at bounding box center [818, 44] width 93 height 12
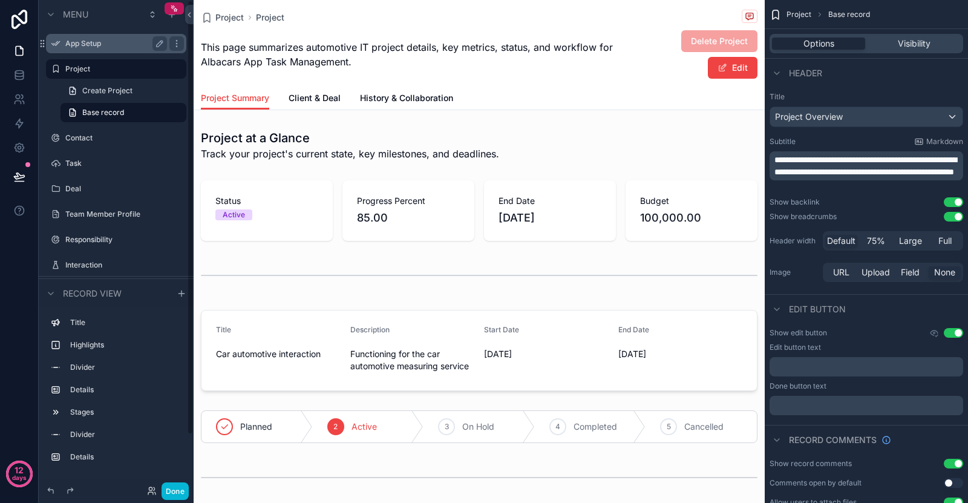
drag, startPoint x: 92, startPoint y: 49, endPoint x: 92, endPoint y: 38, distance: 10.9
click at [92, 38] on div "App Setup" at bounding box center [116, 43] width 102 height 15
click at [134, 47] on label "App Setup" at bounding box center [113, 44] width 97 height 10
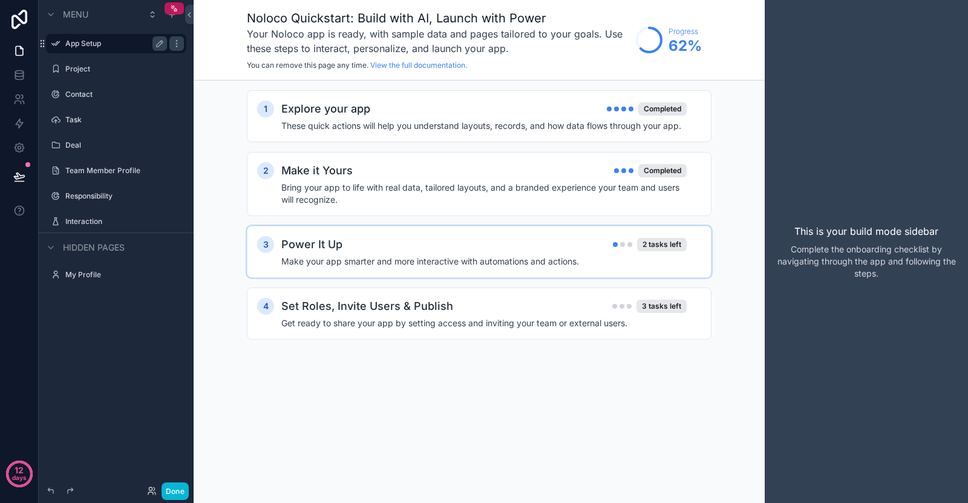
click at [400, 232] on div "3 Power It Up 2 tasks left Make your app smarter and more interactive with auto…" at bounding box center [479, 252] width 465 height 52
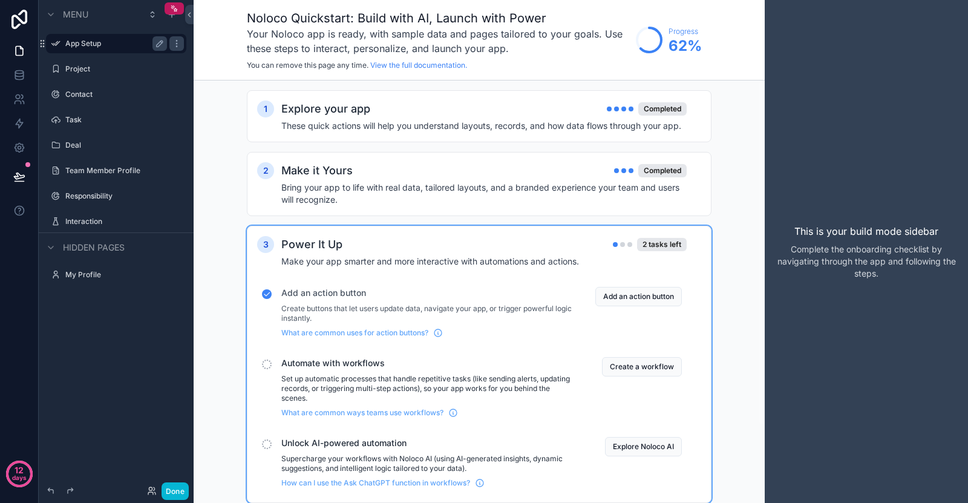
scroll to position [96, 0]
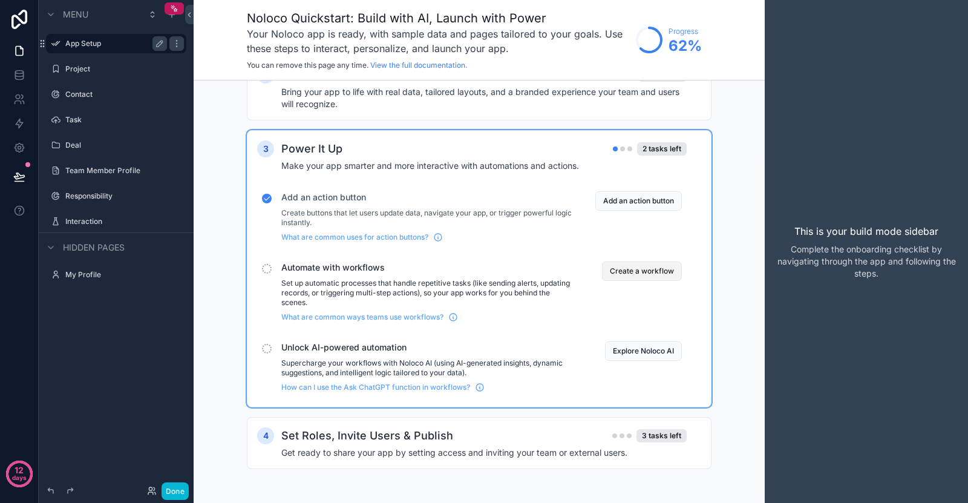
click at [625, 266] on button "Create a workflow" at bounding box center [642, 270] width 80 height 19
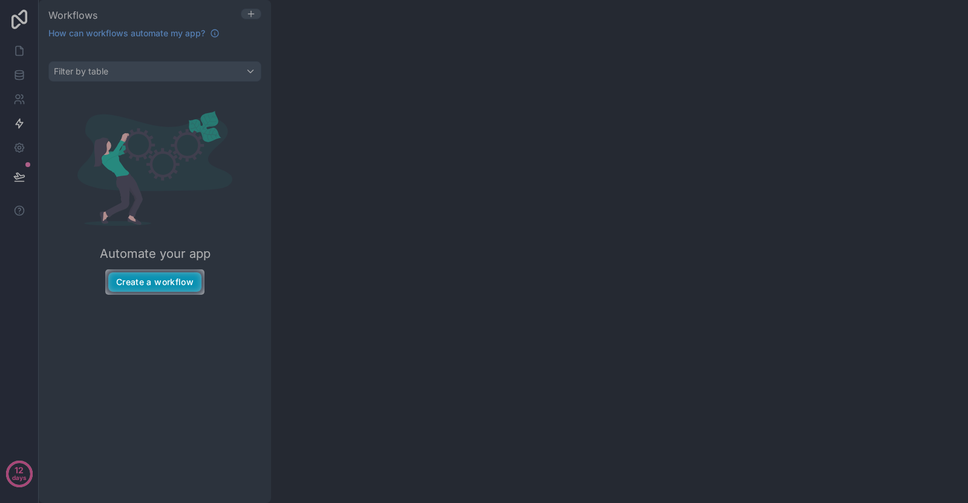
click at [178, 273] on button "Create a workflow" at bounding box center [154, 281] width 93 height 19
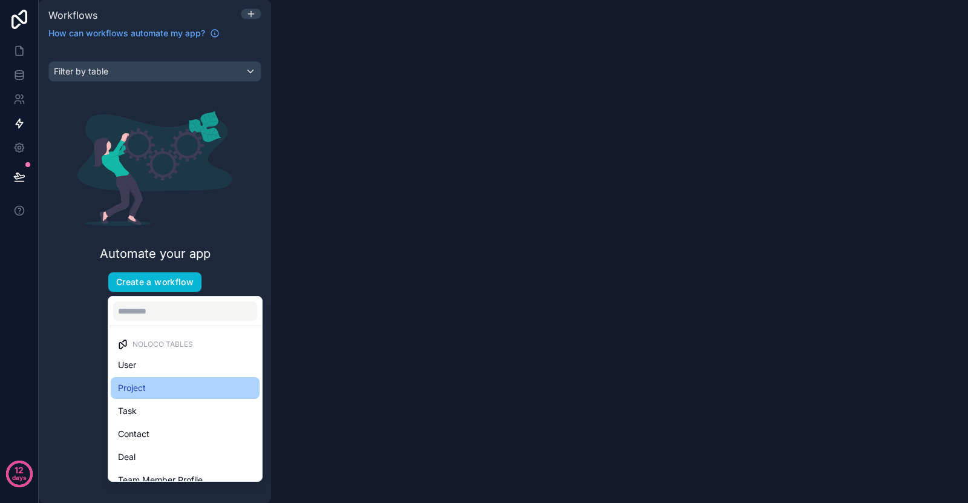
click at [190, 386] on div "Project" at bounding box center [185, 388] width 134 height 15
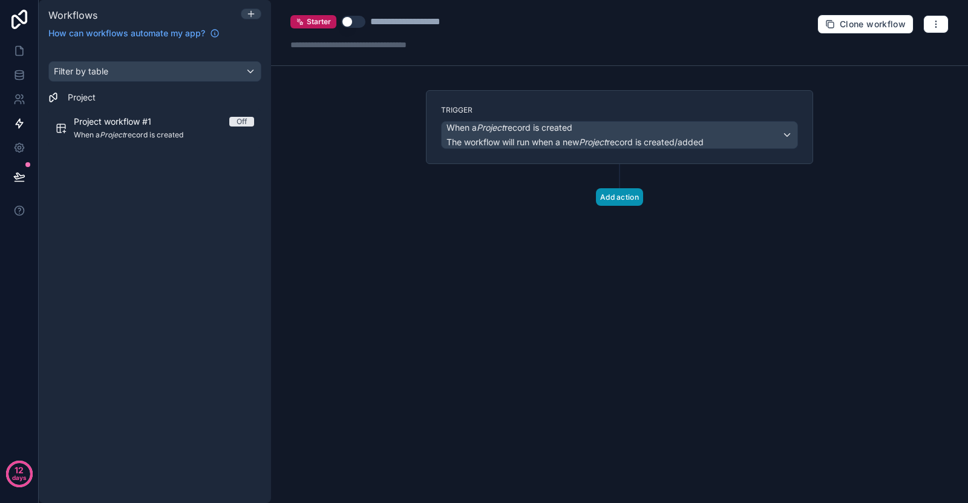
click at [622, 192] on button "Add action" at bounding box center [619, 197] width 47 height 18
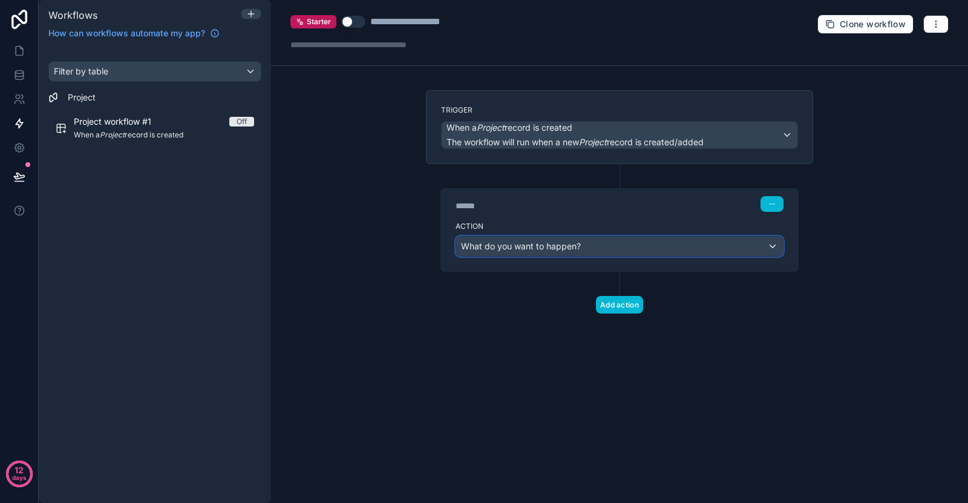
click at [593, 248] on div "What do you want to happen?" at bounding box center [619, 246] width 327 height 19
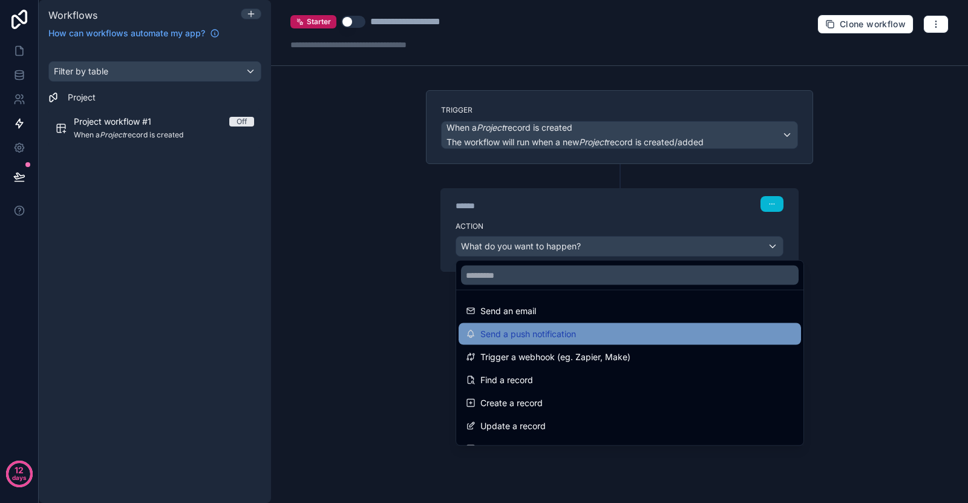
click at [586, 341] on div "Send a push notification" at bounding box center [630, 334] width 328 height 15
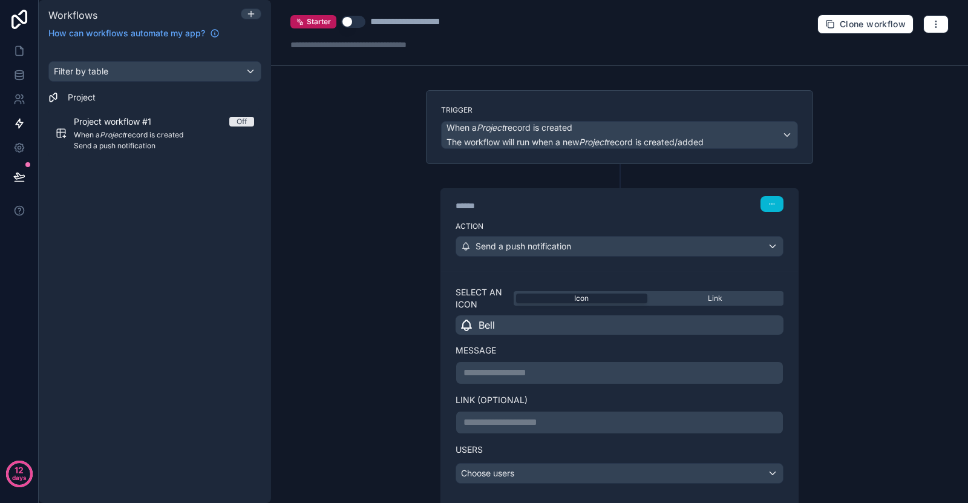
scroll to position [108, 0]
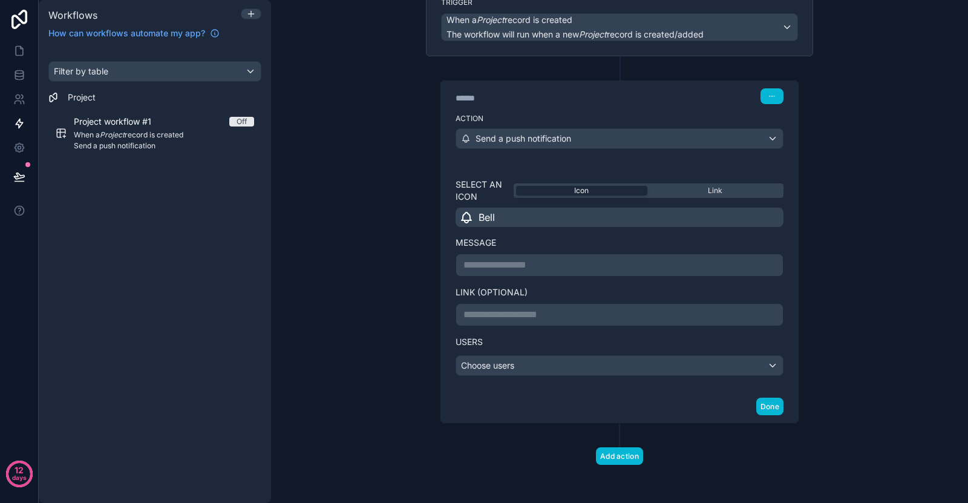
click at [563, 216] on div "Bell" at bounding box center [620, 217] width 328 height 19
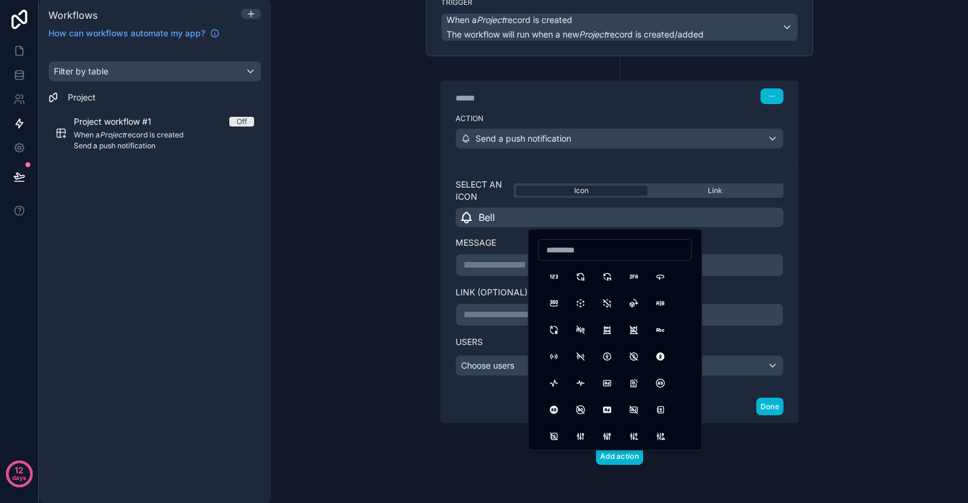
click at [435, 240] on div "**********" at bounding box center [619, 239] width 387 height 367
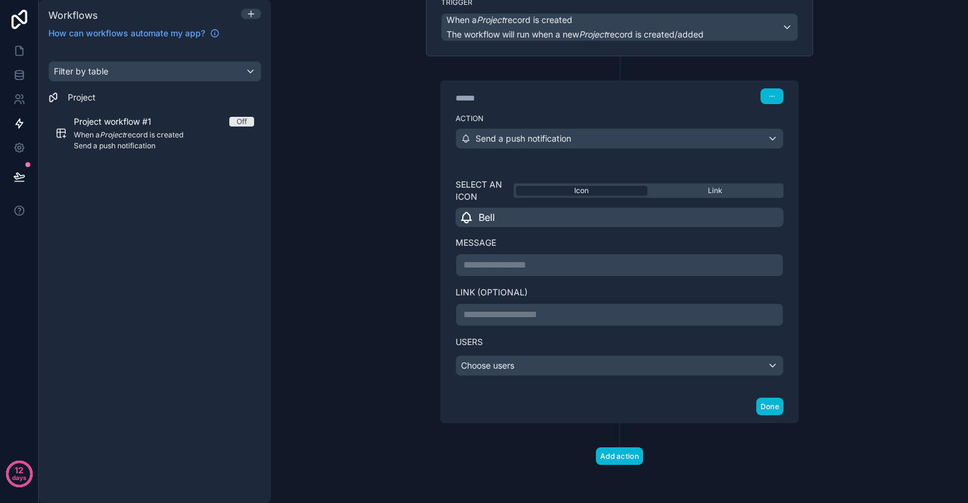
click at [522, 265] on p "**********" at bounding box center [620, 265] width 312 height 15
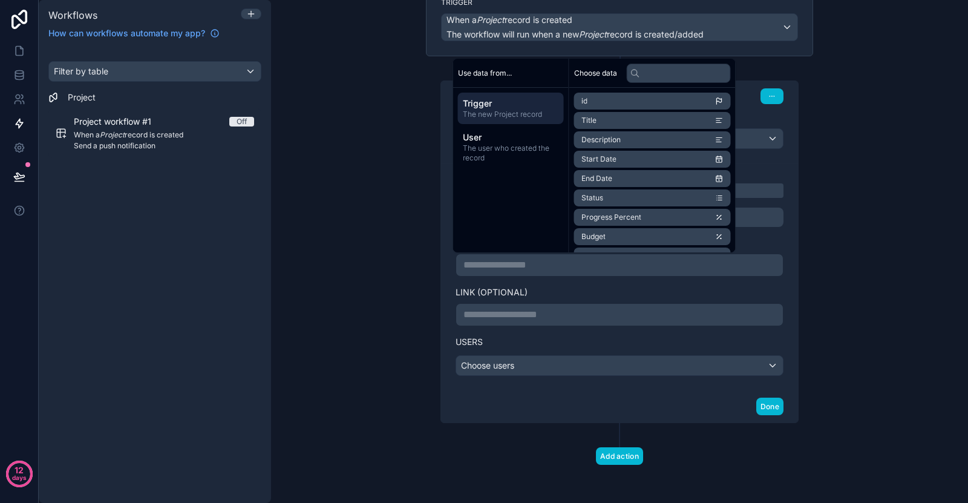
click at [559, 295] on label "Link (optional)" at bounding box center [620, 292] width 328 height 12
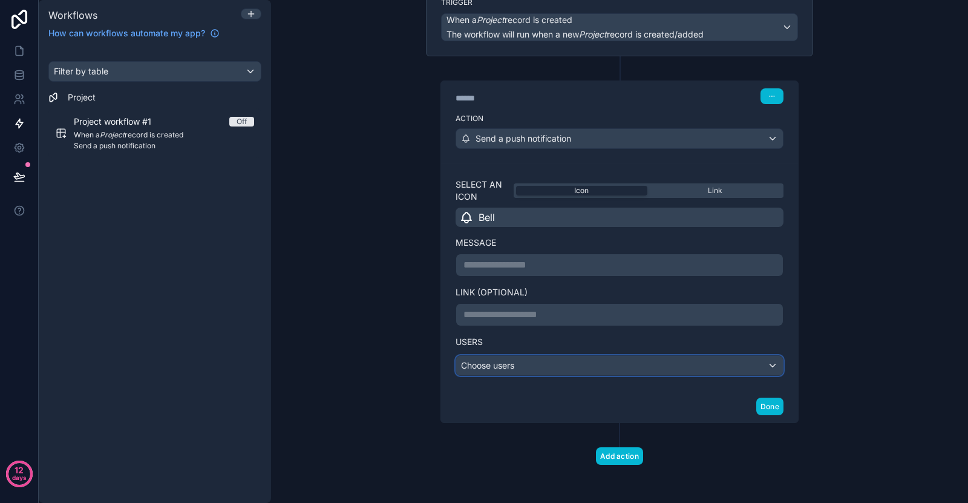
click at [550, 368] on div "Choose users" at bounding box center [619, 365] width 327 height 19
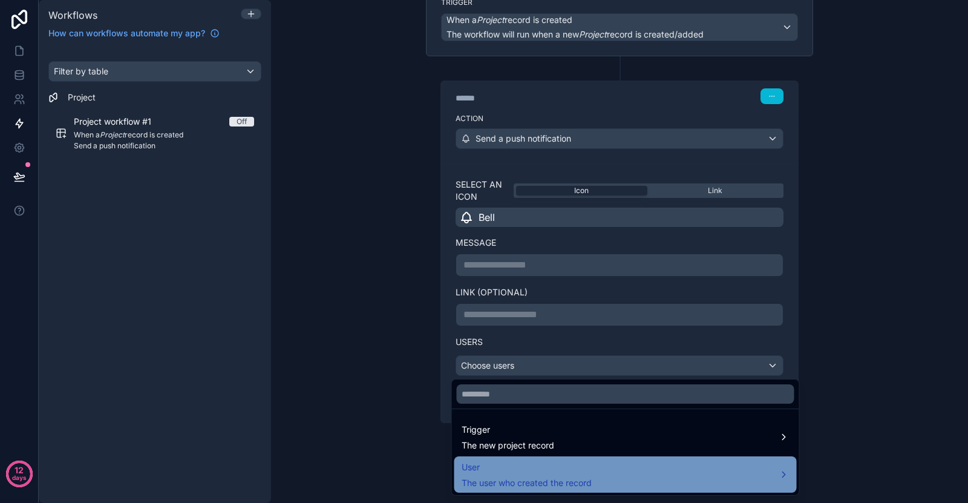
click at [554, 476] on div "User The user who created the record" at bounding box center [527, 474] width 130 height 29
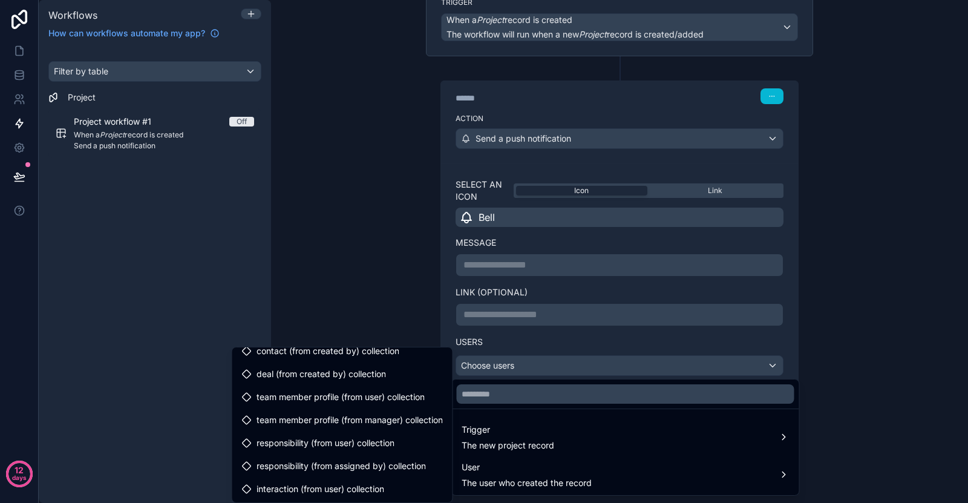
scroll to position [0, 0]
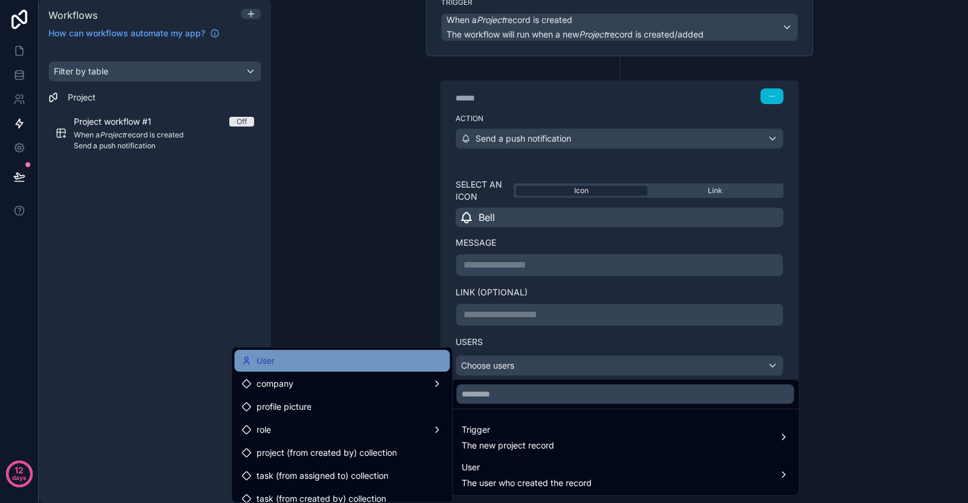
click at [318, 362] on div "User" at bounding box center [342, 360] width 201 height 15
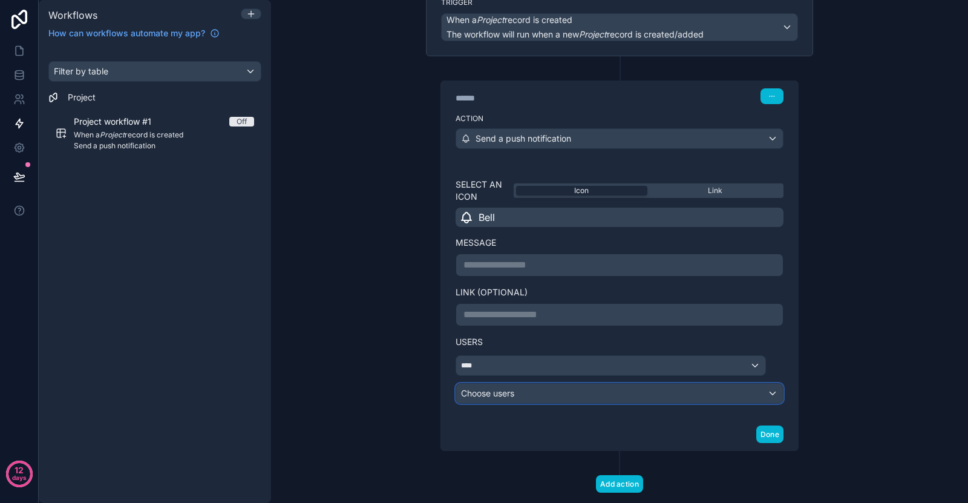
click at [545, 389] on div "Choose users" at bounding box center [619, 393] width 327 height 19
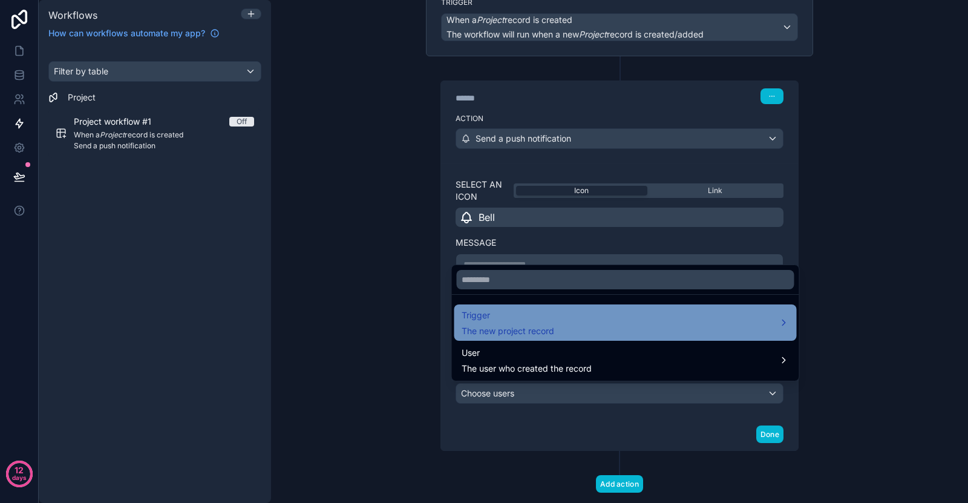
click at [544, 324] on div "Trigger The new project record" at bounding box center [508, 322] width 93 height 29
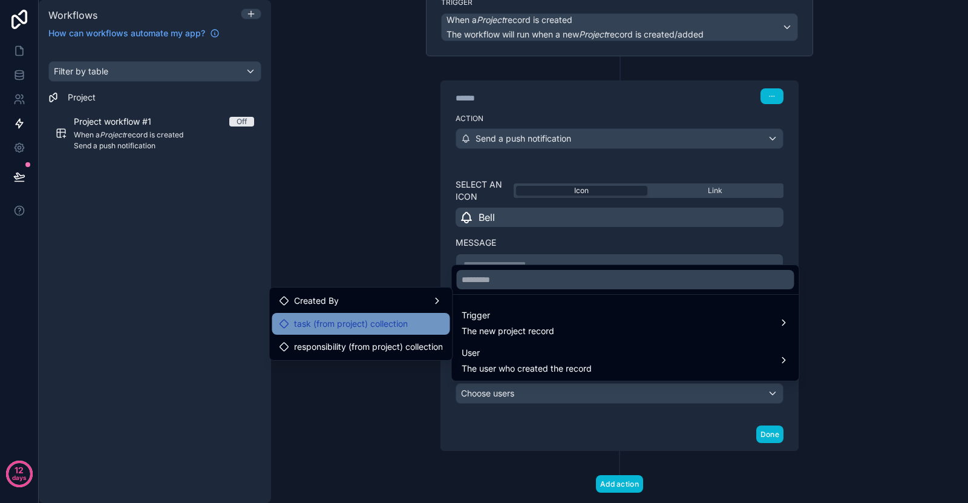
click at [389, 326] on span "task (from project) collection" at bounding box center [351, 324] width 114 height 15
click at [343, 320] on span "task (from project) collection" at bounding box center [351, 324] width 114 height 15
click at [349, 321] on span "task (from project) collection" at bounding box center [351, 324] width 114 height 15
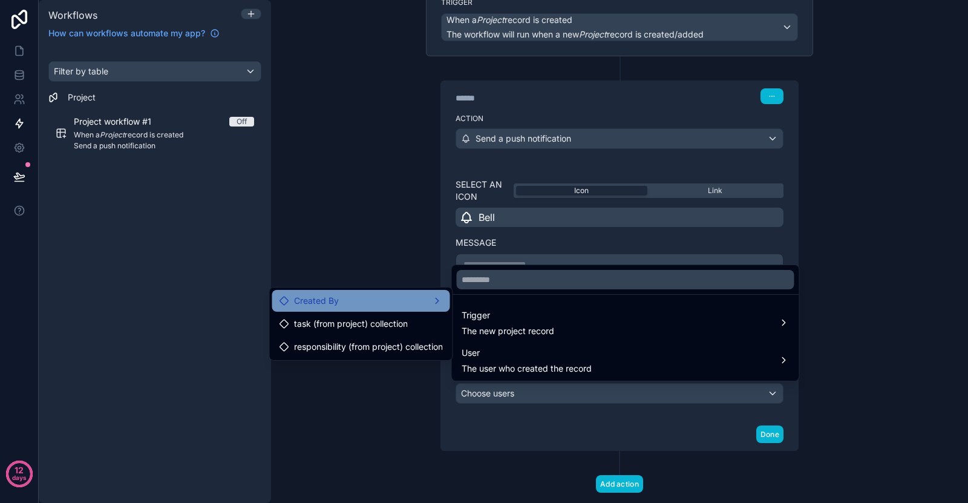
click at [352, 302] on div "Created By" at bounding box center [361, 301] width 163 height 15
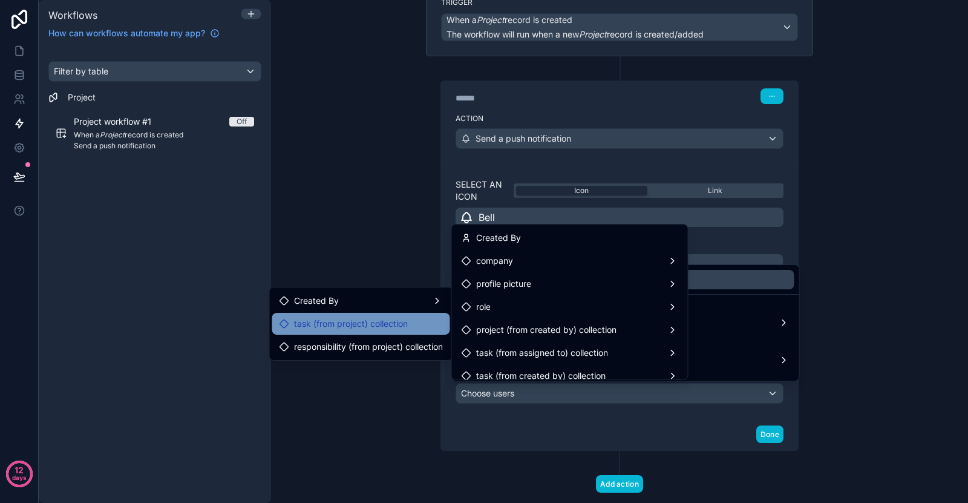
click at [357, 333] on div "task (from project) collection" at bounding box center [361, 324] width 178 height 22
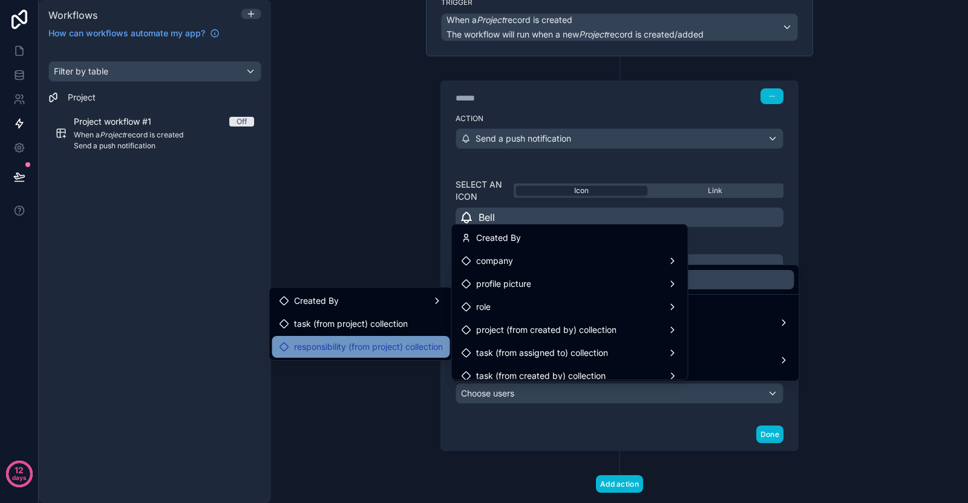
click at [357, 344] on span "responsibility (from project) collection" at bounding box center [368, 347] width 149 height 15
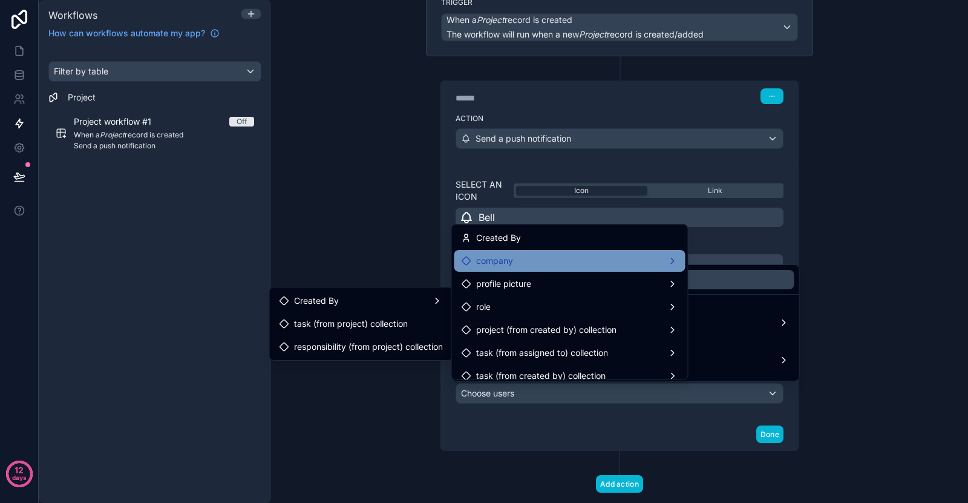
click at [507, 260] on span "company" at bounding box center [494, 261] width 37 height 15
click at [726, 245] on span "logo" at bounding box center [722, 250] width 17 height 15
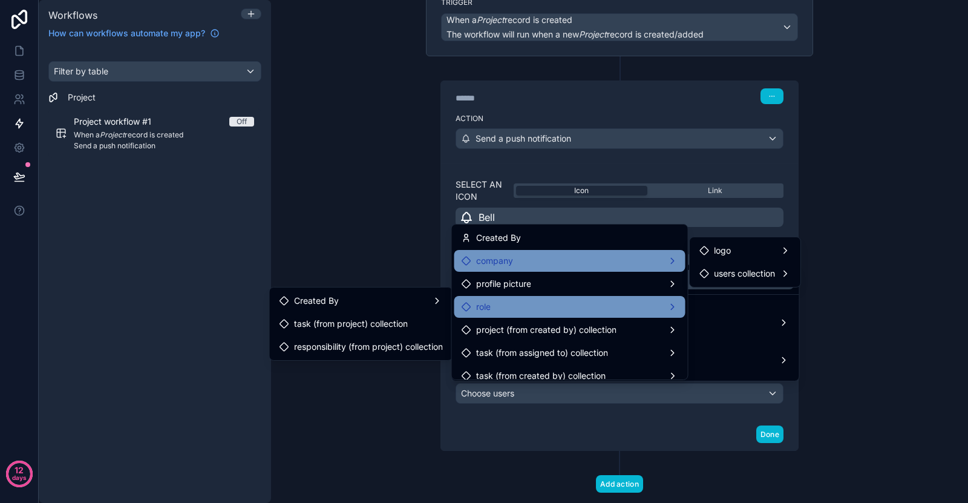
click at [558, 316] on div "role" at bounding box center [570, 307] width 231 height 22
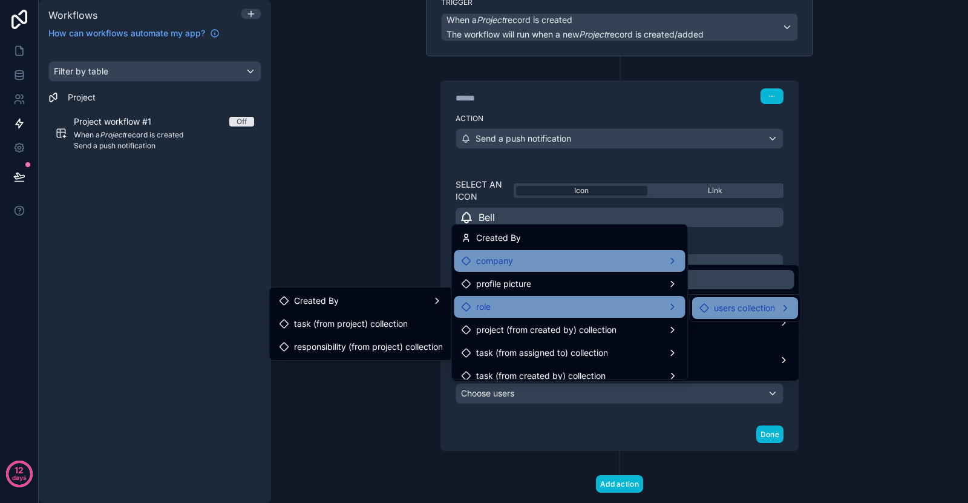
click at [733, 309] on span "users collection" at bounding box center [744, 308] width 61 height 15
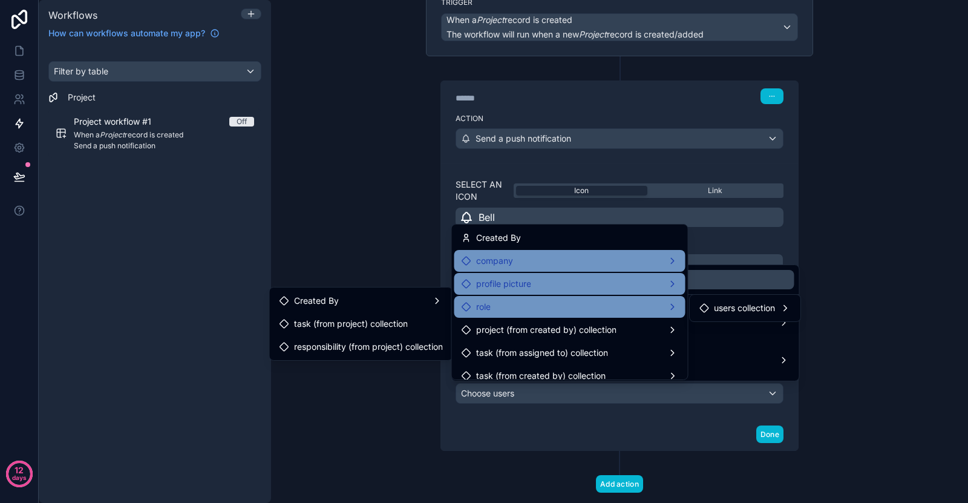
click at [580, 291] on div "profile picture" at bounding box center [570, 284] width 231 height 22
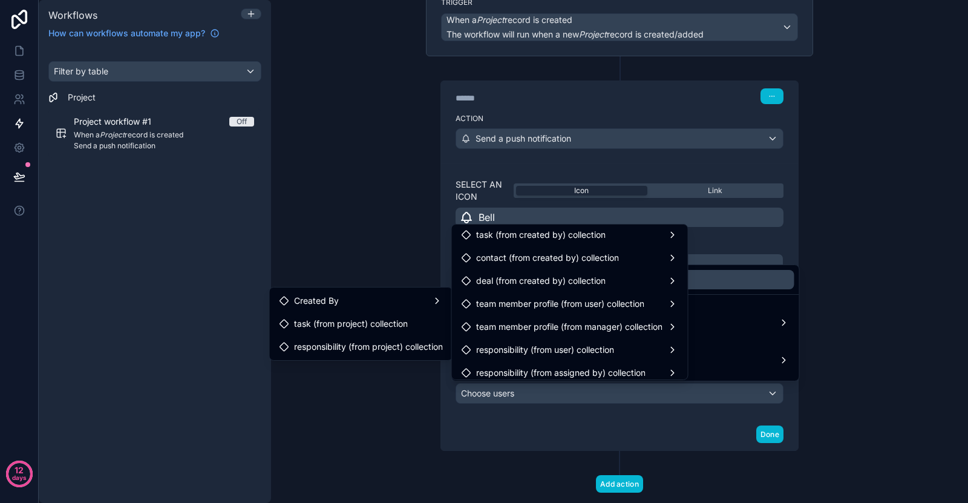
scroll to position [217, 0]
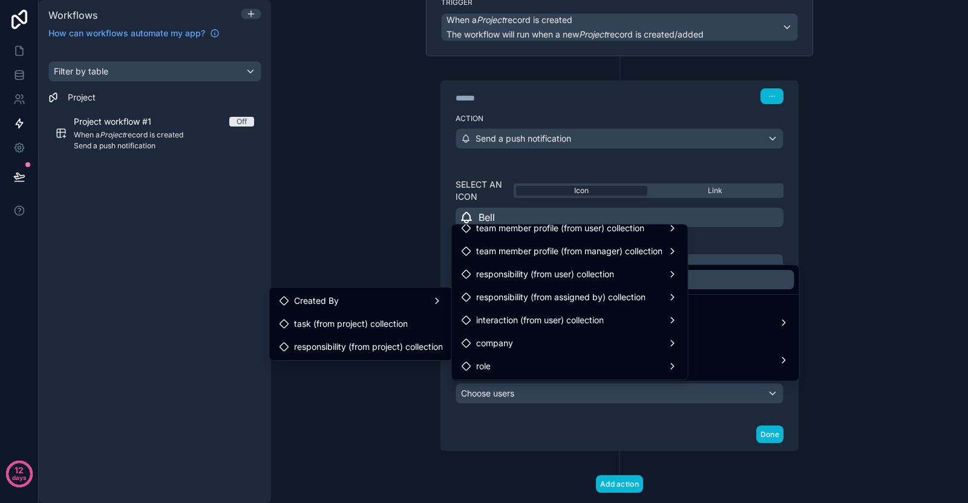
click at [559, 355] on ul "Created By company profile picture role project (from created by) collection ta…" at bounding box center [570, 302] width 236 height 155
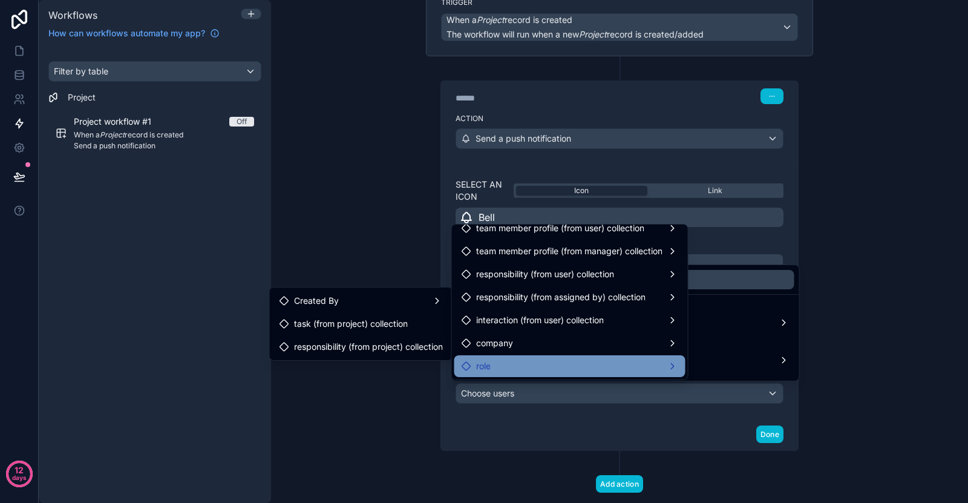
click at [573, 367] on div "role" at bounding box center [570, 366] width 217 height 15
click at [720, 361] on span "users collection" at bounding box center [744, 367] width 61 height 15
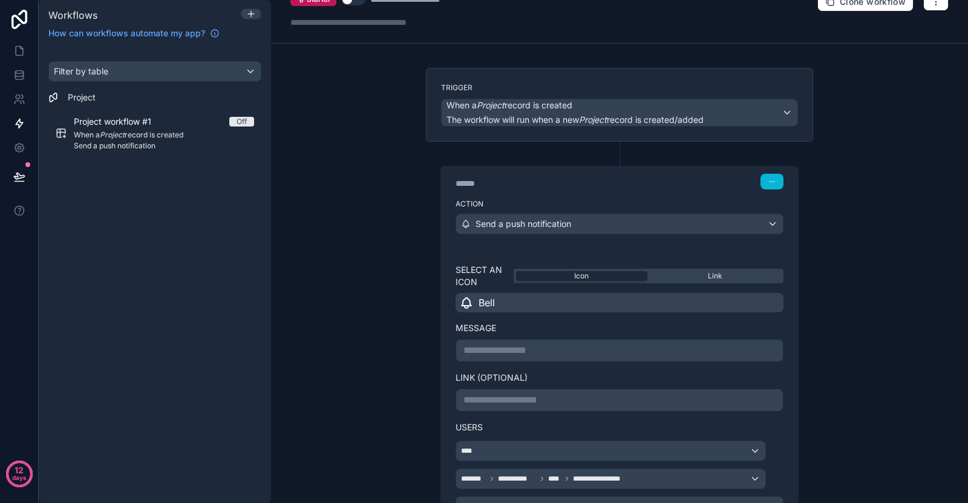
scroll to position [163, 0]
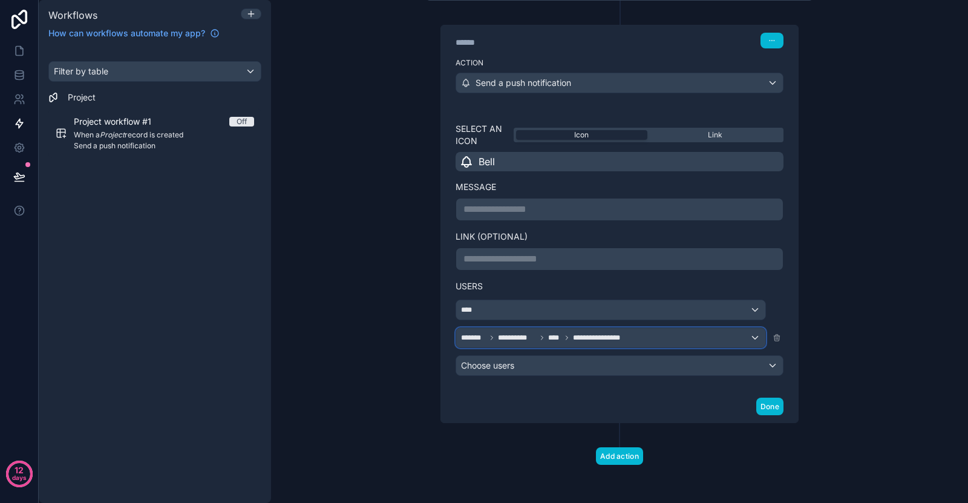
click at [637, 338] on div "**********" at bounding box center [610, 337] width 309 height 19
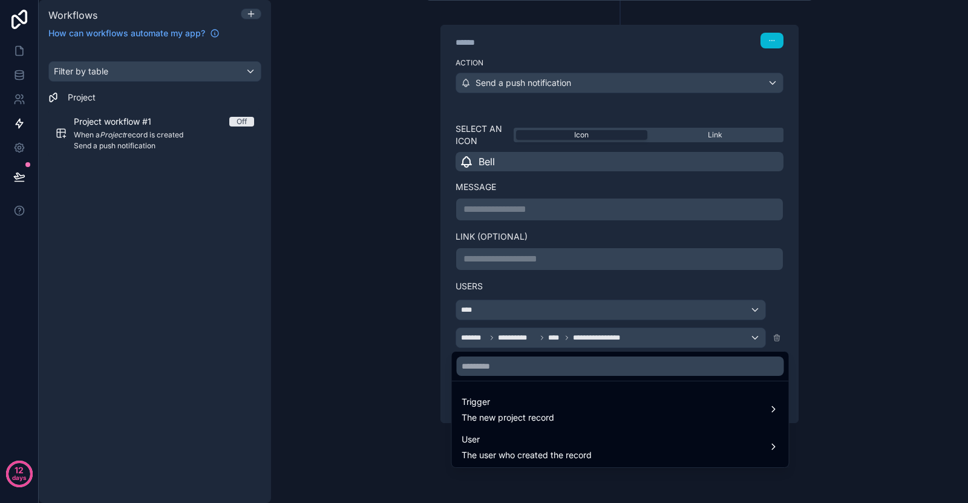
click at [786, 289] on div at bounding box center [484, 251] width 968 height 503
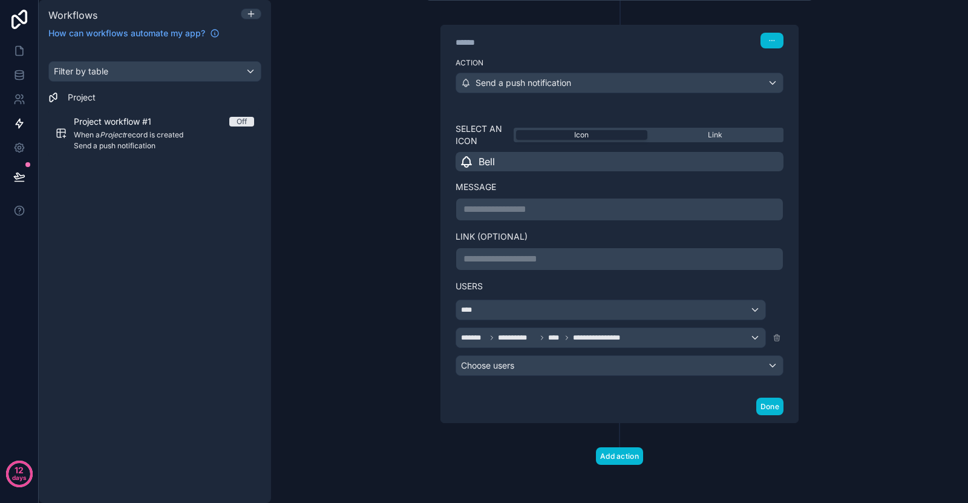
click at [547, 257] on p "**********" at bounding box center [620, 259] width 312 height 15
click at [441, 246] on div "**********" at bounding box center [619, 249] width 357 height 283
click at [484, 211] on p "**********" at bounding box center [620, 209] width 312 height 15
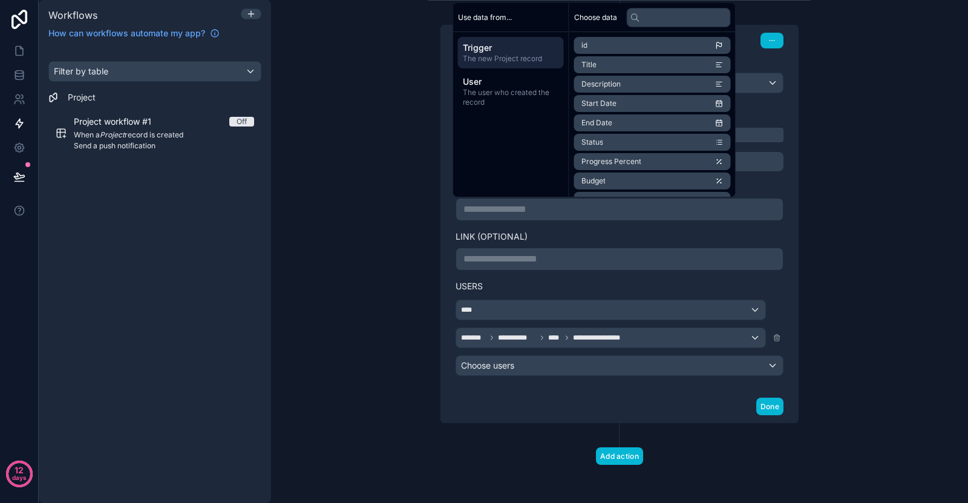
scroll to position [0, 0]
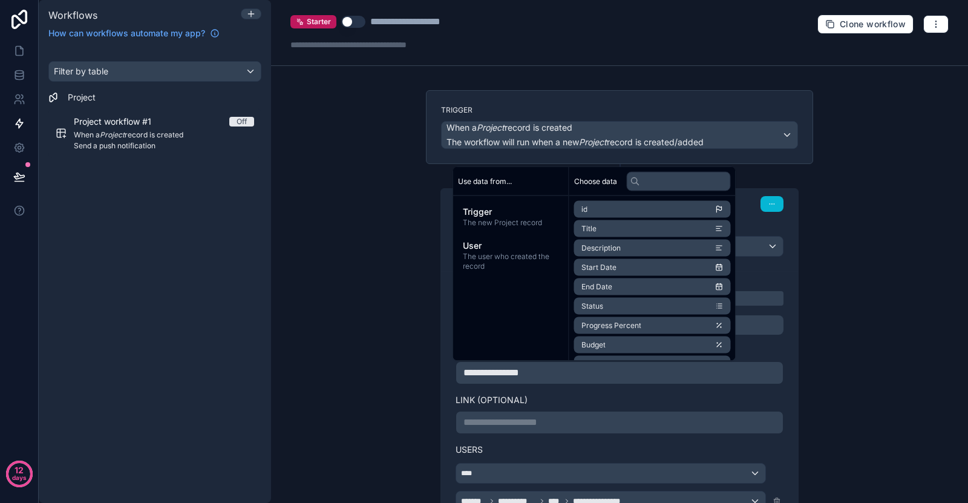
click at [426, 320] on div "**********" at bounding box center [619, 375] width 387 height 422
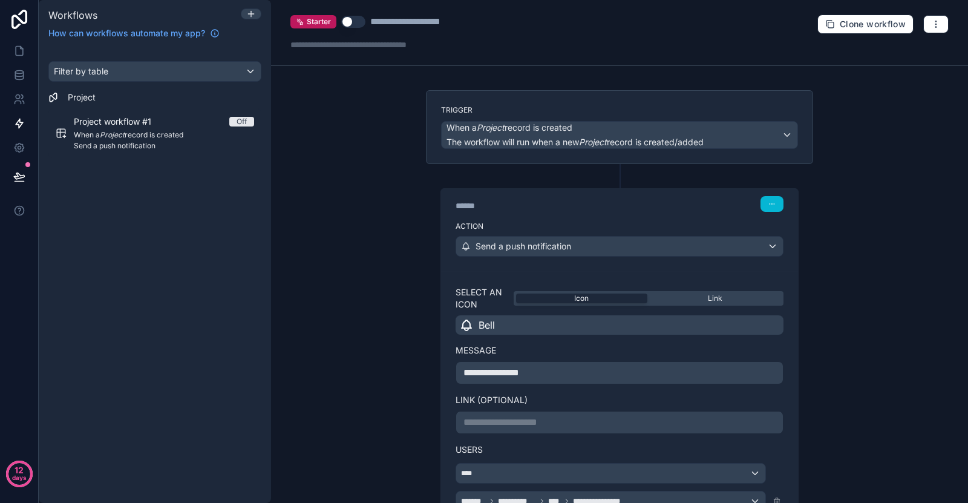
scroll to position [163, 0]
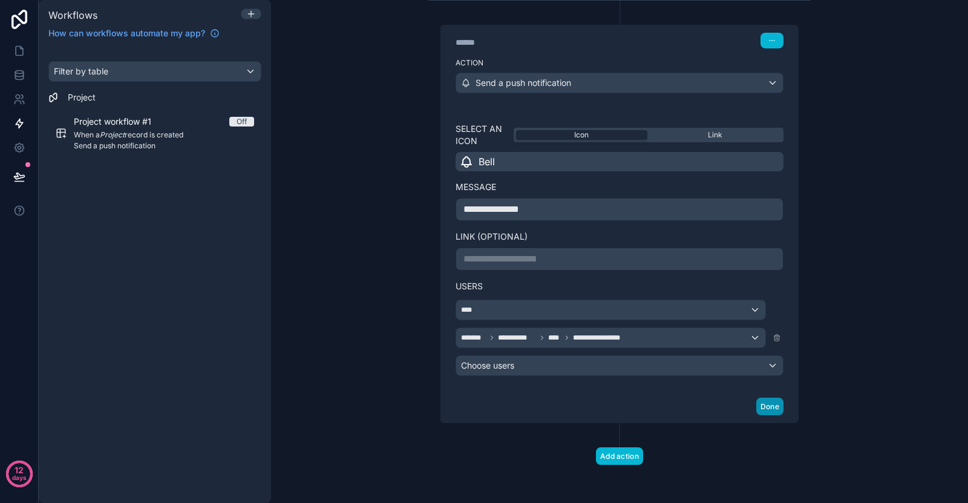
click at [760, 407] on button "Done" at bounding box center [770, 407] width 27 height 18
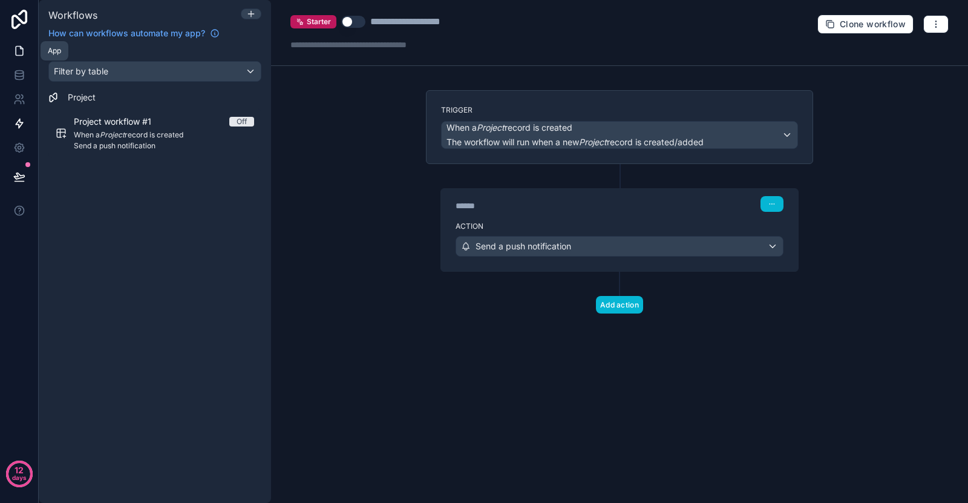
click at [13, 54] on link at bounding box center [19, 51] width 38 height 24
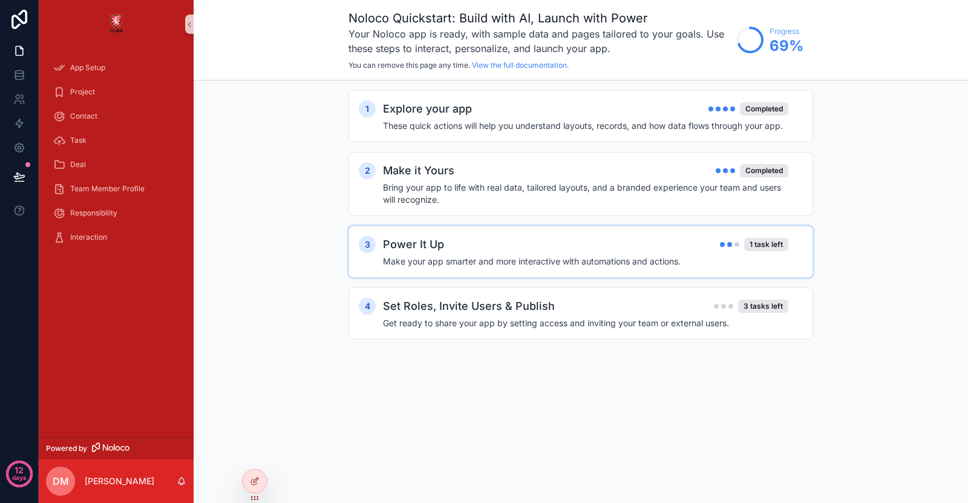
click at [601, 264] on h4 "Make your app smarter and more interactive with automations and actions." at bounding box center [586, 261] width 406 height 12
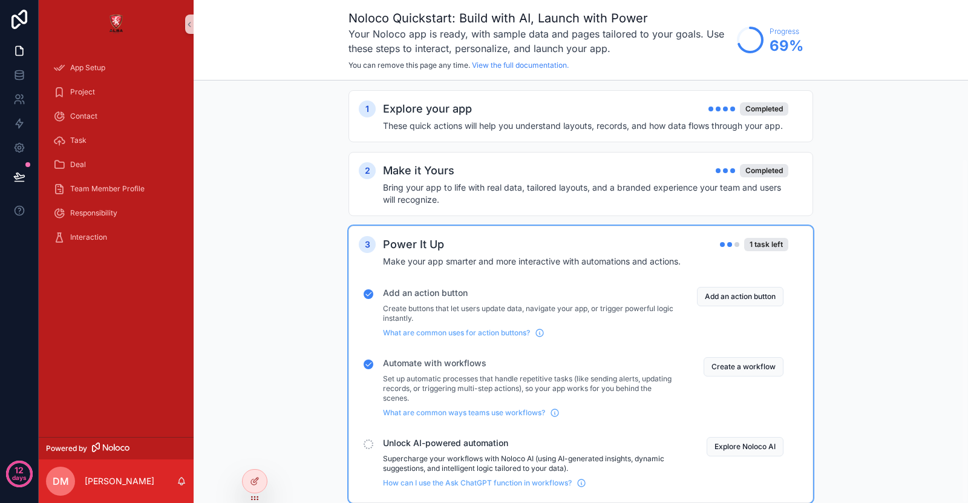
scroll to position [96, 0]
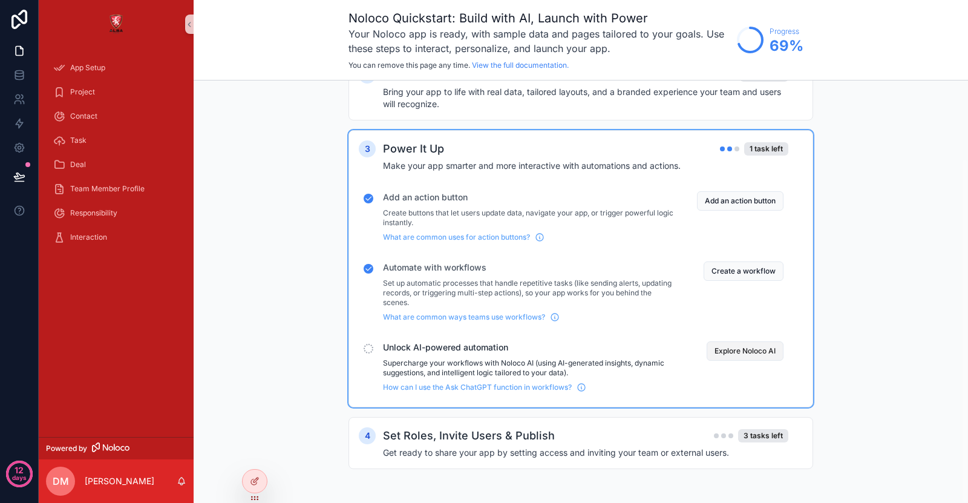
click at [774, 349] on button "Explore Noloco AI" at bounding box center [745, 350] width 77 height 19
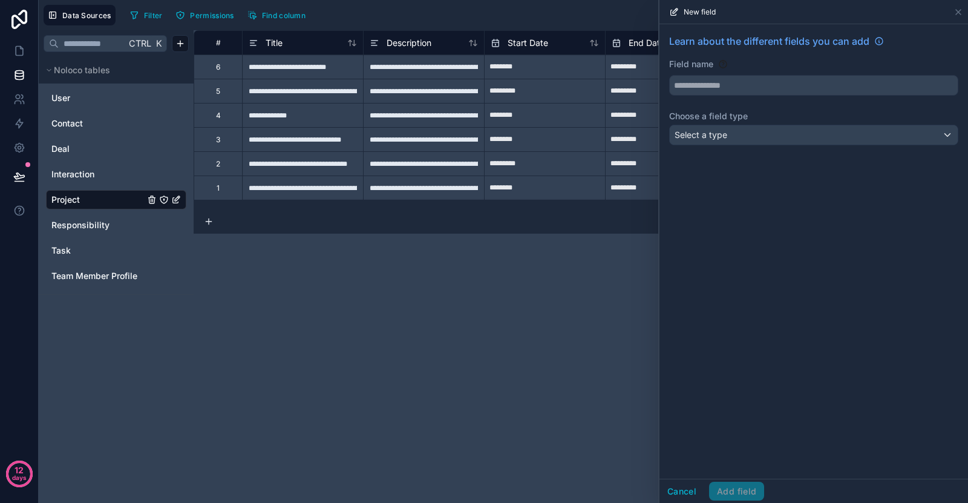
click at [750, 146] on div "Learn about the different fields you can add Field name Choose a field type Sel…" at bounding box center [814, 92] width 309 height 136
click at [752, 141] on div "Select a type" at bounding box center [814, 134] width 288 height 19
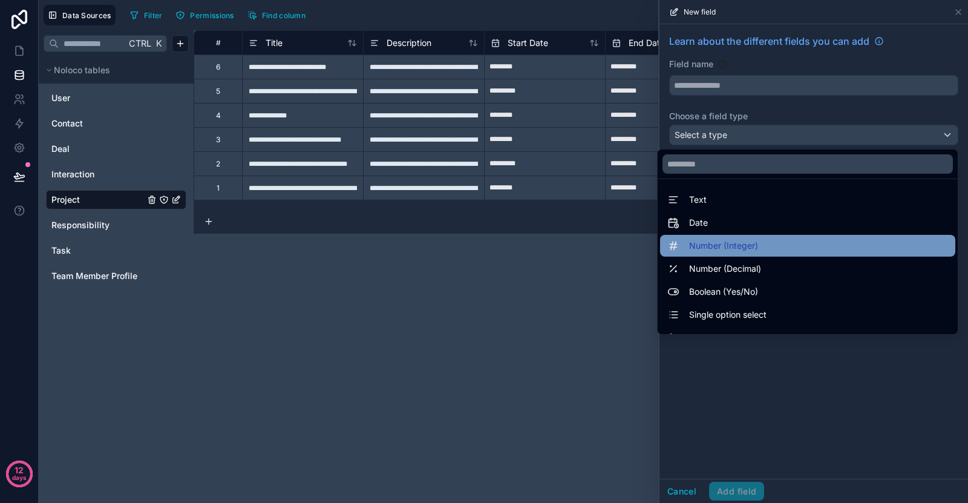
click at [745, 238] on div "Number (Integer)" at bounding box center [807, 246] width 295 height 22
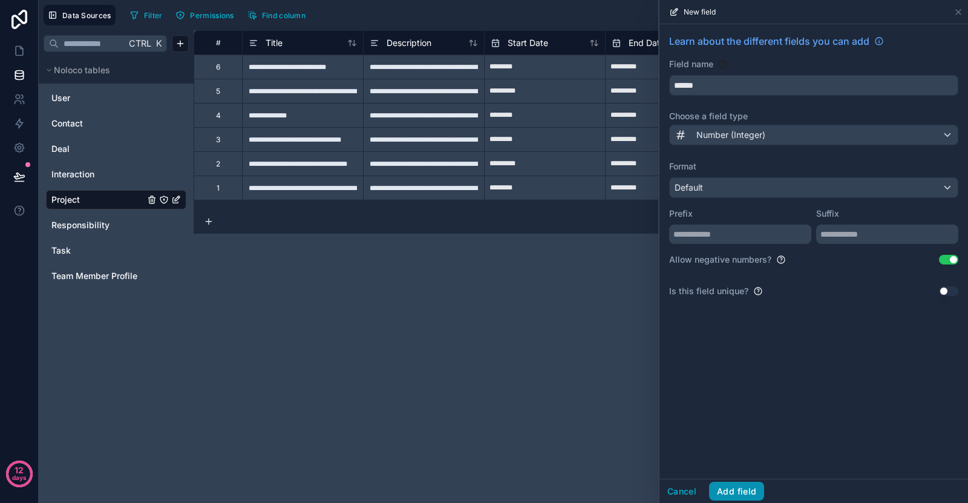
click at [748, 487] on button "Add field" at bounding box center [736, 491] width 55 height 19
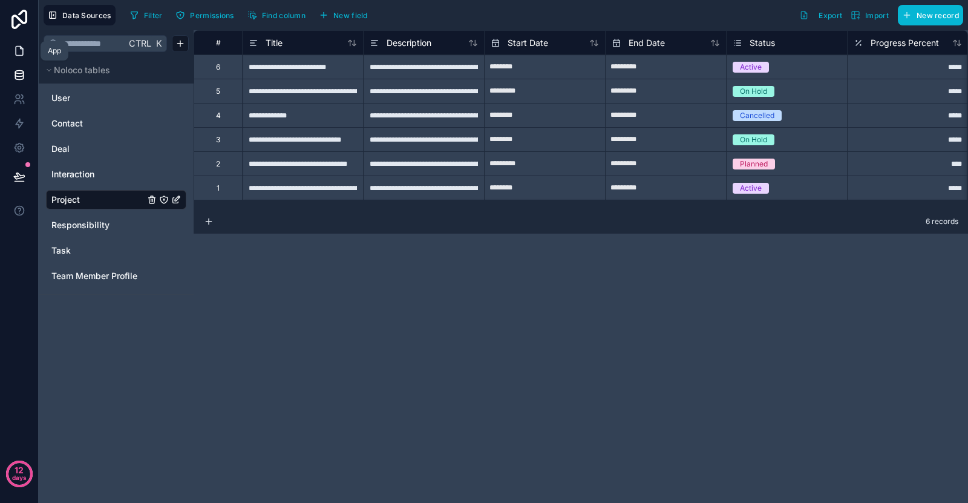
click at [26, 51] on link at bounding box center [19, 51] width 38 height 24
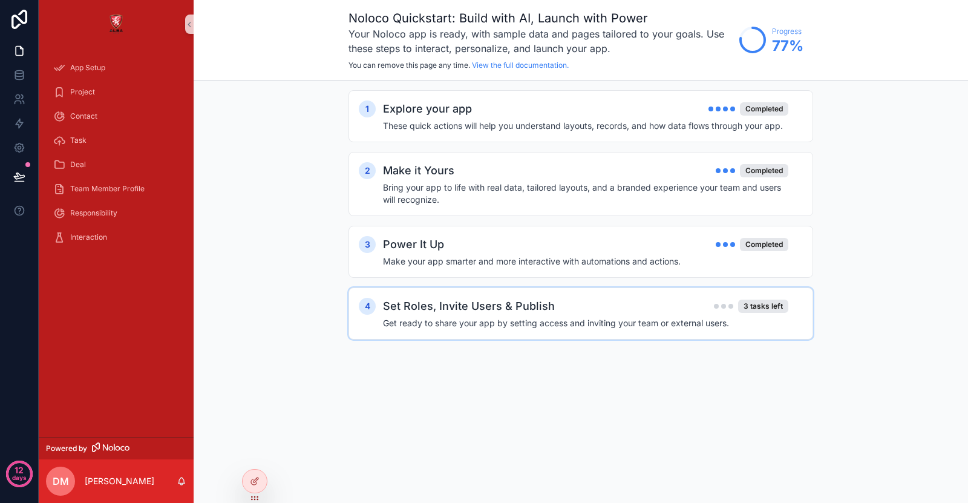
click at [601, 326] on h4 "Get ready to share your app by setting access and inviting your team or externa…" at bounding box center [586, 323] width 406 height 12
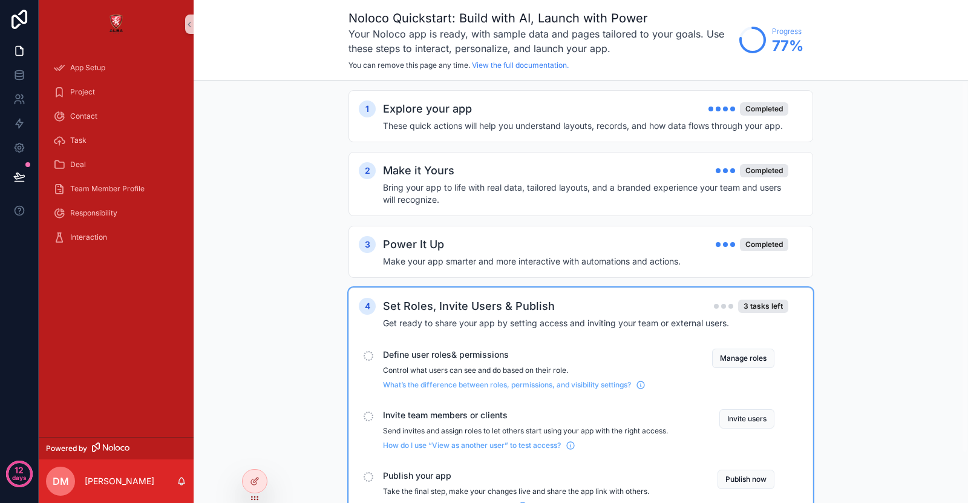
scroll to position [57, 0]
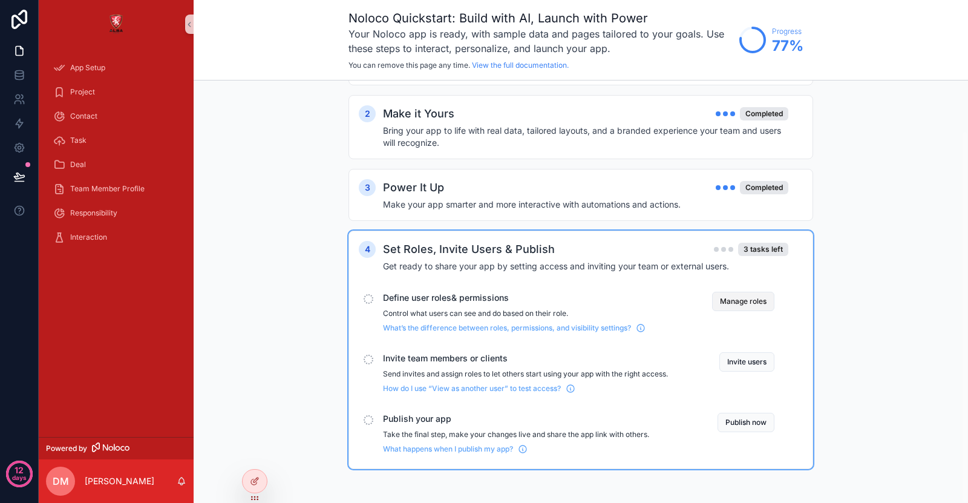
click at [750, 298] on button "Manage roles" at bounding box center [743, 301] width 62 height 19
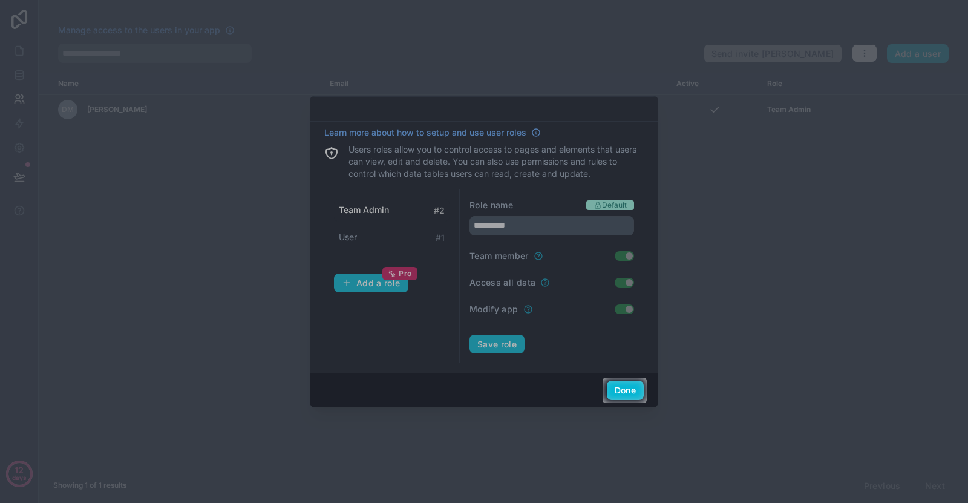
click at [593, 360] on div at bounding box center [484, 189] width 968 height 378
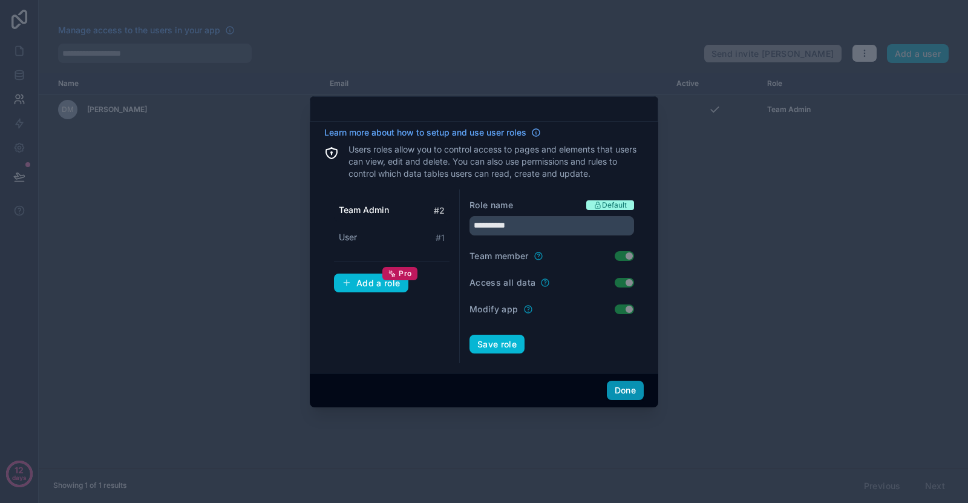
click at [620, 394] on button "Done" at bounding box center [625, 390] width 37 height 19
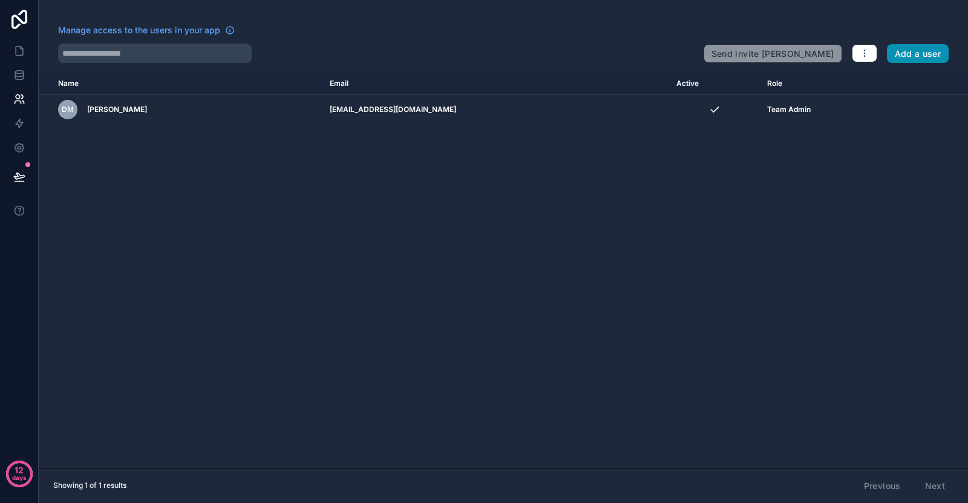
click at [898, 49] on button "Add a user" at bounding box center [918, 53] width 62 height 19
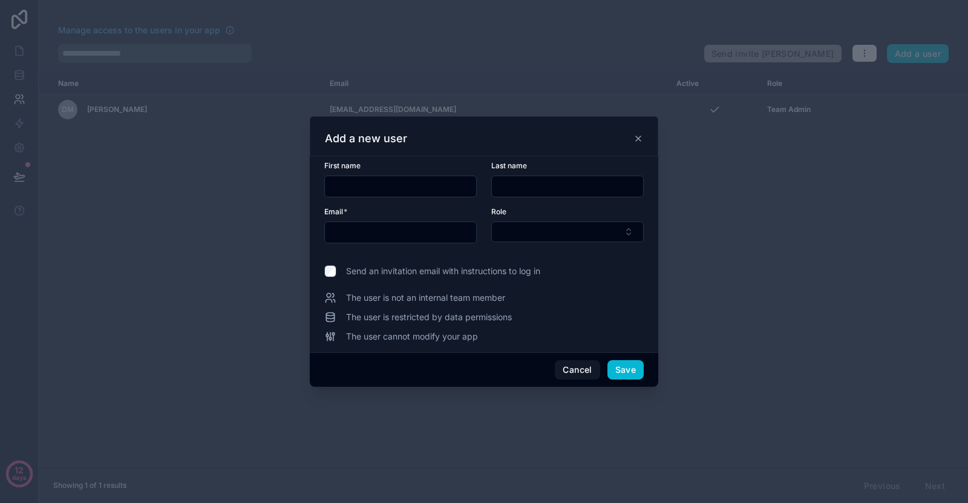
click at [369, 189] on input "text" at bounding box center [400, 186] width 151 height 17
type input "*****"
click at [430, 226] on input "text" at bounding box center [400, 232] width 151 height 17
paste input "**********"
type input "**********"
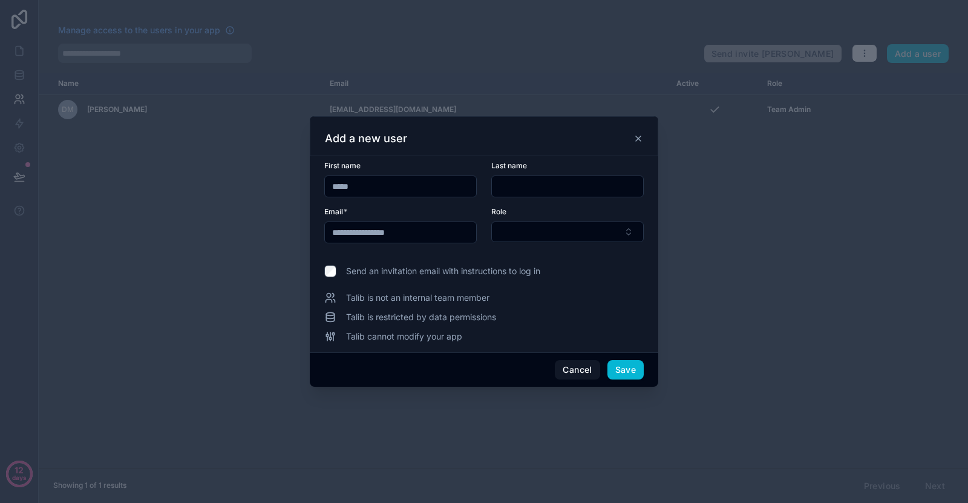
click at [544, 182] on input "text" at bounding box center [567, 186] width 151 height 17
type input "****"
click at [532, 226] on button "Select Button" at bounding box center [567, 232] width 153 height 21
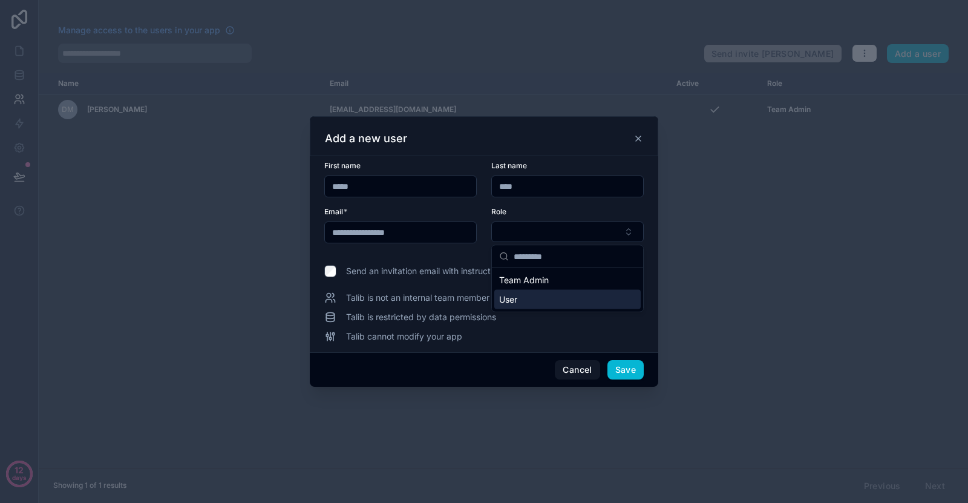
click at [550, 298] on div "User" at bounding box center [567, 299] width 146 height 19
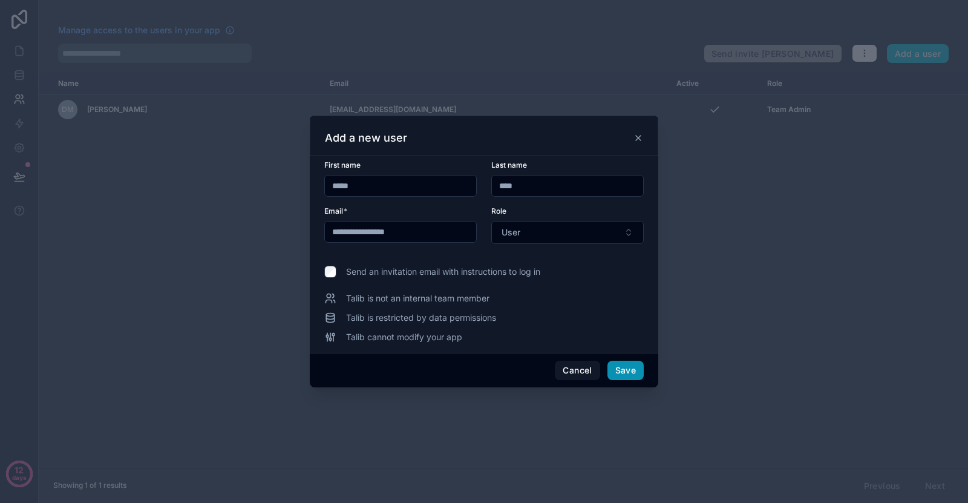
click at [631, 375] on button "Save" at bounding box center [626, 370] width 36 height 19
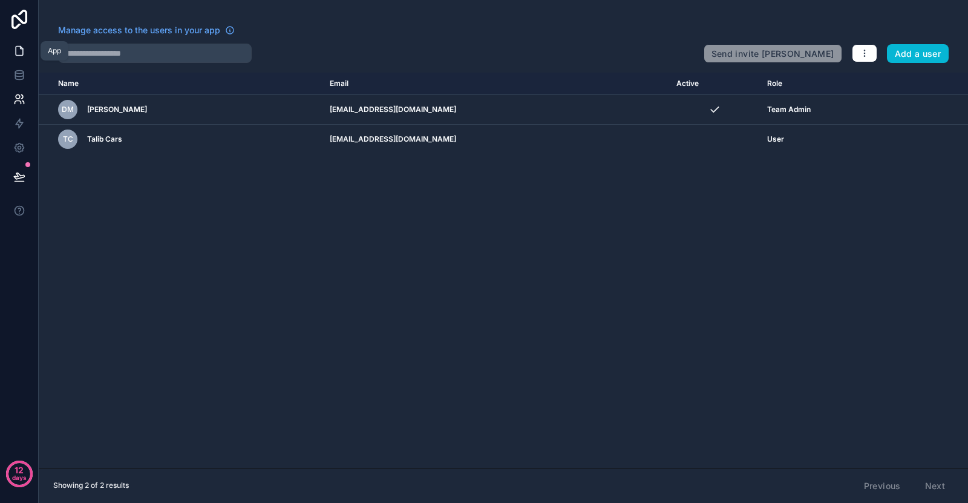
click at [15, 45] on icon at bounding box center [19, 51] width 12 height 12
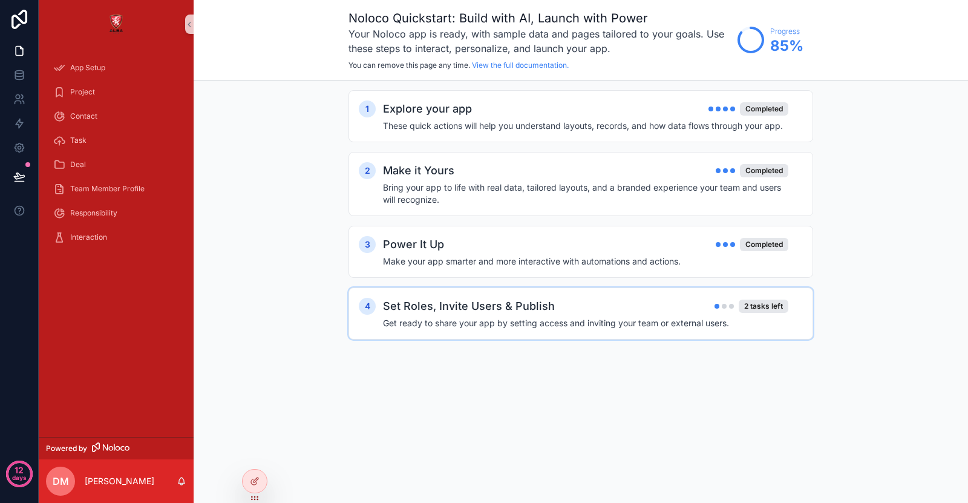
click at [596, 316] on div "Set Roles, Invite Users & Publish 2 tasks left Get ready to share your app by s…" at bounding box center [593, 313] width 420 height 31
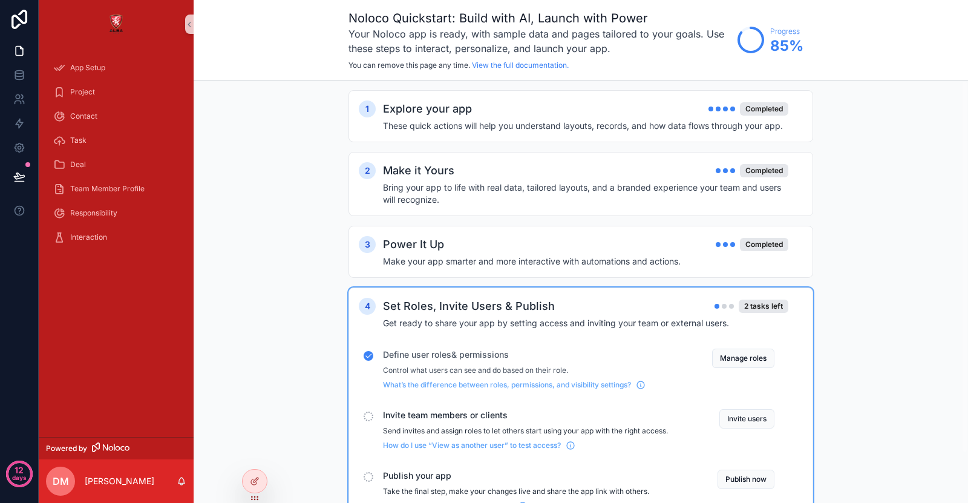
scroll to position [57, 0]
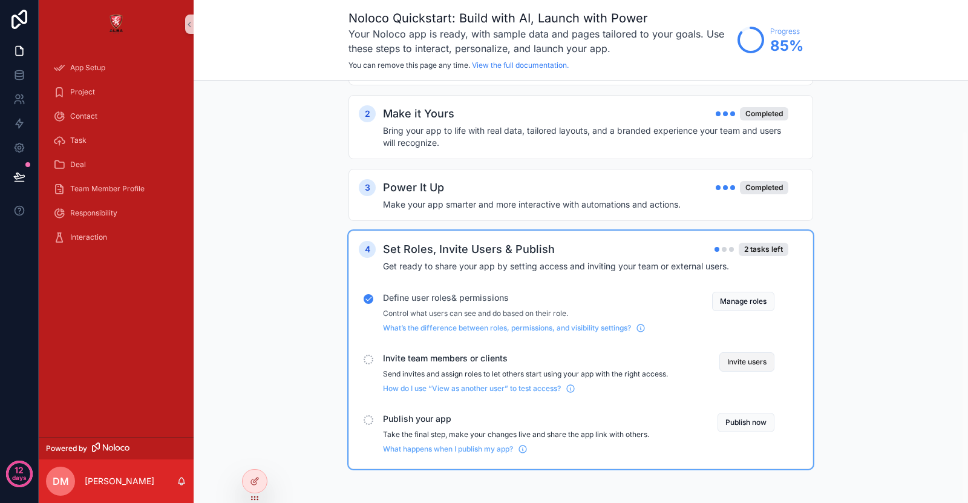
click at [743, 364] on button "Invite users" at bounding box center [747, 361] width 55 height 19
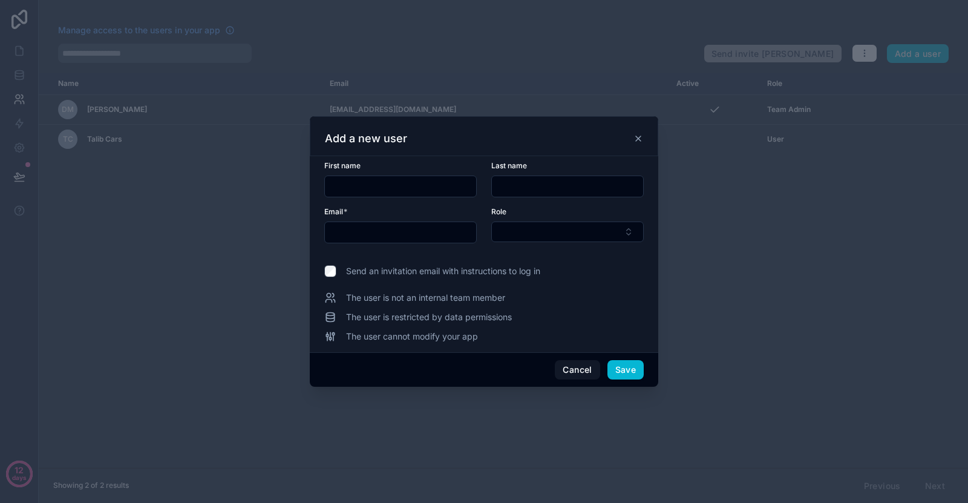
click at [406, 232] on input "text" at bounding box center [400, 232] width 151 height 17
paste input "**********"
type input "**********"
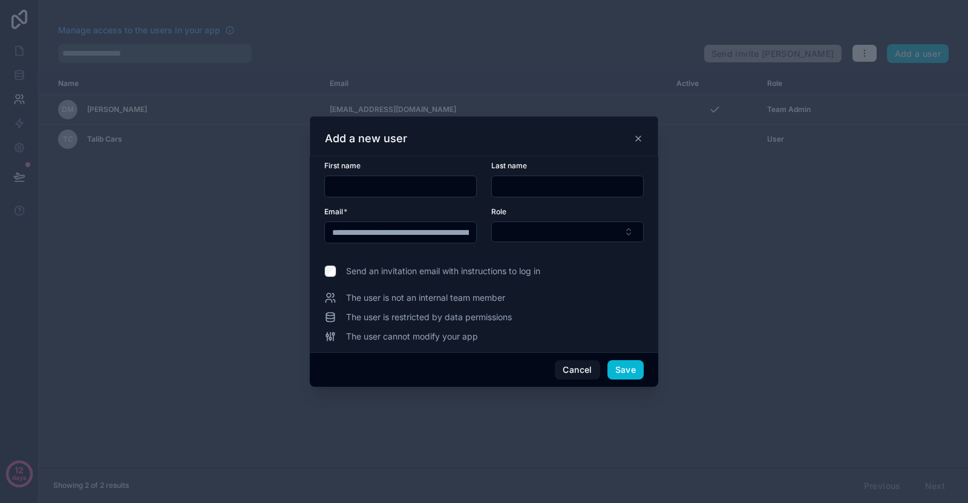
click at [428, 187] on input "text" at bounding box center [400, 186] width 151 height 17
click at [530, 179] on input "text" at bounding box center [567, 186] width 151 height 17
drag, startPoint x: 346, startPoint y: 186, endPoint x: 338, endPoint y: 191, distance: 10.1
click at [338, 191] on input "*********" at bounding box center [400, 186] width 151 height 17
type input "*********"
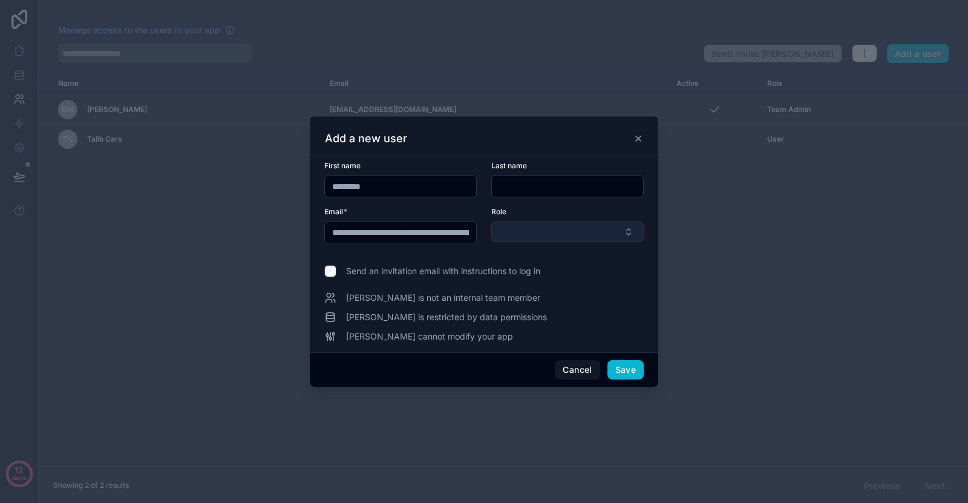
click at [519, 234] on button "Select Button" at bounding box center [567, 232] width 153 height 21
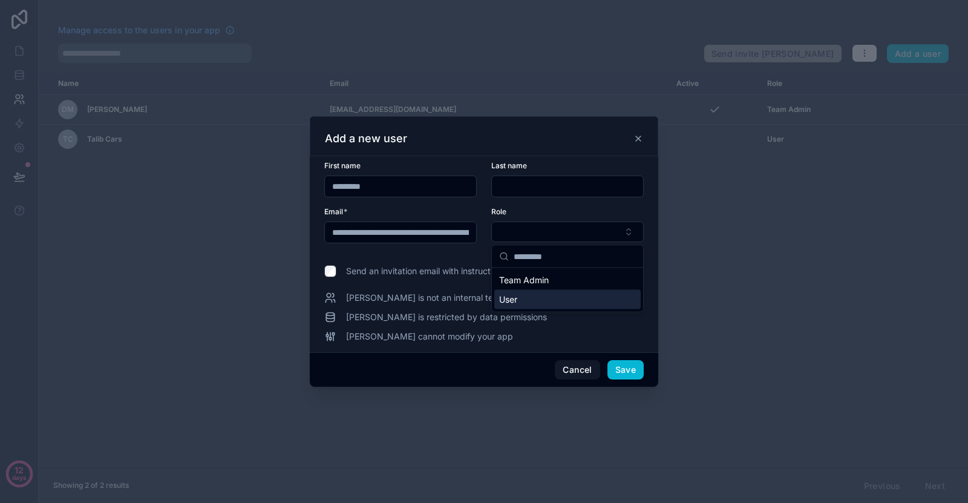
click at [540, 296] on div "User" at bounding box center [567, 299] width 146 height 19
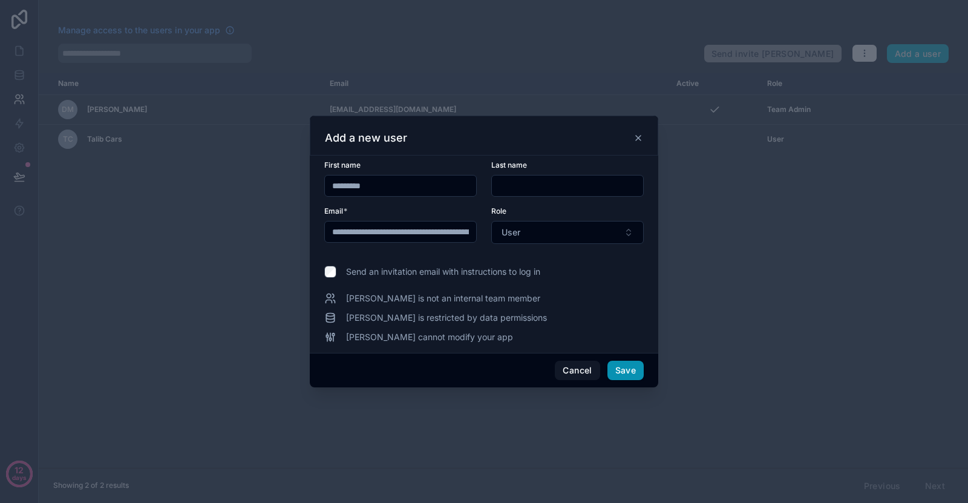
click at [624, 366] on button "Save" at bounding box center [626, 370] width 36 height 19
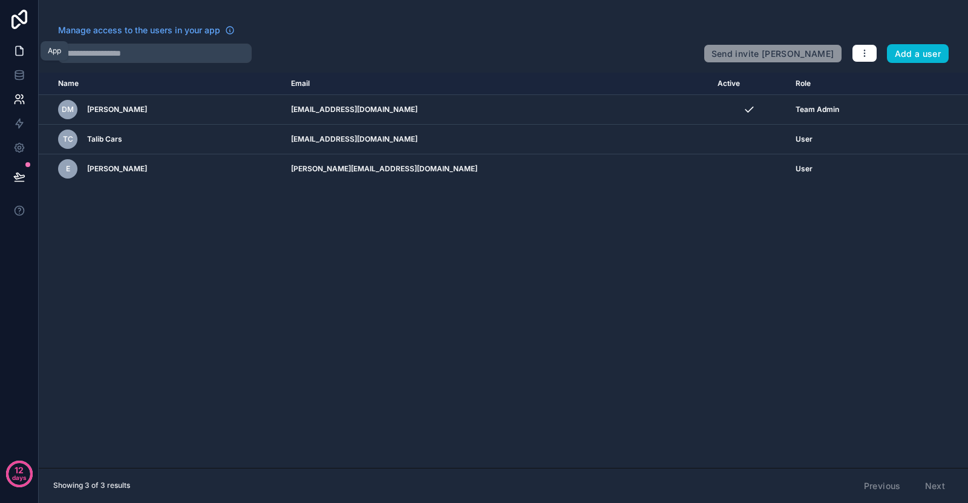
click at [23, 39] on link at bounding box center [19, 51] width 38 height 24
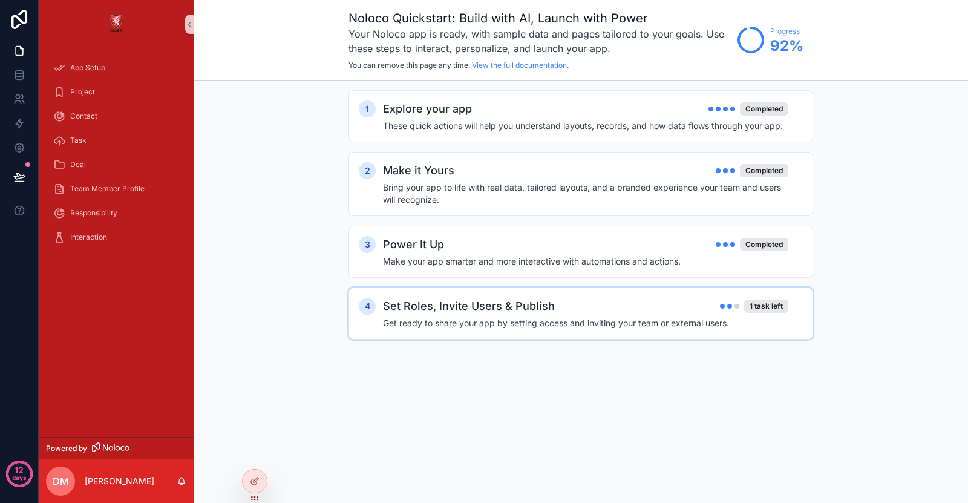
click at [649, 310] on div "Set Roles, Invite Users & Publish 1 task left" at bounding box center [586, 306] width 406 height 17
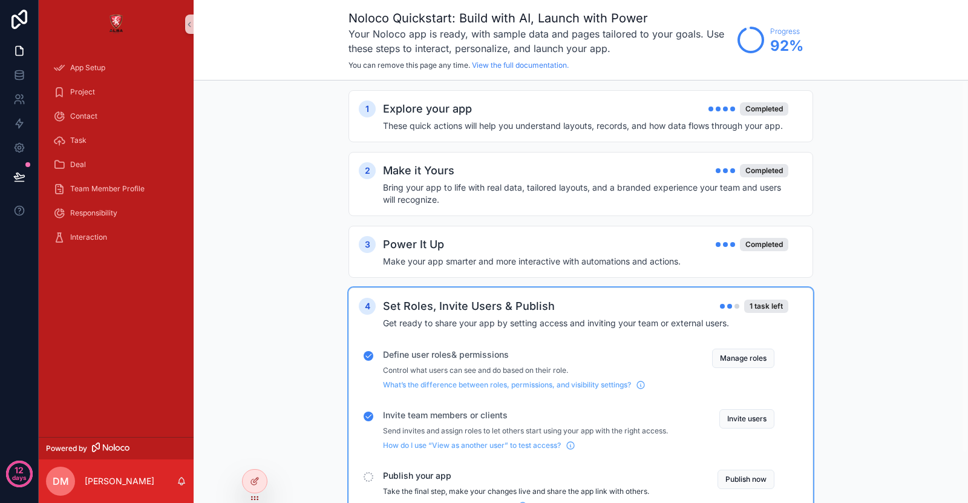
scroll to position [57, 0]
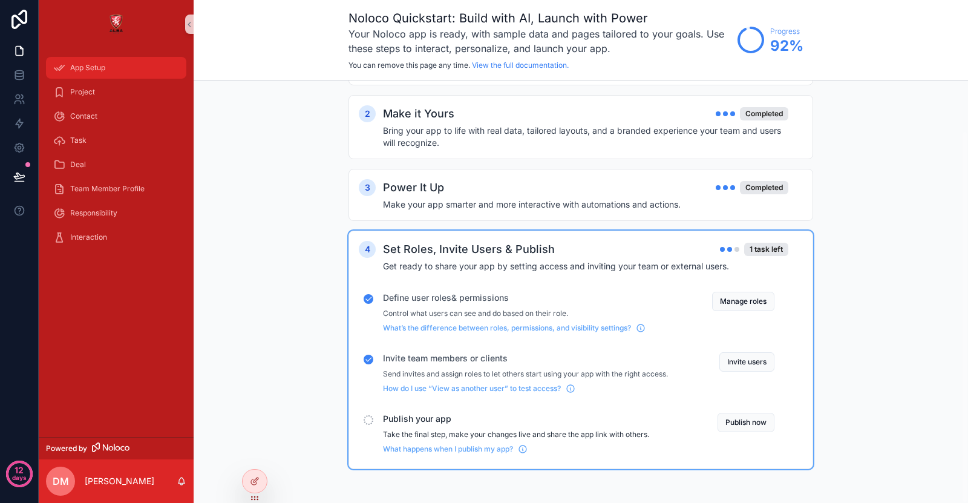
click at [84, 67] on span "App Setup" at bounding box center [87, 68] width 35 height 10
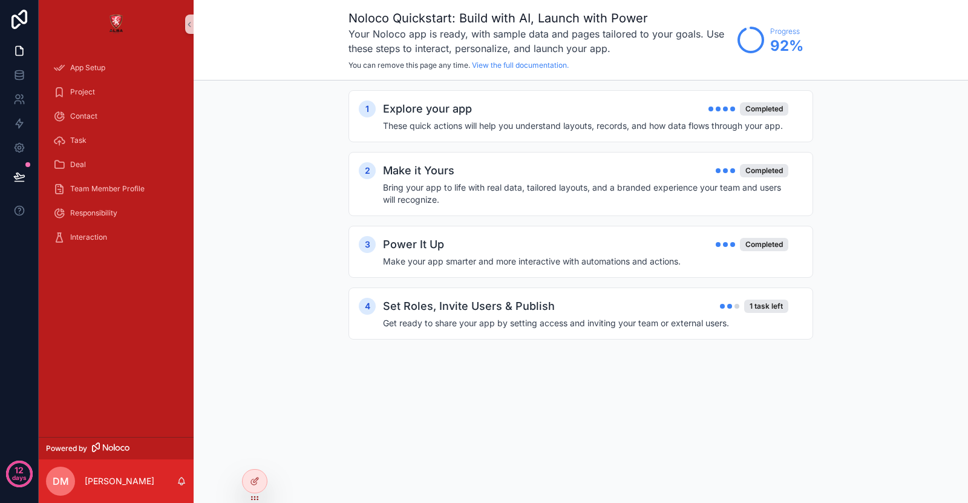
click at [119, 80] on div "Project" at bounding box center [116, 92] width 155 height 24
click at [113, 96] on div "Project" at bounding box center [116, 91] width 126 height 19
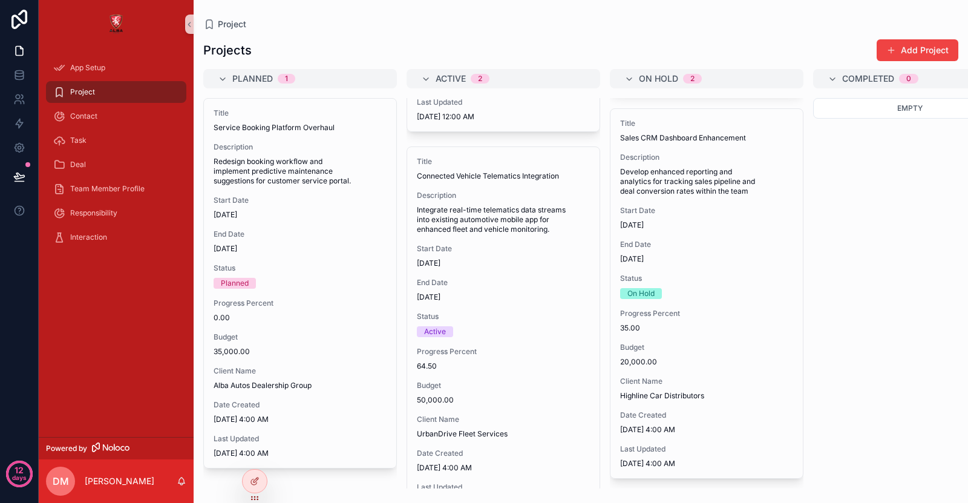
scroll to position [374, 0]
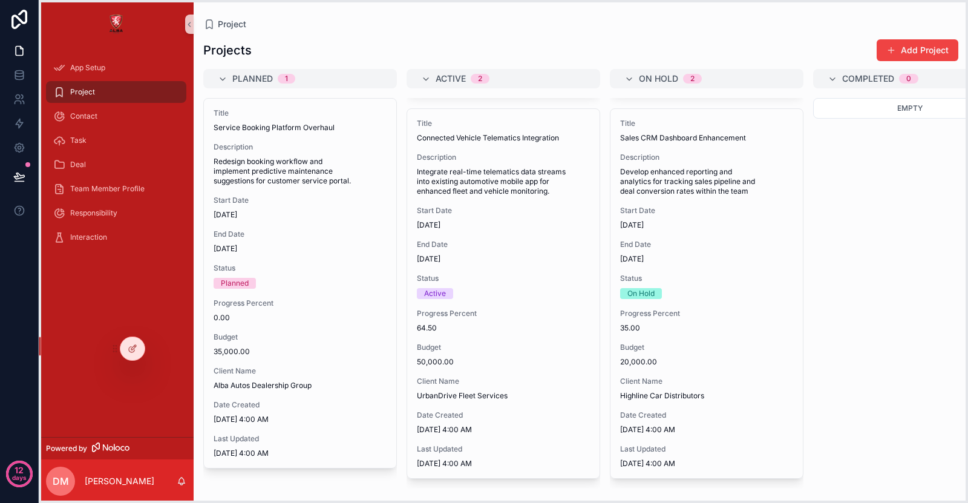
drag, startPoint x: 254, startPoint y: 500, endPoint x: 122, endPoint y: 367, distance: 187.0
drag, startPoint x: 45, startPoint y: 349, endPoint x: 70, endPoint y: 327, distance: 33.0
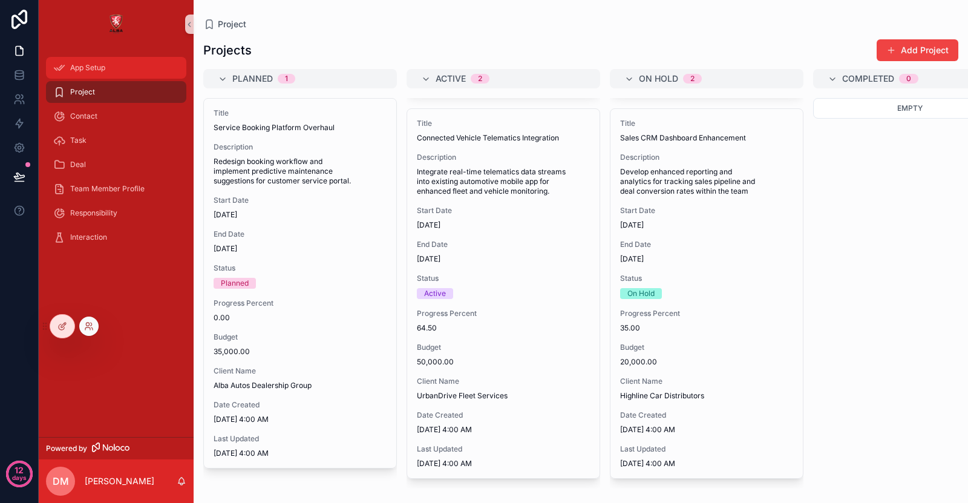
click at [94, 61] on div "App Setup" at bounding box center [116, 67] width 126 height 19
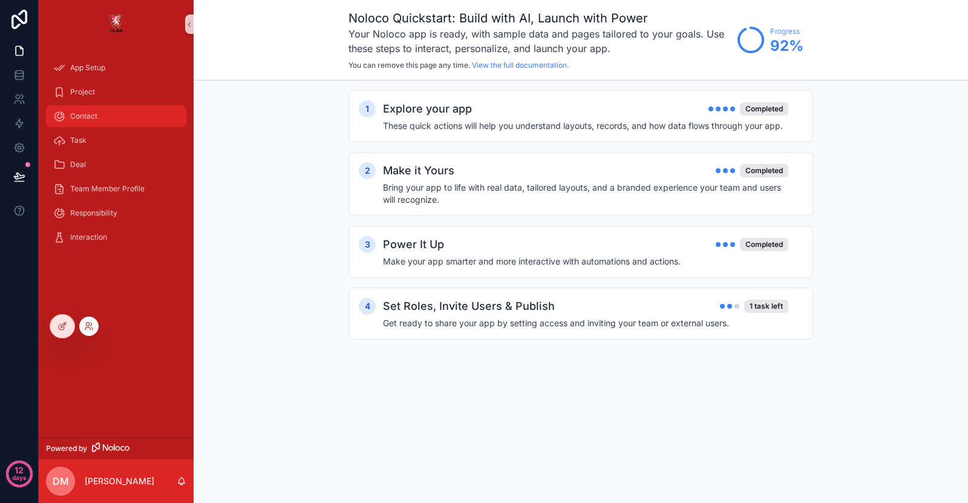
click at [111, 114] on div "Contact" at bounding box center [116, 116] width 126 height 19
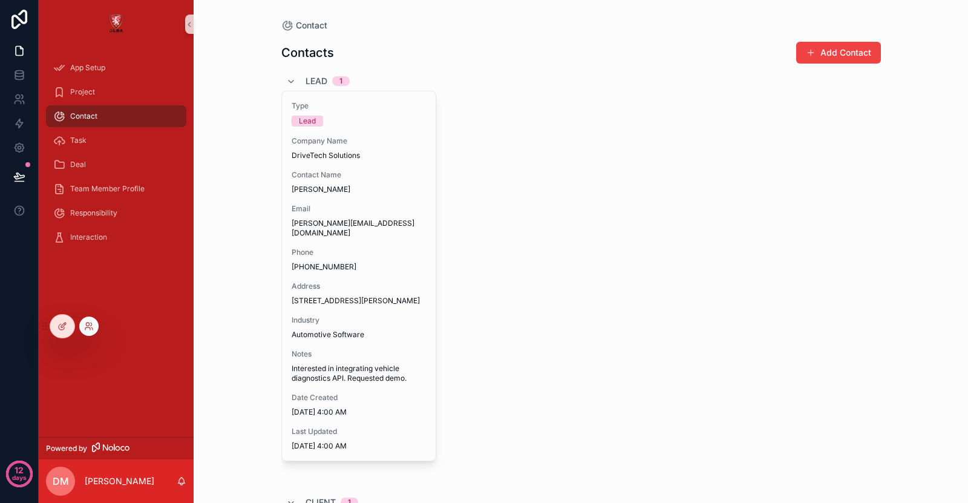
click at [649, 100] on div "Type Lead Company Name DriveTech Solutions Contact Name [PERSON_NAME] Email [PE…" at bounding box center [581, 287] width 600 height 392
click at [68, 325] on div at bounding box center [62, 326] width 24 height 23
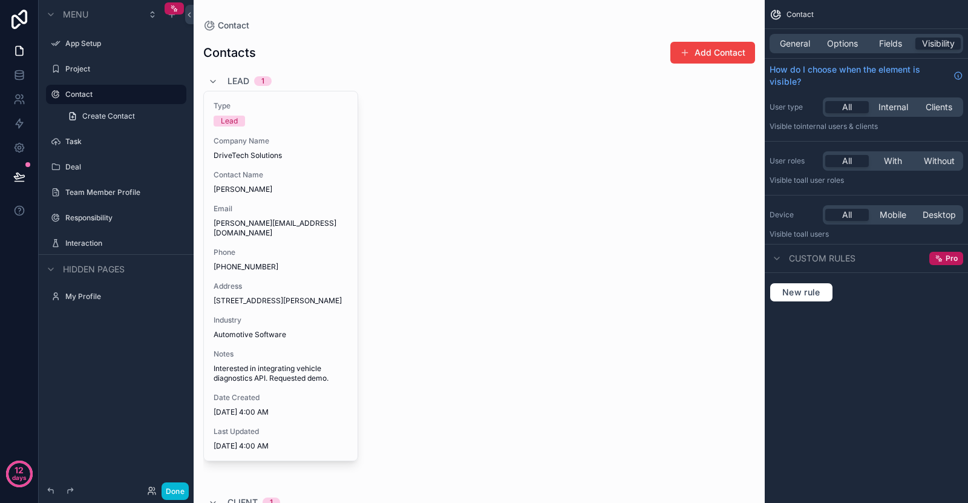
click at [809, 37] on div "General Options Fields Visibility" at bounding box center [867, 43] width 194 height 19
click at [798, 26] on div "Contact" at bounding box center [866, 14] width 203 height 29
click at [798, 44] on span "General" at bounding box center [795, 44] width 30 height 12
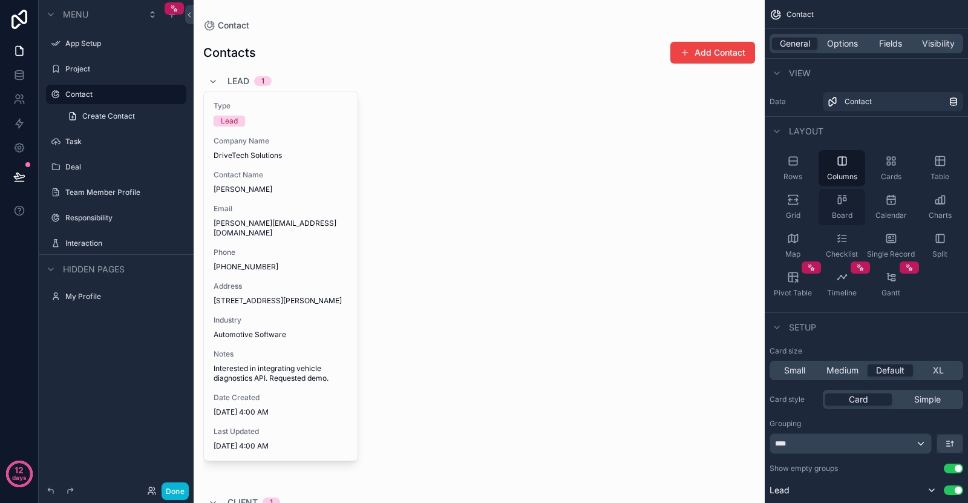
click at [842, 209] on div "Board" at bounding box center [842, 207] width 47 height 36
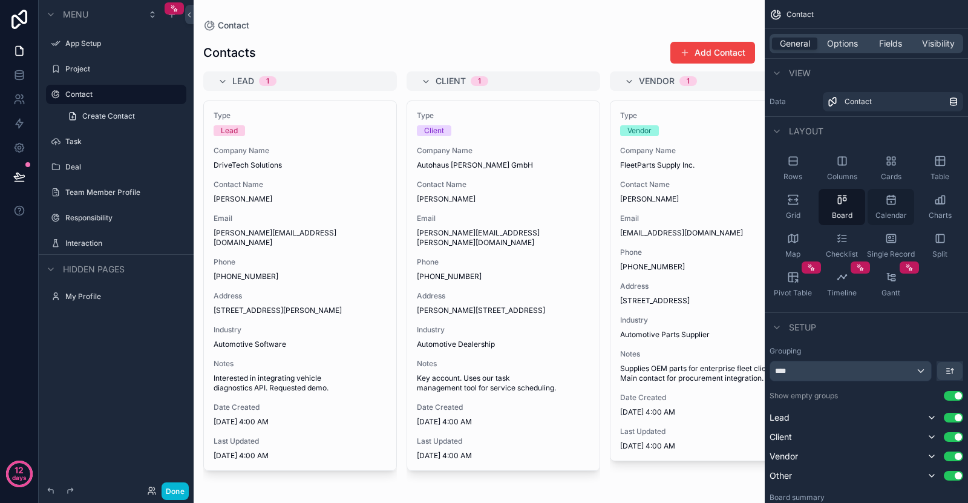
click at [883, 210] on div "Calendar" at bounding box center [891, 207] width 47 height 36
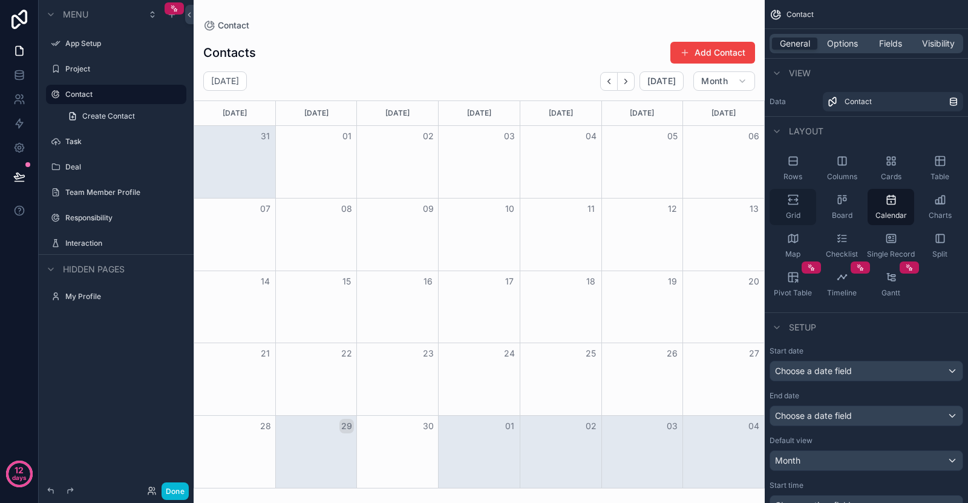
click at [798, 217] on span "Grid" at bounding box center [793, 216] width 15 height 10
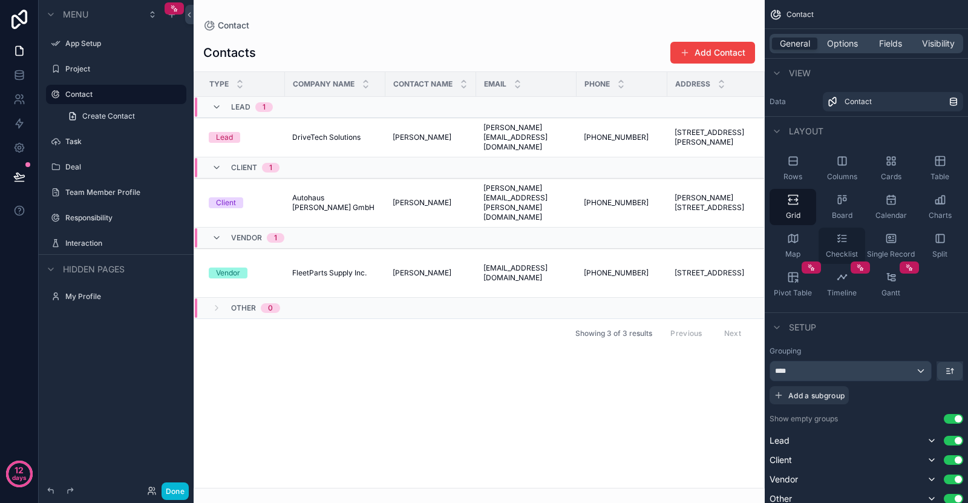
click at [849, 244] on div "Checklist" at bounding box center [842, 246] width 47 height 36
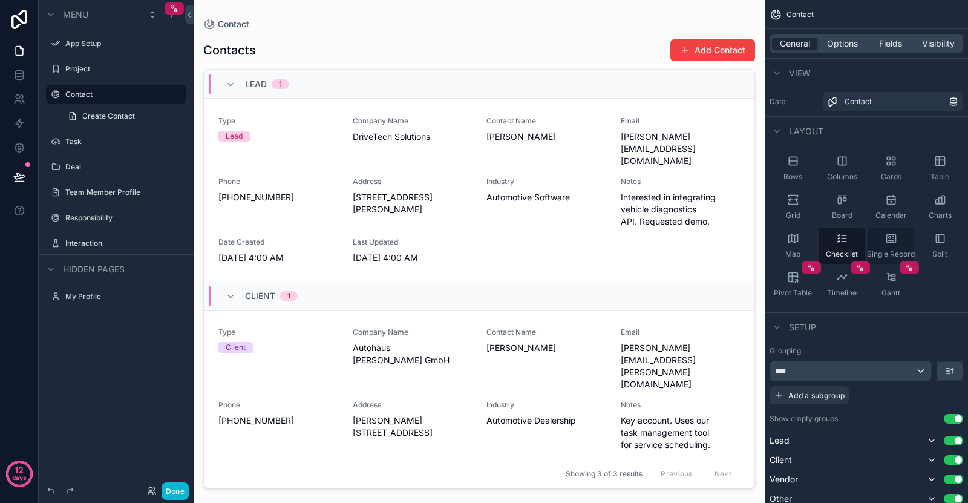
click at [892, 240] on icon "scrollable content" at bounding box center [891, 238] width 12 height 12
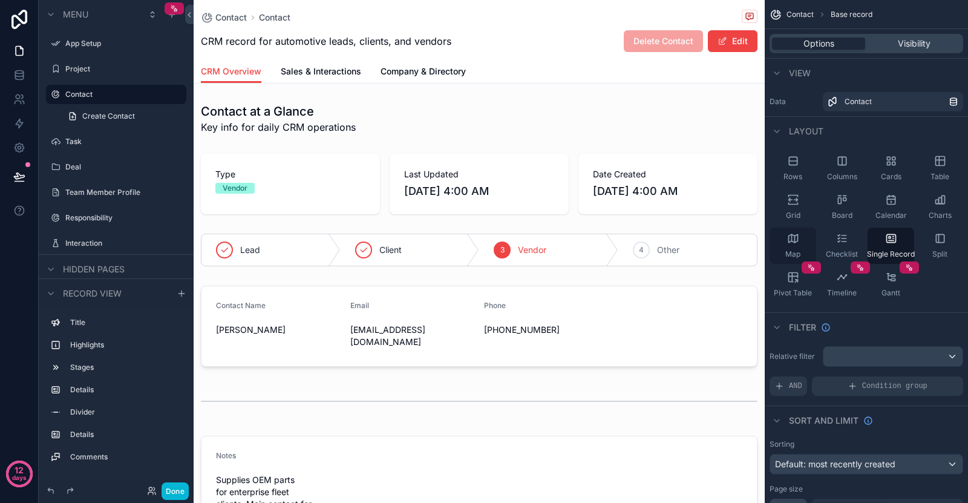
click at [787, 243] on icon "scrollable content" at bounding box center [793, 238] width 12 height 12
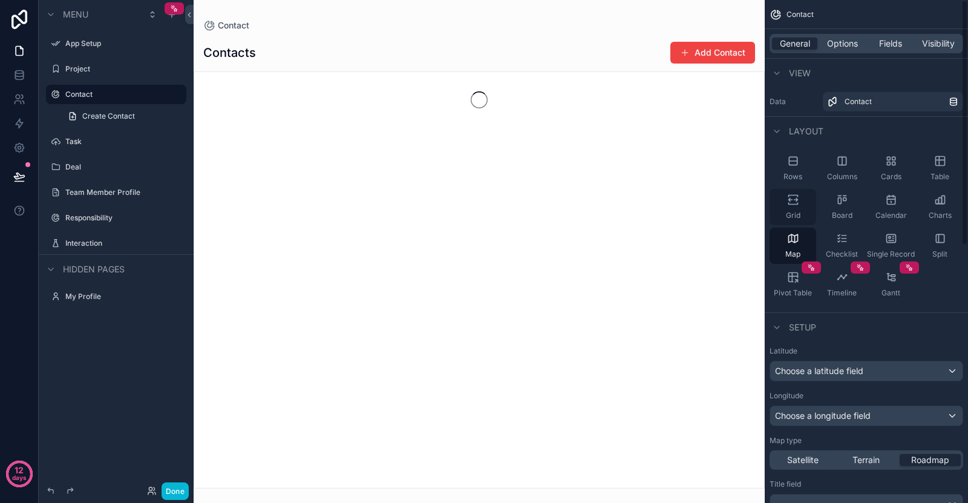
click at [803, 206] on div "Grid" at bounding box center [793, 207] width 47 height 36
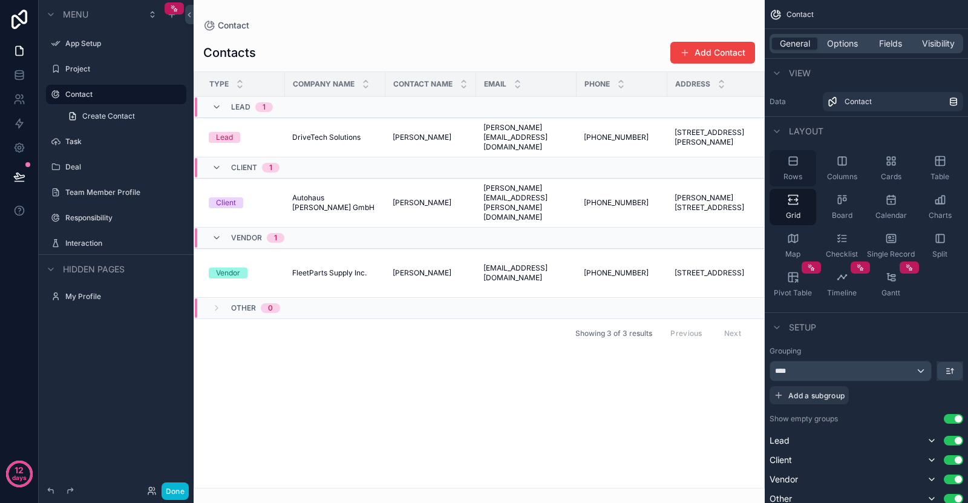
click at [796, 161] on icon "scrollable content" at bounding box center [793, 161] width 8 height 0
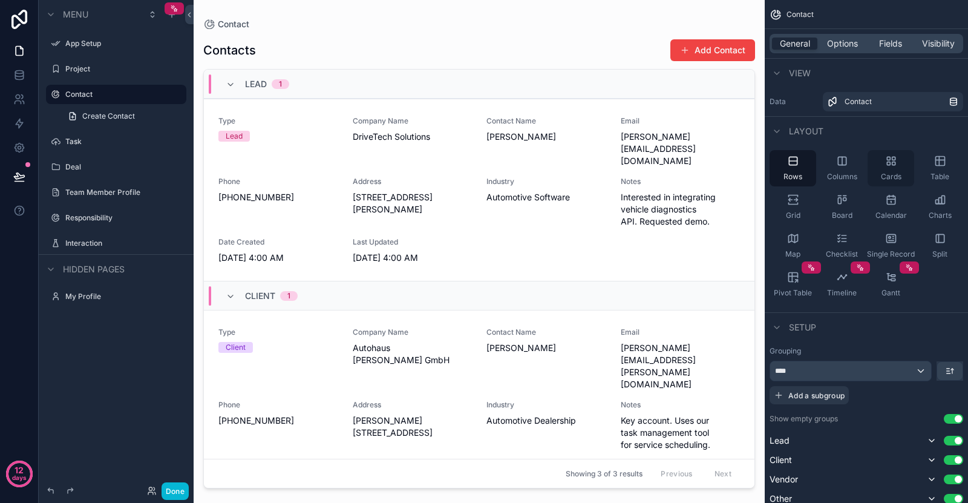
click at [878, 169] on div "Cards" at bounding box center [891, 168] width 47 height 36
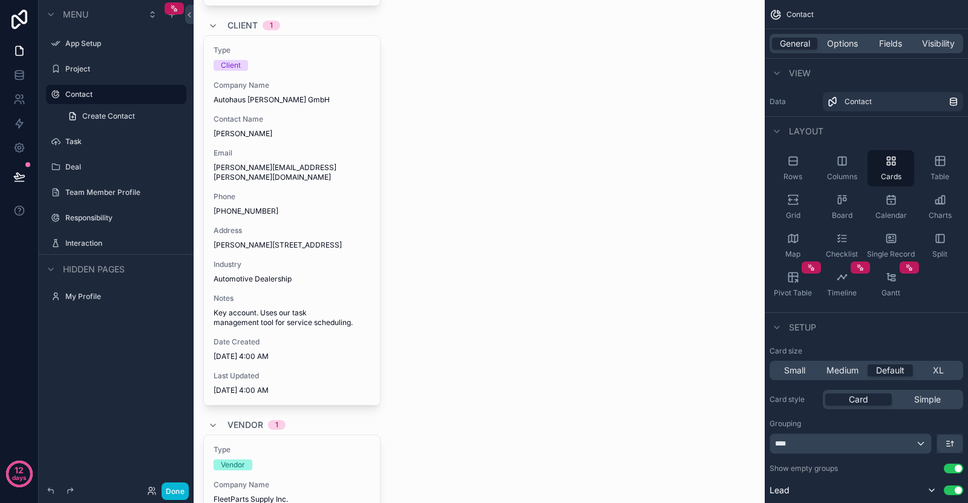
scroll to position [172, 0]
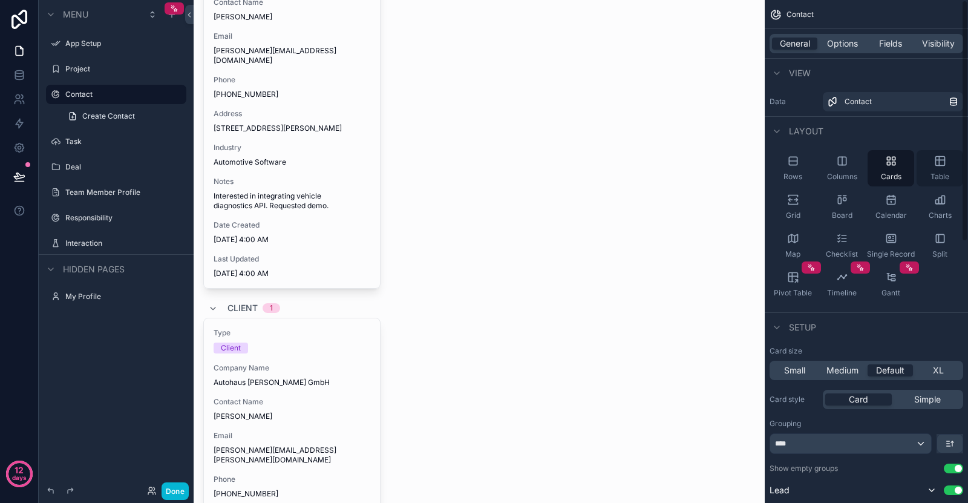
click at [936, 174] on span "Table" at bounding box center [940, 177] width 19 height 10
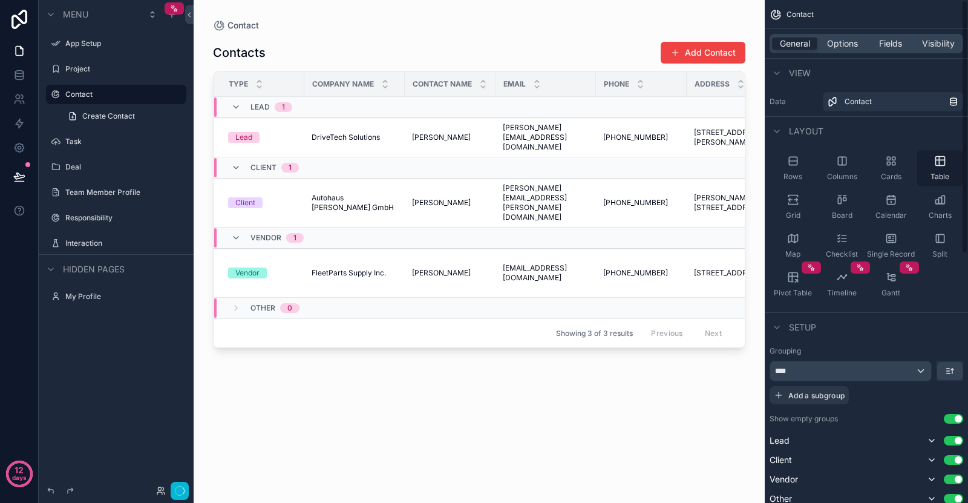
scroll to position [0, 0]
drag, startPoint x: 361, startPoint y: 343, endPoint x: 519, endPoint y: 350, distance: 157.5
click at [519, 350] on div "scrollable content" at bounding box center [479, 244] width 571 height 488
click at [80, 139] on label "Task" at bounding box center [113, 142] width 97 height 10
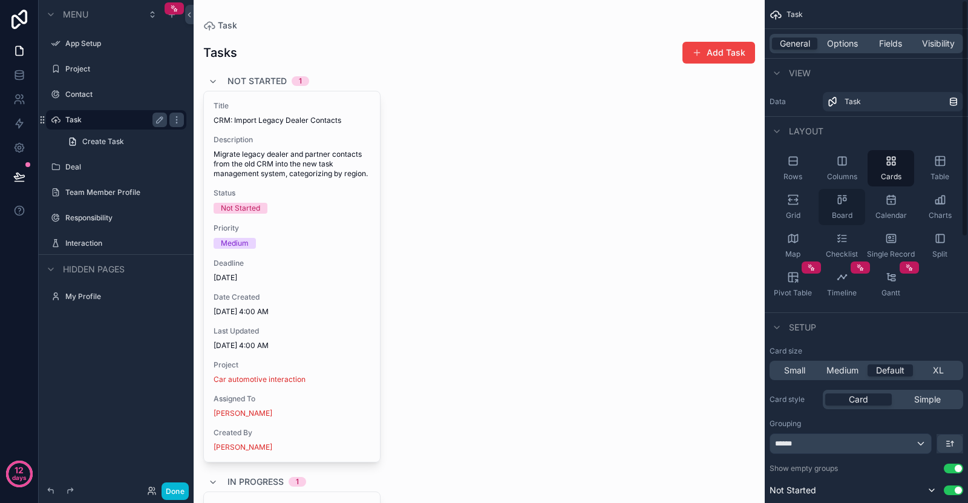
click at [843, 204] on icon "scrollable content" at bounding box center [842, 200] width 12 height 12
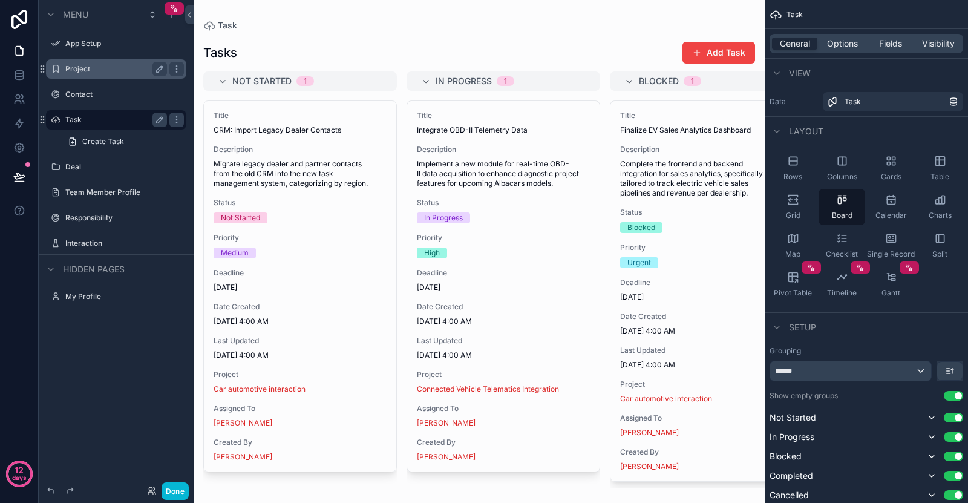
click at [99, 72] on label "Project" at bounding box center [113, 69] width 97 height 10
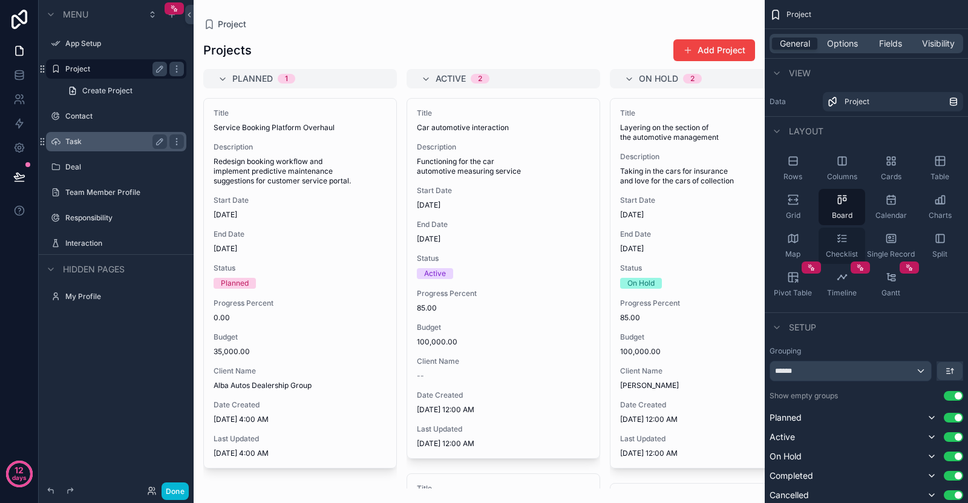
click at [836, 238] on icon "scrollable content" at bounding box center [842, 238] width 12 height 12
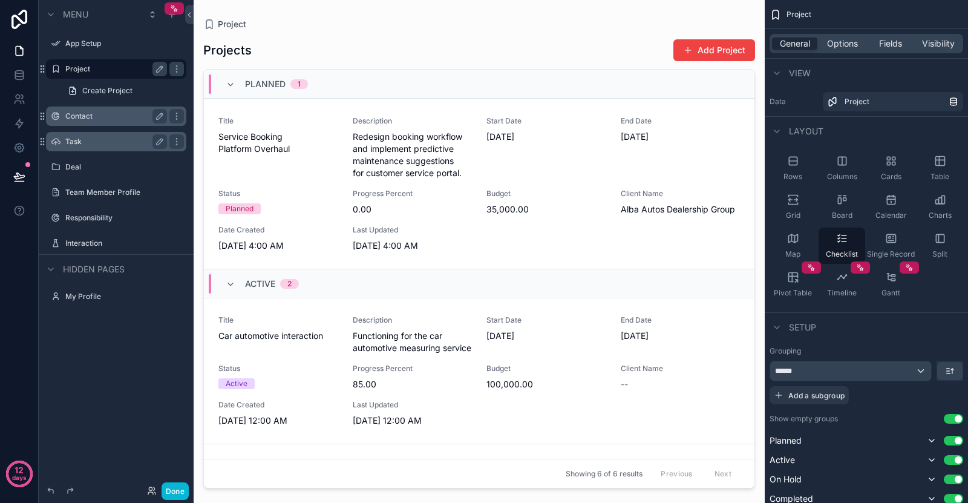
click at [89, 114] on label "Contact" at bounding box center [113, 116] width 97 height 10
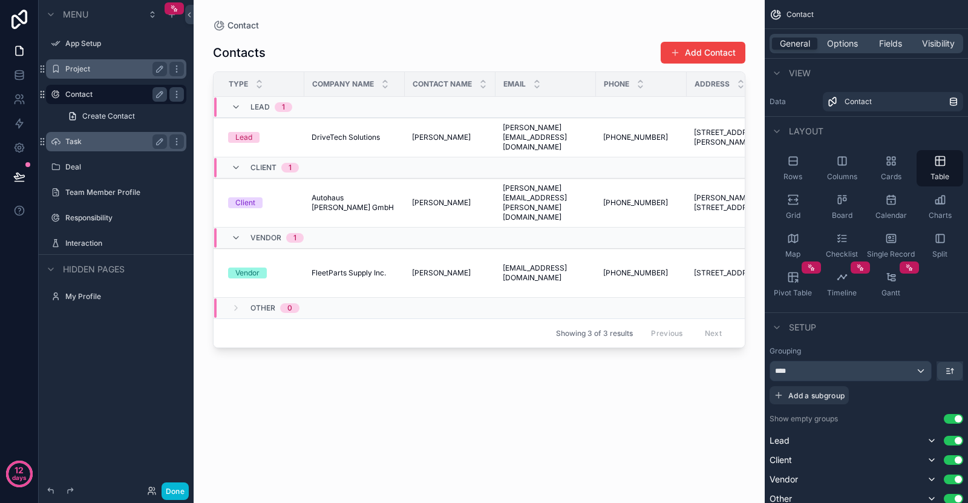
click at [90, 153] on div "scrollable content" at bounding box center [116, 154] width 155 height 2
click at [96, 136] on div "Task" at bounding box center [124, 141] width 119 height 15
click at [90, 146] on div "Task" at bounding box center [124, 141] width 119 height 15
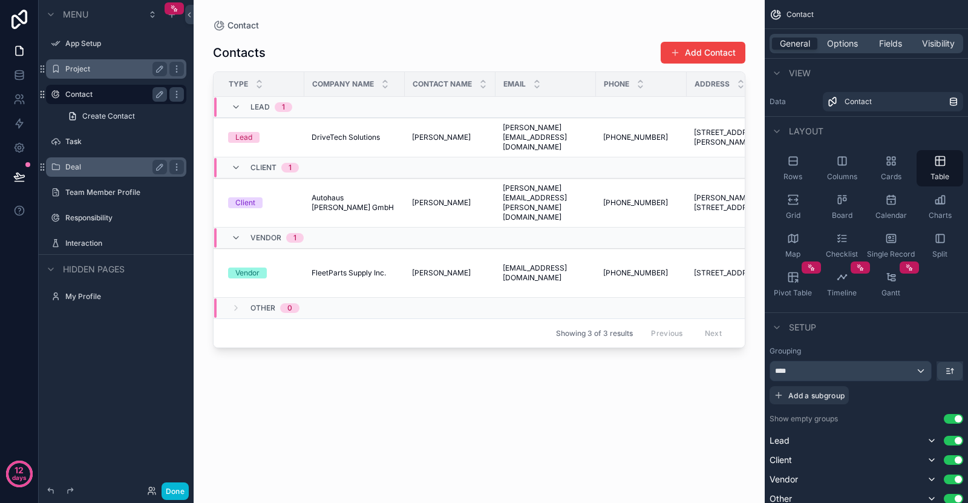
click at [88, 162] on label "Deal" at bounding box center [113, 167] width 97 height 10
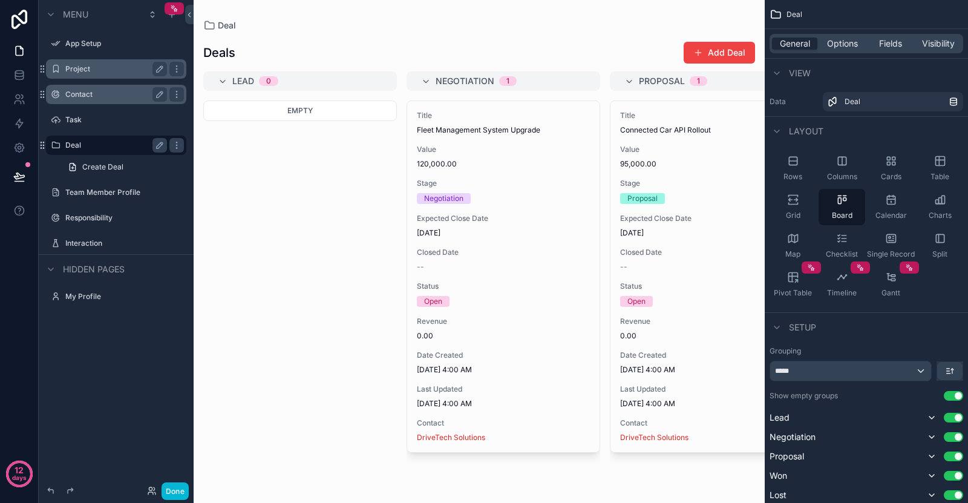
drag, startPoint x: 525, startPoint y: 192, endPoint x: 335, endPoint y: 163, distance: 193.0
click at [335, 163] on div "scrollable content" at bounding box center [479, 251] width 571 height 503
drag, startPoint x: 334, startPoint y: 113, endPoint x: 380, endPoint y: 185, distance: 86.0
click at [373, 185] on div "Empty" at bounding box center [300, 294] width 194 height 388
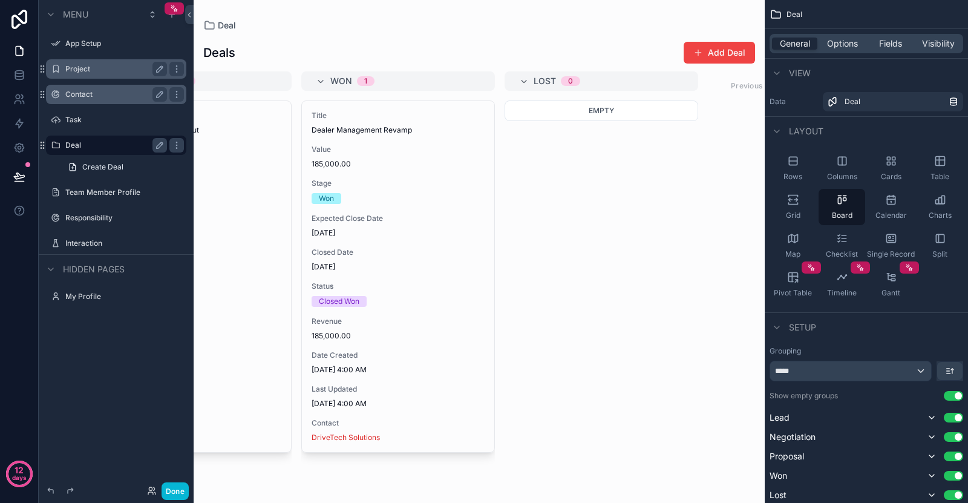
scroll to position [0, 581]
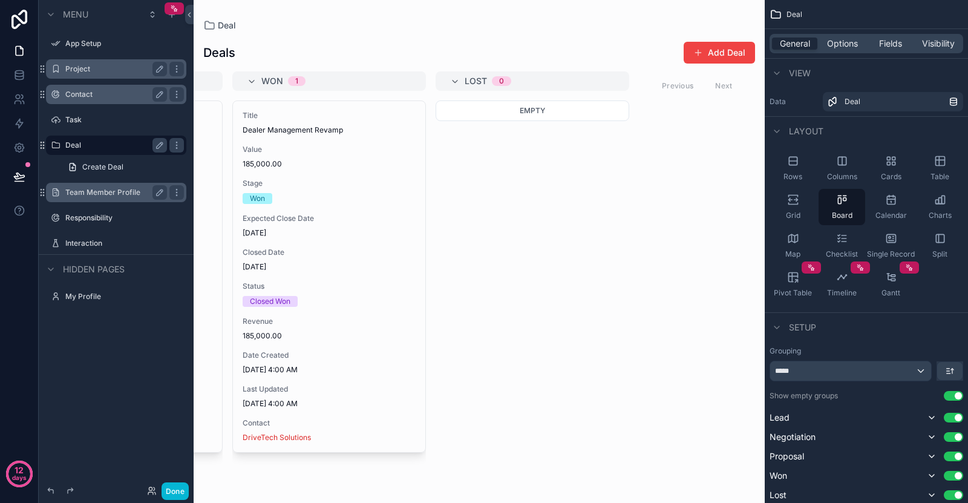
click at [94, 195] on label "Team Member Profile" at bounding box center [113, 193] width 97 height 10
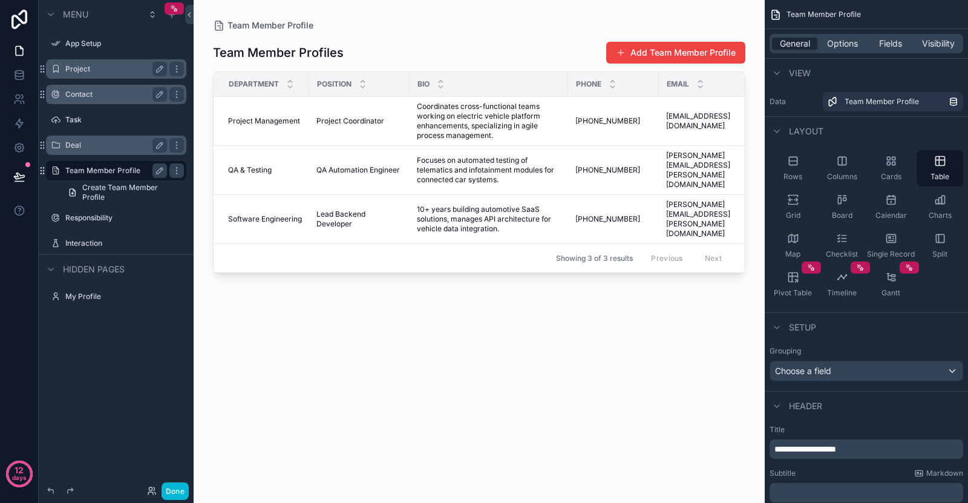
drag, startPoint x: 425, startPoint y: 262, endPoint x: 481, endPoint y: 261, distance: 56.3
click at [481, 261] on div "scrollable content" at bounding box center [479, 244] width 571 height 488
click at [502, 105] on span "Coordinates cross-functional teams working on electric vehicle platform enhance…" at bounding box center [489, 121] width 144 height 39
click at [104, 223] on div "Responsibility" at bounding box center [116, 218] width 102 height 15
click at [116, 218] on label "Responsibility" at bounding box center [113, 218] width 97 height 10
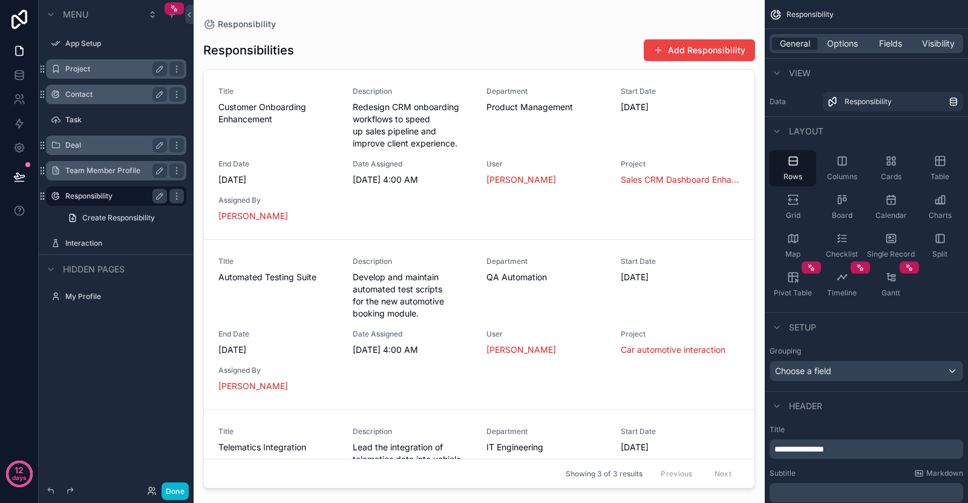
click at [672, 53] on div "scrollable content" at bounding box center [479, 244] width 571 height 488
click at [672, 53] on button "Add Responsibility" at bounding box center [699, 50] width 111 height 22
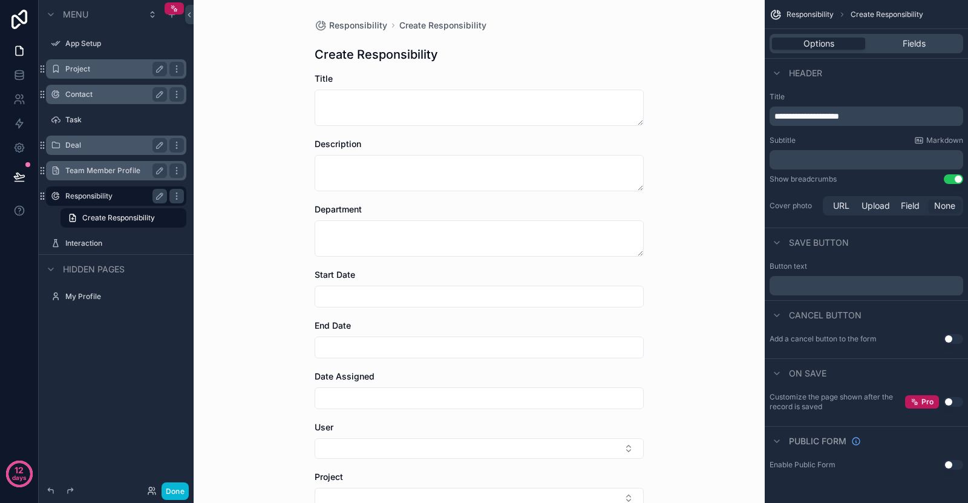
click at [91, 233] on div "Interaction" at bounding box center [116, 243] width 155 height 22
click at [106, 197] on label "Responsibility" at bounding box center [113, 196] width 97 height 10
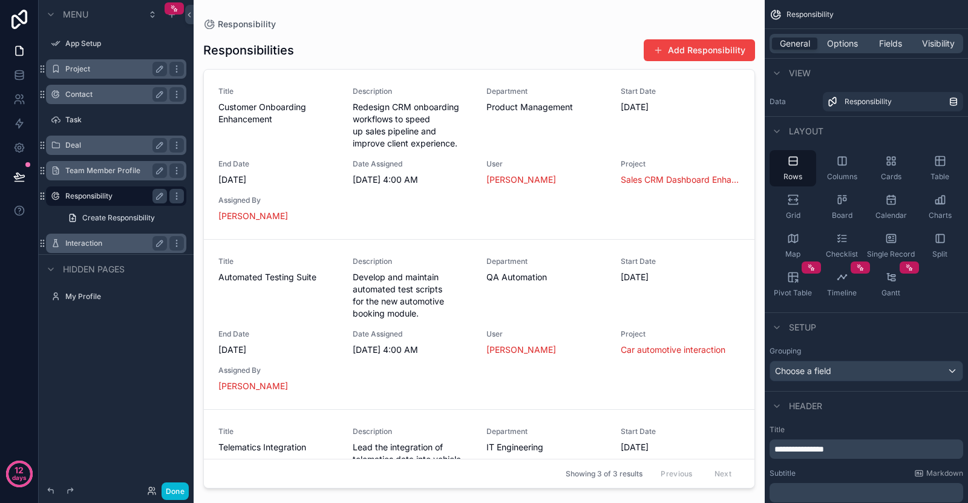
click at [100, 242] on label "Interaction" at bounding box center [113, 243] width 97 height 10
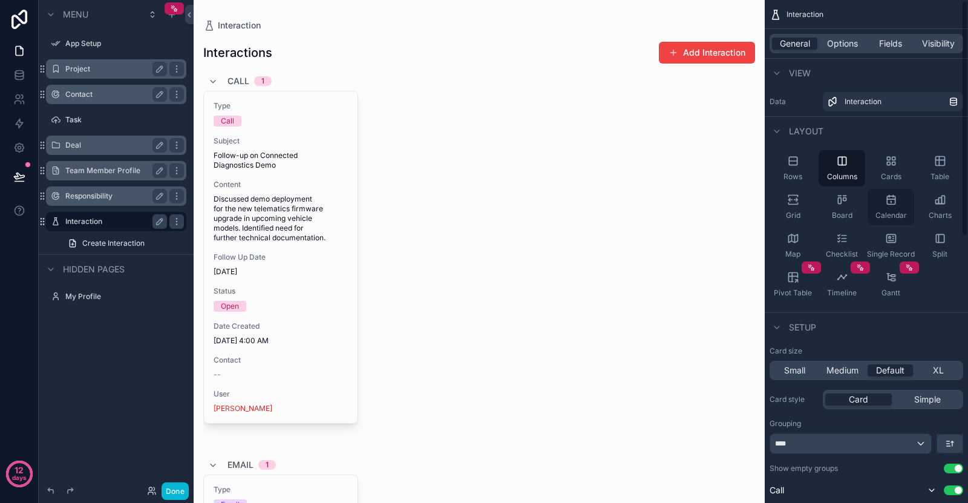
click at [890, 208] on div "Calendar" at bounding box center [891, 207] width 47 height 36
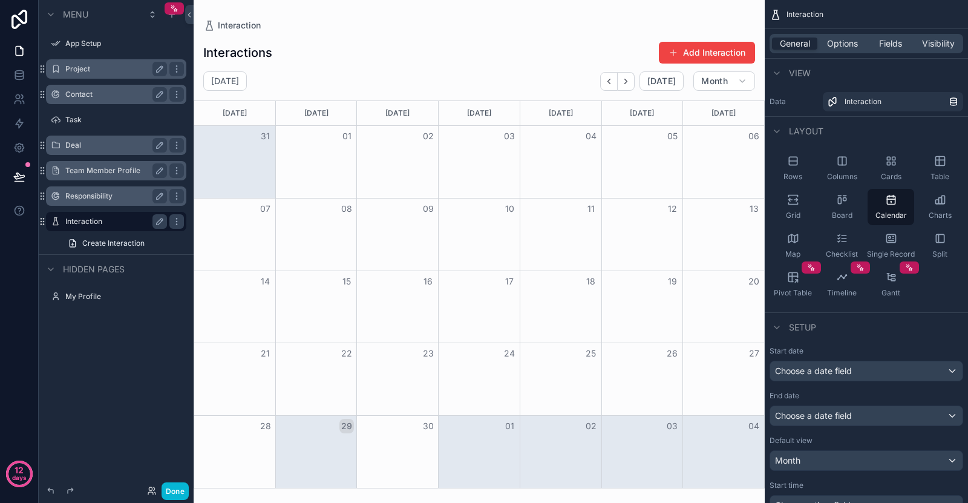
click at [623, 76] on div "scrollable content" at bounding box center [479, 251] width 571 height 503
click at [626, 82] on icon "Next" at bounding box center [626, 81] width 9 height 9
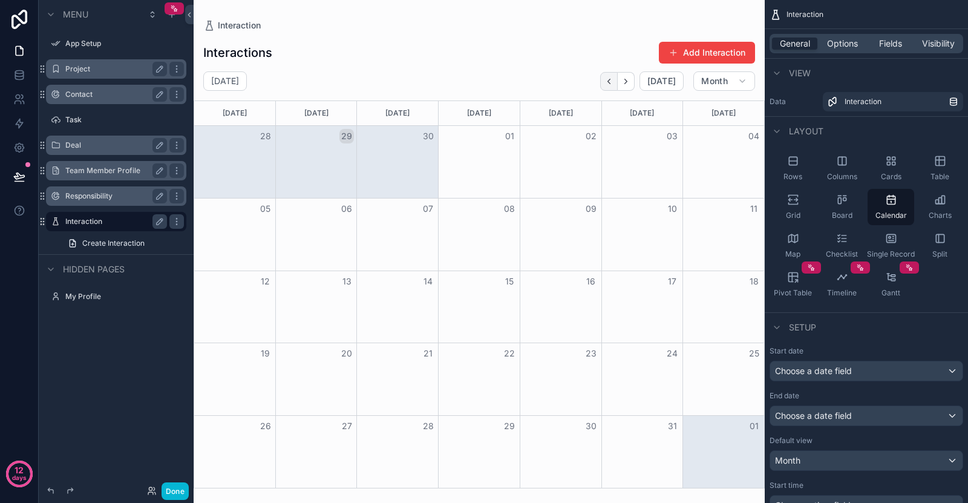
click at [605, 79] on button "Back" at bounding box center [609, 81] width 18 height 19
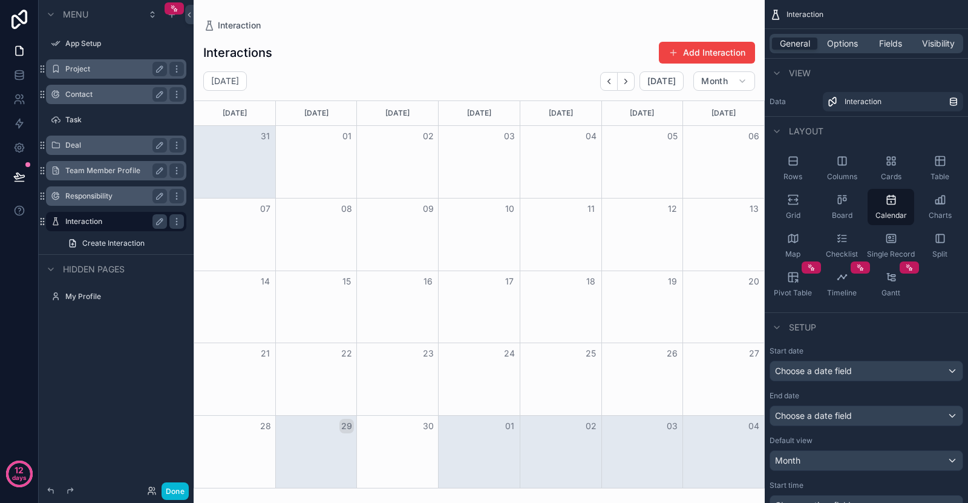
click at [605, 79] on button "Back" at bounding box center [609, 81] width 18 height 19
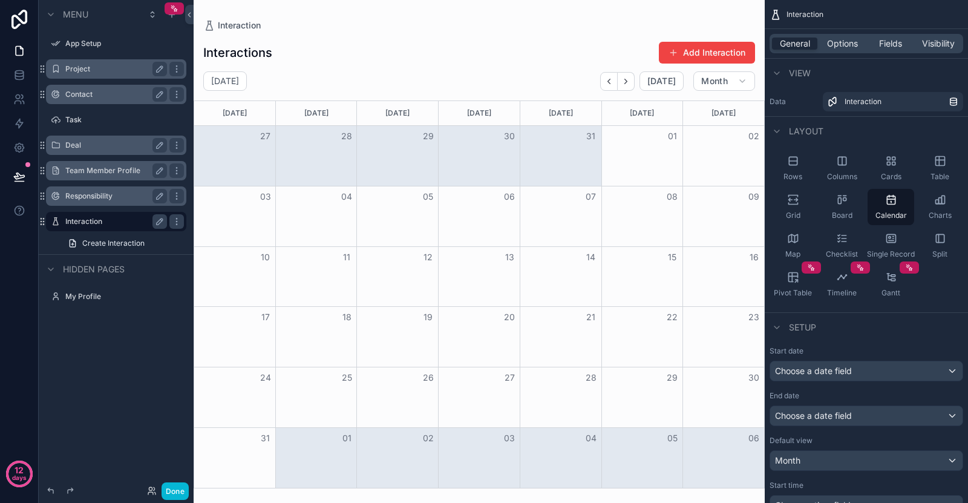
click at [605, 79] on button "Back" at bounding box center [609, 81] width 18 height 19
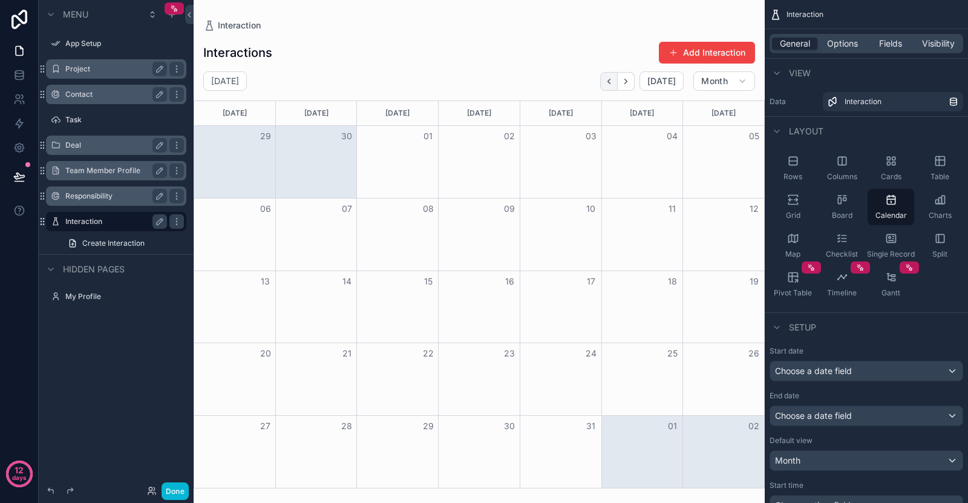
click at [605, 79] on button "Back" at bounding box center [609, 81] width 18 height 19
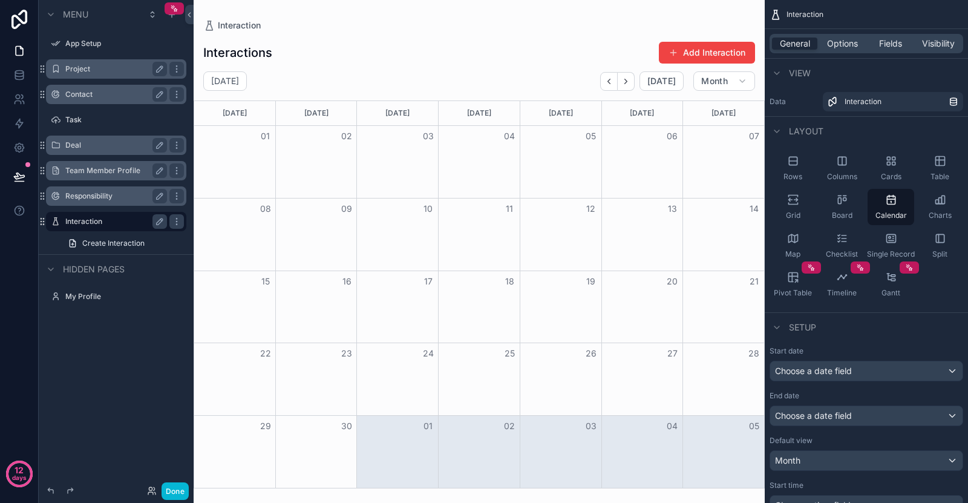
click at [605, 79] on button "Back" at bounding box center [609, 81] width 18 height 19
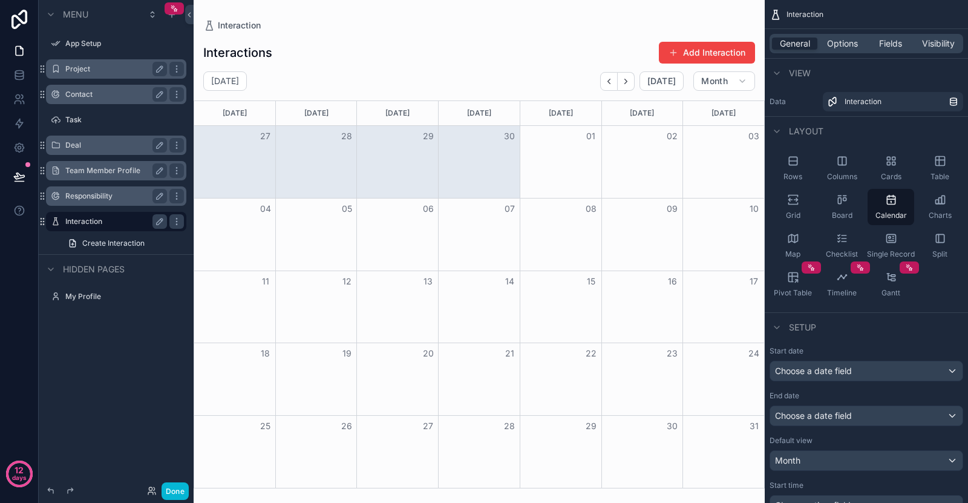
click at [605, 79] on button "Back" at bounding box center [609, 81] width 18 height 19
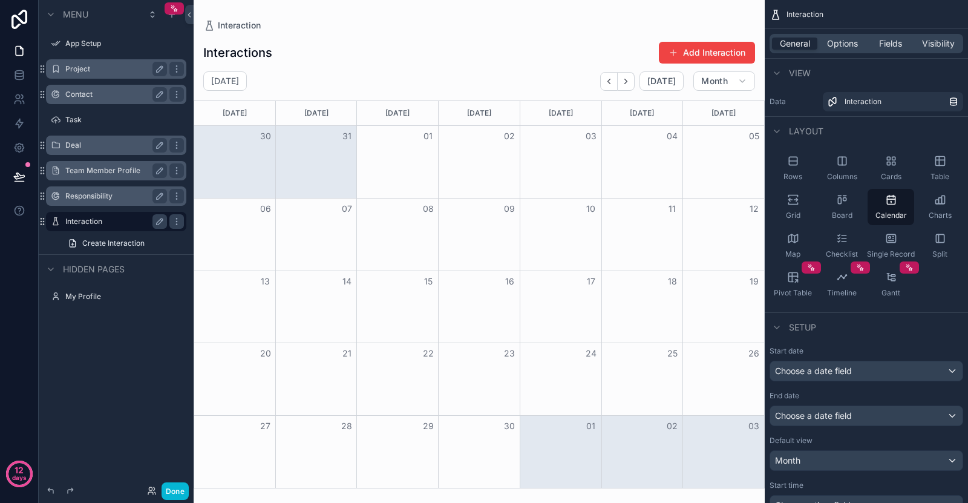
click at [605, 79] on button "Back" at bounding box center [609, 81] width 18 height 19
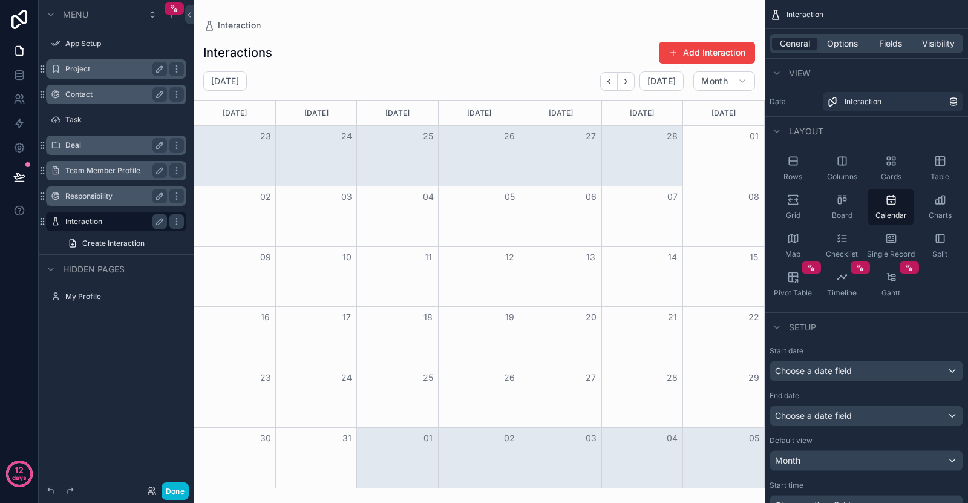
click at [605, 79] on button "Back" at bounding box center [609, 81] width 18 height 19
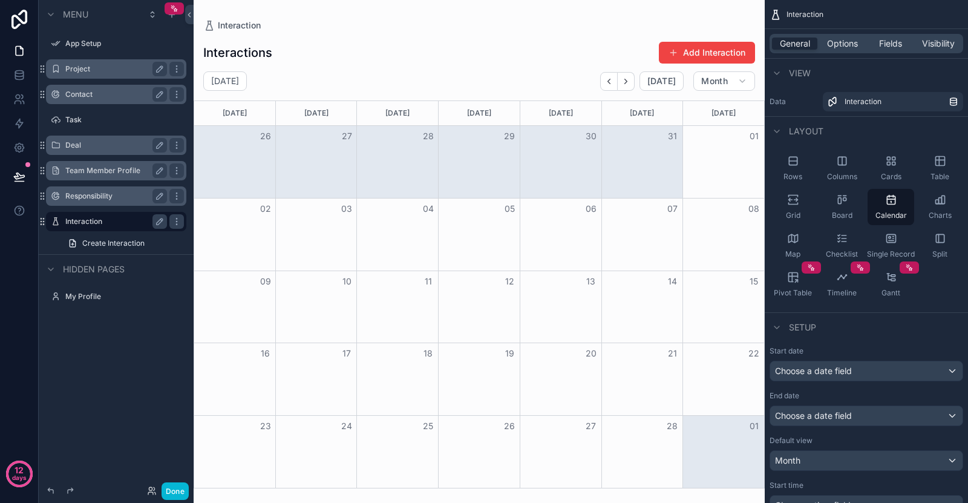
click at [605, 79] on button "Back" at bounding box center [609, 81] width 18 height 19
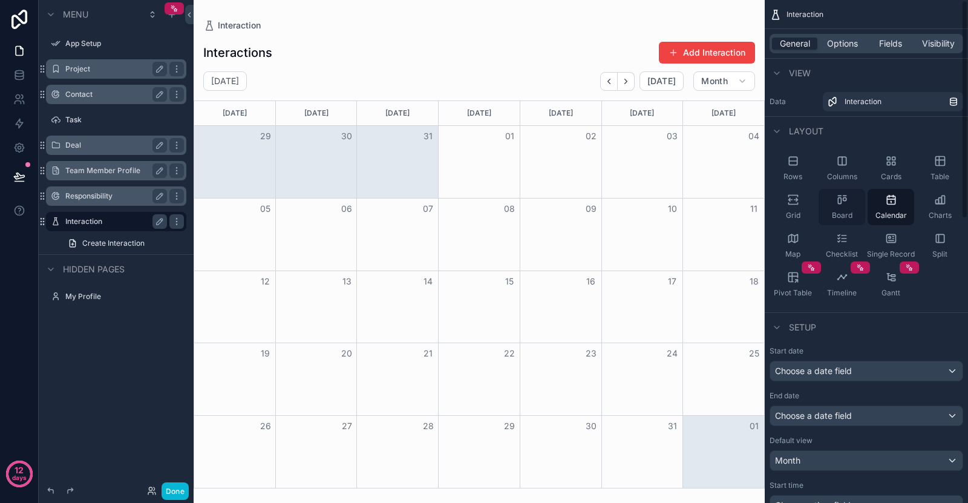
click at [849, 204] on div "Board" at bounding box center [842, 207] width 47 height 36
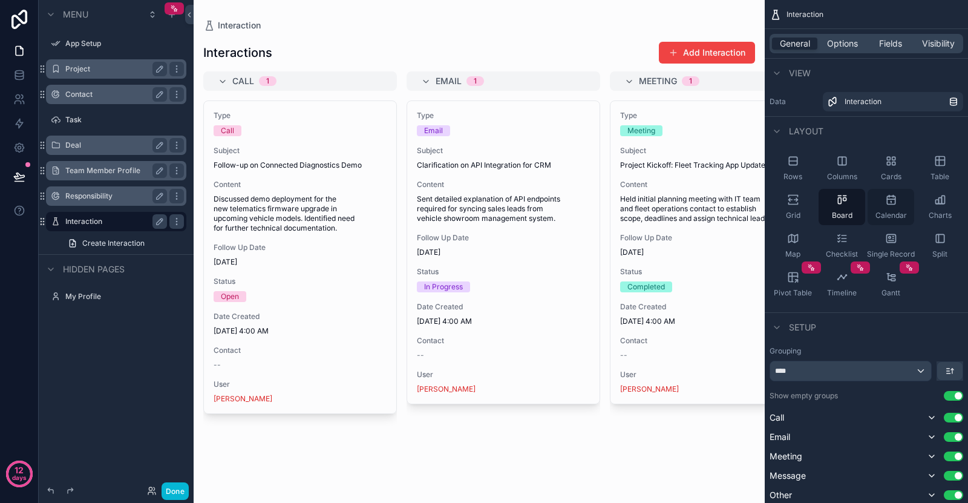
click at [881, 203] on div "Calendar" at bounding box center [891, 207] width 47 height 36
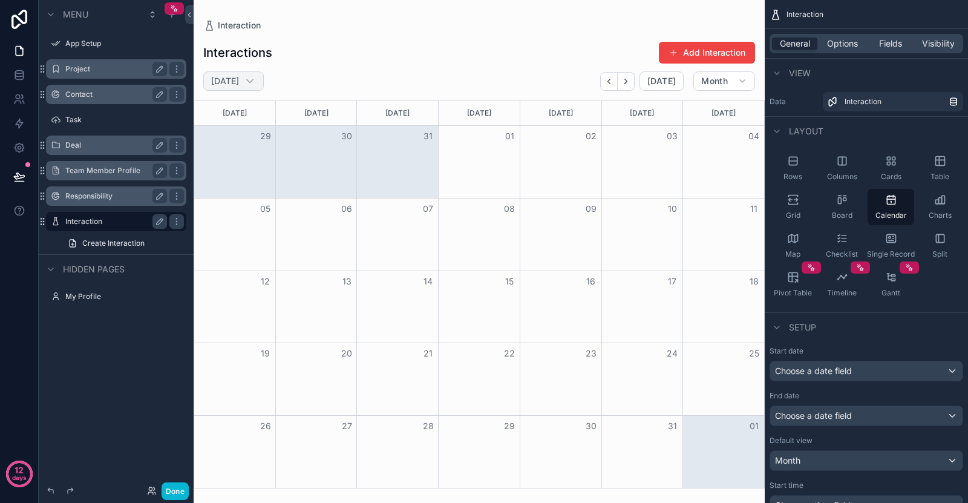
click at [239, 82] on h2 "[DATE]" at bounding box center [225, 81] width 28 height 12
select select "****"
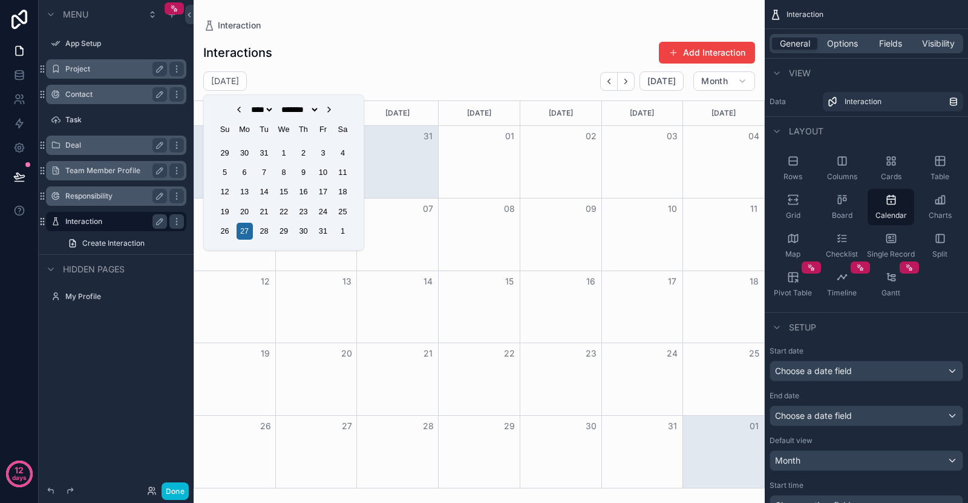
click at [300, 106] on select "******* ******** ***** ***** *** **** **** ****** ********* ******* ******** **…" at bounding box center [299, 110] width 41 height 10
select select "*"
click at [279, 105] on select "******* ******** ***** ***** *** **** **** ****** ********* ******* ******** **…" at bounding box center [299, 110] width 41 height 10
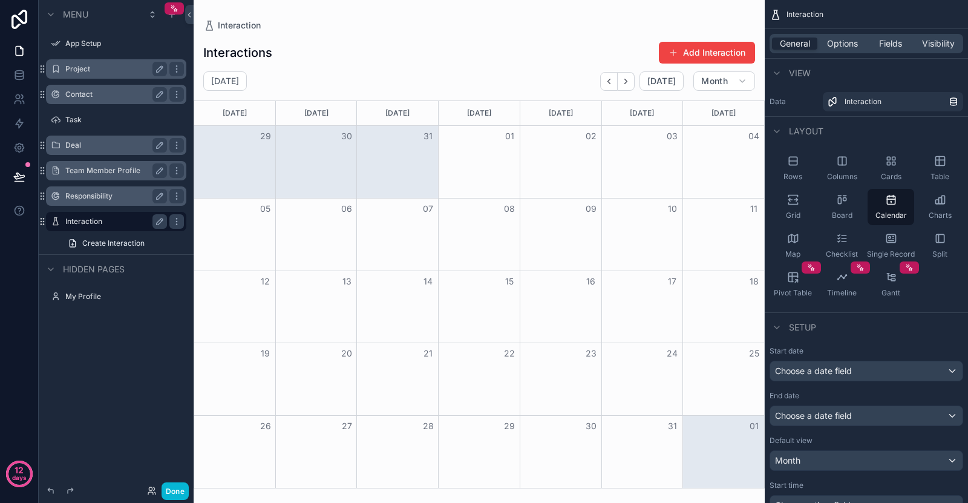
click at [356, 83] on div "[DATE] [DATE] Month" at bounding box center [479, 80] width 571 height 19
click at [239, 84] on h2 "[DATE]" at bounding box center [225, 81] width 28 height 12
select select "****"
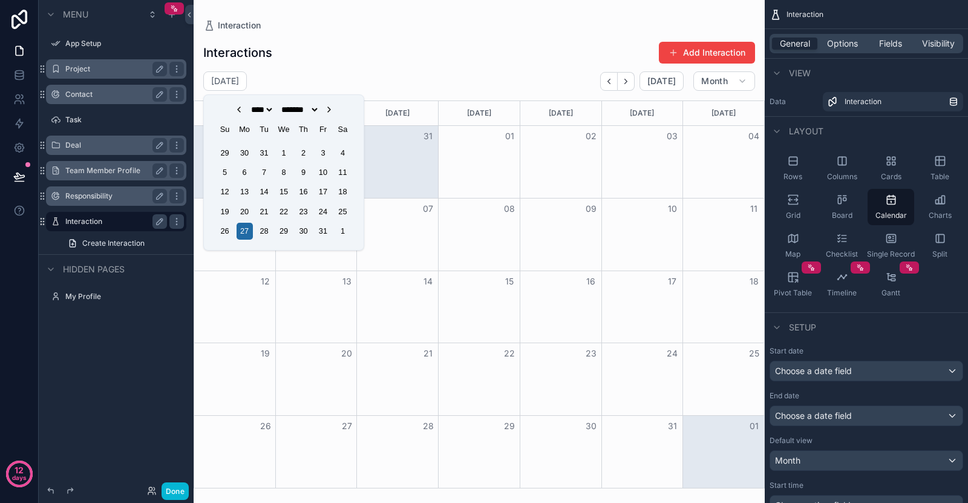
click at [300, 107] on select "******* ******** ***** ***** *** **** **** ****** ********* ******* ******** **…" at bounding box center [299, 110] width 41 height 10
select select "*"
click at [279, 105] on select "******* ******** ***** ***** *** **** **** ****** ********* ******* ******** **…" at bounding box center [299, 110] width 41 height 10
click at [339, 211] on div "27" at bounding box center [343, 211] width 16 height 16
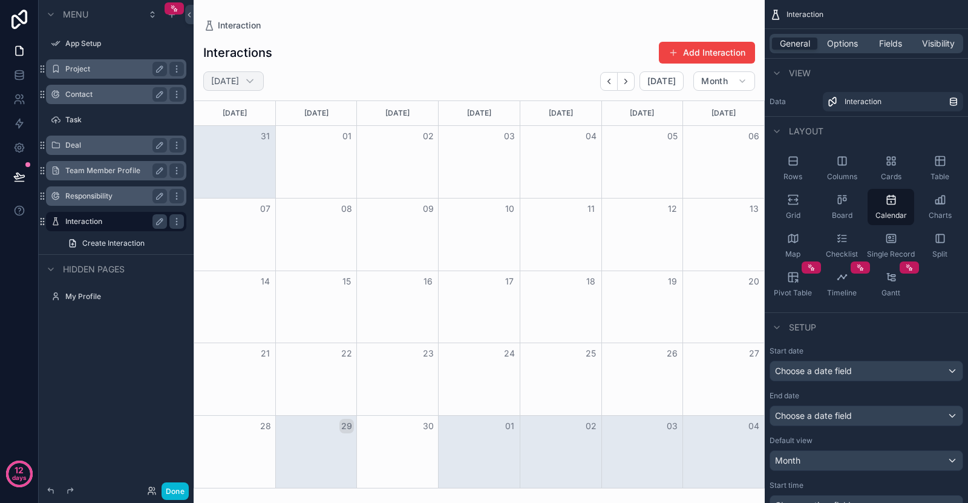
click at [239, 80] on h2 "[DATE]" at bounding box center [225, 81] width 28 height 12
select select "****"
select select "*"
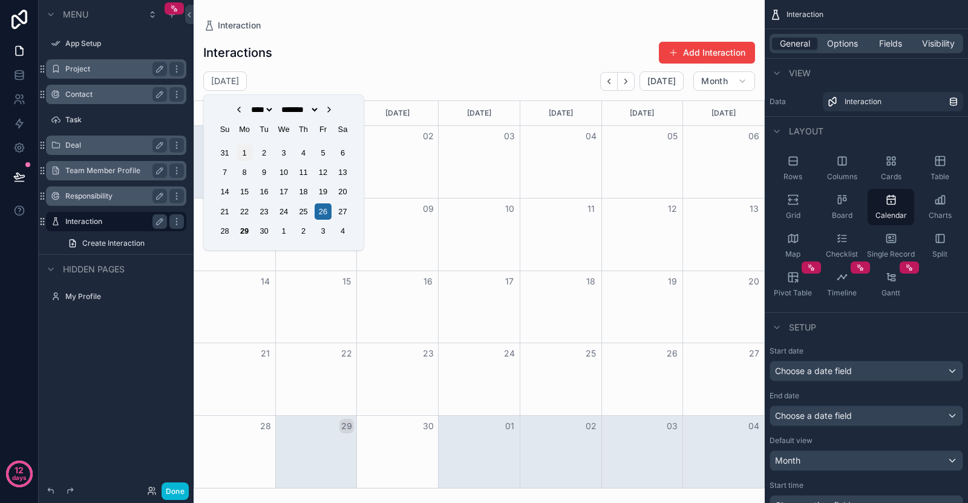
click at [252, 154] on div "1" at bounding box center [245, 153] width 16 height 16
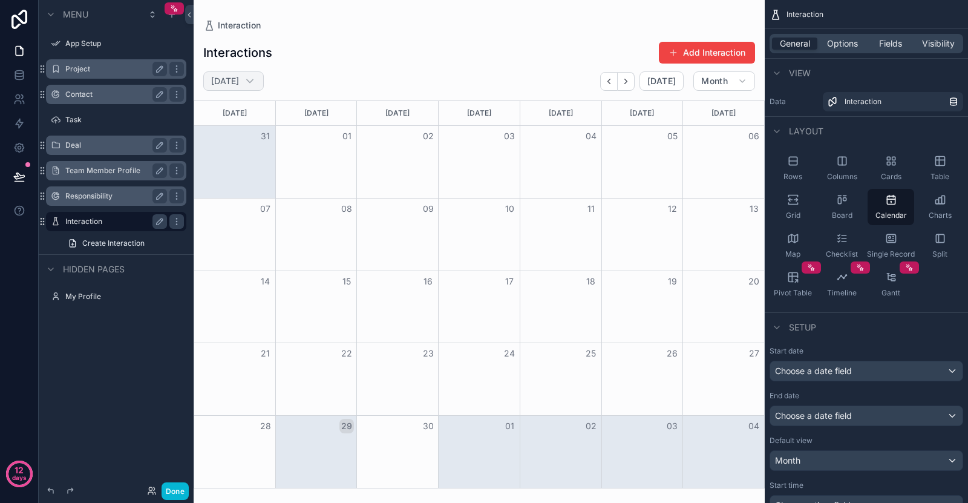
click at [239, 85] on h2 "[DATE]" at bounding box center [225, 81] width 28 height 12
select select "****"
select select "*"
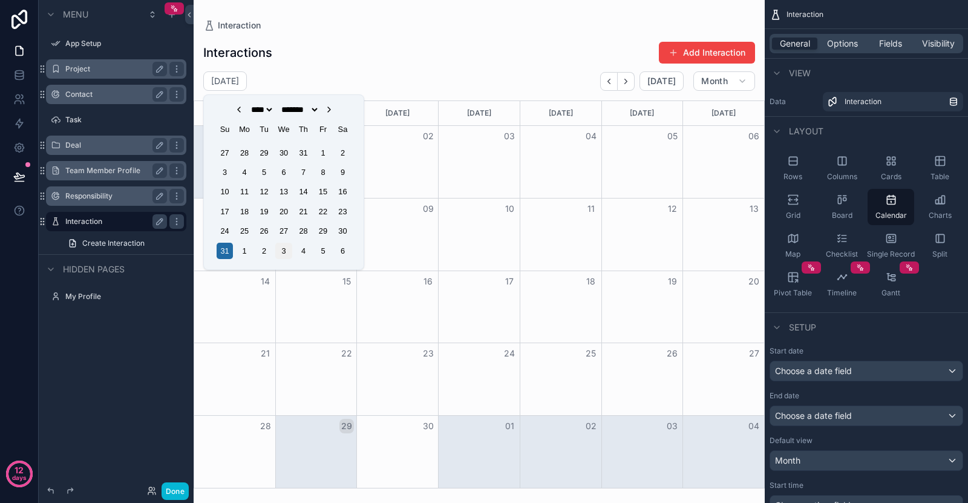
click at [290, 246] on div "3" at bounding box center [283, 251] width 16 height 16
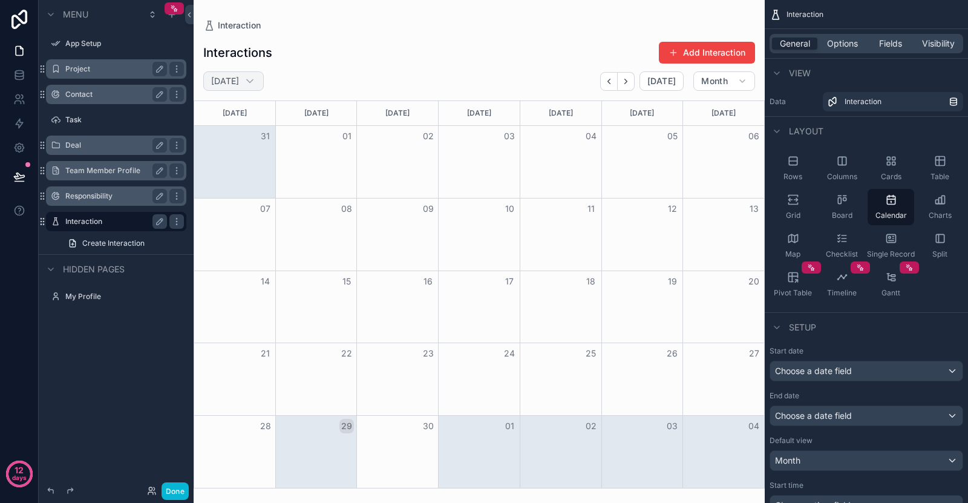
click at [239, 82] on h2 "[DATE]" at bounding box center [225, 81] width 28 height 12
select select "****"
select select "*"
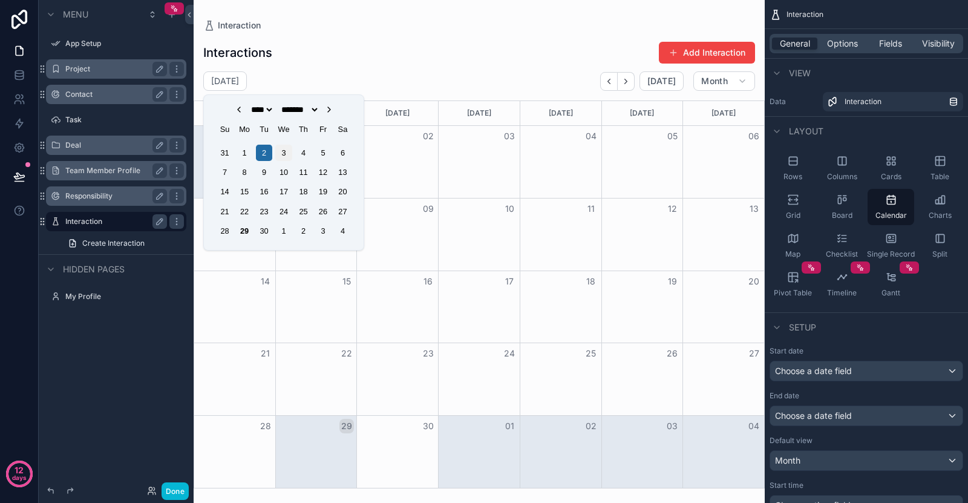
click at [289, 156] on div "3" at bounding box center [283, 153] width 16 height 16
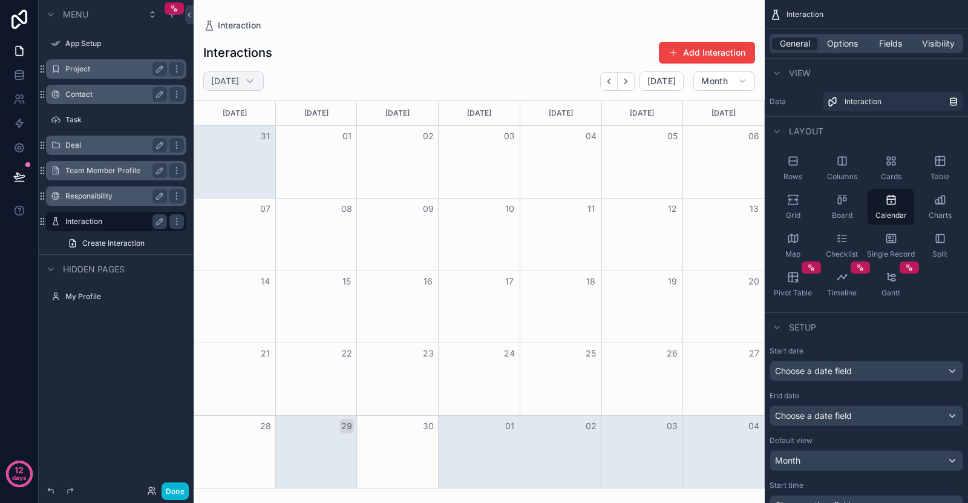
click at [264, 84] on div "[DATE]" at bounding box center [233, 80] width 61 height 19
select select "****"
select select "*"
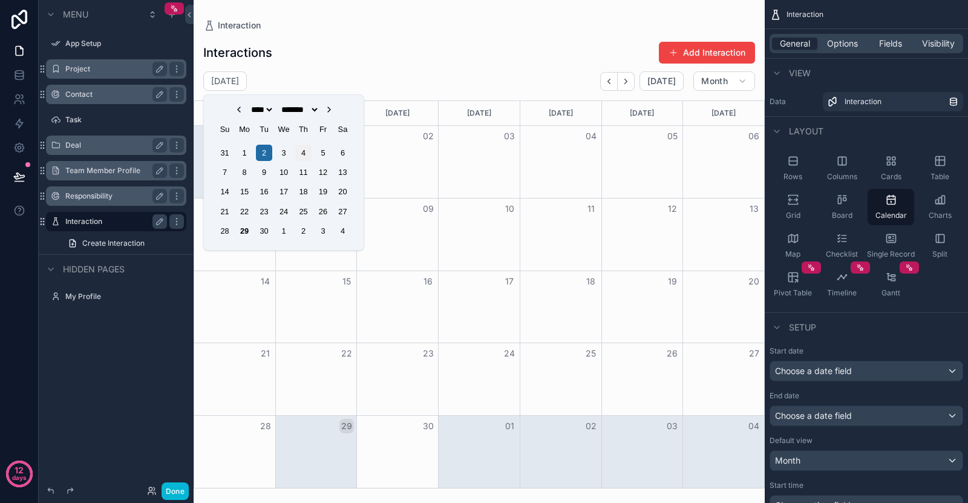
click at [298, 151] on div "4" at bounding box center [303, 153] width 16 height 16
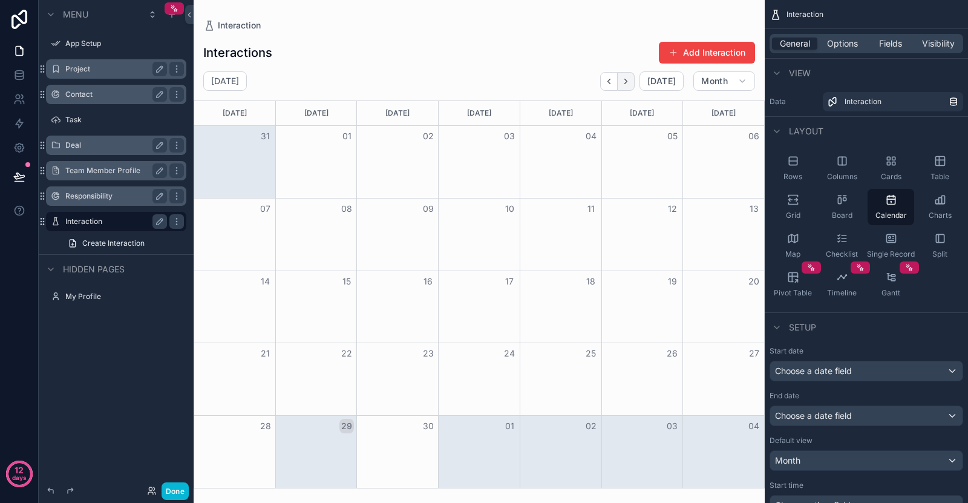
click at [628, 85] on icon "Next" at bounding box center [626, 81] width 9 height 9
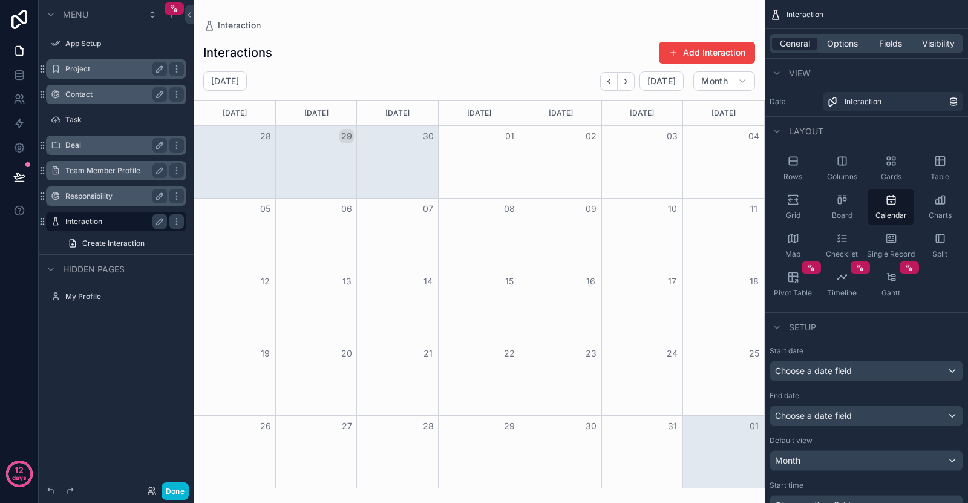
click at [628, 85] on icon "Next" at bounding box center [626, 81] width 9 height 9
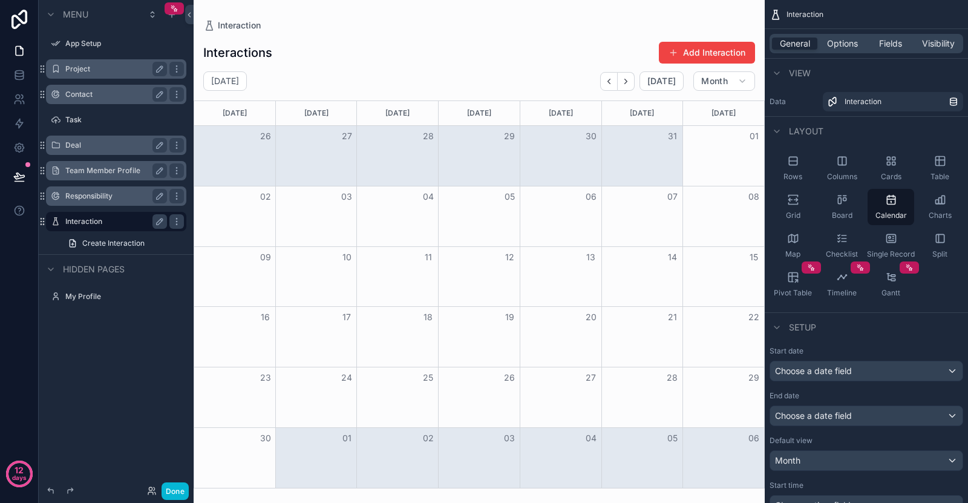
click at [628, 85] on icon "Next" at bounding box center [626, 81] width 9 height 9
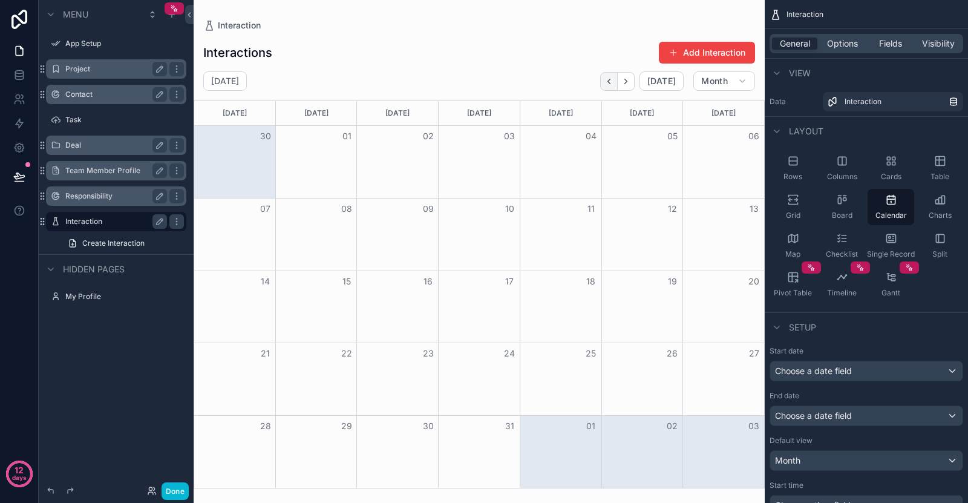
click at [609, 82] on icon "Back" at bounding box center [609, 81] width 9 height 9
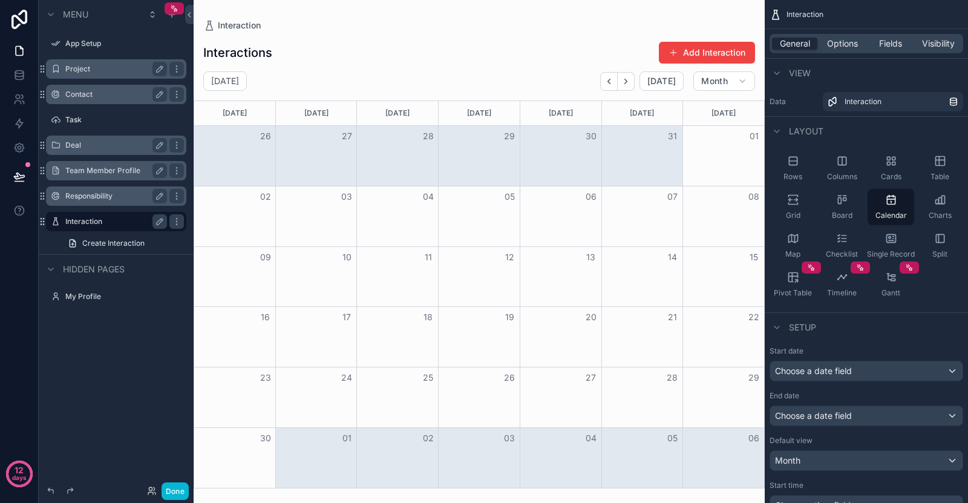
click at [609, 82] on icon "Back" at bounding box center [609, 81] width 9 height 9
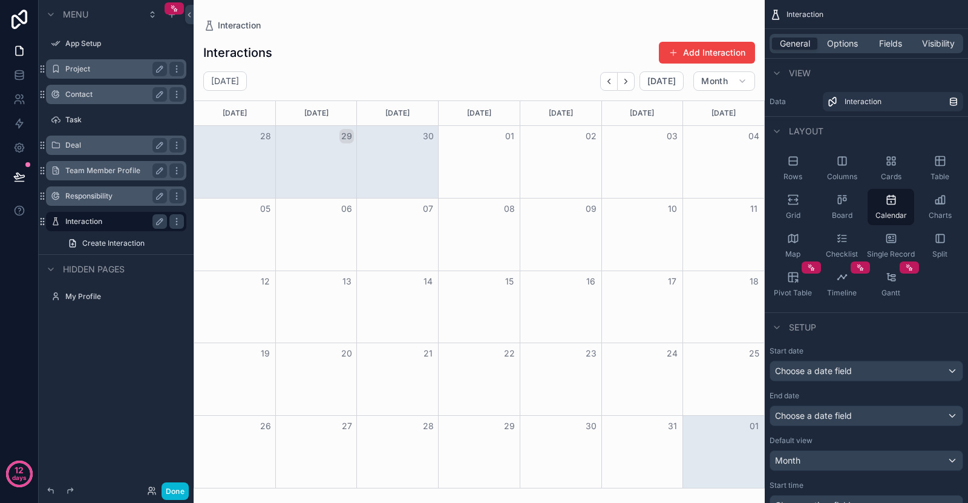
click at [609, 82] on icon "Back" at bounding box center [609, 81] width 9 height 9
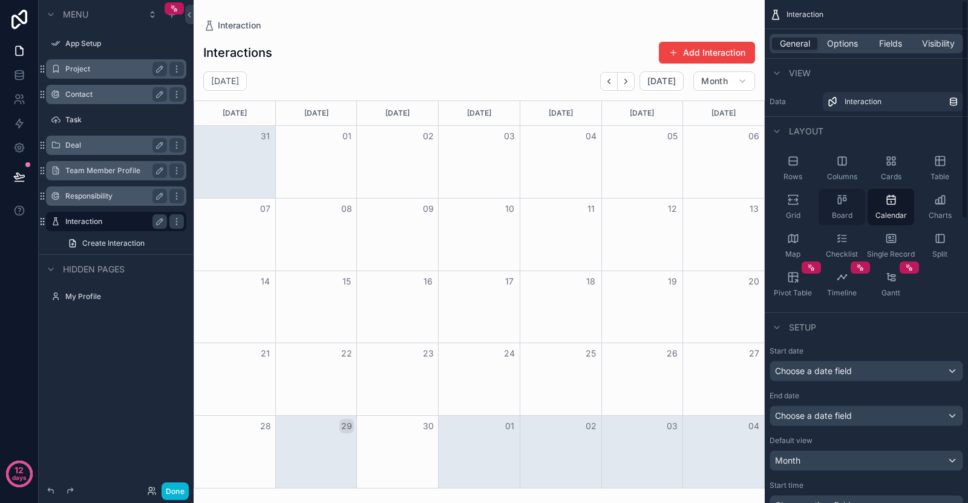
click at [836, 204] on icon "scrollable content" at bounding box center [842, 200] width 12 height 12
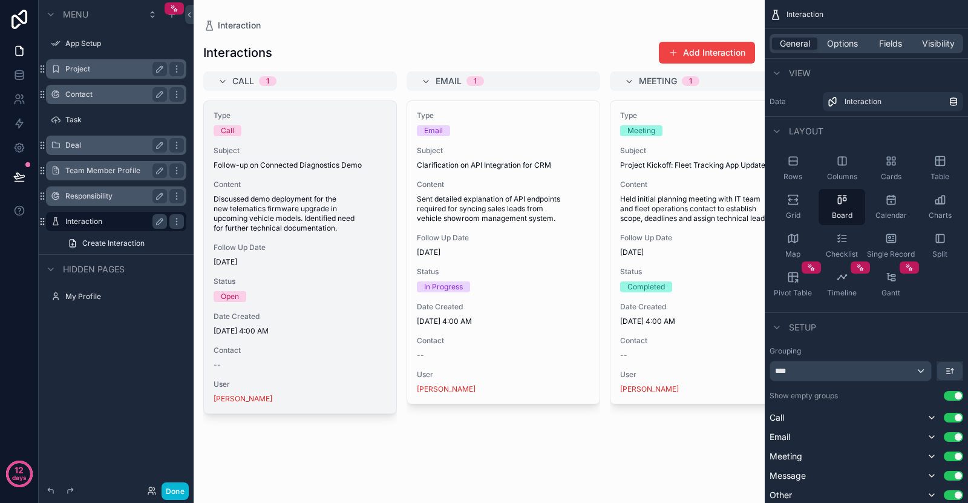
click at [307, 300] on div "Open" at bounding box center [300, 296] width 173 height 11
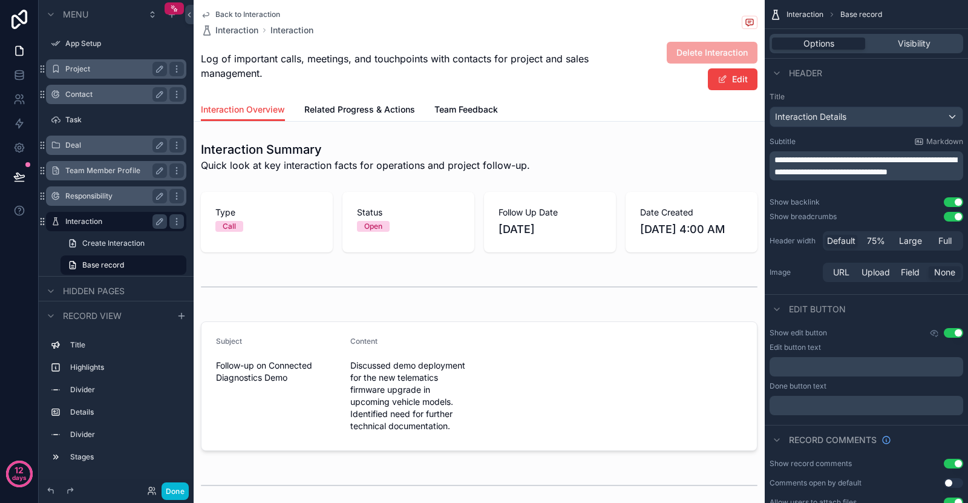
click at [210, 11] on icon "scrollable content" at bounding box center [206, 15] width 10 height 10
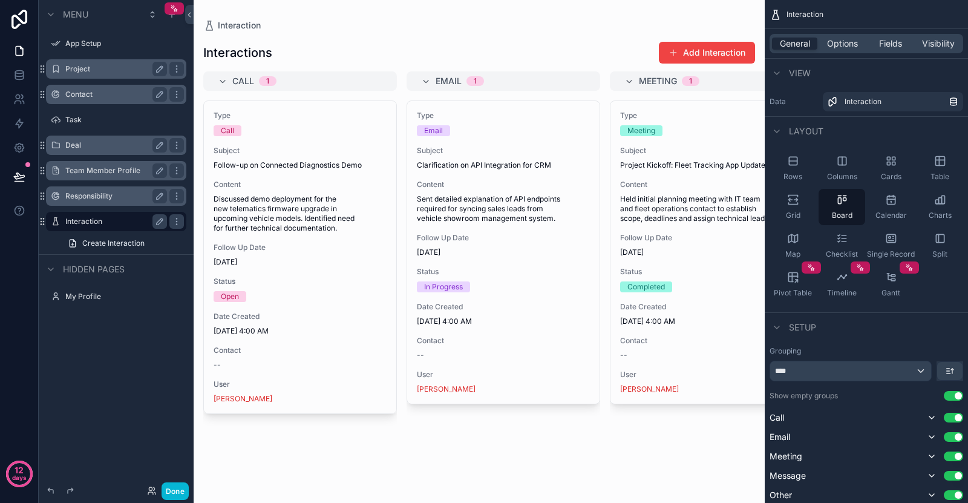
click at [119, 67] on label "Project" at bounding box center [113, 69] width 97 height 10
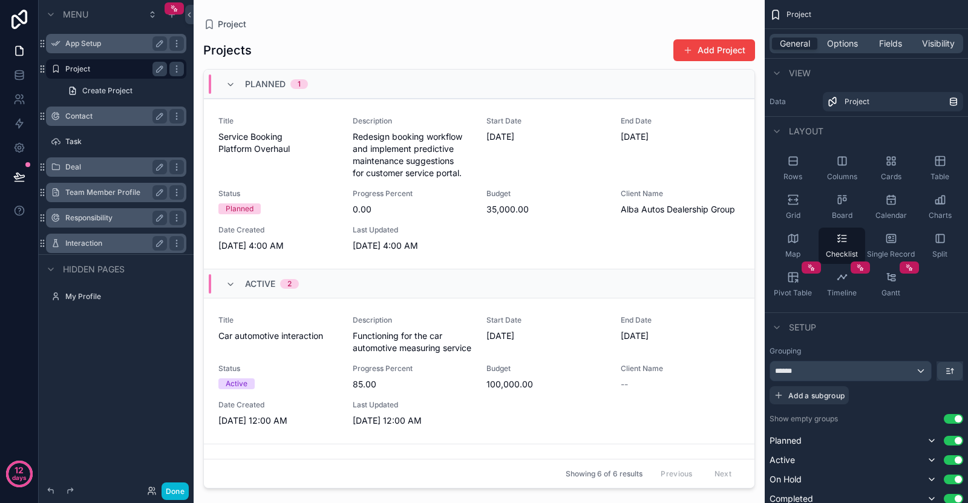
click at [120, 41] on label "App Setup" at bounding box center [113, 44] width 97 height 10
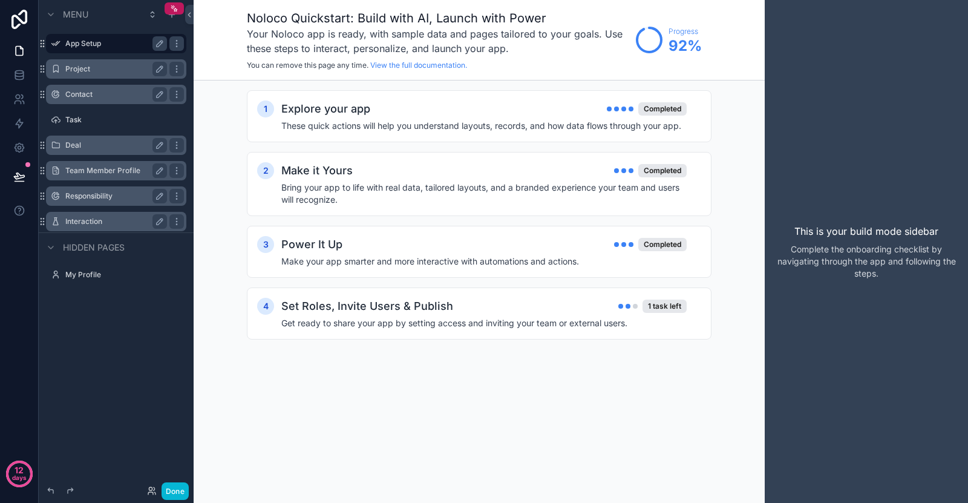
click at [97, 206] on div "Responsibility" at bounding box center [116, 196] width 155 height 22
click at [96, 192] on label "Responsibility" at bounding box center [113, 196] width 97 height 10
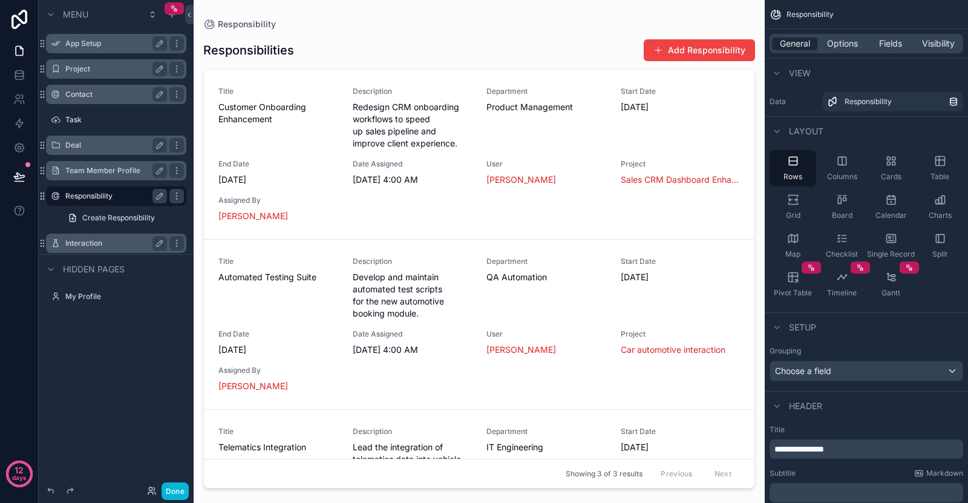
click at [99, 165] on div "Team Member Profile" at bounding box center [116, 170] width 102 height 15
click at [88, 250] on div "Interaction" at bounding box center [116, 243] width 102 height 15
click at [88, 240] on label "Interaction" at bounding box center [113, 243] width 97 height 10
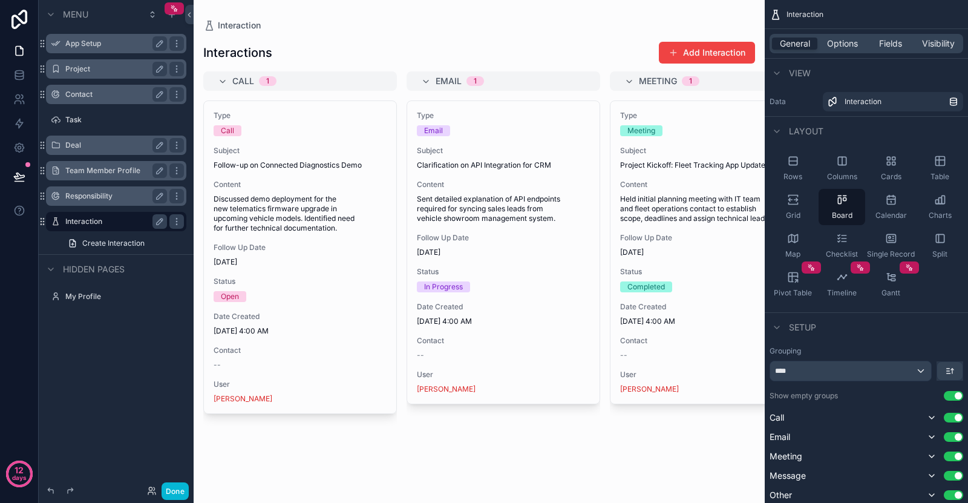
click at [105, 169] on label "Team Member Profile" at bounding box center [113, 171] width 97 height 10
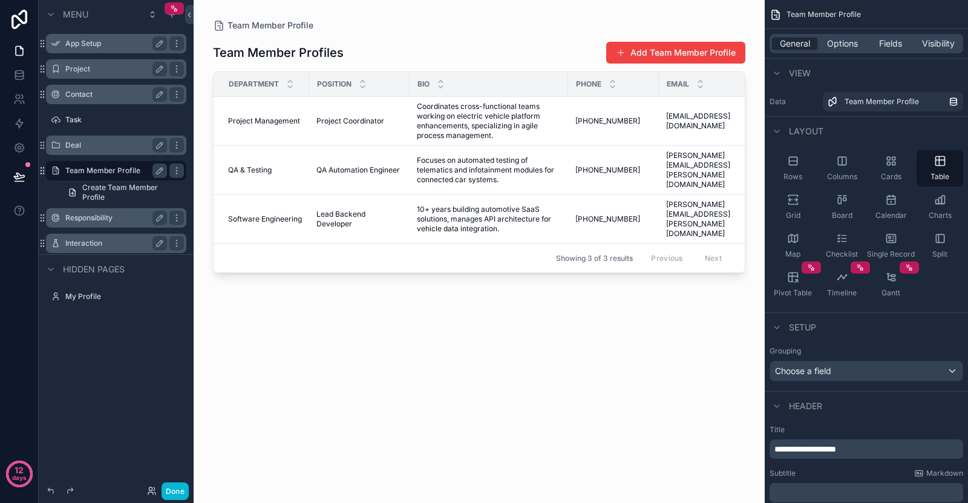
click at [99, 143] on label "Deal" at bounding box center [113, 145] width 97 height 10
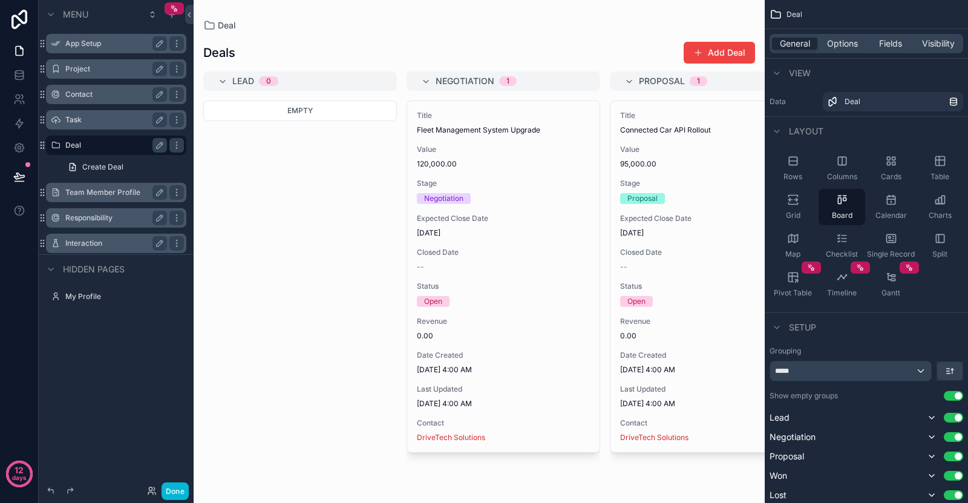
click at [100, 121] on label "Task" at bounding box center [113, 120] width 97 height 10
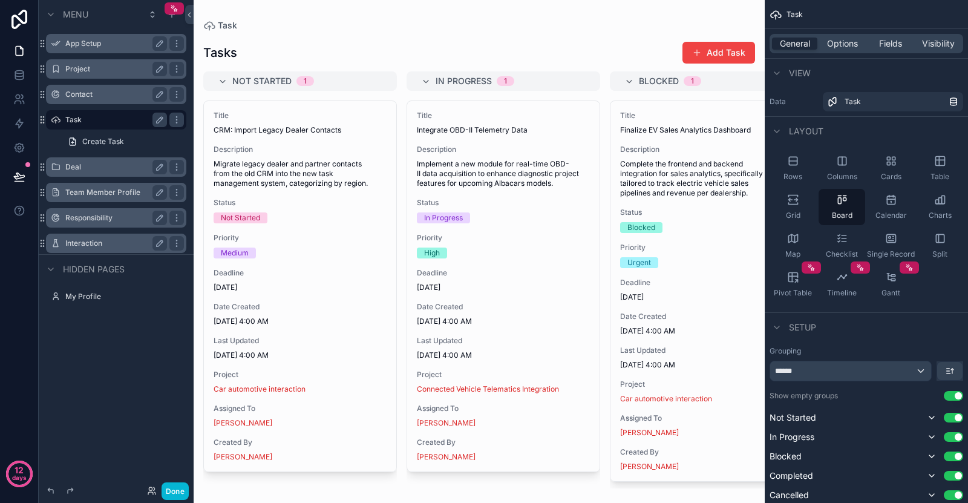
click at [107, 87] on div "Contact" at bounding box center [116, 94] width 102 height 15
click at [93, 244] on label "Interaction" at bounding box center [113, 243] width 97 height 10
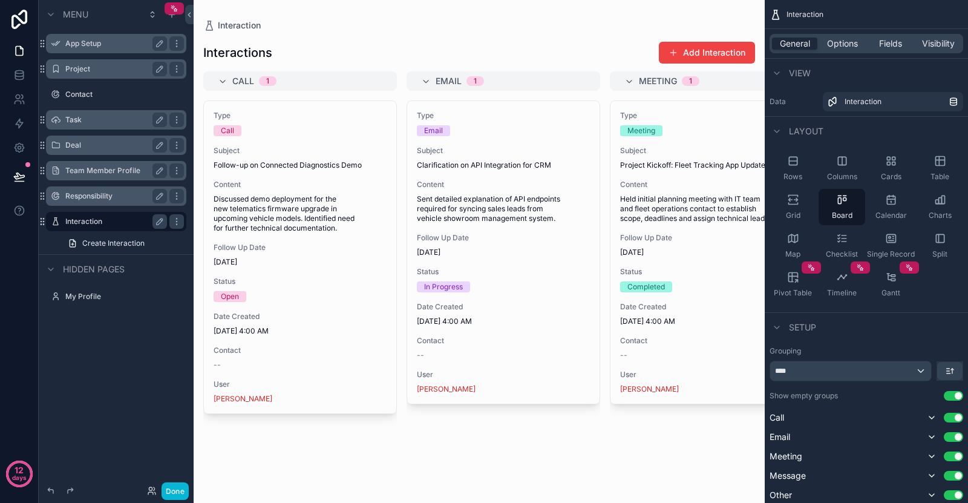
click at [103, 115] on label "Task" at bounding box center [113, 120] width 97 height 10
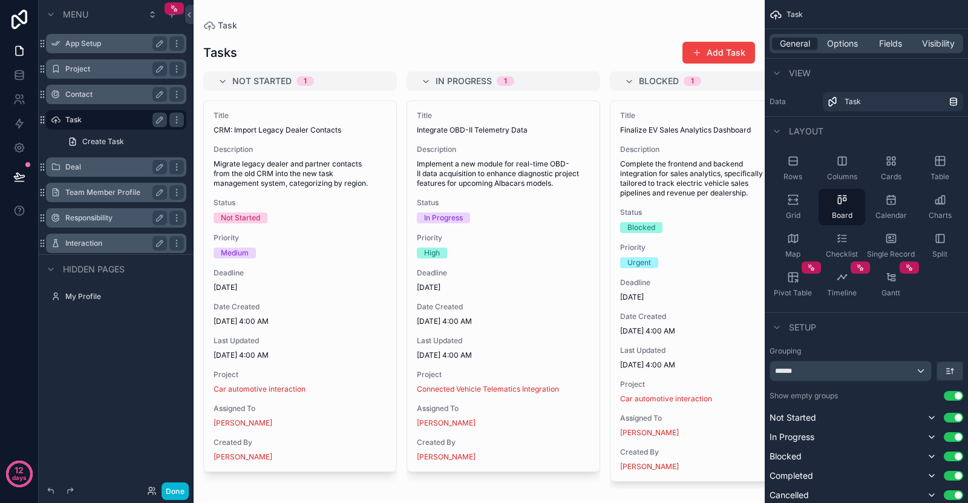
click at [105, 96] on label "Contact" at bounding box center [113, 95] width 97 height 10
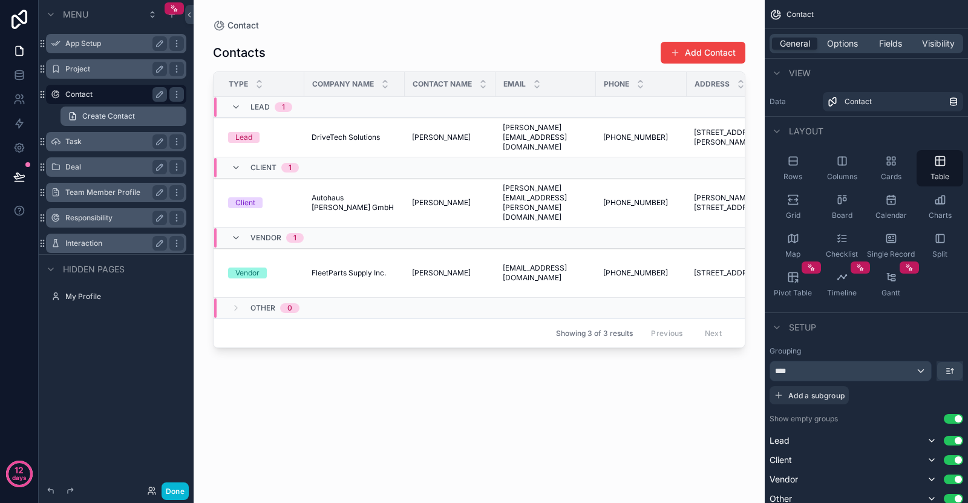
click at [91, 125] on link "Create Contact" at bounding box center [124, 116] width 126 height 19
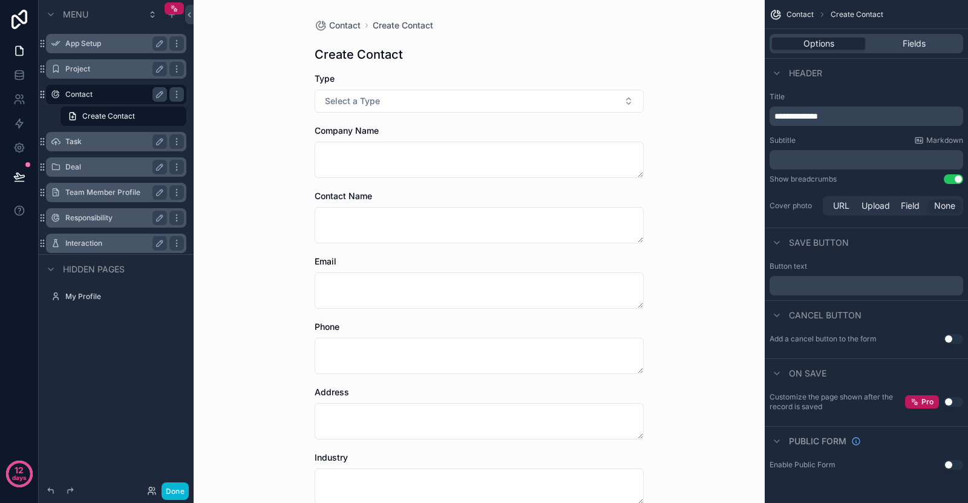
click at [82, 144] on label "Task" at bounding box center [113, 142] width 97 height 10
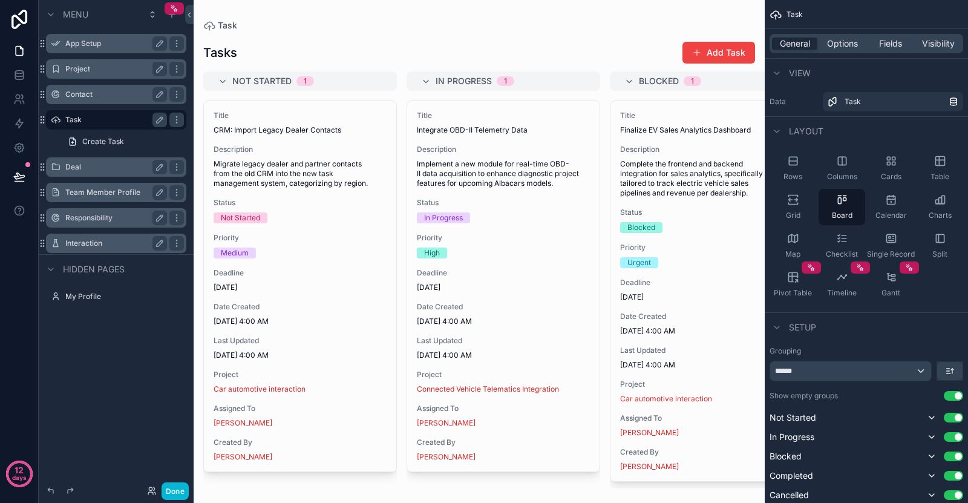
click at [104, 75] on div "Project" at bounding box center [116, 69] width 102 height 15
click at [97, 64] on label "Project" at bounding box center [113, 69] width 97 height 10
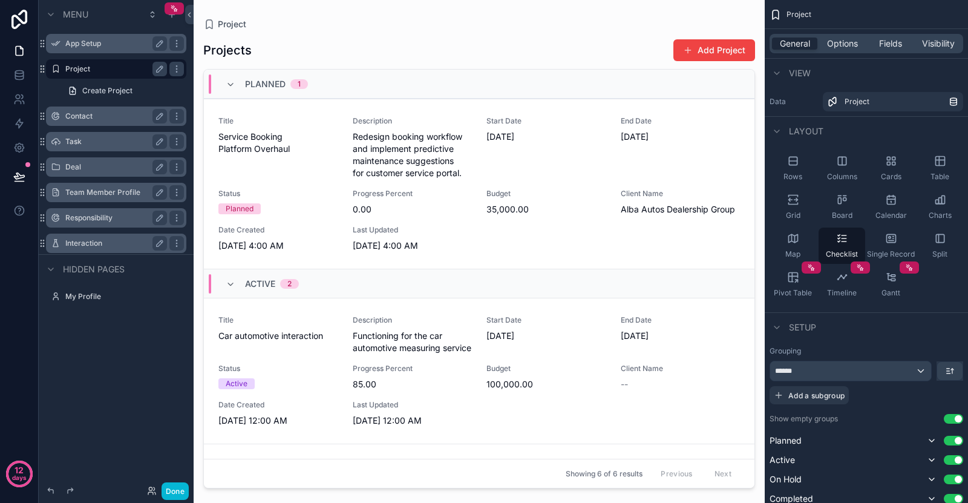
click at [74, 142] on label "Task" at bounding box center [113, 142] width 97 height 10
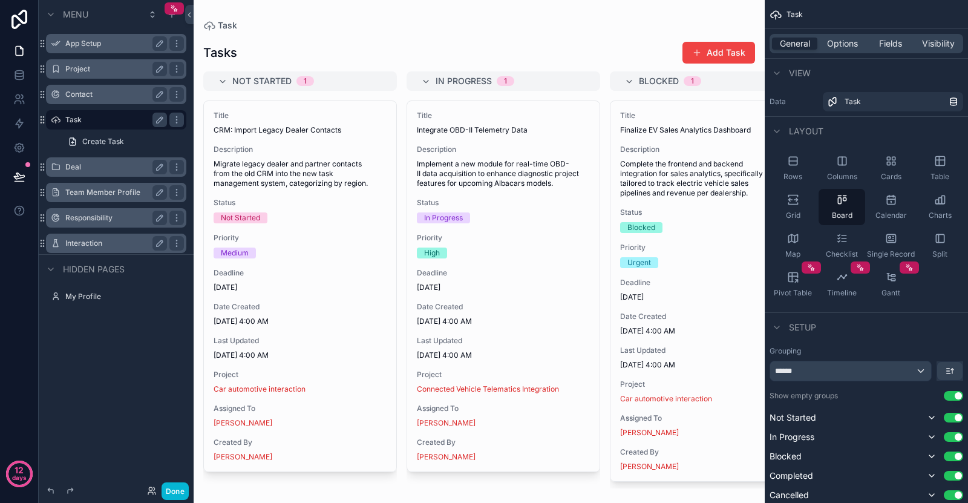
click at [88, 168] on label "Deal" at bounding box center [113, 167] width 97 height 10
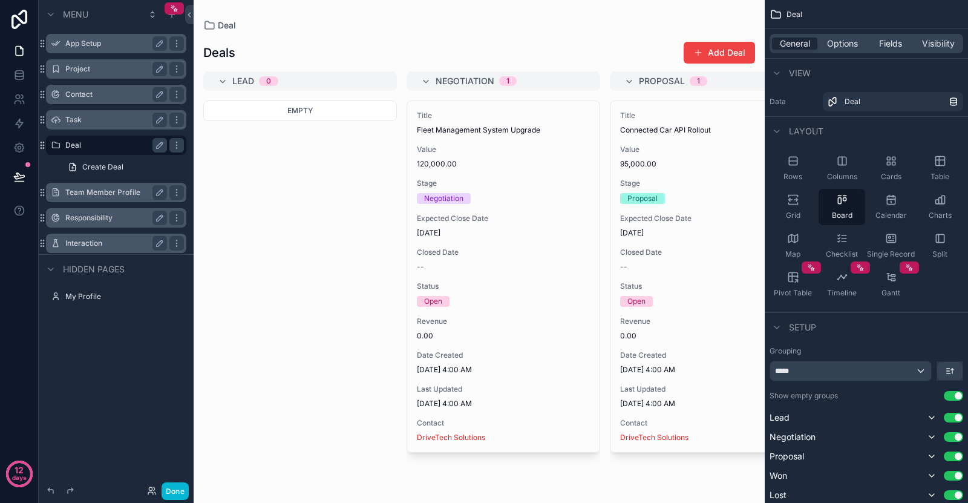
click at [87, 199] on div "Team Member Profile" at bounding box center [116, 192] width 102 height 15
click at [89, 114] on div "Task" at bounding box center [116, 120] width 102 height 15
click at [88, 118] on label "Task" at bounding box center [113, 120] width 97 height 10
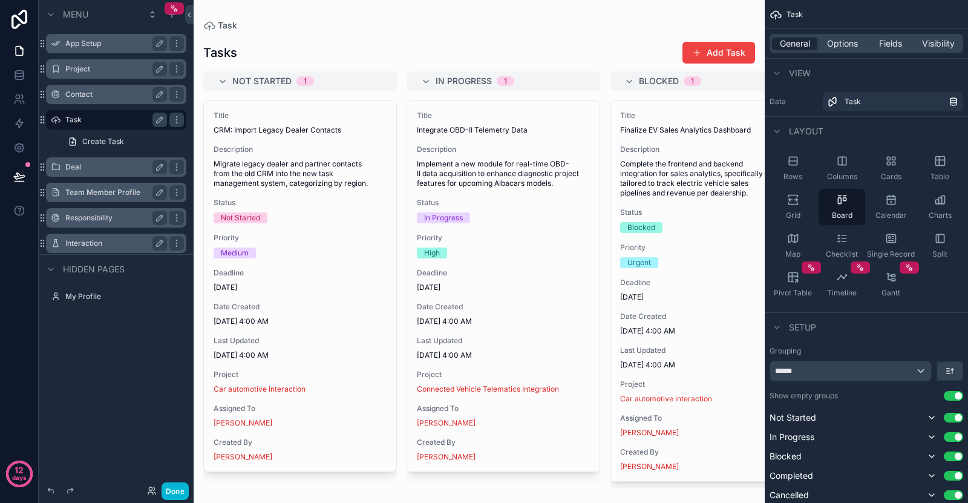
click at [91, 202] on div "Team Member Profile" at bounding box center [116, 192] width 136 height 19
click at [93, 192] on label "Team Member Profile" at bounding box center [113, 193] width 97 height 10
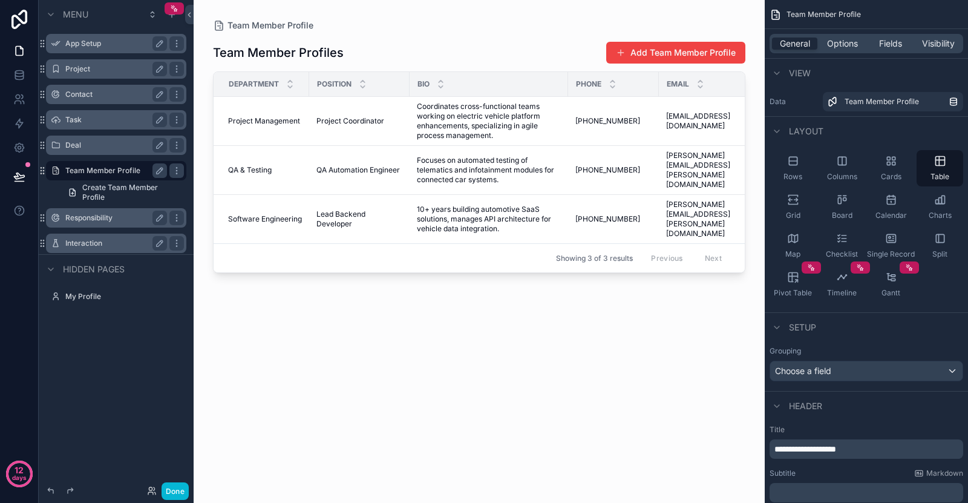
click at [89, 221] on label "Responsibility" at bounding box center [113, 218] width 97 height 10
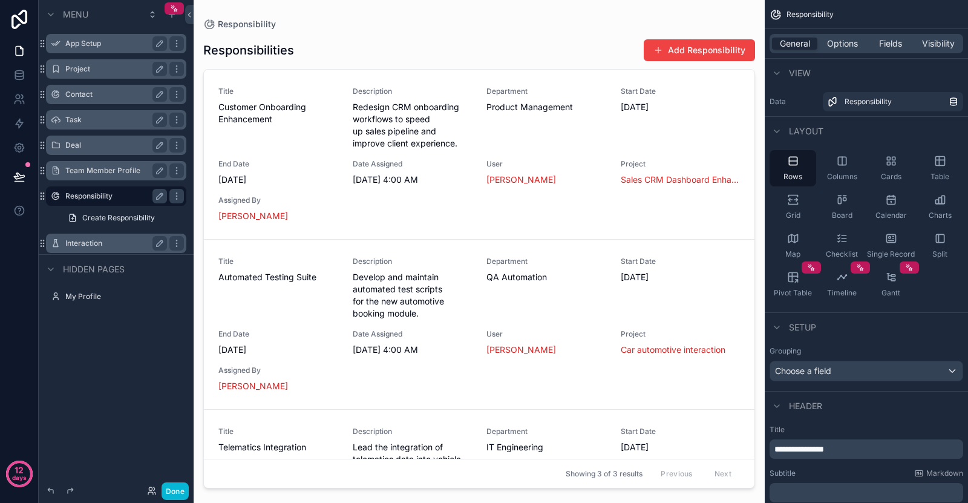
click at [87, 240] on label "Interaction" at bounding box center [113, 243] width 97 height 10
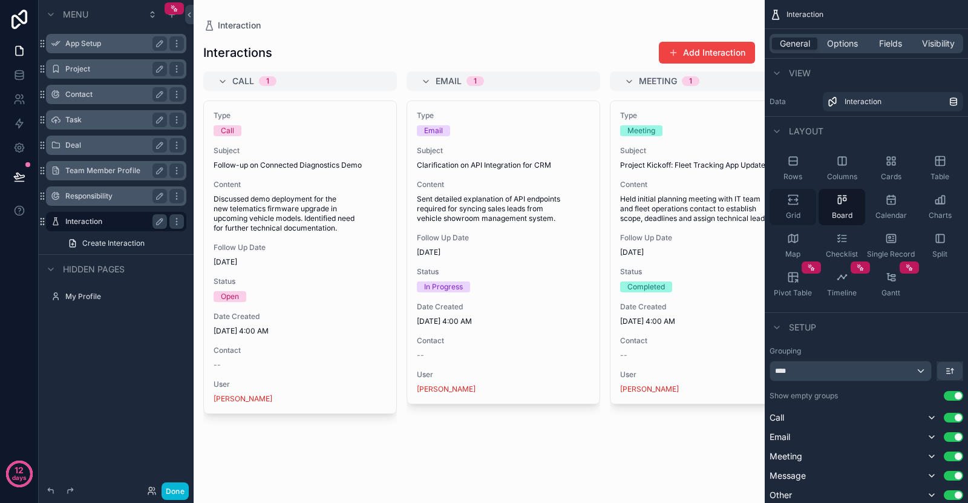
click at [795, 209] on div "Grid" at bounding box center [793, 207] width 47 height 36
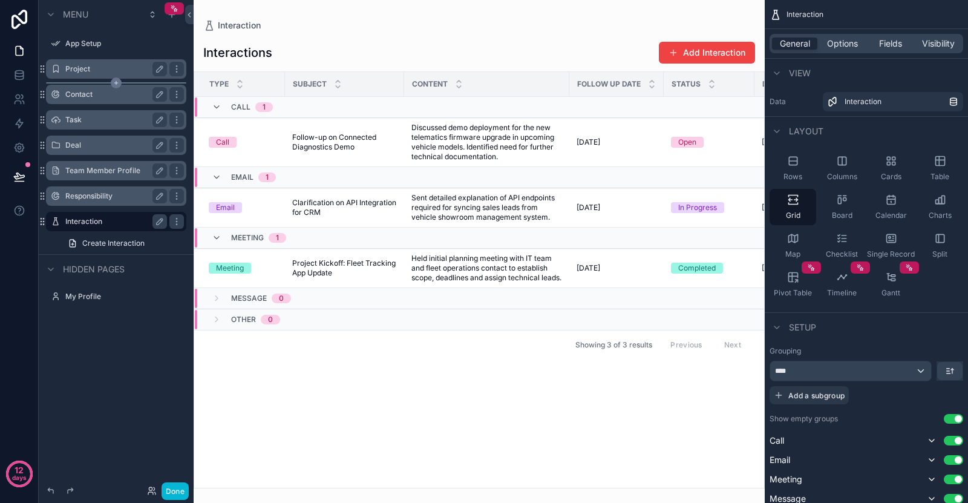
click at [86, 82] on div "scrollable content" at bounding box center [116, 82] width 140 height 1
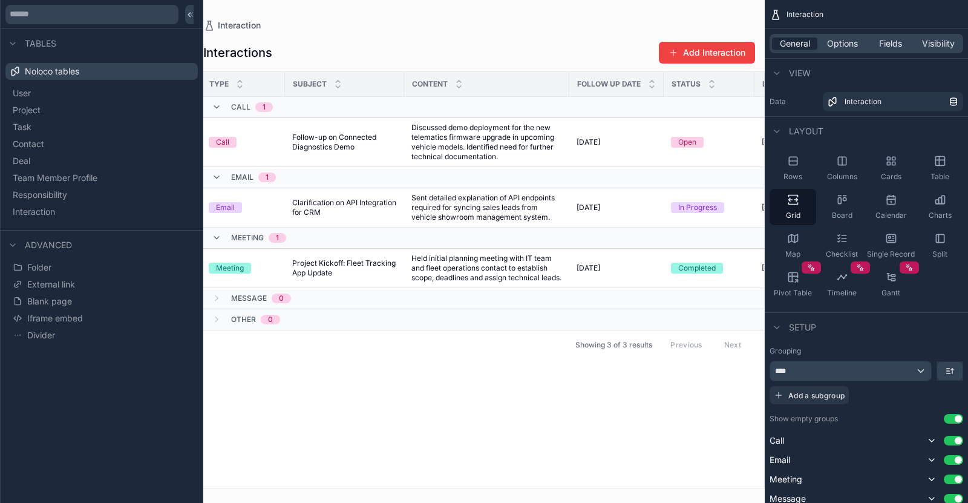
click at [87, 74] on div "Noloco tables" at bounding box center [101, 71] width 192 height 17
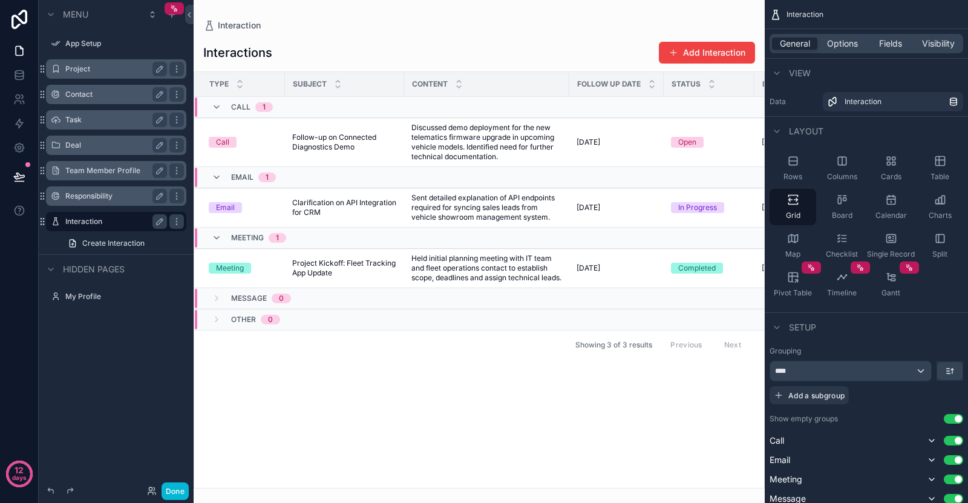
click at [86, 60] on div "Project" at bounding box center [116, 68] width 136 height 19
click at [117, 85] on icon "scrollable content" at bounding box center [116, 82] width 11 height 11
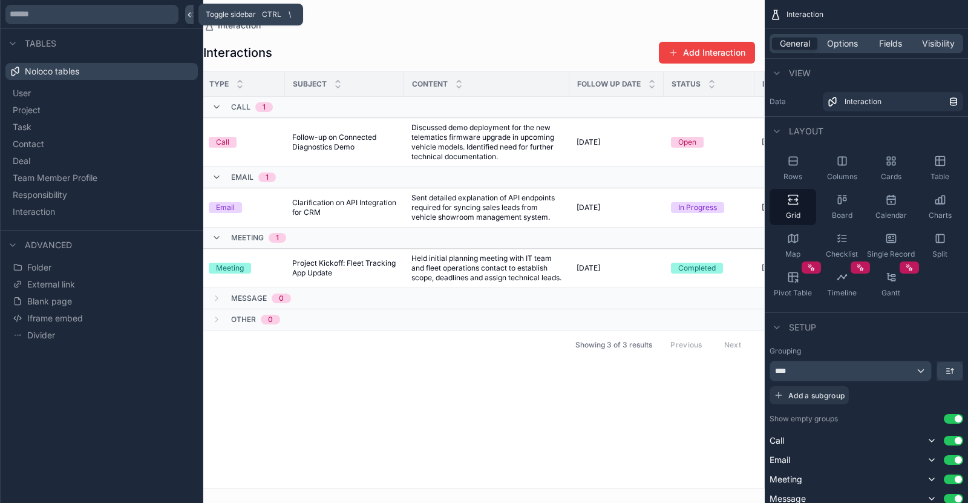
click at [189, 16] on icon at bounding box center [189, 14] width 8 height 9
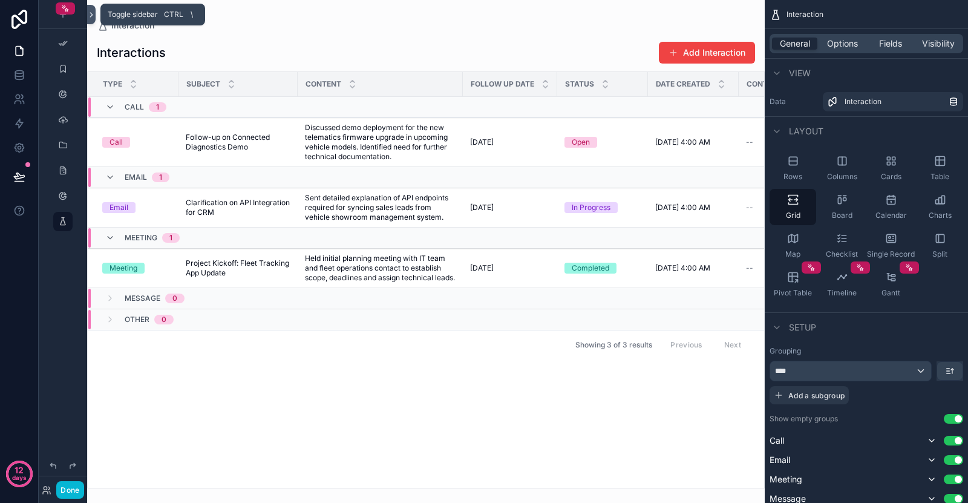
click at [93, 10] on icon at bounding box center [91, 14] width 8 height 9
